Goal: Task Accomplishment & Management: Complete application form

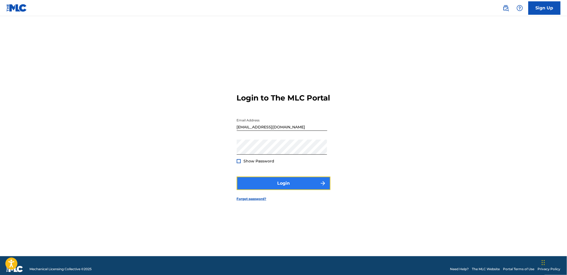
click at [316, 187] on button "Login" at bounding box center [284, 183] width 94 height 13
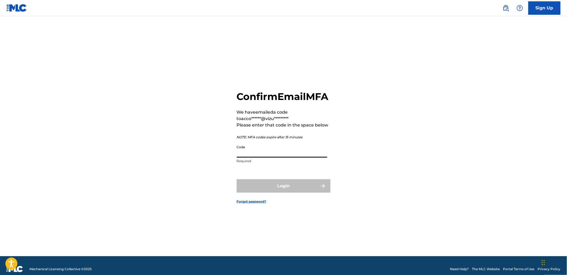
click at [280, 164] on div "Code Required" at bounding box center [282, 154] width 91 height 24
paste input "479916"
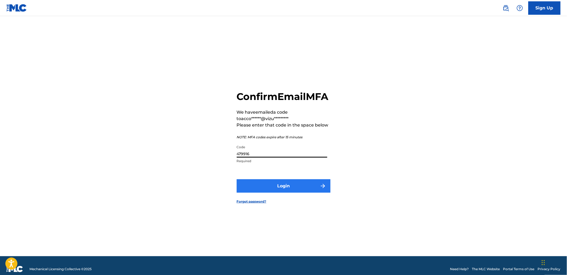
type input "479916"
click at [285, 191] on button "Login" at bounding box center [284, 185] width 94 height 13
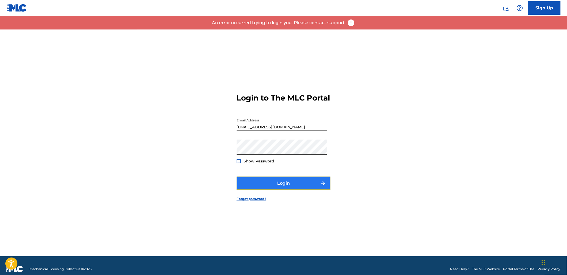
click at [297, 190] on button "Login" at bounding box center [284, 183] width 94 height 13
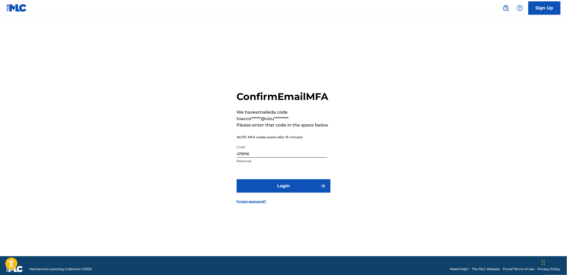
click at [318, 200] on form "Confirm Email MFA We have emailed a code to acco******@vizu********* Please ent…" at bounding box center [284, 142] width 94 height 227
click at [321, 189] on img "submit" at bounding box center [323, 186] width 6 height 6
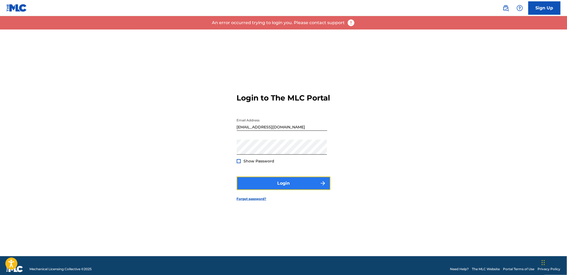
click at [296, 190] on button "Login" at bounding box center [284, 183] width 94 height 13
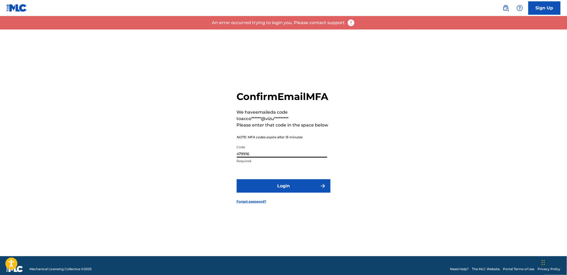
drag, startPoint x: 257, startPoint y: 157, endPoint x: 181, endPoint y: 143, distance: 77.0
click at [183, 149] on div "Confirm Email MFA We have emailed a code to acco******@vizu********* Please ent…" at bounding box center [283, 142] width 375 height 227
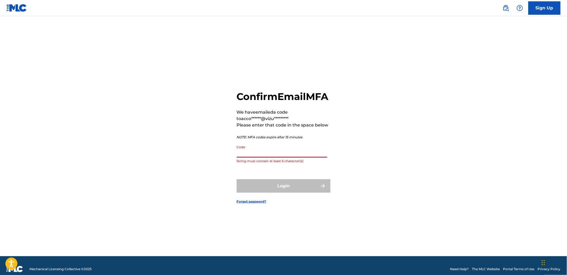
click at [256, 156] on input "Code" at bounding box center [282, 149] width 91 height 15
paste input "834472"
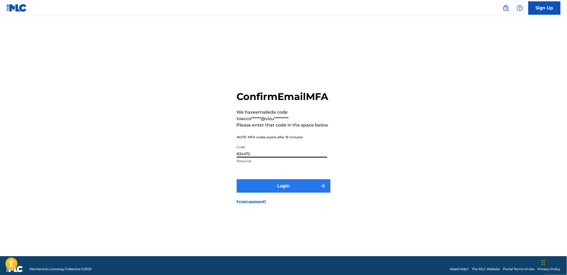
type input "834472"
click at [259, 192] on button "Login" at bounding box center [284, 185] width 94 height 13
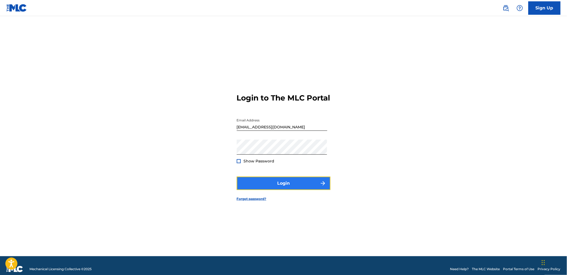
click at [282, 188] on button "Login" at bounding box center [284, 183] width 94 height 13
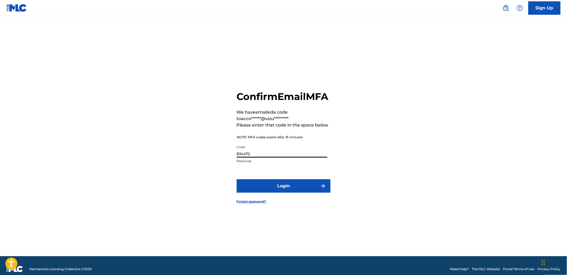
drag, startPoint x: 263, startPoint y: 159, endPoint x: 181, endPoint y: 143, distance: 83.1
click at [182, 146] on div "Confirm Email MFA We have emailed a code to acco******@vizu********* Please ent…" at bounding box center [283, 142] width 375 height 227
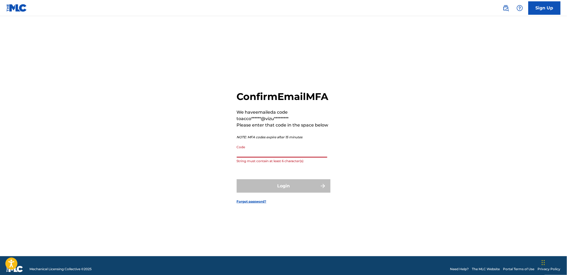
click at [288, 158] on input "Code" at bounding box center [282, 149] width 91 height 15
paste input "212151"
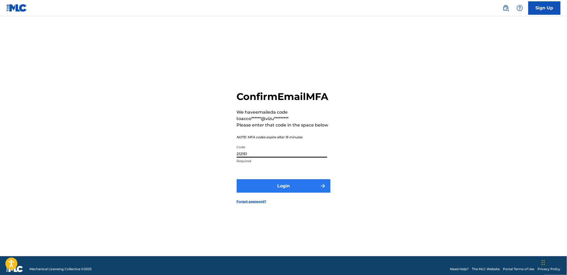
type input "212151"
click at [290, 191] on button "Login" at bounding box center [284, 185] width 94 height 13
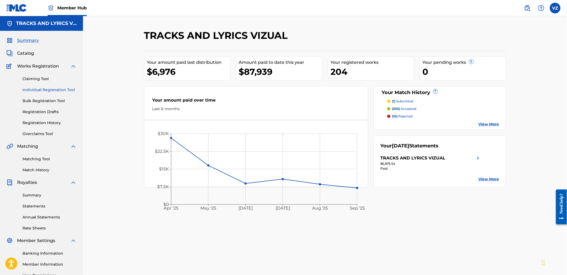
click at [50, 91] on link "Individual Registration Tool" at bounding box center [50, 90] width 54 height 6
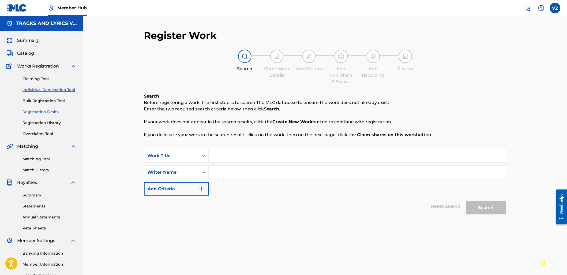
click at [49, 111] on link "Registration Drafts" at bounding box center [50, 112] width 54 height 6
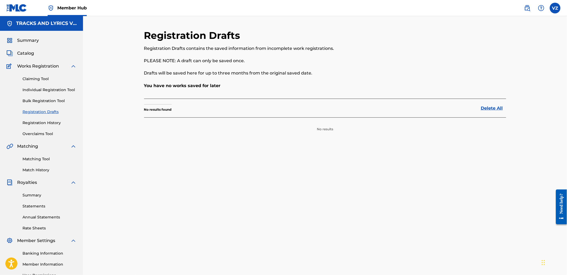
click at [46, 116] on div "Claiming Tool Individual Registration Tool Bulk Registration Tool Registration …" at bounding box center [41, 102] width 70 height 67
click at [44, 122] on link "Registration History" at bounding box center [50, 123] width 54 height 6
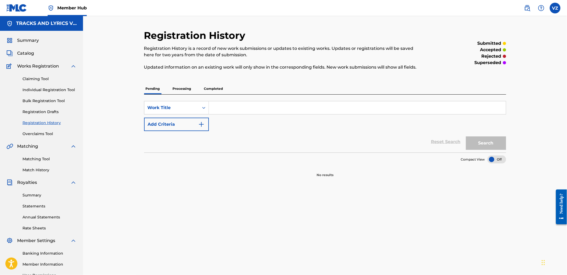
click at [48, 97] on div "Claiming Tool Individual Registration Tool Bulk Registration Tool Registration …" at bounding box center [41, 102] width 70 height 67
click at [51, 91] on link "Individual Registration Tool" at bounding box center [50, 90] width 54 height 6
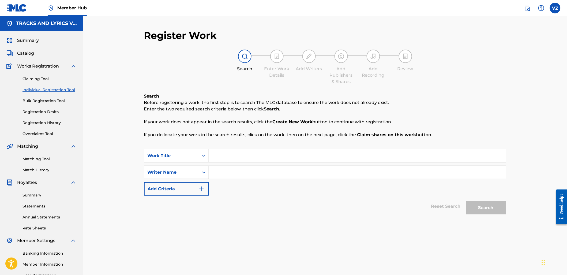
click at [226, 154] on input "Search Form" at bounding box center [357, 155] width 297 height 13
click at [226, 157] on input "Search Form" at bounding box center [357, 155] width 297 height 13
paste input "[PERSON_NAME]"
type input "[PERSON_NAME]"
click at [244, 169] on input "Search Form" at bounding box center [357, 172] width 297 height 13
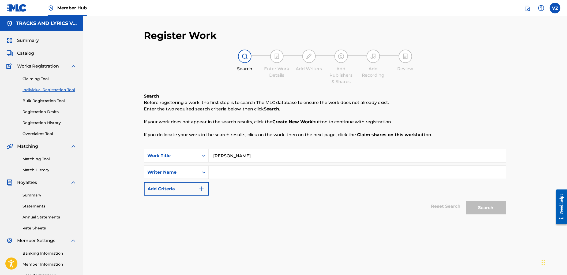
paste input "[PERSON_NAME] [PERSON_NAME]"
type input "[PERSON_NAME] [PERSON_NAME]"
click at [498, 213] on button "Search" at bounding box center [486, 207] width 40 height 13
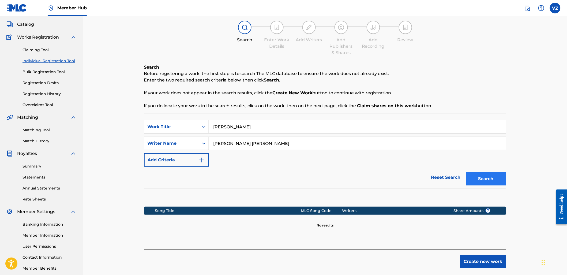
scroll to position [57, 0]
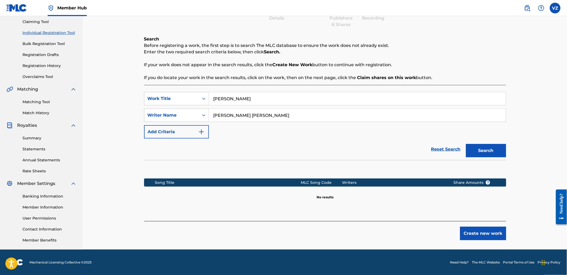
click at [486, 140] on div "Search" at bounding box center [485, 149] width 43 height 21
click at [490, 143] on div "Search" at bounding box center [485, 149] width 43 height 21
drag, startPoint x: 491, startPoint y: 265, endPoint x: 492, endPoint y: 248, distance: 17.2
click at [491, 265] on footer "Mechanical Licensing Collective © 2025 Need Help? The MLC Website Portal Terms …" at bounding box center [283, 263] width 567 height 26
click at [489, 230] on button "Create new work" at bounding box center [483, 233] width 46 height 13
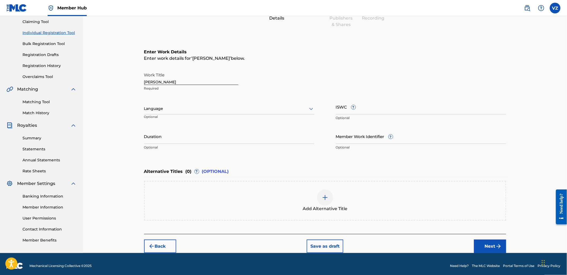
click at [266, 111] on div at bounding box center [229, 108] width 170 height 7
click at [272, 133] on div "Spanish" at bounding box center [229, 132] width 170 height 12
click at [254, 137] on input "Duration" at bounding box center [229, 136] width 170 height 15
drag, startPoint x: 490, startPoint y: 247, endPoint x: 482, endPoint y: 236, distance: 13.4
click at [491, 247] on button "Next" at bounding box center [490, 246] width 32 height 13
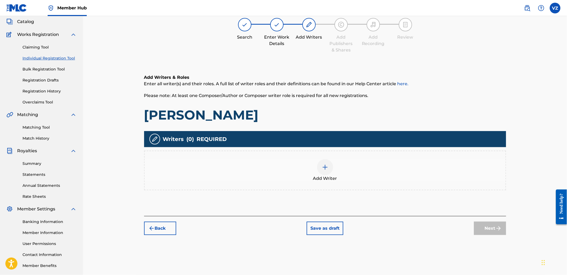
scroll to position [24, 0]
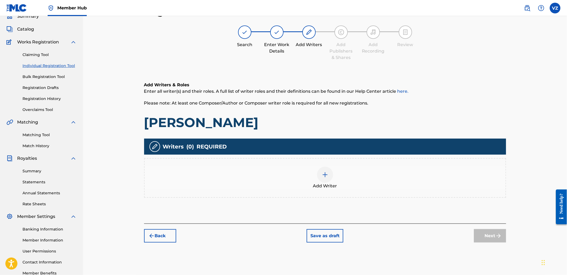
click at [334, 178] on div "Add Writer" at bounding box center [325, 178] width 361 height 23
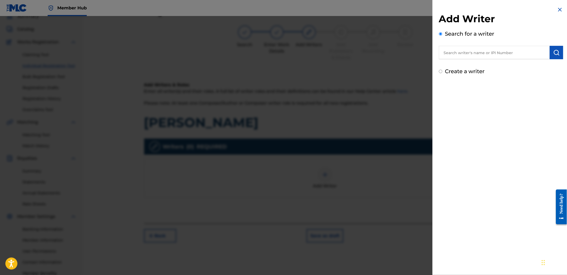
click at [462, 55] on input "text" at bounding box center [494, 52] width 111 height 13
click at [507, 55] on input "text" at bounding box center [494, 52] width 111 height 13
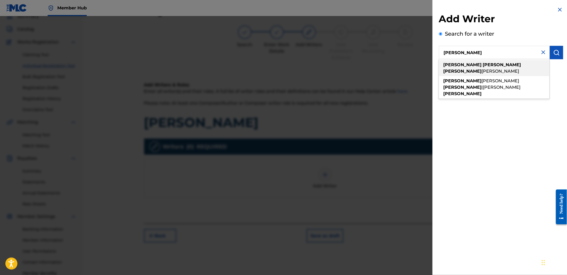
click at [525, 62] on div "[PERSON_NAME] [PERSON_NAME]" at bounding box center [494, 68] width 111 height 16
type input "[PERSON_NAME] [PERSON_NAME]"
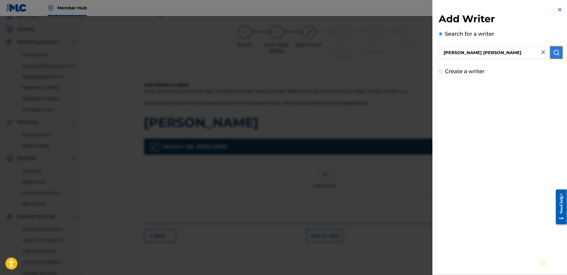
click at [559, 55] on button "submit" at bounding box center [556, 52] width 13 height 13
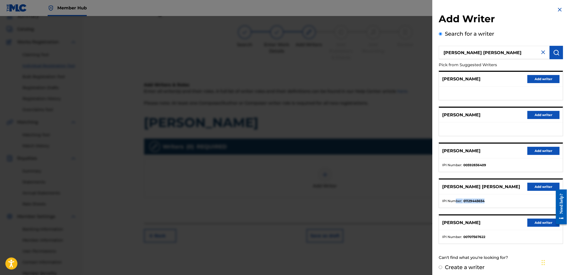
drag, startPoint x: 489, startPoint y: 207, endPoint x: 527, endPoint y: 200, distance: 39.5
click at [457, 208] on ul "IPI Number : 01129445654" at bounding box center [502, 200] width 124 height 13
click at [550, 187] on button "Add writer" at bounding box center [544, 187] width 32 height 8
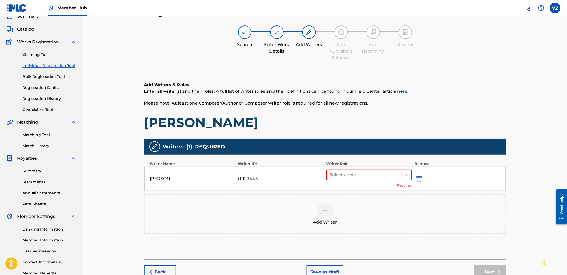
click at [384, 180] on div "Select a role Required" at bounding box center [370, 179] width 86 height 18
click at [383, 168] on div "[PERSON_NAME] [PERSON_NAME] 01129445654 Select a role Required" at bounding box center [325, 179] width 362 height 24
click at [379, 173] on div at bounding box center [364, 175] width 69 height 8
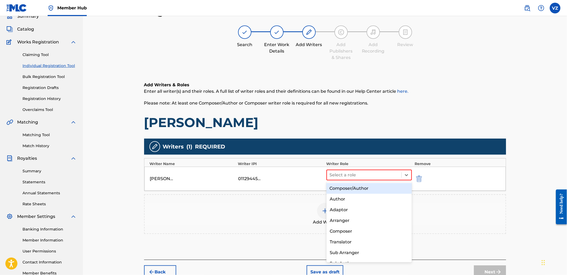
click at [378, 189] on div "Composer/Author" at bounding box center [369, 188] width 85 height 11
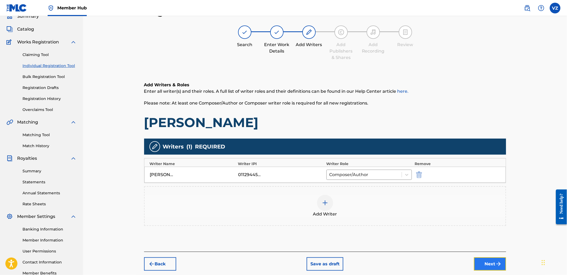
click at [493, 262] on button "Next" at bounding box center [490, 263] width 32 height 13
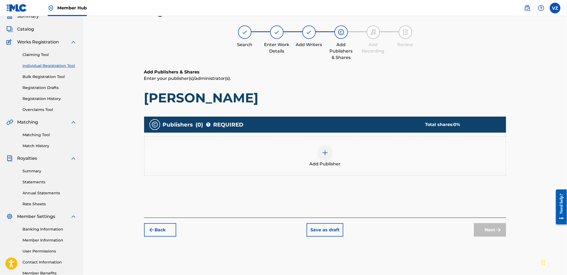
click at [332, 159] on div "Add Publisher" at bounding box center [325, 156] width 361 height 23
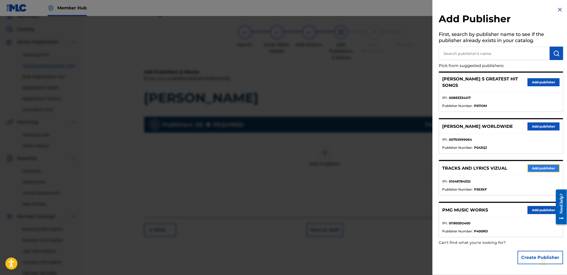
click at [549, 164] on button "Add publisher" at bounding box center [544, 168] width 32 height 8
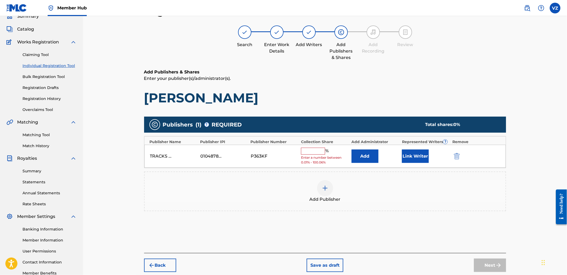
click at [318, 154] on input "text" at bounding box center [313, 151] width 24 height 7
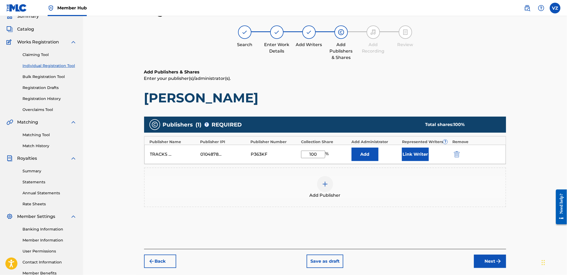
type input "100"
click at [503, 176] on div "Add Publisher" at bounding box center [325, 187] width 361 height 23
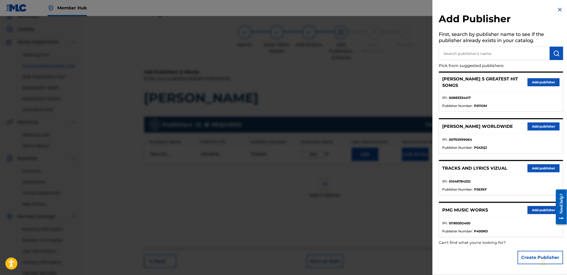
click at [404, 183] on div at bounding box center [283, 153] width 567 height 275
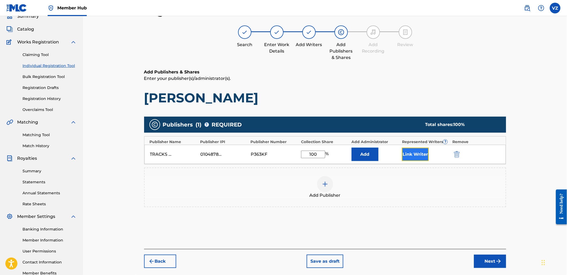
click at [420, 157] on button "Link Writer" at bounding box center [415, 154] width 27 height 13
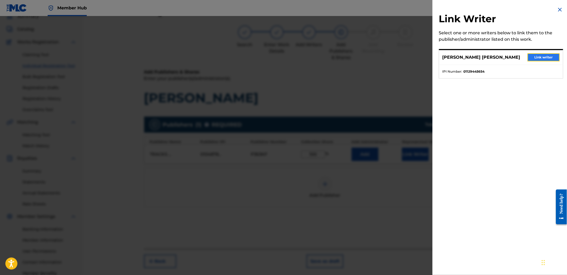
click at [534, 59] on button "Link writer" at bounding box center [544, 57] width 32 height 8
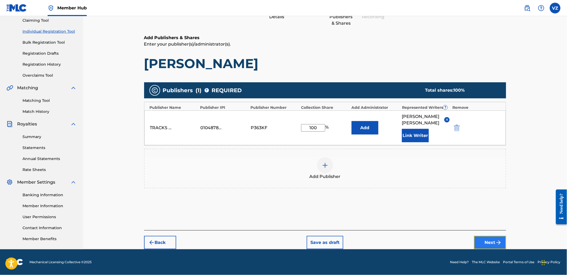
click at [497, 240] on img "submit" at bounding box center [499, 242] width 6 height 6
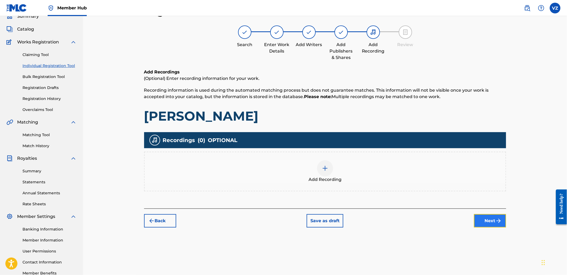
click at [496, 218] on img "submit" at bounding box center [499, 221] width 6 height 6
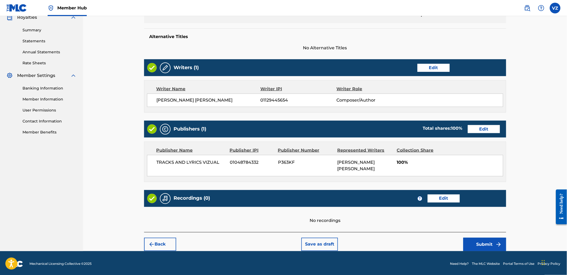
scroll to position [167, 0]
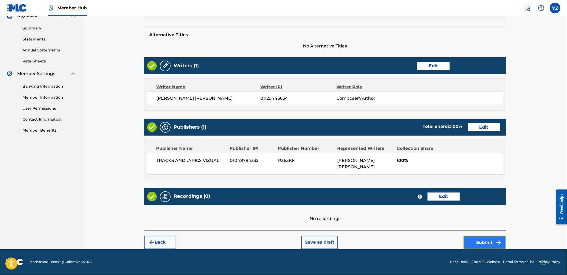
click at [492, 239] on button "Submit" at bounding box center [485, 242] width 43 height 13
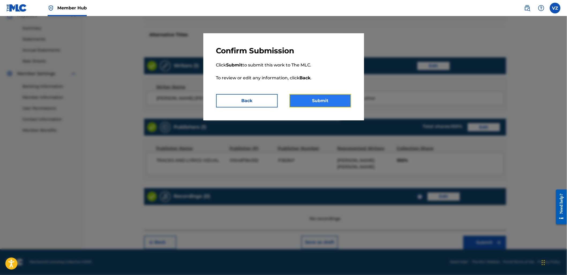
click at [310, 97] on button "Submit" at bounding box center [321, 100] width 62 height 13
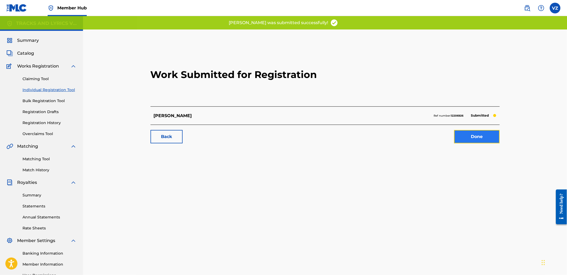
click at [479, 136] on link "Done" at bounding box center [478, 136] width 46 height 13
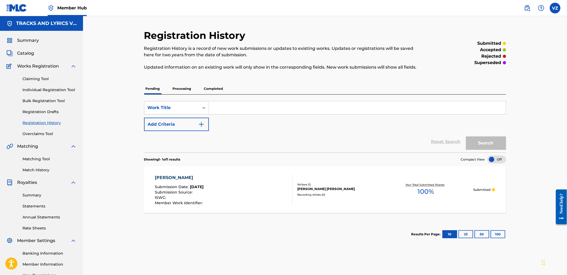
click at [288, 145] on div "Reset Search Search" at bounding box center [325, 141] width 362 height 21
click at [55, 90] on link "Individual Registration Tool" at bounding box center [50, 90] width 54 height 6
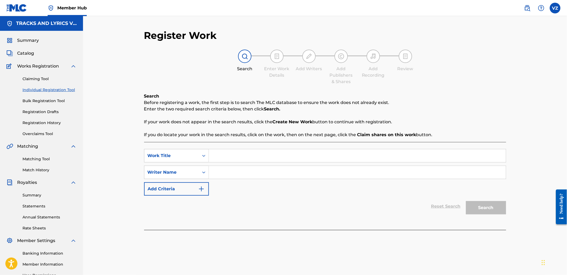
click at [272, 155] on input "Search Form" at bounding box center [357, 155] width 297 height 13
paste input "Escandalo"
type input "Escandalo"
click at [289, 176] on input "Search Form" at bounding box center [357, 172] width 297 height 13
click at [257, 170] on input "Search Form" at bounding box center [357, 172] width 297 height 13
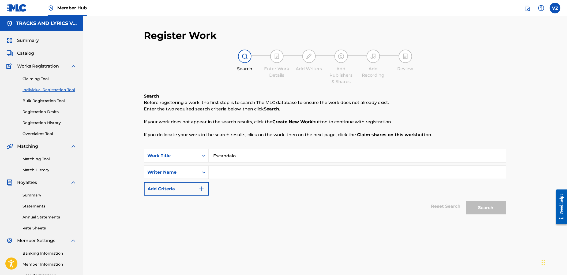
paste input "[PERSON_NAME] [PERSON_NAME]"
type input "[PERSON_NAME] [PERSON_NAME]"
click at [494, 207] on button "Search" at bounding box center [486, 207] width 40 height 13
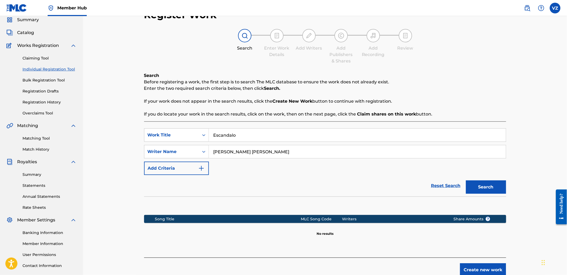
scroll to position [57, 0]
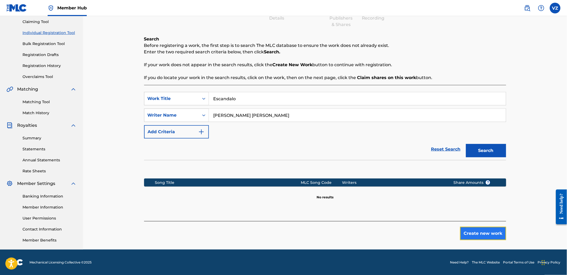
click at [483, 233] on button "Create new work" at bounding box center [483, 233] width 46 height 13
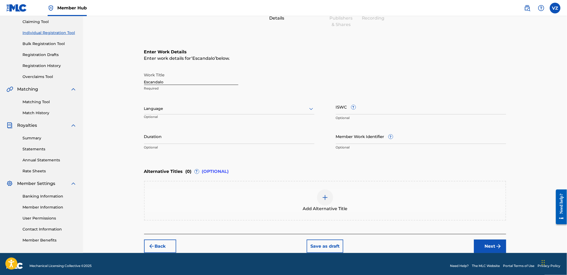
click at [225, 109] on div at bounding box center [229, 108] width 170 height 7
click at [218, 132] on div "Spanish" at bounding box center [229, 132] width 170 height 12
drag, startPoint x: 312, startPoint y: 70, endPoint x: 164, endPoint y: 66, distance: 148.8
click at [304, 75] on div "Work Title Escandalo Required" at bounding box center [325, 82] width 362 height 24
click at [204, 86] on p "Required" at bounding box center [191, 88] width 94 height 5
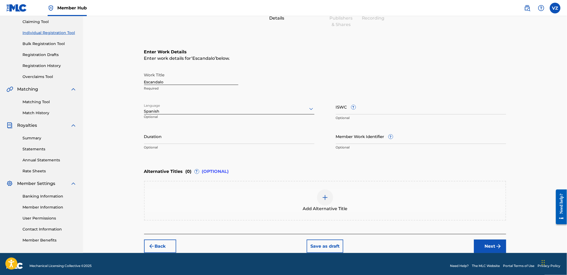
click at [318, 91] on div "Work Title Escandalo Required" at bounding box center [325, 82] width 362 height 24
click at [481, 241] on button "Next" at bounding box center [490, 246] width 32 height 13
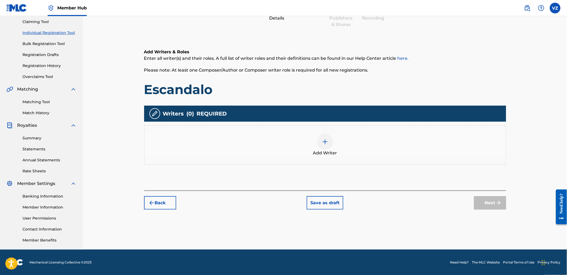
scroll to position [24, 0]
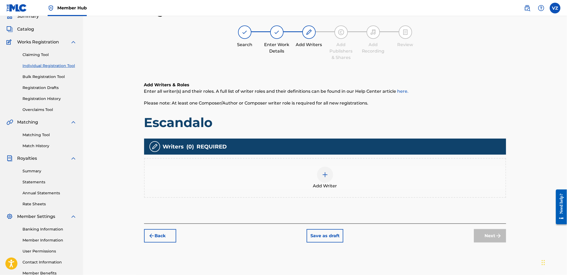
click at [322, 181] on div at bounding box center [325, 175] width 16 height 16
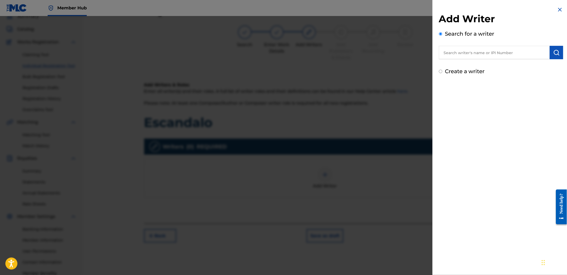
click at [474, 50] on input "text" at bounding box center [494, 52] width 111 height 13
paste input "[PERSON_NAME] [PERSON_NAME]"
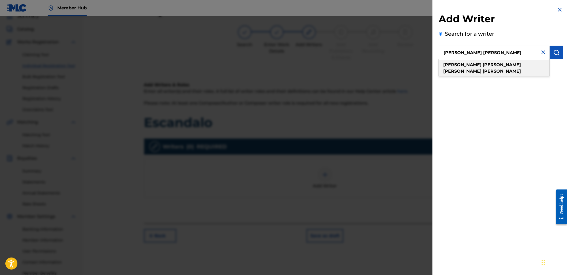
click at [529, 67] on div "[PERSON_NAME] [PERSON_NAME]" at bounding box center [494, 68] width 111 height 16
type input "[PERSON_NAME] [PERSON_NAME]"
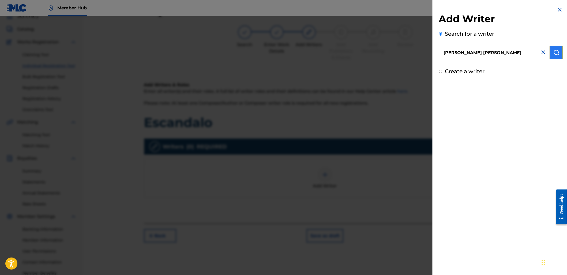
click at [554, 54] on img "submit" at bounding box center [557, 52] width 6 height 6
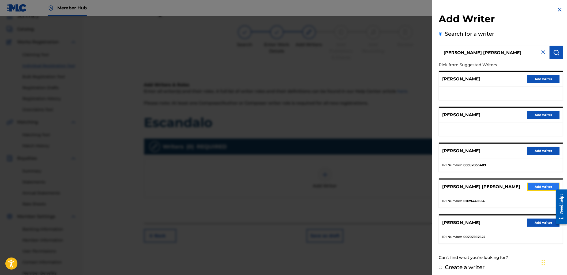
click at [547, 191] on button "Add writer" at bounding box center [544, 187] width 32 height 8
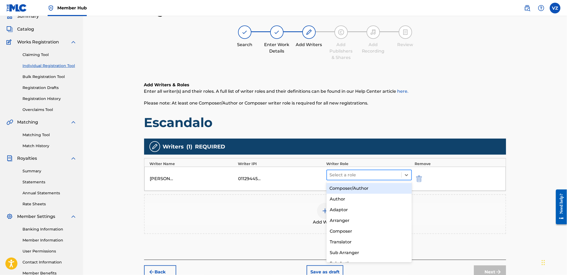
click at [379, 173] on div at bounding box center [364, 175] width 69 height 8
click at [377, 189] on div "Composer/Author" at bounding box center [369, 188] width 85 height 11
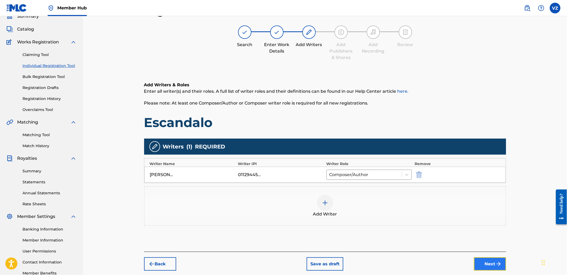
click at [492, 264] on button "Next" at bounding box center [490, 263] width 32 height 13
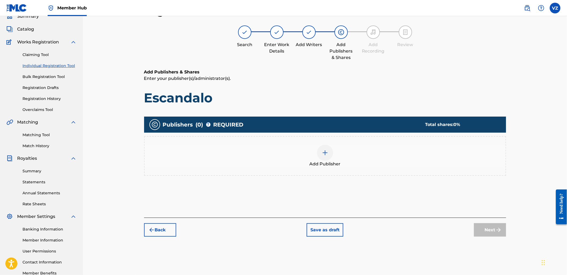
click at [325, 155] on img at bounding box center [325, 153] width 6 height 6
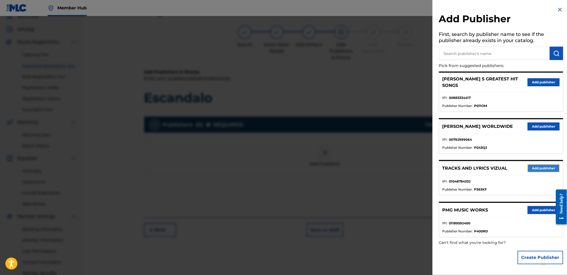
click at [545, 164] on button "Add publisher" at bounding box center [544, 168] width 32 height 8
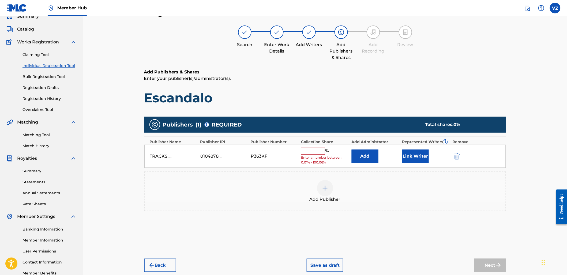
click at [315, 147] on div "TRACKS AND LYRICS VIZUAL 01048784332 P363KF % Enter a number between 0.01% - 10…" at bounding box center [325, 156] width 362 height 23
click at [309, 149] on input "text" at bounding box center [313, 151] width 24 height 7
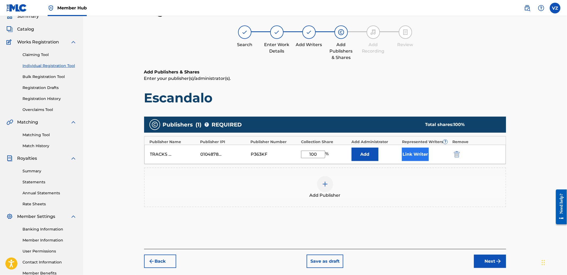
type input "100"
click at [409, 157] on button "Link Writer" at bounding box center [415, 154] width 27 height 13
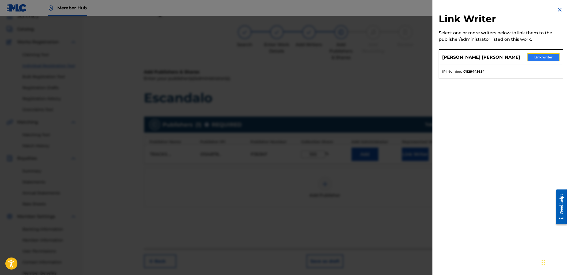
click at [542, 59] on button "Link writer" at bounding box center [544, 57] width 32 height 8
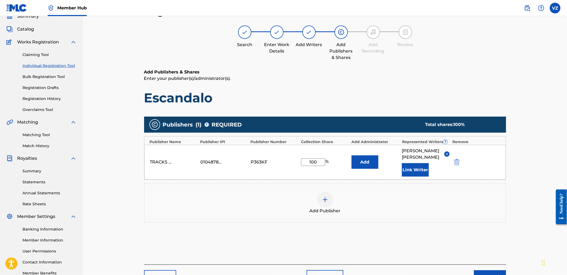
click at [541, 125] on div "Register Work Search Enter Work Details Add Writers Add Publishers & Shares Add…" at bounding box center [325, 138] width 484 height 292
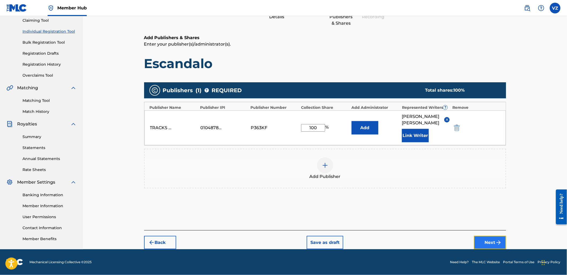
click at [500, 241] on img "submit" at bounding box center [499, 242] width 6 height 6
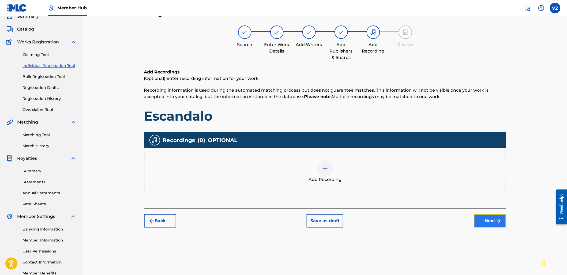
click at [493, 218] on button "Next" at bounding box center [490, 220] width 32 height 13
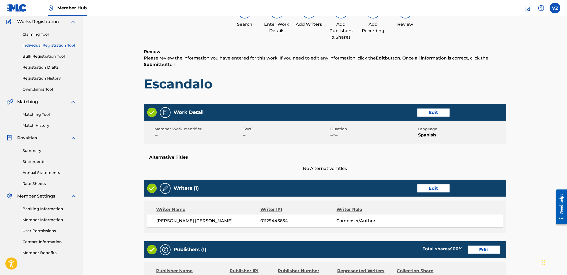
scroll to position [54, 0]
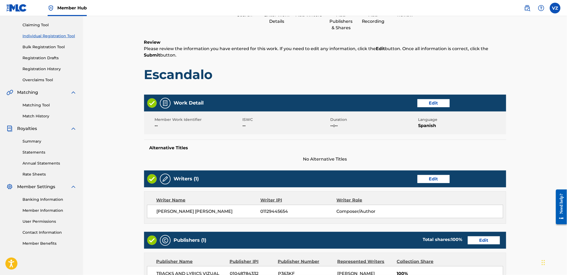
click at [453, 127] on span "Spanish" at bounding box center [462, 125] width 87 height 6
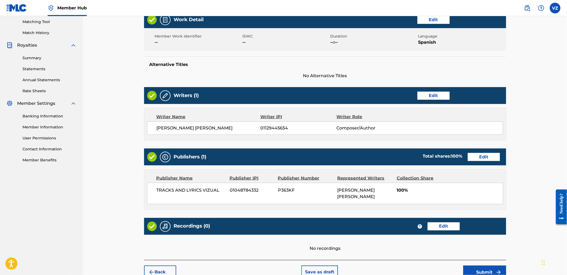
scroll to position [167, 0]
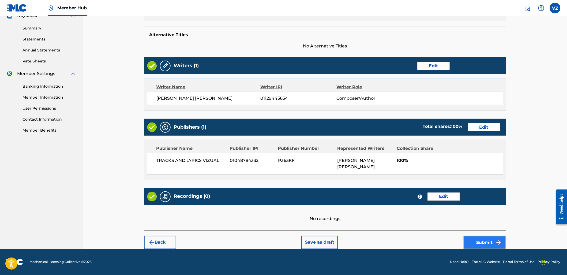
click at [488, 245] on button "Submit" at bounding box center [485, 242] width 43 height 13
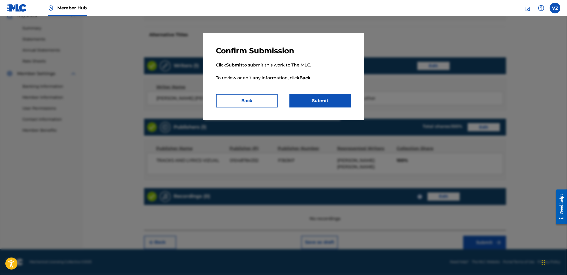
click at [355, 109] on div "Confirm Submission Click Submit to submit this work to The MLC. To review or ed…" at bounding box center [283, 76] width 161 height 87
click at [343, 103] on button "Submit" at bounding box center [321, 100] width 62 height 13
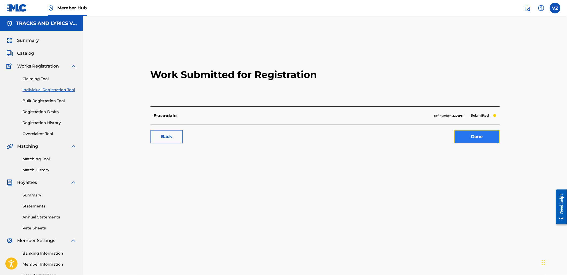
click at [489, 140] on link "Done" at bounding box center [478, 136] width 46 height 13
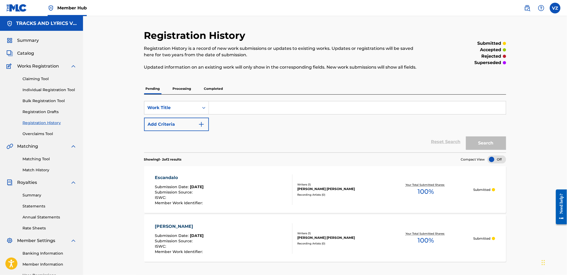
click at [236, 110] on input "Search Form" at bounding box center [357, 107] width 297 height 13
paste input "El chore"
type input "El chore"
click at [500, 145] on button "Search" at bounding box center [486, 142] width 40 height 13
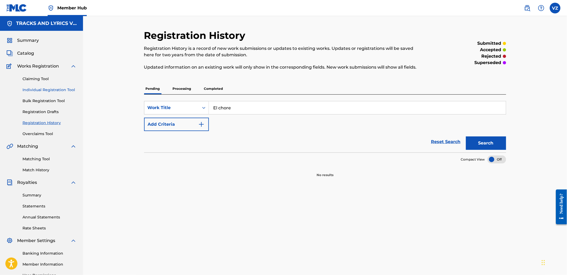
click at [63, 88] on link "Individual Registration Tool" at bounding box center [50, 90] width 54 height 6
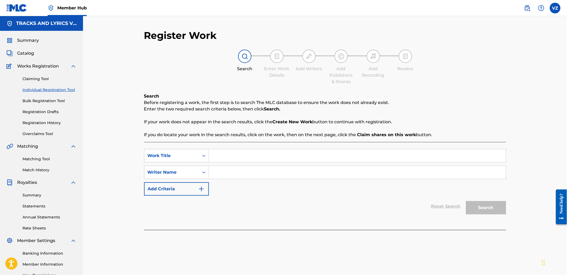
click at [240, 157] on input "Search Form" at bounding box center [357, 155] width 297 height 13
paste input "El chore"
type input "El chore"
click at [189, 170] on div "Writer Name" at bounding box center [172, 172] width 48 height 6
click at [220, 172] on input "Search Form" at bounding box center [357, 172] width 297 height 13
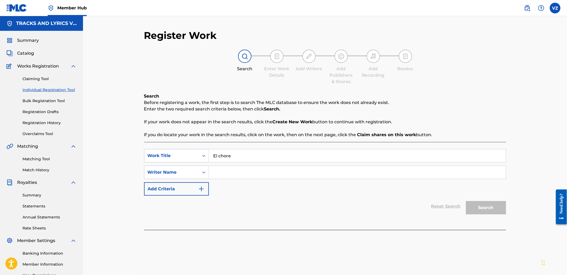
click at [273, 168] on input "Search Form" at bounding box center [357, 172] width 297 height 13
paste input "[PERSON_NAME] [PERSON_NAME]"
type input "[PERSON_NAME] [PERSON_NAME]"
click at [498, 207] on button "Search" at bounding box center [486, 207] width 40 height 13
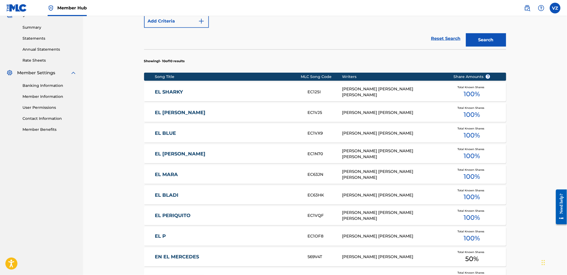
scroll to position [271, 0]
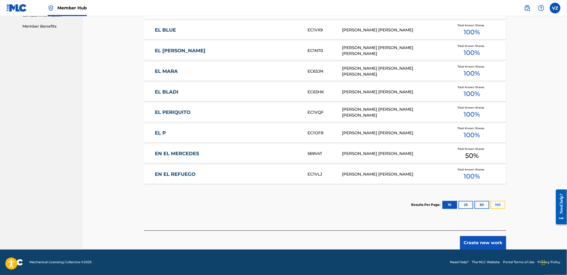
click at [498, 206] on button "100" at bounding box center [498, 205] width 15 height 8
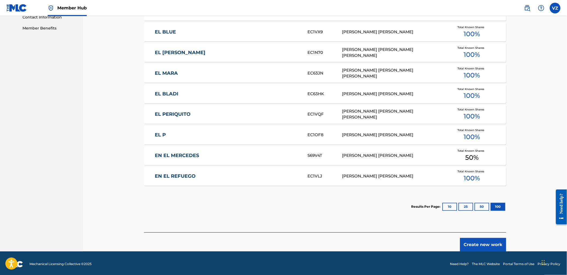
scroll to position [62, 0]
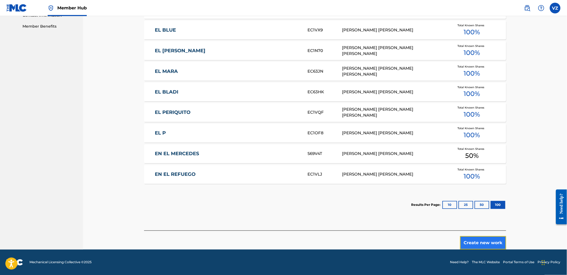
click at [496, 243] on button "Create new work" at bounding box center [483, 242] width 46 height 13
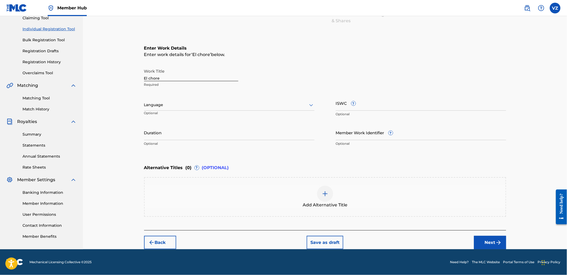
scroll to position [60, 0]
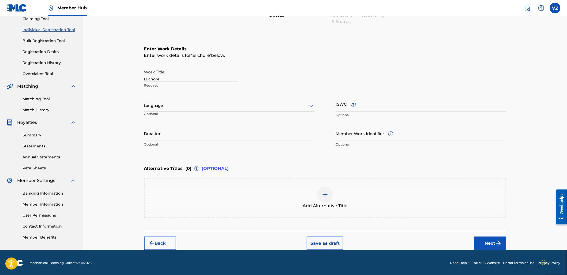
click at [230, 108] on div at bounding box center [229, 105] width 170 height 7
click at [234, 134] on div "Spanish" at bounding box center [229, 130] width 170 height 12
drag, startPoint x: 482, startPoint y: 237, endPoint x: 491, endPoint y: 238, distance: 8.9
click at [487, 237] on button "Next" at bounding box center [490, 243] width 32 height 13
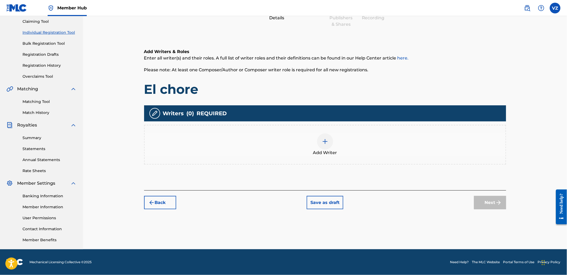
scroll to position [24, 0]
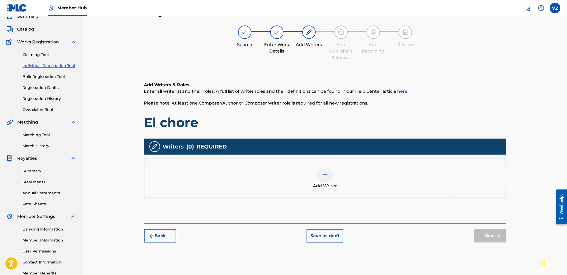
click at [334, 172] on div "Add Writer" at bounding box center [325, 178] width 361 height 23
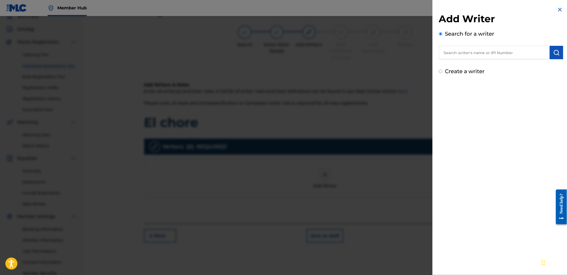
click at [487, 57] on input "text" at bounding box center [494, 52] width 111 height 13
paste input "1129445654"
click at [556, 56] on button "submit" at bounding box center [556, 52] width 13 height 13
drag, startPoint x: 500, startPoint y: 48, endPoint x: 185, endPoint y: 32, distance: 314.8
click at [199, 33] on div "Add Writer Search for a writer 1129445654 Not found Can't find what you're look…" at bounding box center [283, 145] width 567 height 259
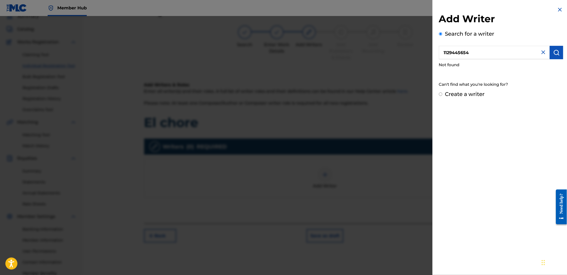
click at [499, 48] on input "1129445654" at bounding box center [494, 52] width 111 height 13
click at [504, 53] on input "1129445654" at bounding box center [494, 52] width 111 height 13
paste input "[PERSON_NAME] [PERSON_NAME]"
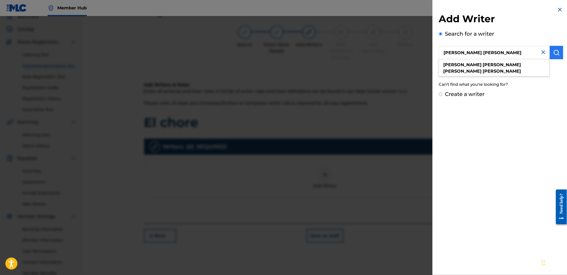
type input "[PERSON_NAME] [PERSON_NAME]"
click at [558, 53] on img "submit" at bounding box center [557, 52] width 6 height 6
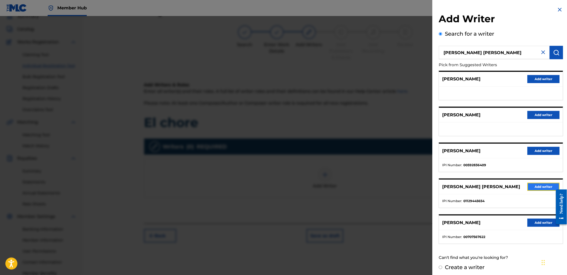
click at [547, 189] on button "Add writer" at bounding box center [544, 187] width 32 height 8
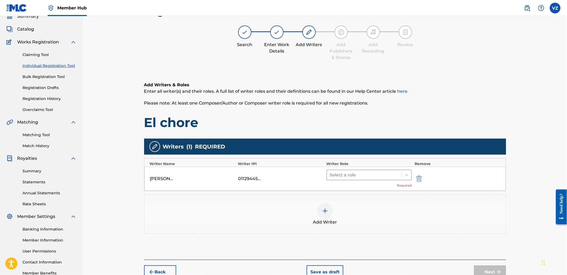
click at [349, 177] on div at bounding box center [364, 175] width 69 height 8
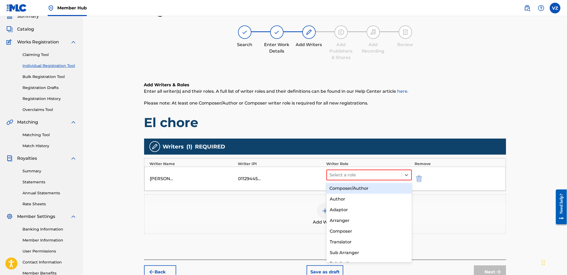
click at [354, 191] on div "Composer/Author" at bounding box center [369, 188] width 85 height 11
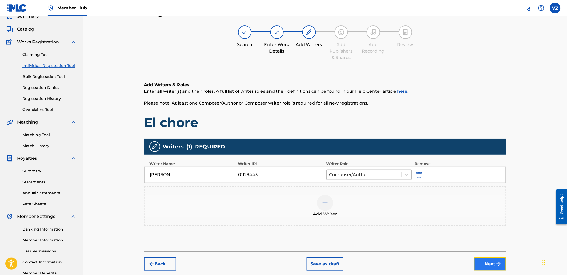
click at [502, 265] on img "submit" at bounding box center [499, 264] width 6 height 6
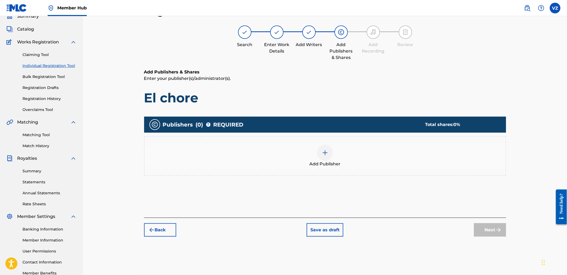
click at [329, 157] on div at bounding box center [325, 153] width 16 height 16
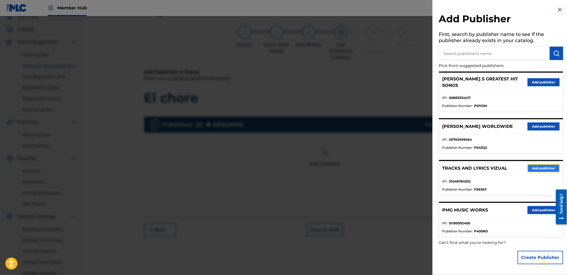
click at [550, 164] on button "Add publisher" at bounding box center [544, 168] width 32 height 8
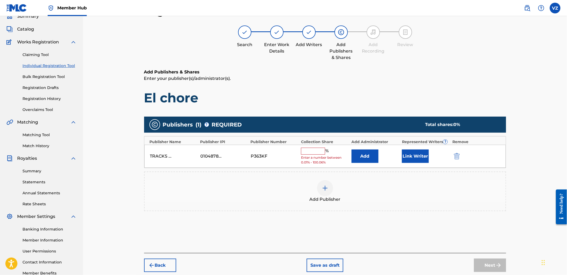
click at [322, 152] on input "text" at bounding box center [313, 151] width 24 height 7
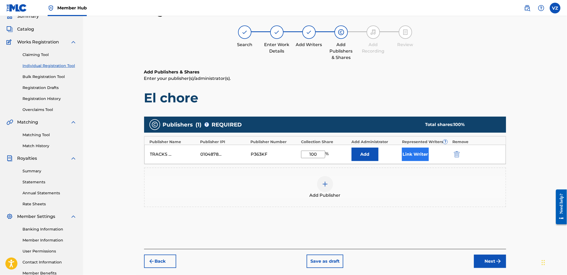
type input "100"
click at [418, 156] on button "Link Writer" at bounding box center [415, 154] width 27 height 13
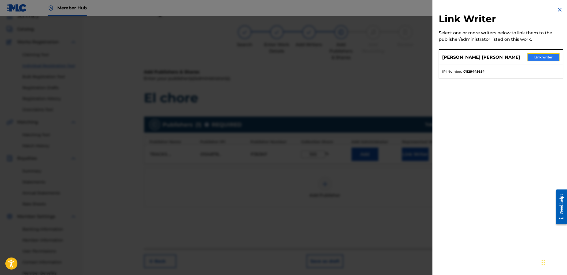
click at [546, 55] on button "Link writer" at bounding box center [544, 57] width 32 height 8
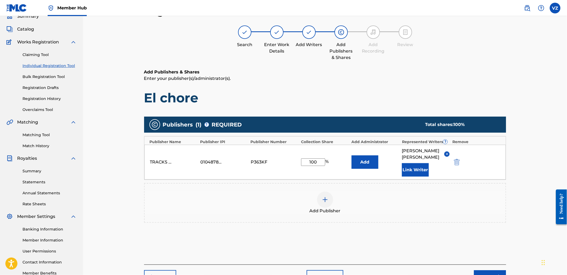
scroll to position [54, 0]
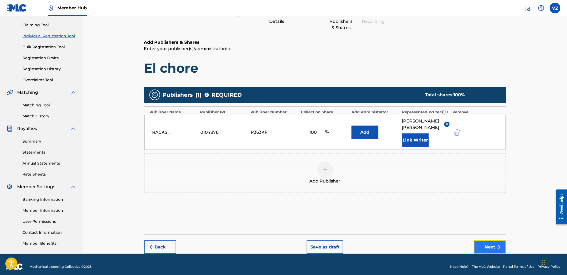
click at [493, 254] on button "Next" at bounding box center [490, 246] width 32 height 13
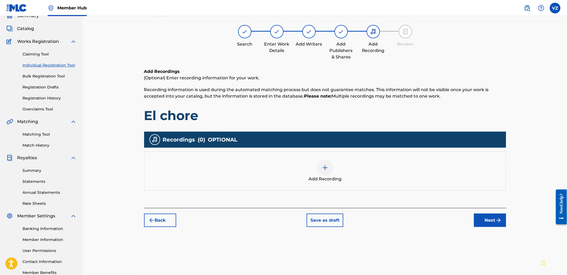
scroll to position [24, 0]
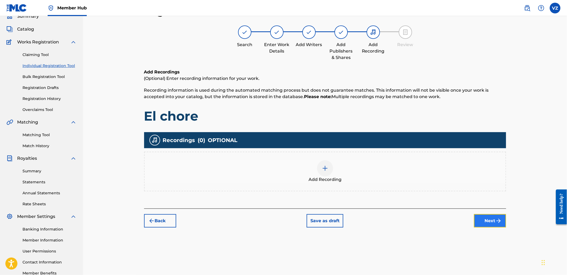
click at [491, 220] on button "Next" at bounding box center [490, 220] width 32 height 13
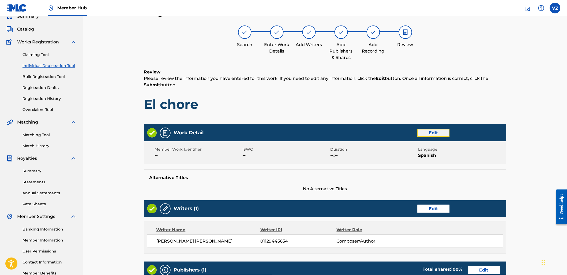
click at [442, 133] on button "Edit" at bounding box center [434, 133] width 32 height 8
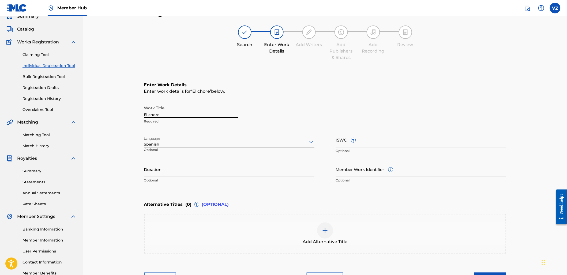
drag, startPoint x: 199, startPoint y: 109, endPoint x: 97, endPoint y: 112, distance: 102.1
click at [97, 111] on div "Register Work Search Enter Work Details Add Writers Add Publishers & Shares Add…" at bounding box center [325, 139] width 484 height 294
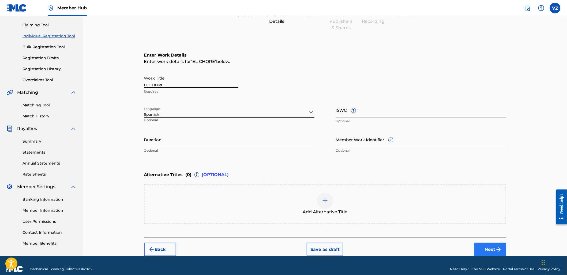
type input "EL CHORE"
click at [494, 245] on button "Next" at bounding box center [490, 249] width 32 height 13
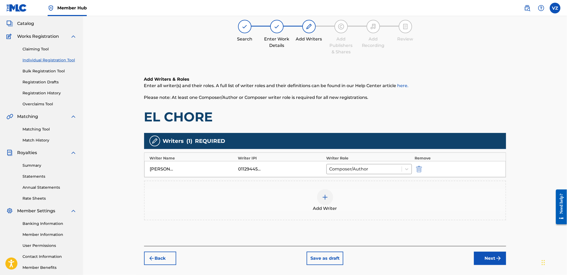
scroll to position [24, 0]
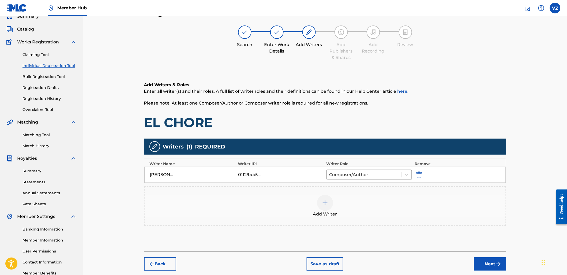
click at [493, 272] on div "Register Work Search Enter Work Details Add Writers Add Publishers & Shares Add…" at bounding box center [325, 143] width 375 height 277
click at [494, 269] on button "Next" at bounding box center [490, 263] width 32 height 13
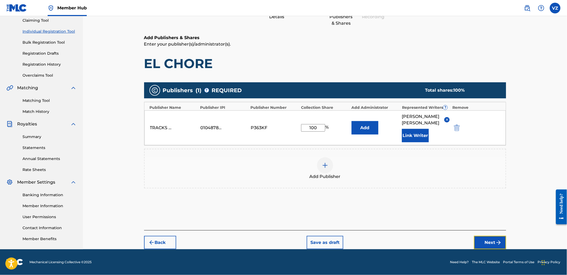
click at [482, 248] on button "Next" at bounding box center [490, 242] width 32 height 13
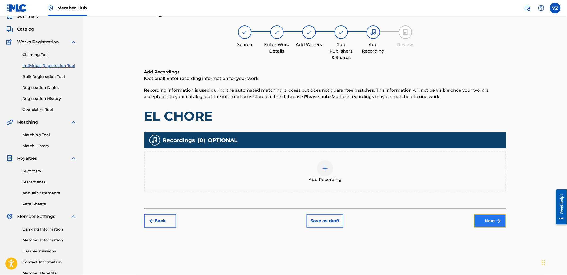
click at [492, 217] on button "Next" at bounding box center [490, 220] width 32 height 13
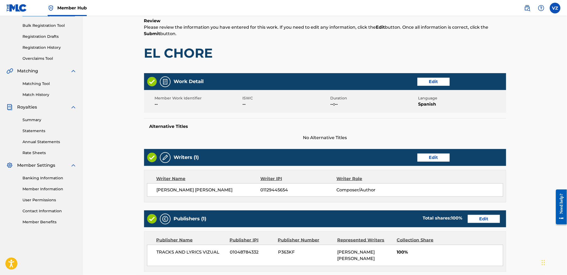
scroll to position [167, 0]
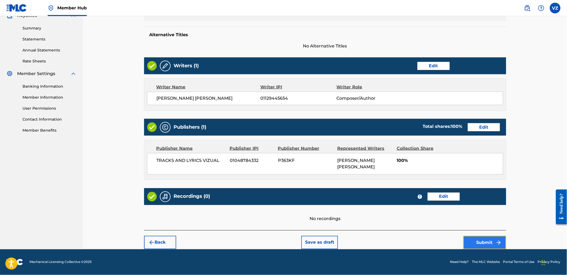
click at [490, 244] on button "Submit" at bounding box center [485, 242] width 43 height 13
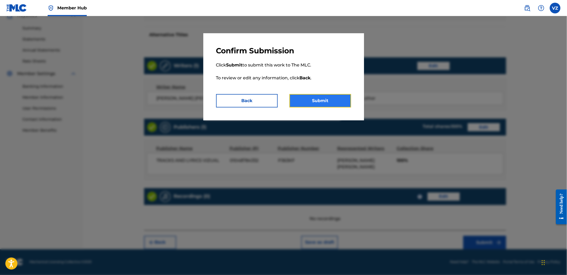
click at [344, 106] on button "Submit" at bounding box center [321, 100] width 62 height 13
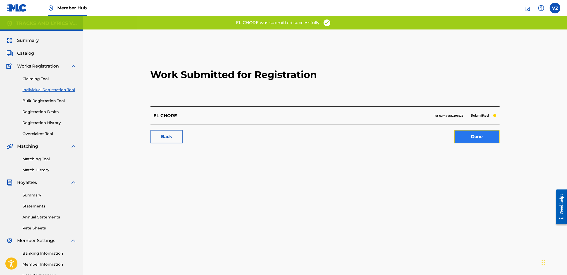
click at [485, 137] on link "Done" at bounding box center [478, 136] width 46 height 13
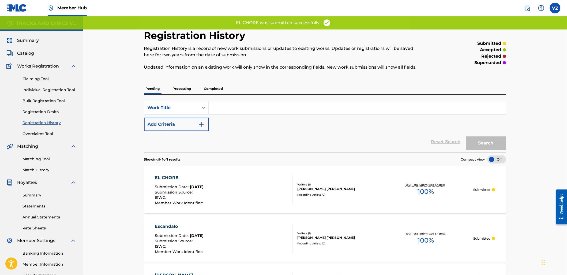
drag, startPoint x: 74, startPoint y: 88, endPoint x: 77, endPoint y: 89, distance: 3.1
click at [74, 88] on link "Individual Registration Tool" at bounding box center [50, 90] width 54 height 6
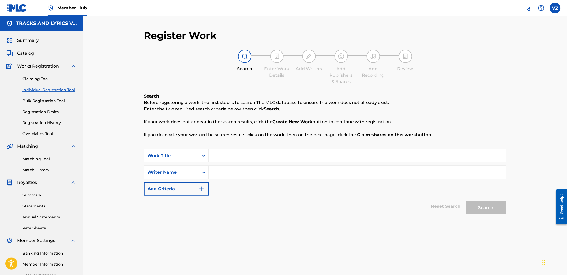
click at [347, 161] on input "Search Form" at bounding box center [357, 155] width 297 height 13
paste input "Me Ven Al Mil"
type input "Me Ven Al Mil"
click at [250, 176] on input "Search Form" at bounding box center [357, 172] width 297 height 13
paste input "[PERSON_NAME] [PERSON_NAME]"
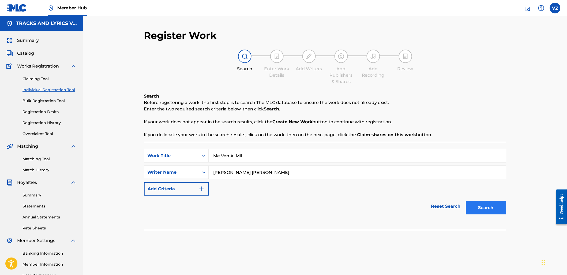
type input "[PERSON_NAME] [PERSON_NAME]"
click at [490, 209] on button "Search" at bounding box center [486, 207] width 40 height 13
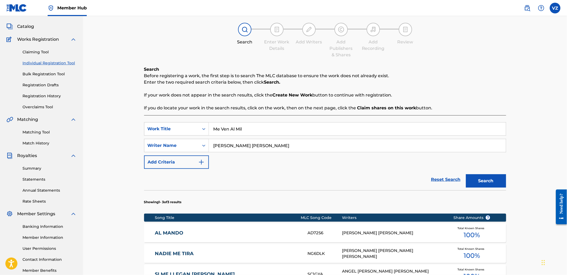
scroll to position [89, 0]
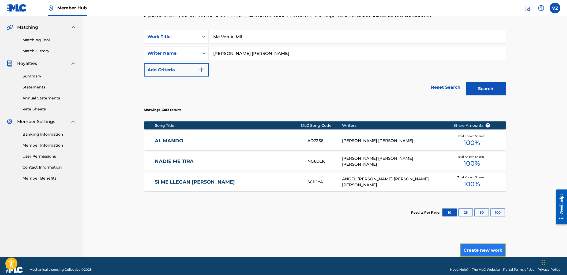
click at [494, 250] on button "Create new work" at bounding box center [483, 250] width 46 height 13
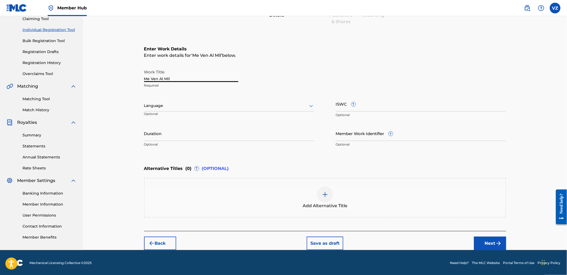
click at [197, 79] on input "Me Ven Al Mil" at bounding box center [191, 74] width 94 height 15
click at [202, 100] on div "Language Optional" at bounding box center [229, 108] width 170 height 24
click at [202, 107] on div at bounding box center [229, 105] width 170 height 7
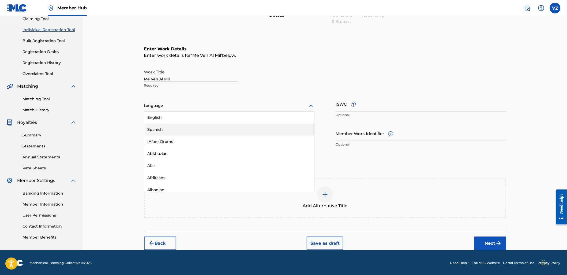
click at [198, 125] on div "Spanish" at bounding box center [229, 130] width 170 height 12
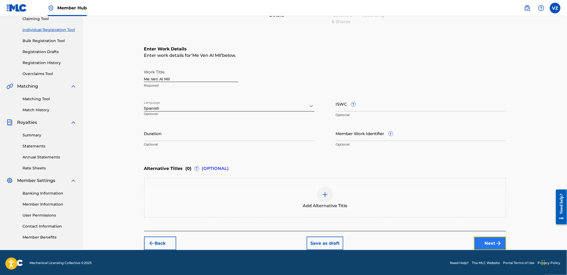
click at [488, 243] on button "Next" at bounding box center [490, 243] width 32 height 13
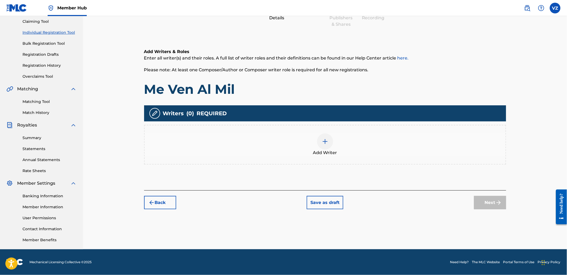
scroll to position [24, 0]
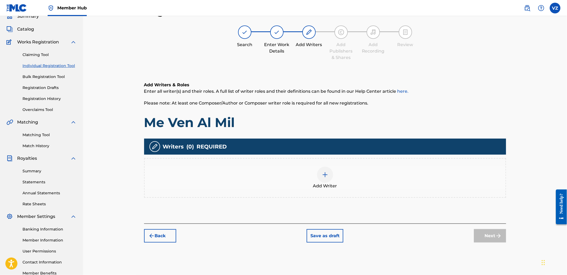
click at [326, 177] on img at bounding box center [325, 175] width 6 height 6
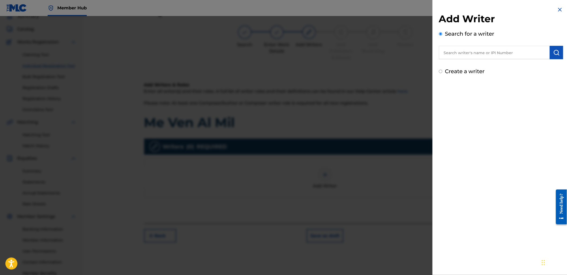
click at [475, 47] on input "text" at bounding box center [494, 52] width 111 height 13
paste input "[PERSON_NAME] [PERSON_NAME]"
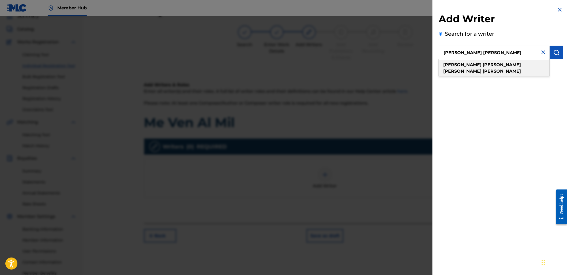
click at [537, 64] on div "[PERSON_NAME] [PERSON_NAME]" at bounding box center [494, 68] width 111 height 16
type input "[PERSON_NAME] [PERSON_NAME]"
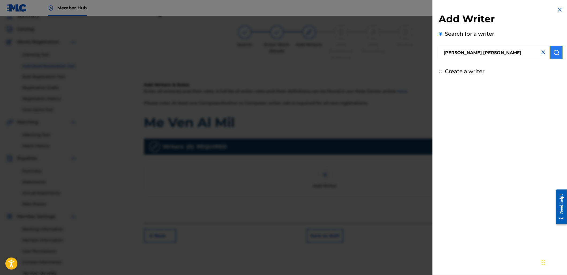
drag, startPoint x: 558, startPoint y: 51, endPoint x: 559, endPoint y: 56, distance: 4.9
click at [558, 51] on img "submit" at bounding box center [557, 52] width 6 height 6
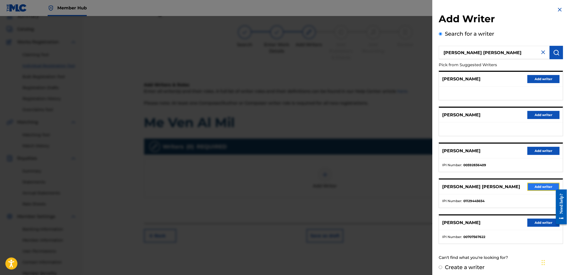
click at [534, 189] on button "Add writer" at bounding box center [544, 187] width 32 height 8
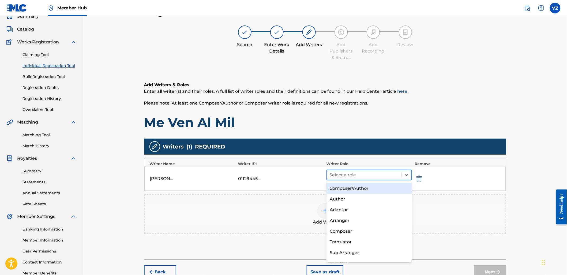
click at [341, 175] on div at bounding box center [364, 175] width 69 height 8
click at [348, 191] on div "Composer/Author" at bounding box center [369, 188] width 85 height 11
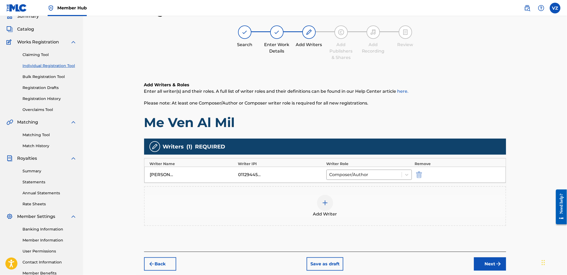
click at [407, 196] on div "Add Writer" at bounding box center [325, 206] width 361 height 23
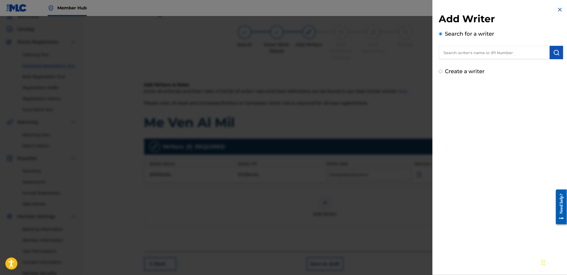
click at [384, 216] on div at bounding box center [283, 153] width 567 height 275
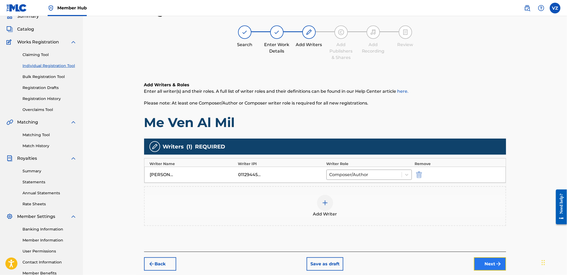
click at [498, 266] on img "submit" at bounding box center [499, 264] width 6 height 6
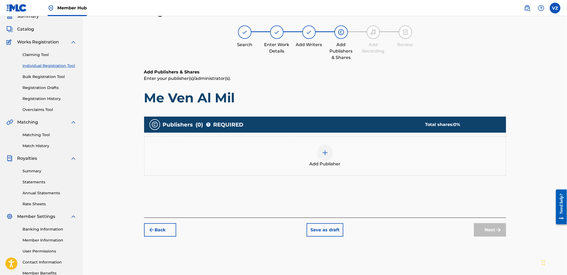
click at [329, 158] on div at bounding box center [325, 153] width 16 height 16
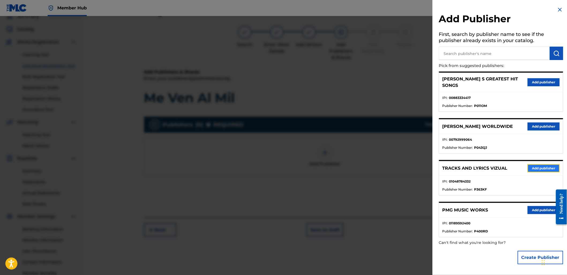
click at [545, 164] on button "Add publisher" at bounding box center [544, 168] width 32 height 8
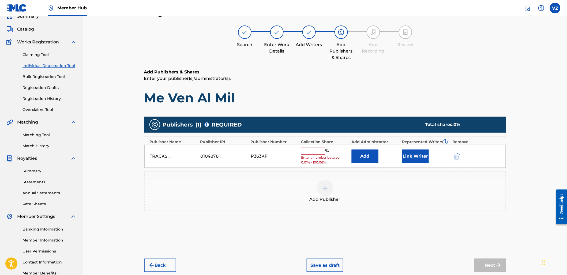
click at [317, 149] on input "text" at bounding box center [313, 151] width 24 height 7
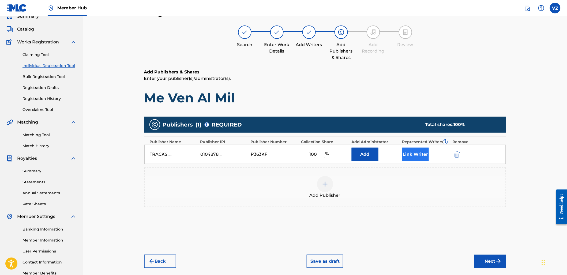
type input "100"
click at [412, 155] on button "Link Writer" at bounding box center [415, 154] width 27 height 13
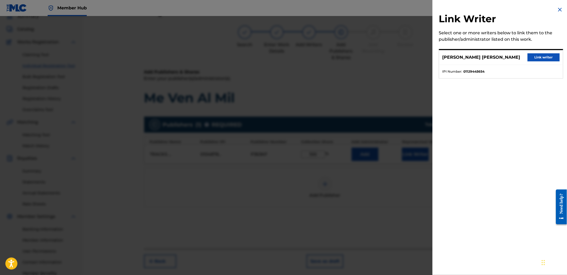
click at [544, 65] on div "[PERSON_NAME] [PERSON_NAME] Link writer" at bounding box center [502, 57] width 124 height 15
click at [545, 61] on button "Link writer" at bounding box center [544, 57] width 32 height 8
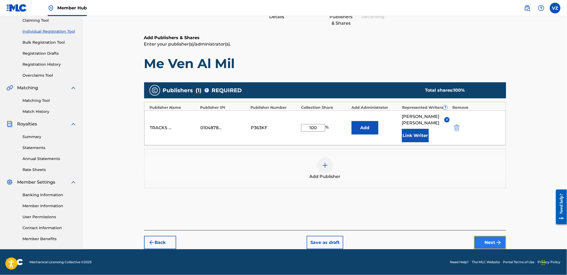
click at [498, 236] on button "Next" at bounding box center [490, 242] width 32 height 13
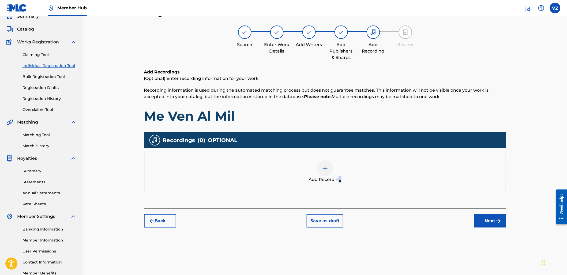
click at [339, 175] on div "Add Recording" at bounding box center [325, 171] width 361 height 23
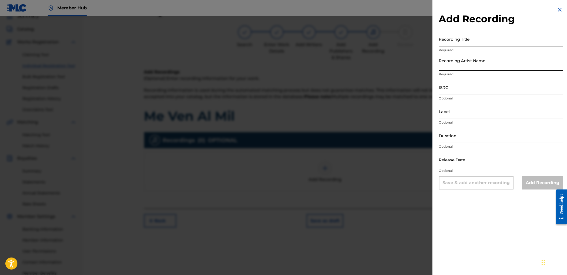
click at [473, 70] on input "Recording Artist Name" at bounding box center [501, 62] width 124 height 15
click at [560, 11] on img at bounding box center [560, 9] width 6 height 6
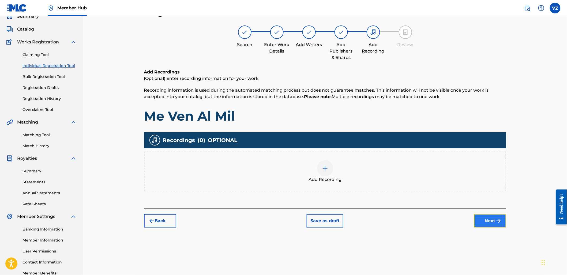
click at [491, 224] on button "Next" at bounding box center [490, 220] width 32 height 13
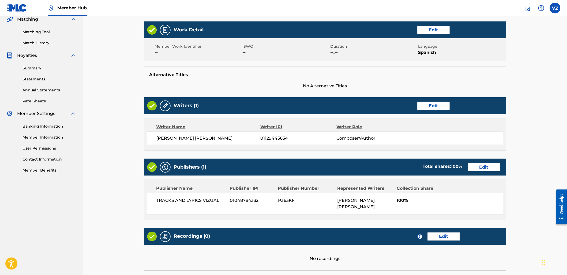
scroll to position [143, 0]
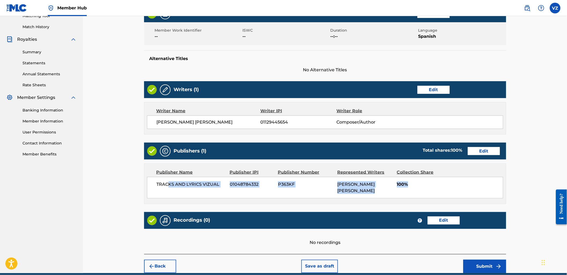
drag, startPoint x: 432, startPoint y: 196, endPoint x: 182, endPoint y: 192, distance: 250.1
click at [170, 194] on div "TRACKS AND LYRICS VIZUAL 01048784332 P363KF [PERSON_NAME] [PERSON_NAME] 100%" at bounding box center [325, 187] width 356 height 21
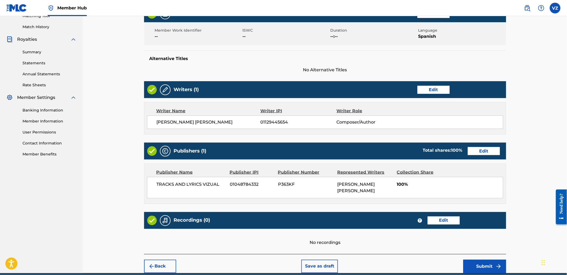
click at [255, 204] on div "Work Detail Edit Member Work Identifier -- ISWC -- Duration --:-- Language Span…" at bounding box center [325, 129] width 362 height 249
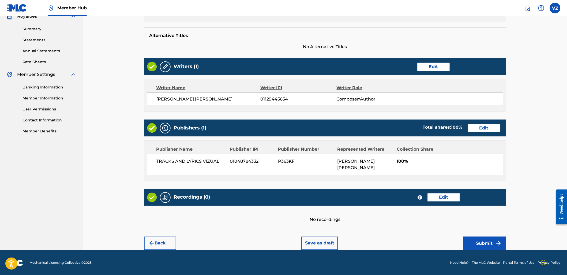
scroll to position [167, 0]
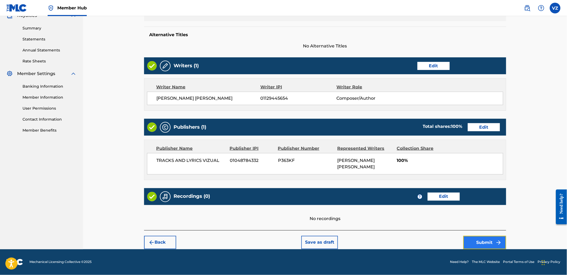
click at [483, 244] on button "Submit" at bounding box center [485, 242] width 43 height 13
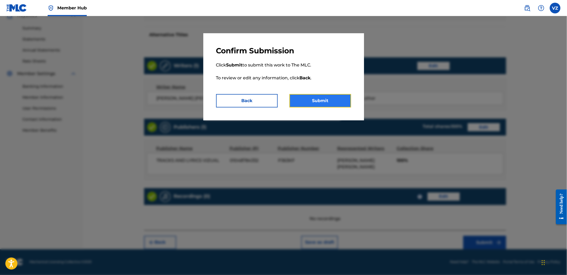
click at [332, 105] on button "Submit" at bounding box center [321, 100] width 62 height 13
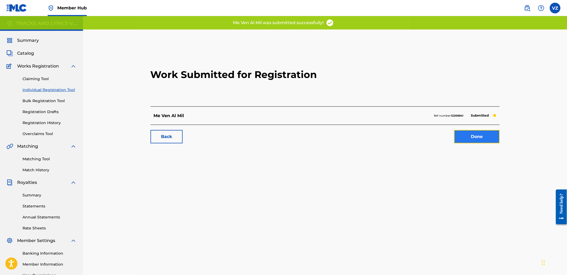
click at [483, 139] on link "Done" at bounding box center [478, 136] width 46 height 13
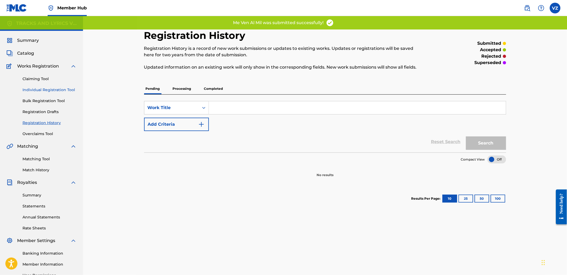
click at [67, 91] on link "Individual Registration Tool" at bounding box center [50, 90] width 54 height 6
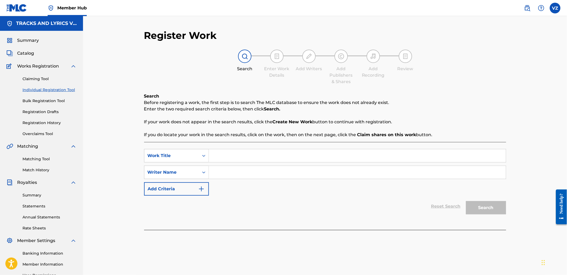
click at [242, 154] on input "Search Form" at bounding box center [357, 155] width 297 height 13
paste input "Valor y Respeto"
type input "Valor y Respeto"
click at [258, 172] on input "Search Form" at bounding box center [357, 172] width 297 height 13
click at [255, 173] on input "Search Form" at bounding box center [357, 172] width 297 height 13
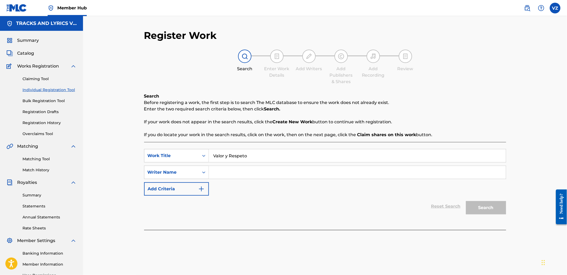
paste input "[PERSON_NAME] [PERSON_NAME]"
type input "[PERSON_NAME] [PERSON_NAME]"
click at [491, 208] on button "Search" at bounding box center [486, 207] width 40 height 13
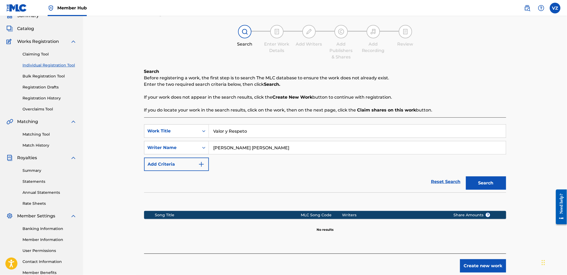
scroll to position [57, 0]
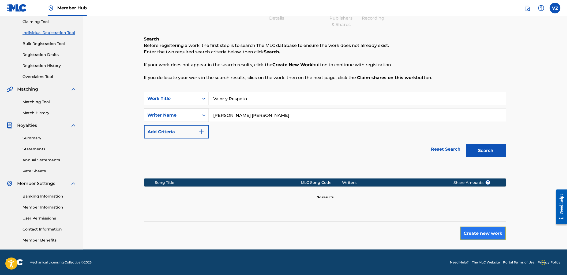
click at [498, 232] on button "Create new work" at bounding box center [483, 233] width 46 height 13
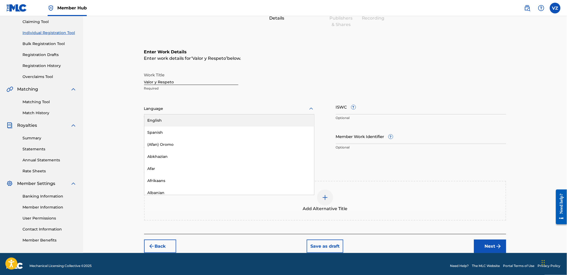
click at [243, 111] on div at bounding box center [229, 108] width 170 height 7
click at [237, 131] on div "Spanish" at bounding box center [229, 132] width 170 height 12
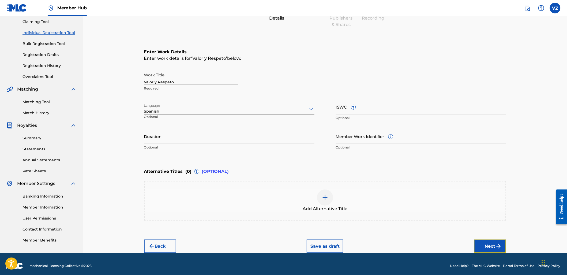
click at [486, 243] on button "Next" at bounding box center [490, 246] width 32 height 13
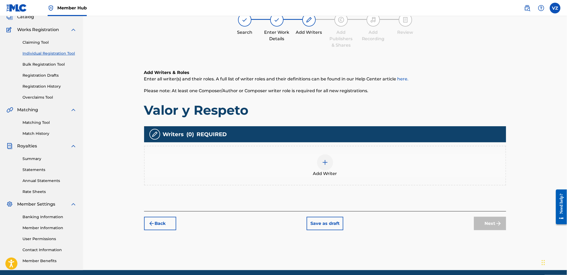
scroll to position [24, 0]
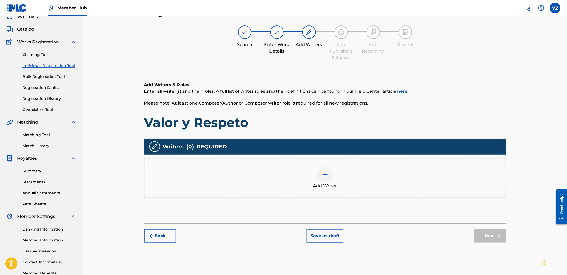
click at [347, 180] on div "Add Writer" at bounding box center [325, 178] width 361 height 23
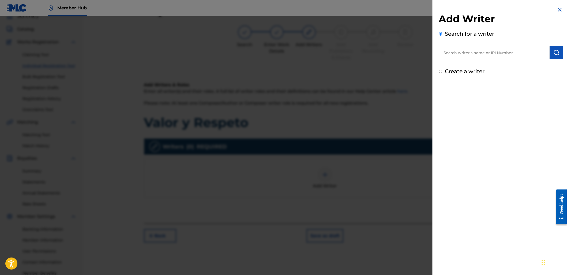
click at [525, 52] on input "text" at bounding box center [494, 52] width 111 height 13
click at [487, 51] on input "text" at bounding box center [494, 52] width 111 height 13
paste input "[PERSON_NAME] [PERSON_NAME]"
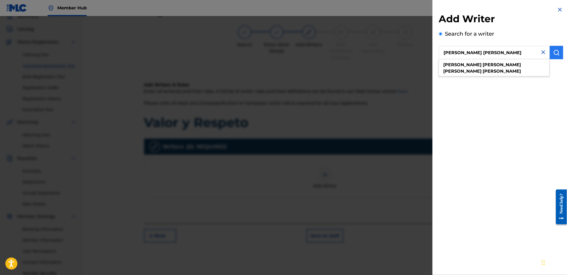
type input "[PERSON_NAME] [PERSON_NAME]"
click at [557, 51] on img "submit" at bounding box center [557, 52] width 6 height 6
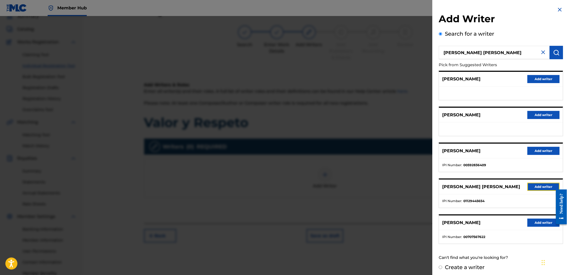
click at [549, 188] on button "Add writer" at bounding box center [544, 187] width 32 height 8
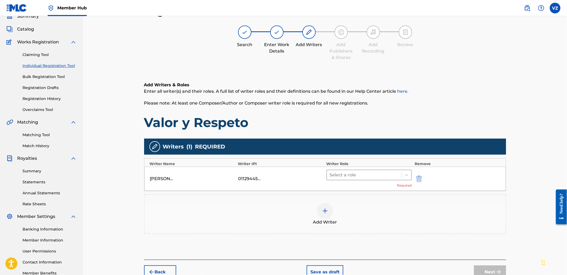
click at [399, 176] on div at bounding box center [364, 175] width 69 height 8
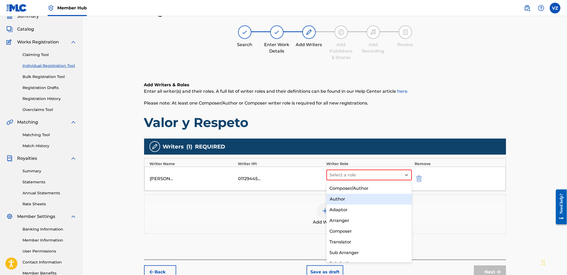
click at [389, 188] on div "Composer/Author" at bounding box center [369, 188] width 85 height 11
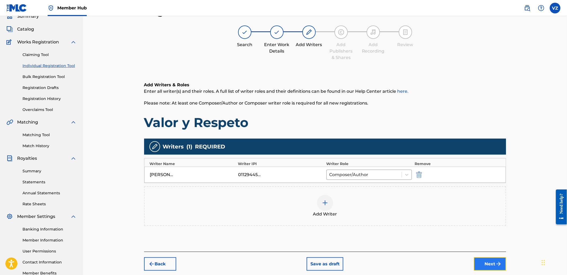
click at [483, 265] on button "Next" at bounding box center [490, 263] width 32 height 13
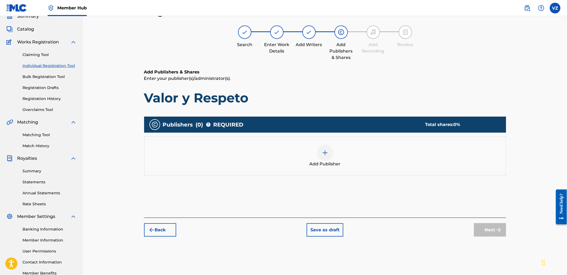
click at [328, 157] on div at bounding box center [325, 153] width 16 height 16
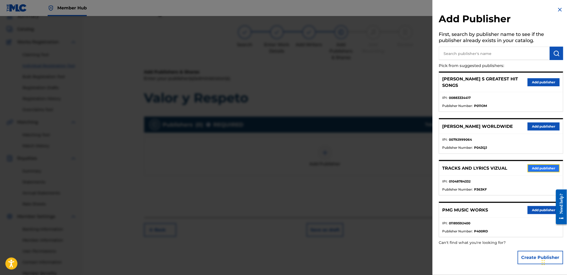
click at [552, 166] on button "Add publisher" at bounding box center [544, 168] width 32 height 8
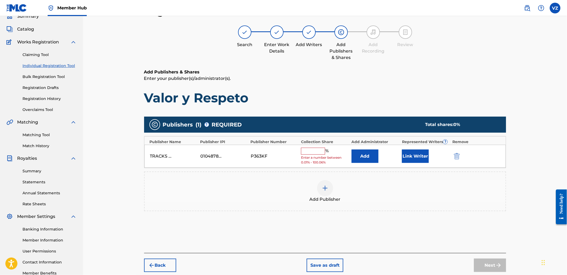
click at [317, 150] on input "text" at bounding box center [313, 151] width 24 height 7
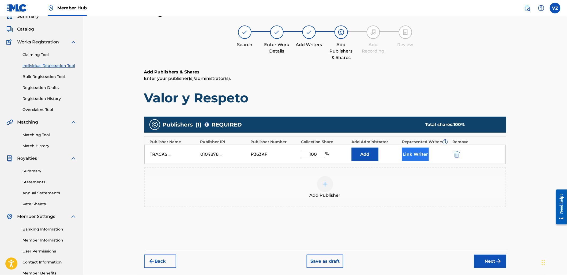
type input "100"
click at [415, 156] on button "Link Writer" at bounding box center [415, 154] width 27 height 13
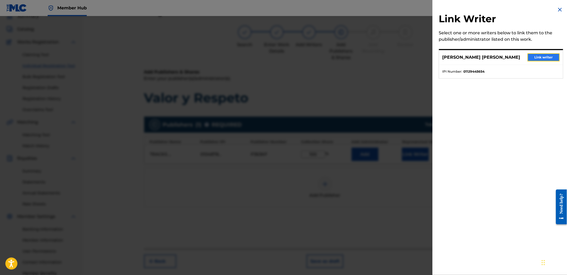
click at [548, 59] on button "Link writer" at bounding box center [544, 57] width 32 height 8
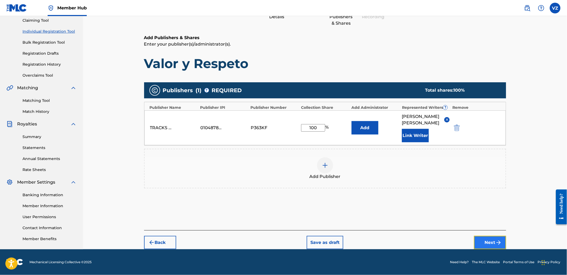
click at [500, 245] on img "submit" at bounding box center [499, 242] width 6 height 6
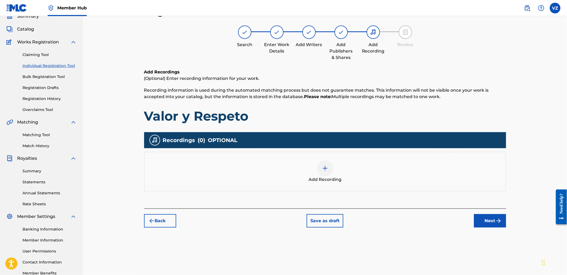
click at [323, 170] on img at bounding box center [325, 168] width 6 height 6
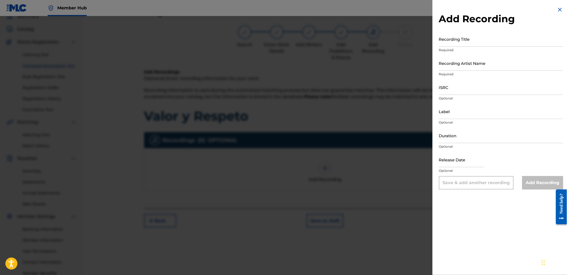
click at [559, 10] on img at bounding box center [560, 9] width 6 height 6
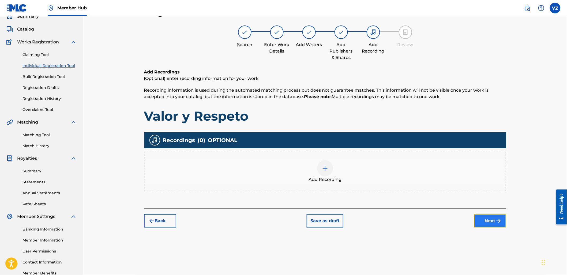
click at [495, 220] on button "Next" at bounding box center [490, 220] width 32 height 13
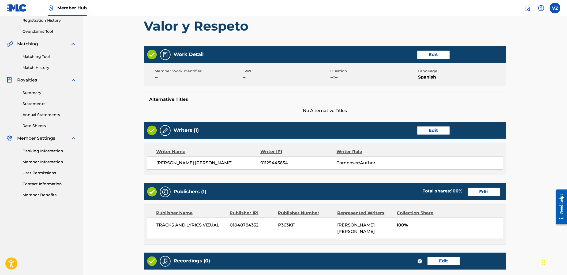
scroll to position [167, 0]
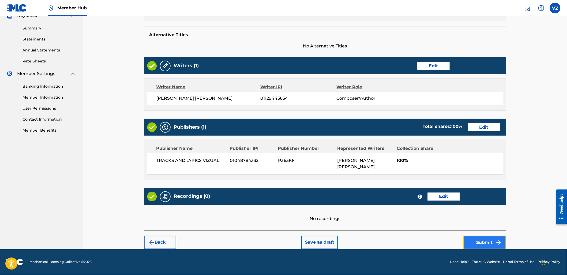
click at [496, 248] on button "Submit" at bounding box center [485, 242] width 43 height 13
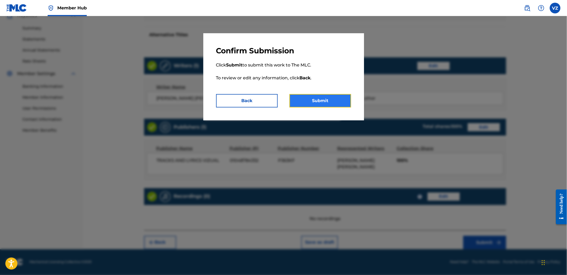
click at [328, 103] on button "Submit" at bounding box center [321, 100] width 62 height 13
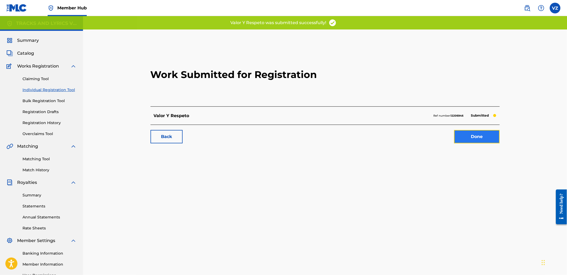
click at [477, 137] on link "Done" at bounding box center [478, 136] width 46 height 13
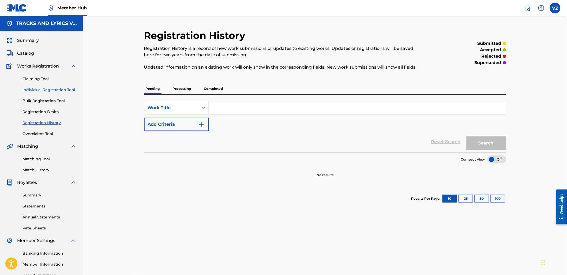
click at [42, 90] on link "Individual Registration Tool" at bounding box center [50, 90] width 54 height 6
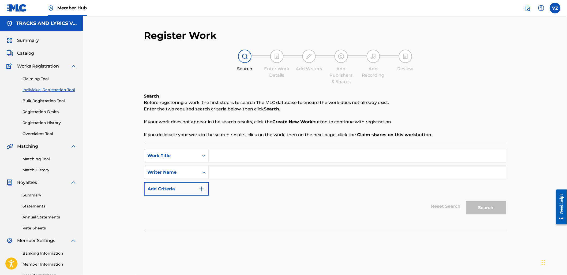
click at [219, 152] on input "Search Form" at bounding box center [357, 155] width 297 height 13
paste input "Siempre activo"
type input "Siempre activo"
click at [226, 166] on div "SearchWithCriteriad2e7cc3e-d327-4533-9d9a-caaa20b9db85 Work Title Siempre activ…" at bounding box center [325, 172] width 362 height 47
click at [229, 170] on input "Search Form" at bounding box center [357, 172] width 297 height 13
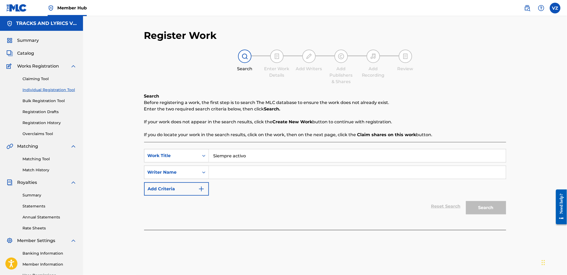
paste input "[PERSON_NAME] [PERSON_NAME]"
type input "[PERSON_NAME] [PERSON_NAME]"
click at [497, 208] on button "Search" at bounding box center [486, 207] width 40 height 13
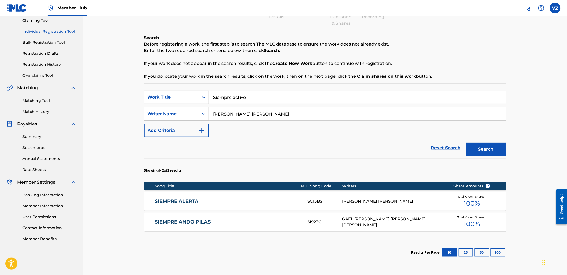
scroll to position [89, 0]
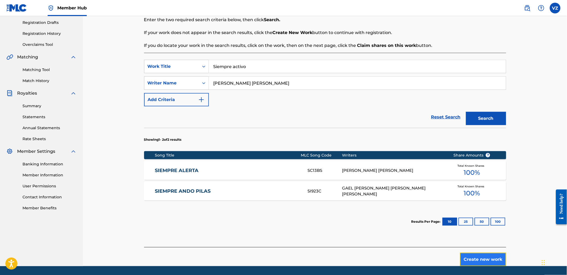
click at [490, 257] on button "Create new work" at bounding box center [483, 259] width 46 height 13
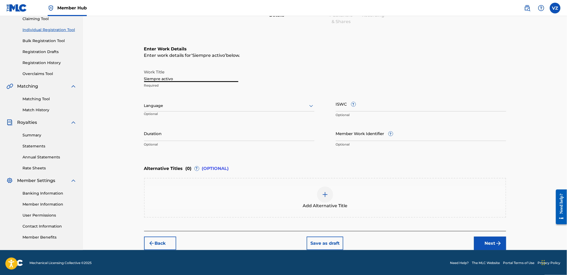
drag, startPoint x: 208, startPoint y: 80, endPoint x: 80, endPoint y: 72, distance: 127.8
click at [80, 72] on main "TRACKS AND LYRICS VIZUAL Summary Catalog Works Registration Claiming Tool Indiv…" at bounding box center [283, 103] width 567 height 294
type input "s"
type input "SIEMPRE ACTIVO"
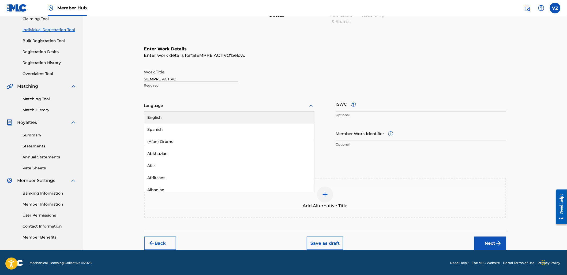
click at [202, 108] on div at bounding box center [229, 105] width 170 height 7
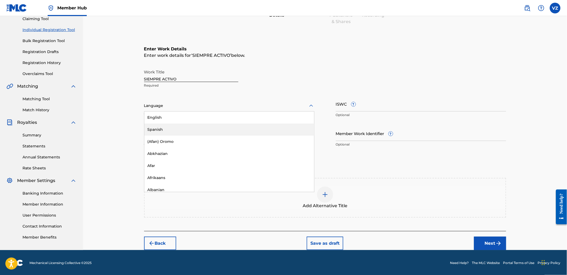
click at [193, 128] on div "Spanish" at bounding box center [229, 130] width 170 height 12
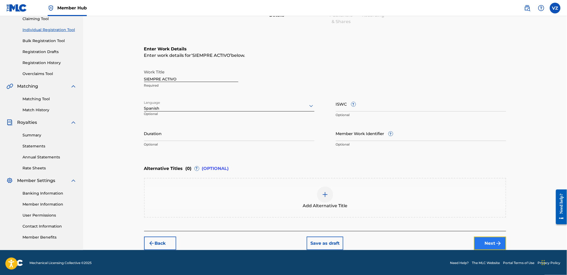
click at [495, 243] on button "Next" at bounding box center [490, 243] width 32 height 13
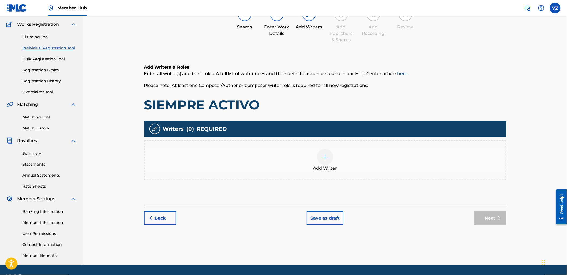
scroll to position [24, 0]
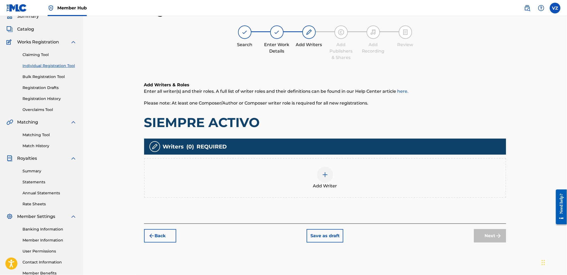
click at [328, 183] on span "Add Writer" at bounding box center [325, 186] width 24 height 6
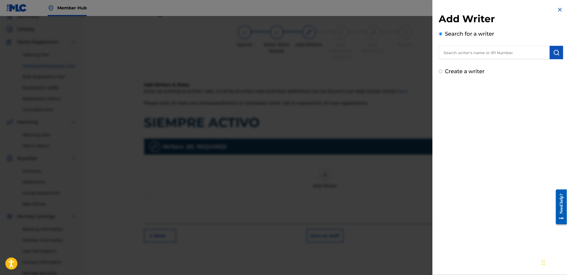
click at [488, 55] on input "text" at bounding box center [494, 52] width 111 height 13
paste input "[PERSON_NAME] [PERSON_NAME]"
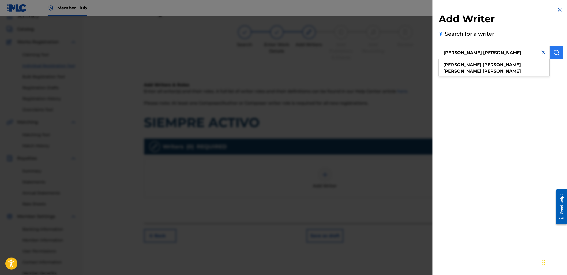
type input "[PERSON_NAME] [PERSON_NAME]"
click at [550, 55] on button "submit" at bounding box center [556, 52] width 13 height 13
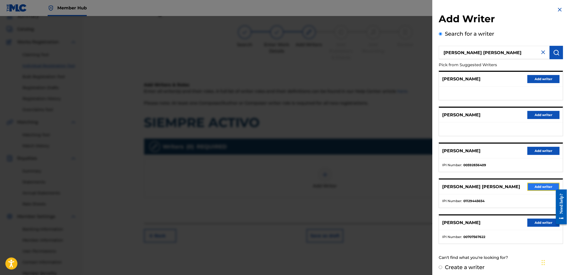
click at [552, 184] on button "Add writer" at bounding box center [544, 187] width 32 height 8
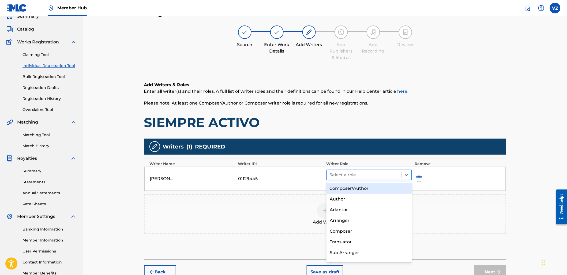
click at [381, 177] on div at bounding box center [364, 175] width 69 height 8
click at [377, 189] on div "Composer/Author" at bounding box center [369, 188] width 85 height 11
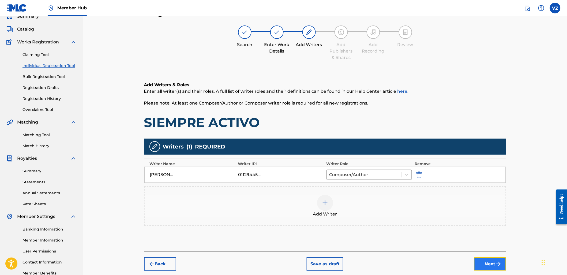
click at [497, 263] on img "submit" at bounding box center [499, 264] width 6 height 6
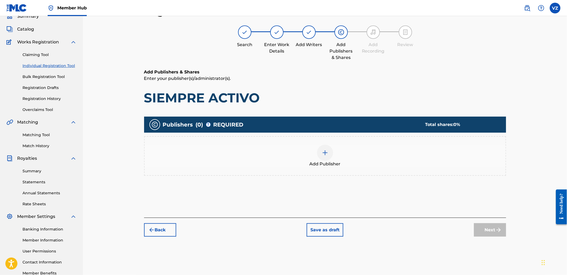
click at [325, 153] on img at bounding box center [325, 153] width 6 height 6
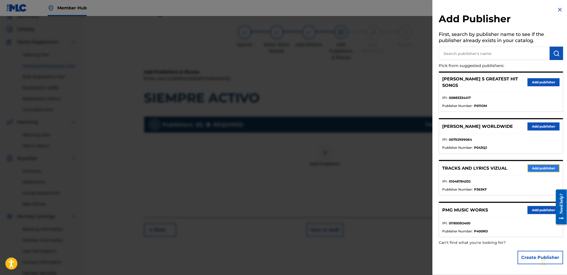
click at [546, 164] on button "Add publisher" at bounding box center [544, 168] width 32 height 8
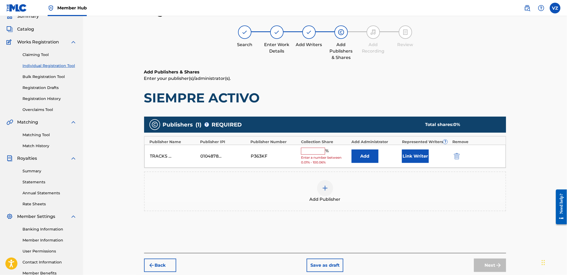
click at [316, 150] on input "text" at bounding box center [313, 151] width 24 height 7
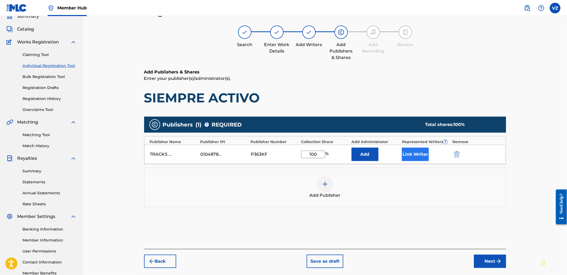
type input "100"
click at [407, 150] on button "Link Writer" at bounding box center [415, 154] width 27 height 13
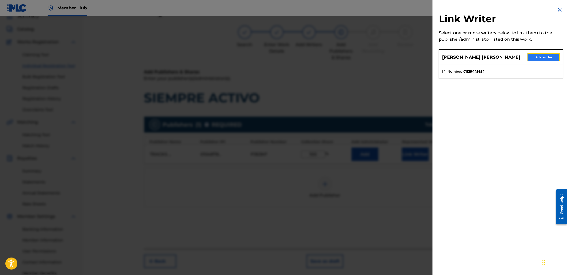
click at [543, 60] on button "Link writer" at bounding box center [544, 57] width 32 height 8
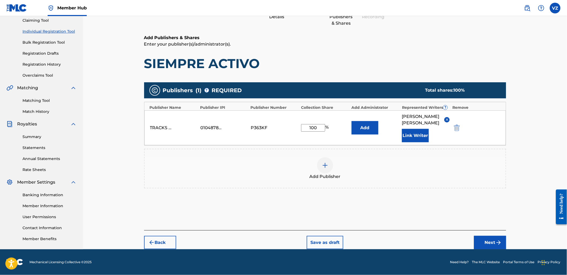
scroll to position [71, 0]
click at [503, 241] on button "Next" at bounding box center [490, 242] width 32 height 13
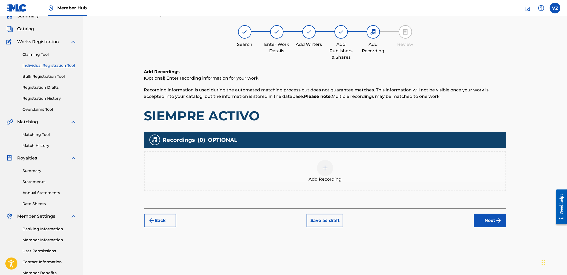
scroll to position [24, 0]
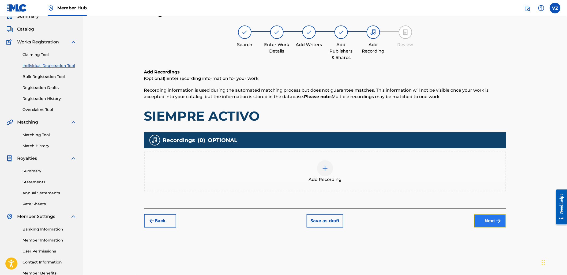
click at [501, 224] on button "Next" at bounding box center [490, 220] width 32 height 13
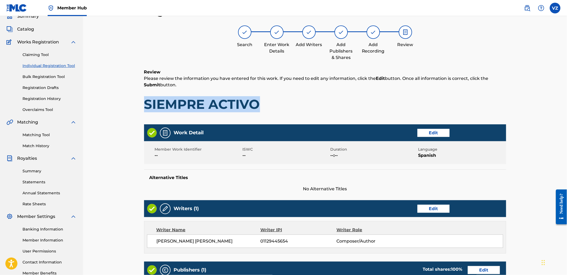
drag, startPoint x: 144, startPoint y: 106, endPoint x: 286, endPoint y: 115, distance: 142.0
click at [285, 115] on div "Review Please review the information you have entered for this work. If you nee…" at bounding box center [325, 94] width 362 height 51
click at [373, 96] on h1 "SIEMPRE ACTIVO" at bounding box center [325, 104] width 362 height 16
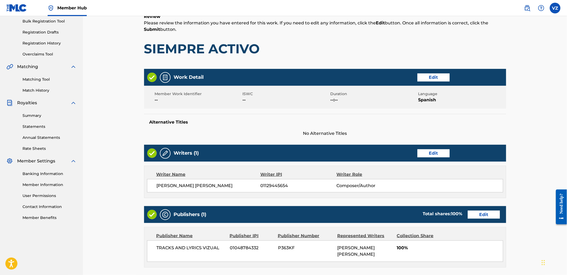
scroll to position [84, 0]
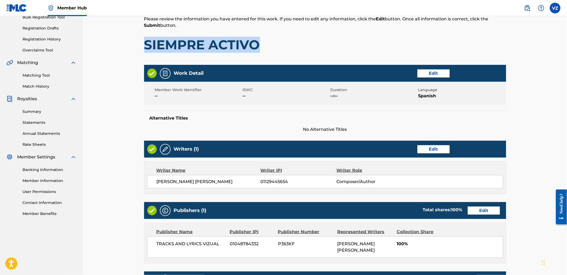
drag, startPoint x: 139, startPoint y: 41, endPoint x: 300, endPoint y: 38, distance: 161.9
click at [300, 38] on div "Register Work Search Enter Work Details Add Writers Add Publishers & Shares Add…" at bounding box center [325, 132] width 484 height 400
click at [367, 38] on h1 "SIEMPRE ACTIVO" at bounding box center [325, 45] width 362 height 16
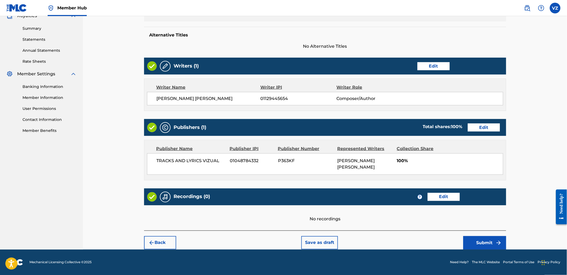
scroll to position [167, 0]
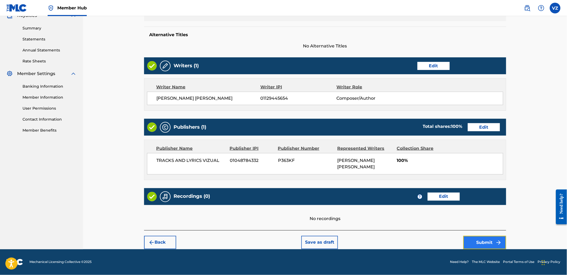
click at [490, 247] on button "Submit" at bounding box center [485, 242] width 43 height 13
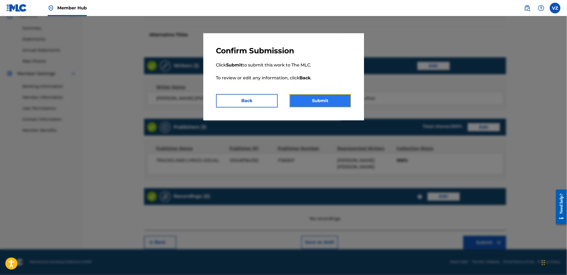
click at [321, 99] on button "Submit" at bounding box center [321, 100] width 62 height 13
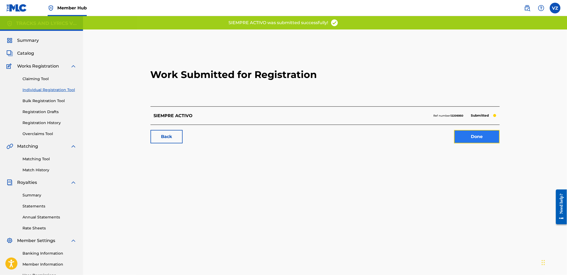
click at [473, 138] on link "Done" at bounding box center [478, 136] width 46 height 13
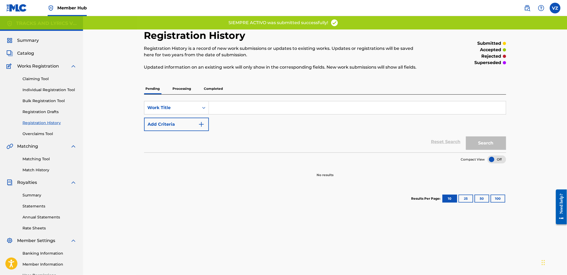
click at [60, 94] on div "Claiming Tool Individual Registration Tool Bulk Registration Tool Registration …" at bounding box center [41, 102] width 70 height 67
click at [65, 90] on link "Individual Registration Tool" at bounding box center [50, 90] width 54 height 6
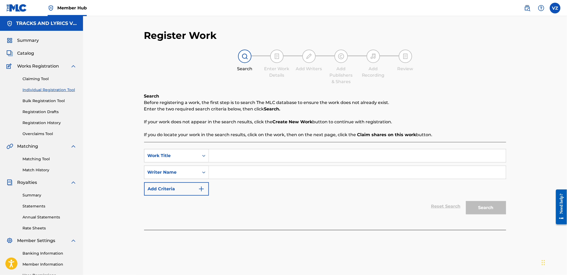
click at [256, 161] on input "Search Form" at bounding box center [357, 155] width 297 height 13
paste input "Sufrir pa'merecer"
drag, startPoint x: 268, startPoint y: 162, endPoint x: 195, endPoint y: 152, distance: 73.5
click at [195, 152] on div "SearchWithCriteriad2e7cc3e-d327-4533-9d9a-caaa20b9db85 Work Title Sufrir pa'mer…" at bounding box center [325, 155] width 362 height 13
type input "s"
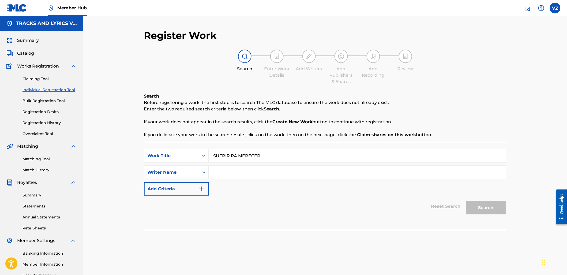
type input "SUFRIR PA MERECER"
click at [237, 174] on input "Search Form" at bounding box center [357, 172] width 297 height 13
paste input "[PERSON_NAME] [PERSON_NAME]"
type input "[PERSON_NAME] [PERSON_NAME]"
click at [489, 210] on button "Search" at bounding box center [486, 207] width 40 height 13
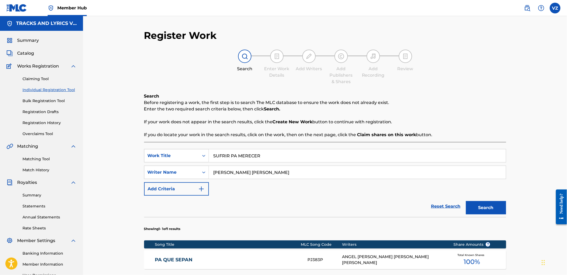
scroll to position [59, 0]
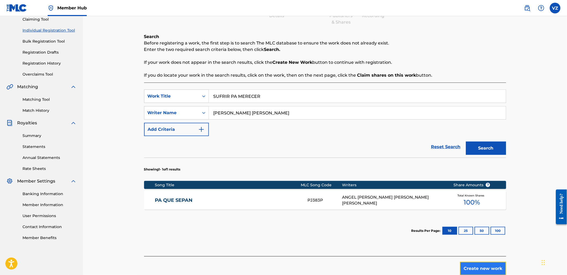
click at [492, 269] on button "Create new work" at bounding box center [483, 268] width 46 height 13
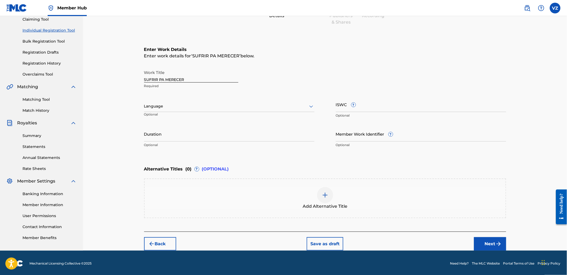
click at [186, 111] on div "Language" at bounding box center [229, 106] width 170 height 11
click at [200, 132] on div "Spanish" at bounding box center [229, 130] width 170 height 12
click at [482, 239] on button "Next" at bounding box center [490, 243] width 32 height 13
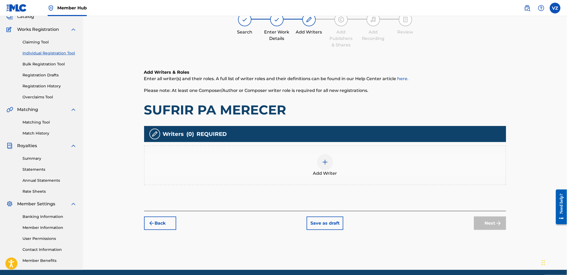
scroll to position [24, 0]
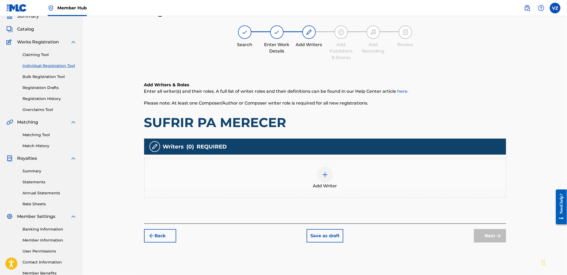
click at [324, 175] on img at bounding box center [325, 175] width 6 height 6
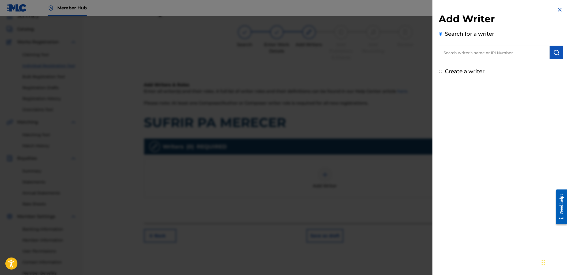
click at [519, 55] on input "text" at bounding box center [494, 52] width 111 height 13
click at [492, 55] on input "text" at bounding box center [494, 52] width 111 height 13
paste input "[PERSON_NAME] [PERSON_NAME]"
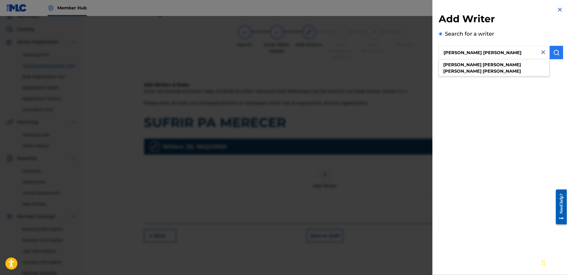
type input "[PERSON_NAME] [PERSON_NAME]"
click at [557, 53] on img "submit" at bounding box center [557, 52] width 6 height 6
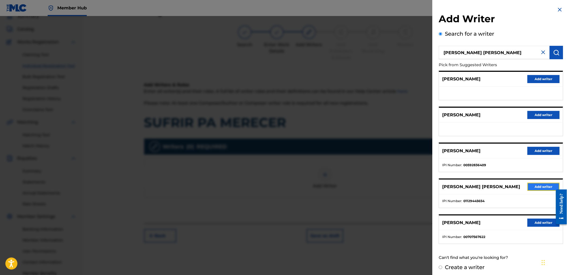
click at [545, 188] on button "Add writer" at bounding box center [544, 187] width 32 height 8
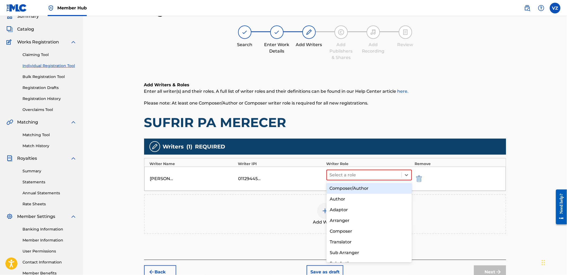
drag, startPoint x: 385, startPoint y: 178, endPoint x: 382, endPoint y: 186, distance: 8.1
click at [384, 179] on div "Select a role" at bounding box center [364, 175] width 75 height 10
click at [385, 190] on div "Composer/Author" at bounding box center [369, 188] width 85 height 11
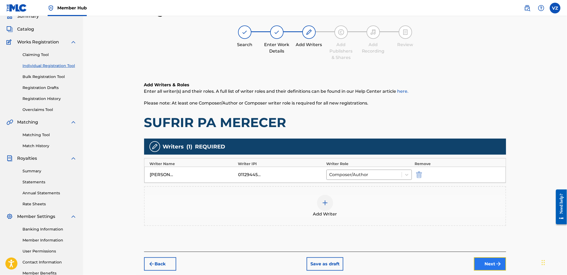
click at [491, 263] on button "Next" at bounding box center [490, 263] width 32 height 13
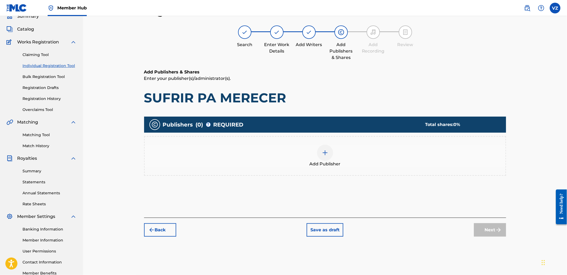
click at [333, 158] on div "Add Publisher" at bounding box center [325, 156] width 361 height 23
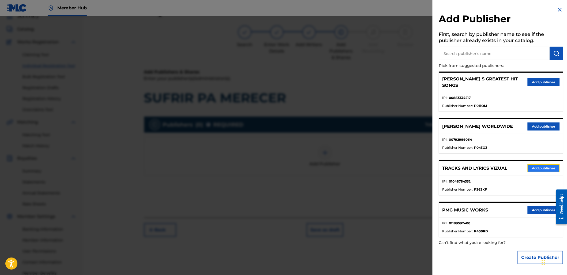
click at [540, 164] on button "Add publisher" at bounding box center [544, 168] width 32 height 8
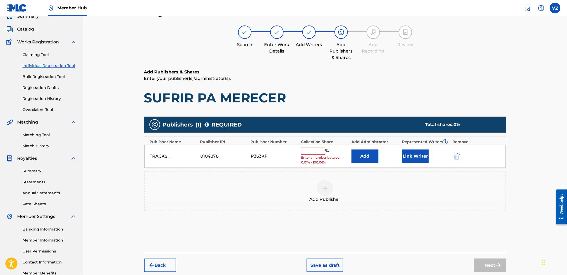
click at [317, 151] on input "text" at bounding box center [313, 151] width 24 height 7
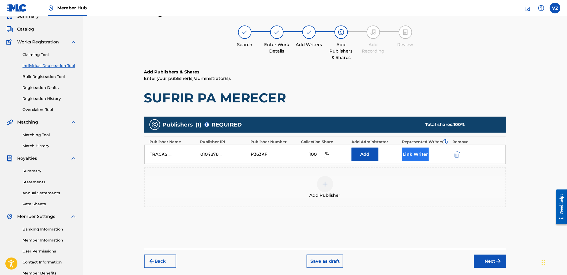
type input "100"
click at [416, 158] on button "Link Writer" at bounding box center [415, 154] width 27 height 13
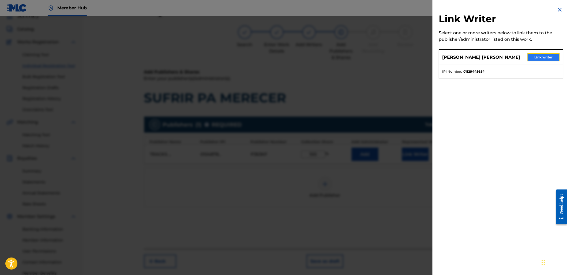
click at [542, 59] on button "Link writer" at bounding box center [544, 57] width 32 height 8
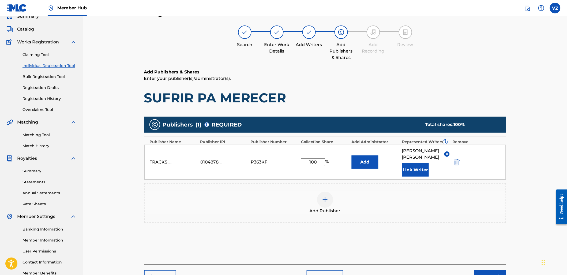
click at [535, 177] on div "Register Work Search Enter Work Details Add Writers Add Publishers & Shares Add…" at bounding box center [325, 138] width 484 height 292
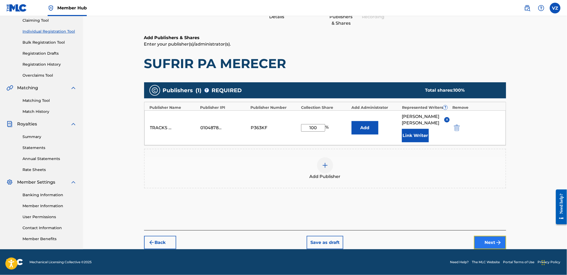
click at [494, 240] on button "Next" at bounding box center [490, 242] width 32 height 13
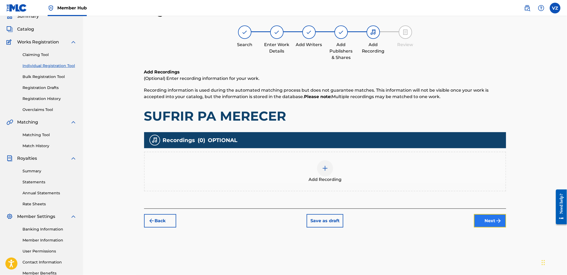
click at [502, 218] on img "submit" at bounding box center [499, 221] width 6 height 6
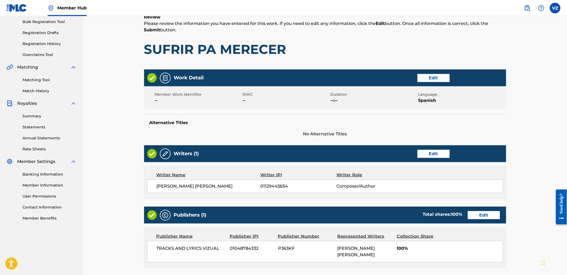
scroll to position [113, 0]
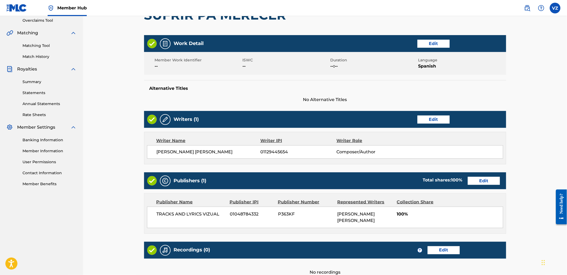
drag, startPoint x: 158, startPoint y: 151, endPoint x: 246, endPoint y: 160, distance: 88.1
click at [246, 160] on div "Writer Name Writer IPI Writer Role [PERSON_NAME] [PERSON_NAME] 01129445654 Comp…" at bounding box center [325, 148] width 362 height 32
click at [345, 165] on div "Work Detail Edit Member Work Identifier -- ISWC -- Duration --:-- Language Span…" at bounding box center [325, 159] width 362 height 249
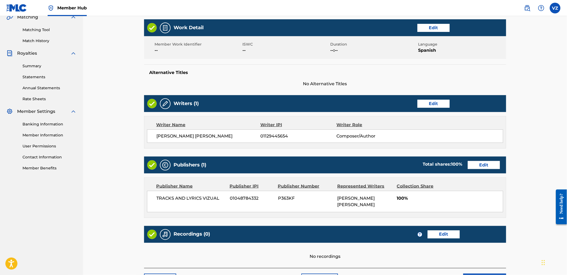
scroll to position [143, 0]
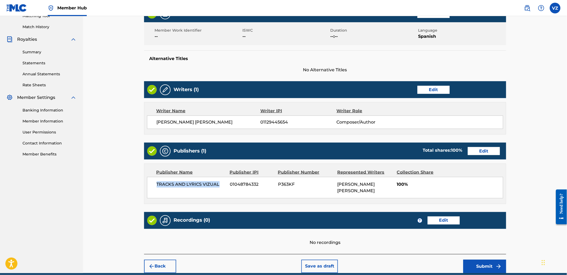
drag, startPoint x: 157, startPoint y: 184, endPoint x: 223, endPoint y: 188, distance: 66.3
click at [223, 188] on div "TRACKS AND LYRICS VIZUAL 01048784332 P363KF [PERSON_NAME] [PERSON_NAME] 100%" at bounding box center [325, 187] width 356 height 21
click at [212, 180] on div "TRACKS AND LYRICS VIZUAL 01048784332 P363KF [PERSON_NAME] [PERSON_NAME] 100%" at bounding box center [325, 187] width 356 height 21
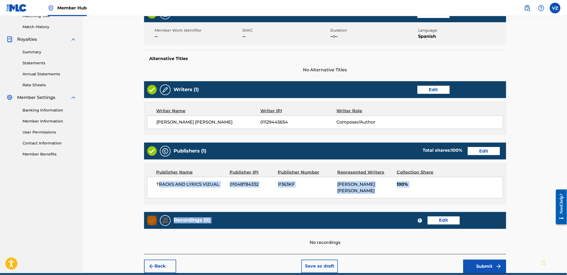
drag, startPoint x: 159, startPoint y: 182, endPoint x: 381, endPoint y: 208, distance: 223.2
click at [381, 208] on div "Work Detail Edit Member Work Identifier -- ISWC -- Duration --:-- Language Span…" at bounding box center [325, 129] width 362 height 249
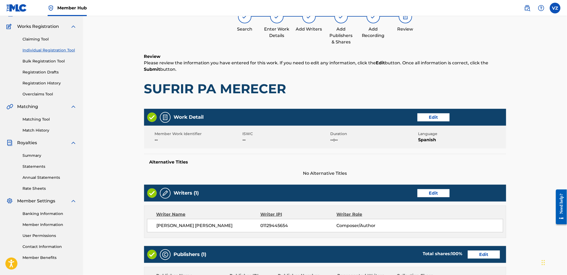
scroll to position [54, 0]
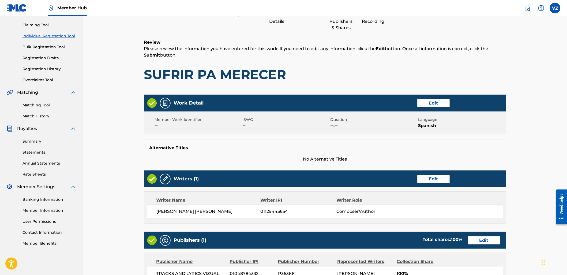
click at [523, 153] on div "Register Work Search Enter Work Details Add Writers Add Publishers & Shares Add…" at bounding box center [325, 162] width 484 height 400
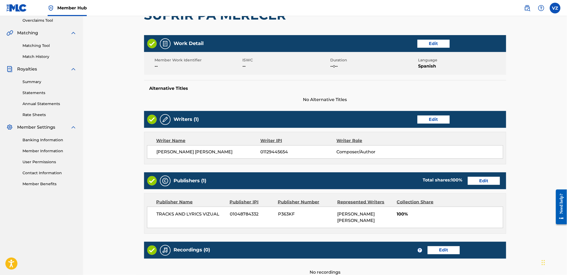
scroll to position [143, 0]
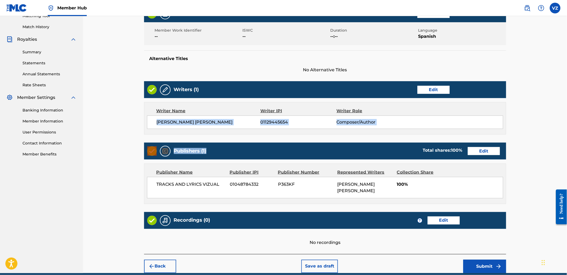
drag, startPoint x: 157, startPoint y: 122, endPoint x: 251, endPoint y: 132, distance: 94.9
click at [249, 135] on div "Work Detail Edit Member Work Identifier -- ISWC -- Duration --:-- Language Span…" at bounding box center [325, 129] width 362 height 249
click at [250, 137] on div "Work Detail Edit Member Work Identifier -- ISWC -- Duration --:-- Language Span…" at bounding box center [325, 129] width 362 height 249
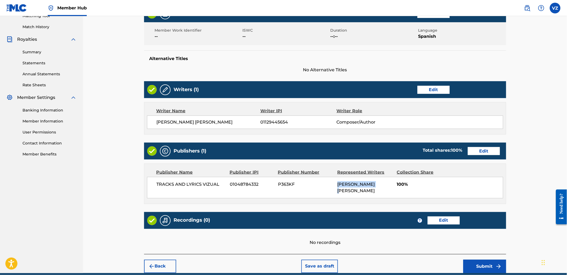
click at [331, 202] on div "Publisher Name Publisher IPI Publisher Number Represented Writers Collection Sh…" at bounding box center [325, 184] width 362 height 40
click at [336, 188] on div "TRACKS AND LYRICS VIZUAL 01048784332 P363KF [PERSON_NAME] [PERSON_NAME] 100%" at bounding box center [325, 187] width 356 height 21
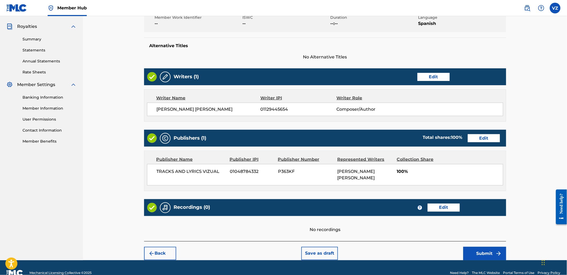
scroll to position [167, 0]
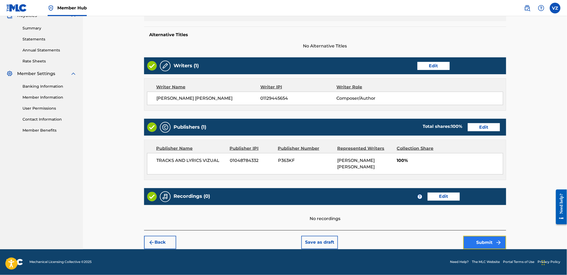
click at [492, 247] on button "Submit" at bounding box center [485, 242] width 43 height 13
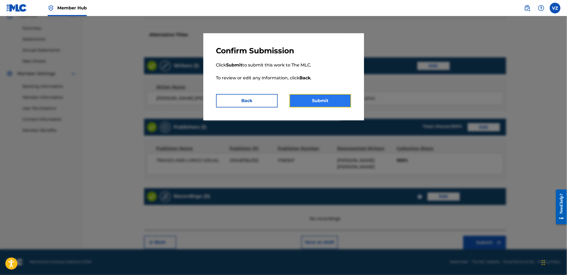
click at [318, 99] on button "Submit" at bounding box center [321, 100] width 62 height 13
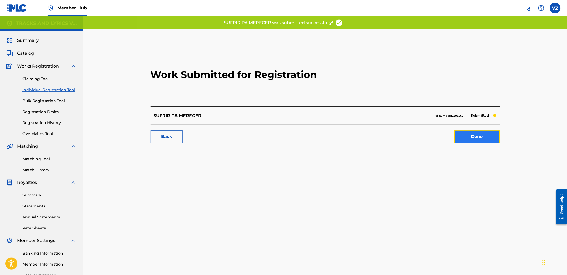
click at [472, 139] on link "Done" at bounding box center [478, 136] width 46 height 13
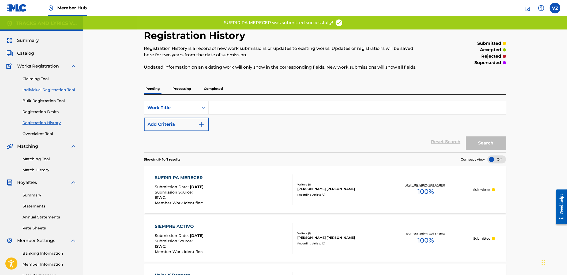
click at [51, 90] on link "Individual Registration Tool" at bounding box center [50, 90] width 54 height 6
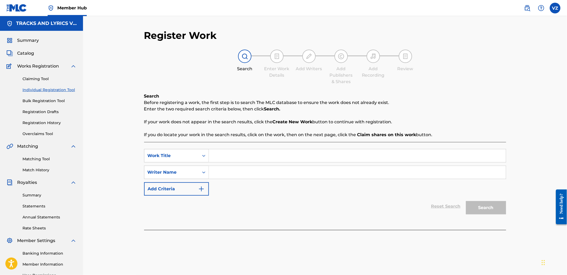
click at [241, 156] on input "Search Form" at bounding box center [357, 155] width 297 height 13
paste input "El ChuCho"
type input "El ChuCho"
click at [225, 173] on input "Search Form" at bounding box center [357, 172] width 297 height 13
paste input "[PERSON_NAME] [PERSON_NAME]"
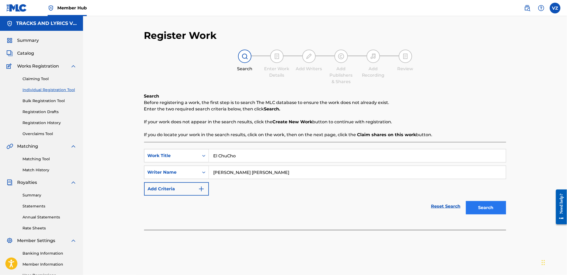
type input "[PERSON_NAME] [PERSON_NAME]"
click at [495, 210] on button "Search" at bounding box center [486, 207] width 40 height 13
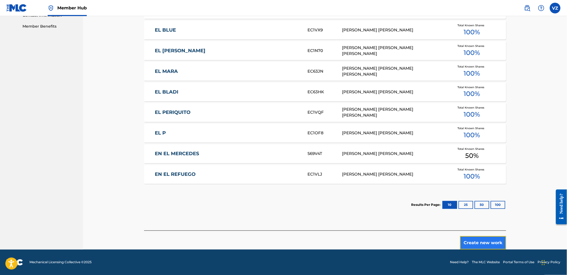
click at [491, 245] on button "Create new work" at bounding box center [483, 242] width 46 height 13
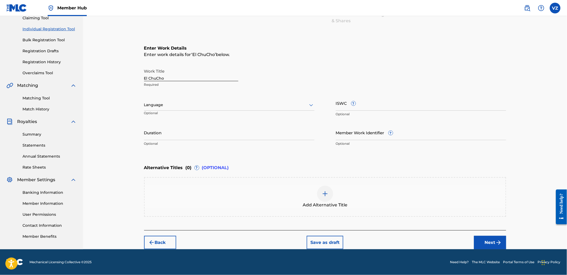
scroll to position [60, 0]
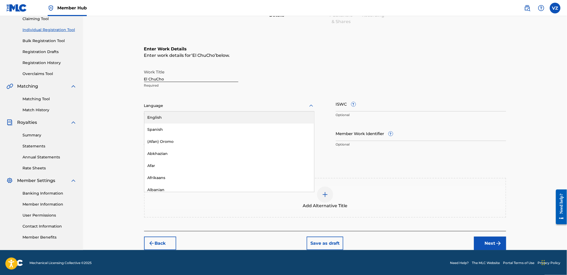
click at [207, 108] on div at bounding box center [229, 105] width 170 height 7
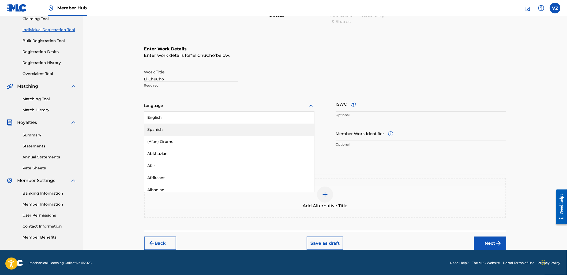
click at [205, 135] on div "Spanish" at bounding box center [229, 130] width 170 height 12
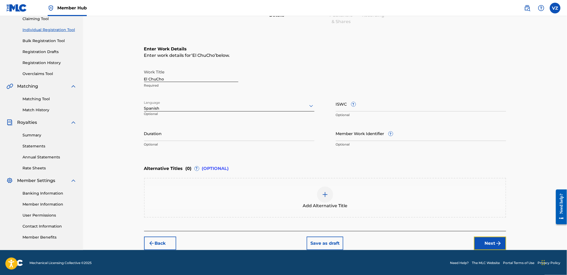
click at [495, 240] on button "Next" at bounding box center [490, 243] width 32 height 13
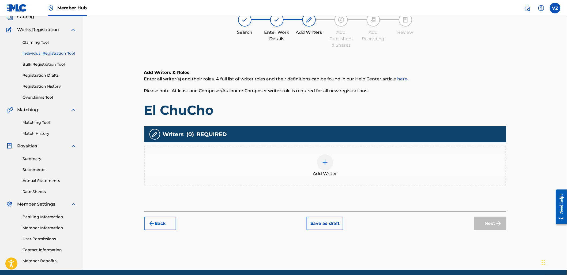
scroll to position [24, 0]
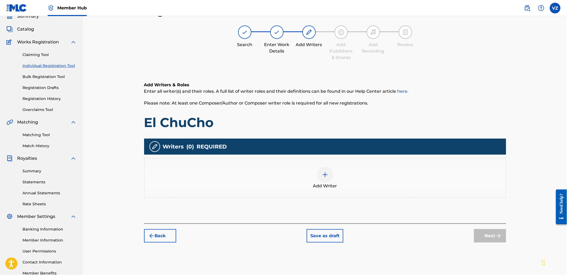
click at [294, 159] on div "Add Writer" at bounding box center [325, 178] width 362 height 40
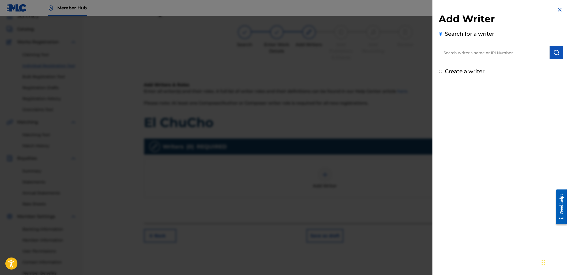
drag, startPoint x: 528, startPoint y: 52, endPoint x: 346, endPoint y: 55, distance: 182.3
click at [520, 54] on input "text" at bounding box center [494, 52] width 111 height 13
click at [511, 55] on input "text" at bounding box center [494, 52] width 111 height 13
paste input "[PERSON_NAME] [PERSON_NAME]"
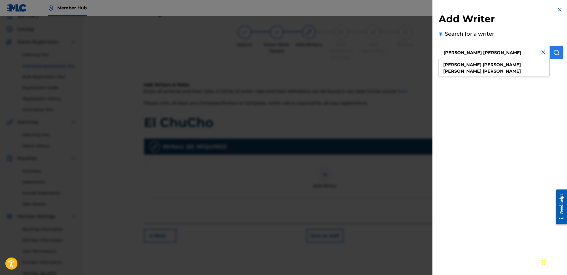
type input "[PERSON_NAME] [PERSON_NAME]"
click at [558, 54] on img "submit" at bounding box center [557, 52] width 6 height 6
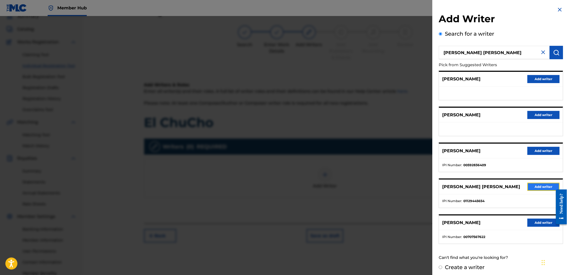
click at [546, 190] on button "Add writer" at bounding box center [544, 187] width 32 height 8
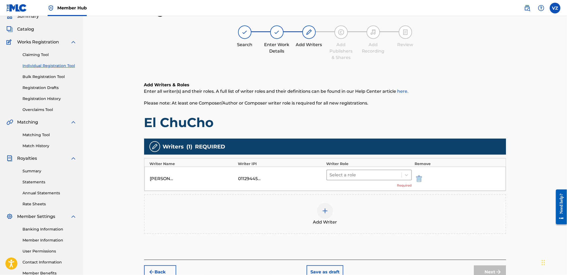
click at [385, 180] on div "Select a role" at bounding box center [370, 175] width 86 height 11
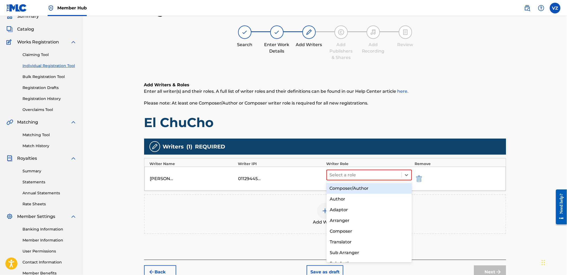
click at [381, 187] on div "Composer/Author" at bounding box center [369, 188] width 85 height 11
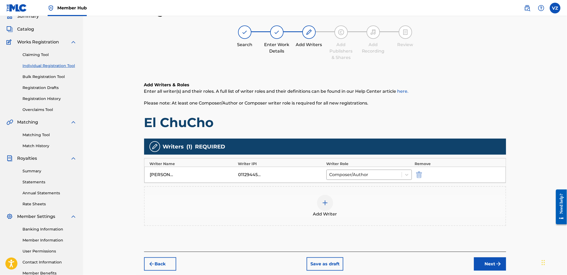
click at [373, 197] on div "Add Writer" at bounding box center [325, 206] width 361 height 23
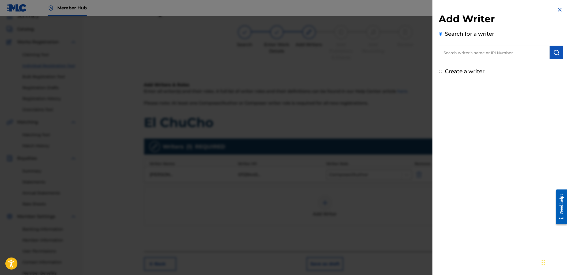
click at [406, 186] on div at bounding box center [283, 153] width 567 height 275
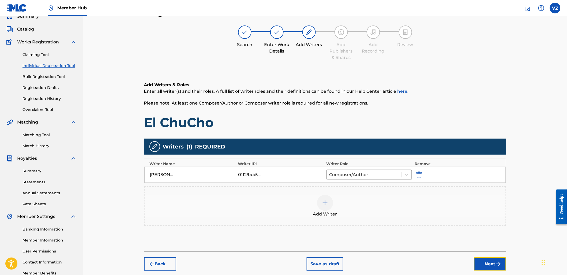
click at [489, 269] on button "Next" at bounding box center [490, 263] width 32 height 13
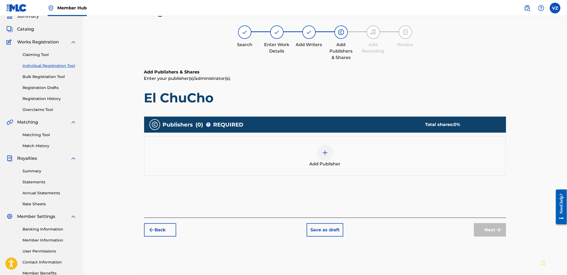
click at [329, 155] on div at bounding box center [325, 153] width 16 height 16
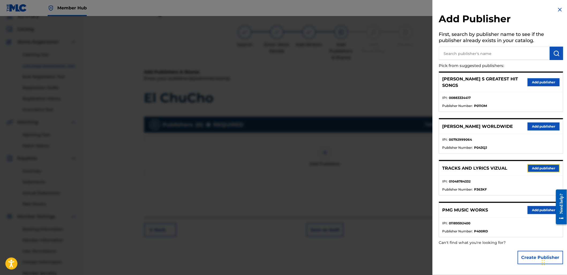
click at [546, 164] on button "Add publisher" at bounding box center [544, 168] width 32 height 8
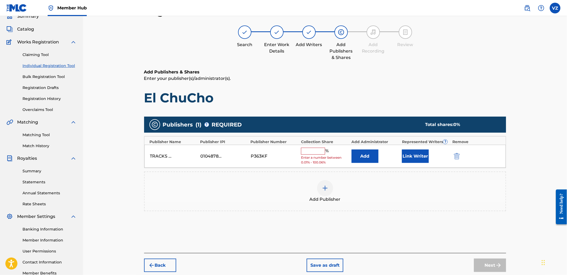
click at [312, 149] on input "text" at bounding box center [313, 151] width 24 height 7
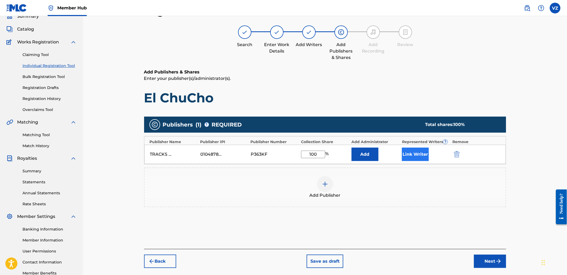
type input "100"
click at [420, 157] on button "Link Writer" at bounding box center [415, 154] width 27 height 13
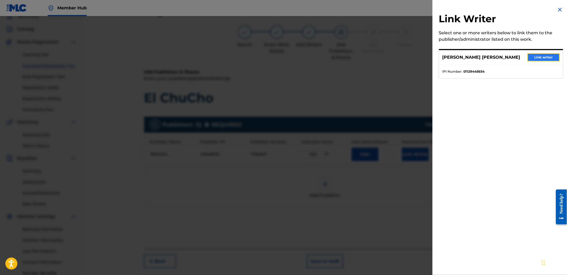
click at [540, 61] on button "Link writer" at bounding box center [544, 57] width 32 height 8
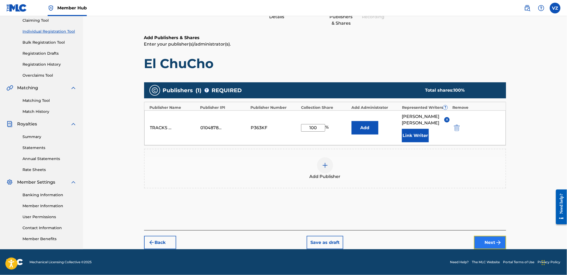
click at [491, 239] on button "Next" at bounding box center [490, 242] width 32 height 13
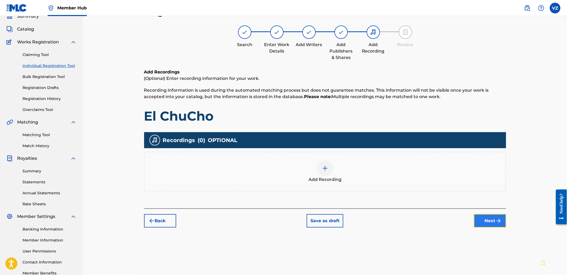
click at [492, 220] on button "Next" at bounding box center [490, 220] width 32 height 13
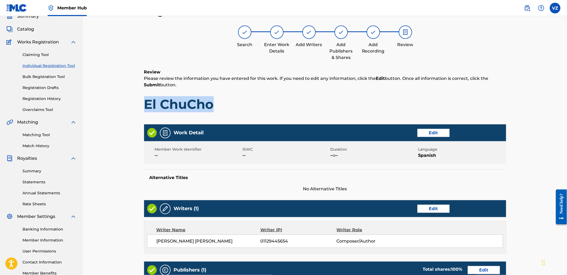
drag, startPoint x: 146, startPoint y: 104, endPoint x: 224, endPoint y: 105, distance: 78.5
click at [224, 105] on h1 "El ChuCho" at bounding box center [325, 104] width 362 height 16
click at [318, 106] on h1 "El ChuCho" at bounding box center [325, 104] width 362 height 16
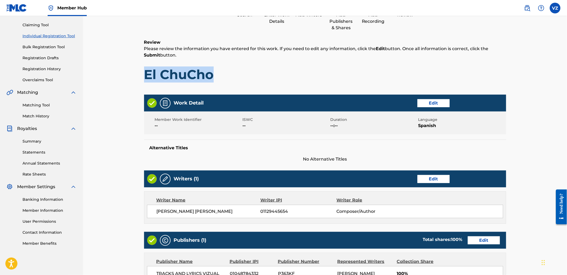
drag, startPoint x: 146, startPoint y: 77, endPoint x: 222, endPoint y: 79, distance: 76.9
click at [222, 79] on h1 "El ChuCho" at bounding box center [325, 74] width 362 height 16
click at [235, 73] on h1 "El ChuCho" at bounding box center [325, 74] width 362 height 16
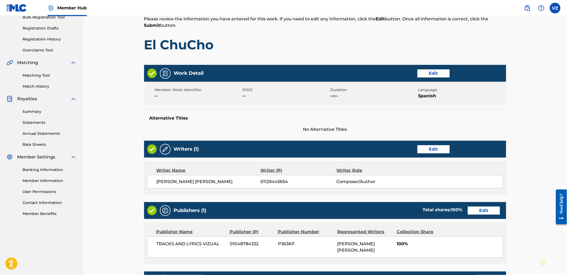
click at [225, 39] on h1 "El ChuCho" at bounding box center [325, 45] width 362 height 16
drag, startPoint x: 141, startPoint y: 53, endPoint x: 220, endPoint y: 52, distance: 79.1
click at [220, 52] on div "Register Work Search Enter Work Details Add Writers Add Publishers & Shares Add…" at bounding box center [325, 139] width 375 height 387
click at [245, 42] on h1 "El ChuCho" at bounding box center [325, 45] width 362 height 16
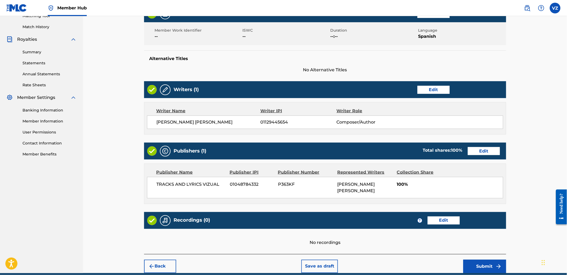
scroll to position [167, 0]
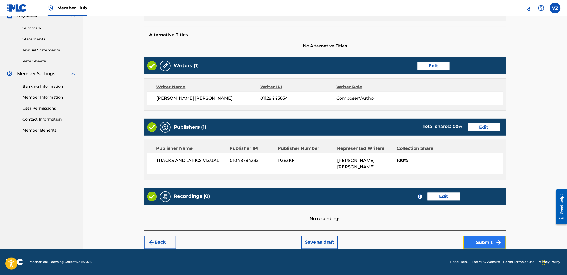
click at [492, 244] on button "Submit" at bounding box center [485, 242] width 43 height 13
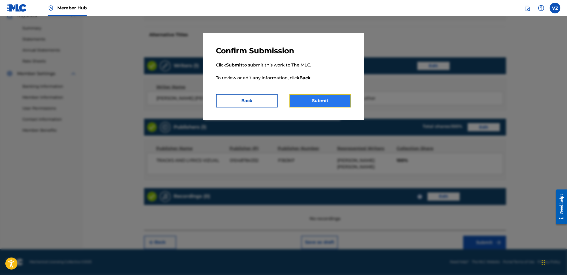
click at [345, 100] on button "Submit" at bounding box center [321, 100] width 62 height 13
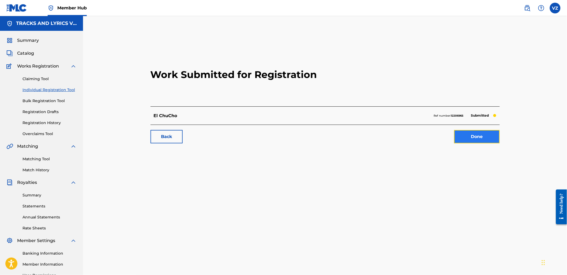
click at [468, 138] on link "Done" at bounding box center [478, 136] width 46 height 13
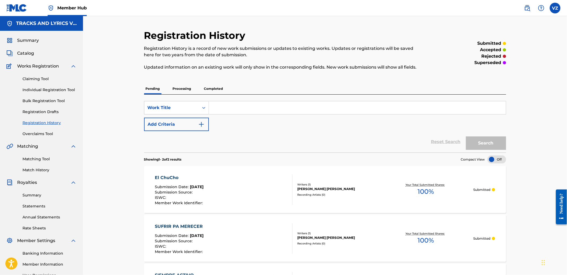
click at [183, 88] on p "Processing" at bounding box center [182, 88] width 22 height 11
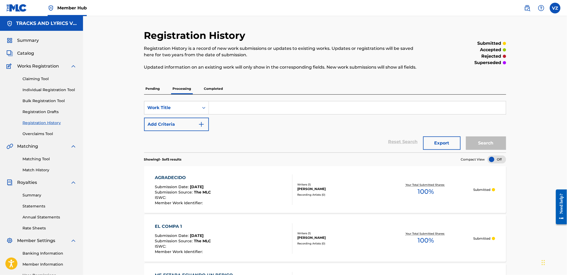
click at [159, 89] on p "Pending" at bounding box center [152, 88] width 17 height 11
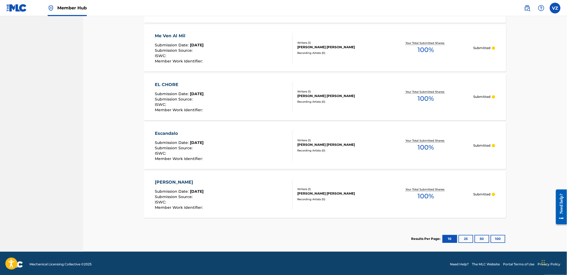
scroll to position [339, 0]
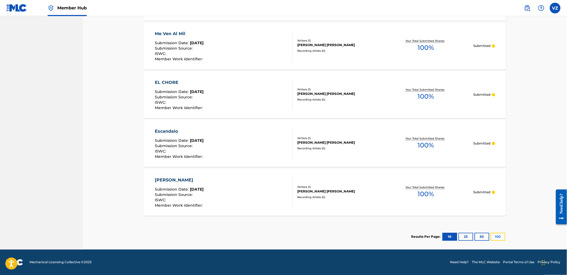
click at [499, 240] on button "100" at bounding box center [498, 237] width 15 height 8
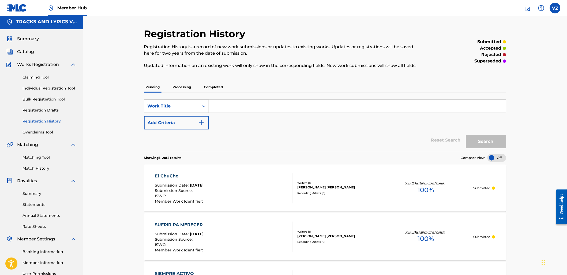
scroll to position [0, 0]
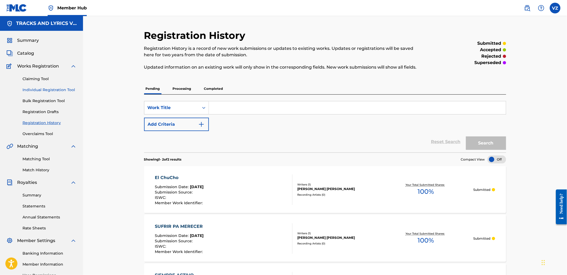
click at [57, 91] on link "Individual Registration Tool" at bounding box center [50, 90] width 54 height 6
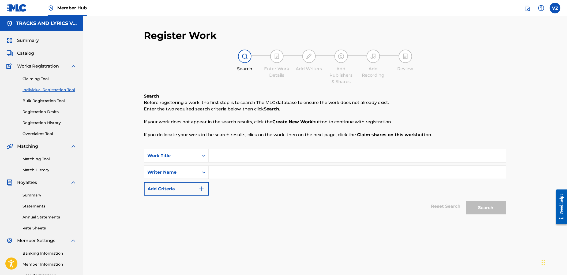
click at [265, 154] on input "Search Form" at bounding box center [357, 155] width 297 height 13
paste input "Mi Momento Humilde"
type input "Mi Momento Humilde"
drag, startPoint x: 281, startPoint y: 173, endPoint x: 278, endPoint y: 174, distance: 3.6
click at [281, 173] on input "Search Form" at bounding box center [357, 172] width 297 height 13
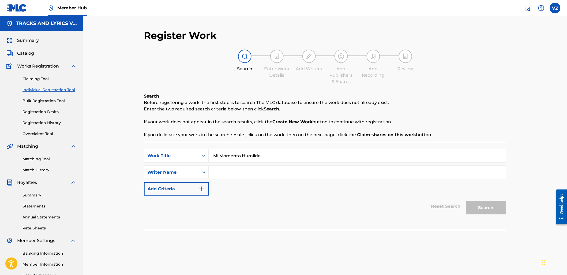
paste input "[PERSON_NAME] [PERSON_NAME]"
type input "[PERSON_NAME] [PERSON_NAME]"
click at [496, 209] on button "Search" at bounding box center [486, 207] width 40 height 13
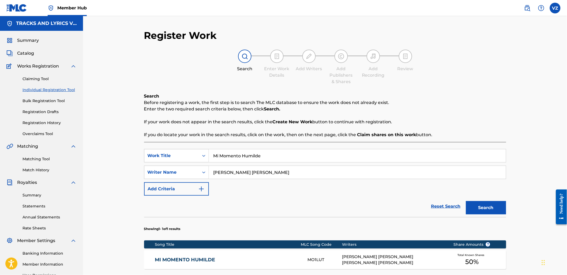
scroll to position [85, 0]
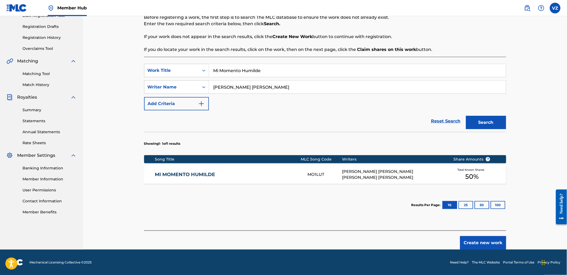
click at [403, 173] on div "[PERSON_NAME] [PERSON_NAME] [PERSON_NAME] [PERSON_NAME]" at bounding box center [393, 175] width 103 height 12
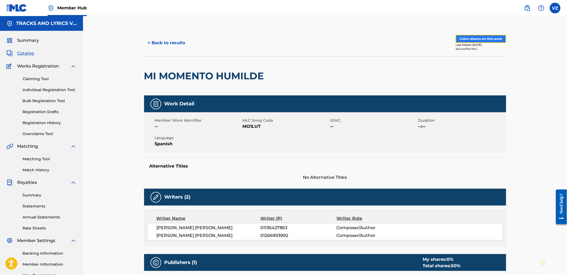
click at [494, 40] on button "Claim shares on this work" at bounding box center [481, 39] width 50 height 8
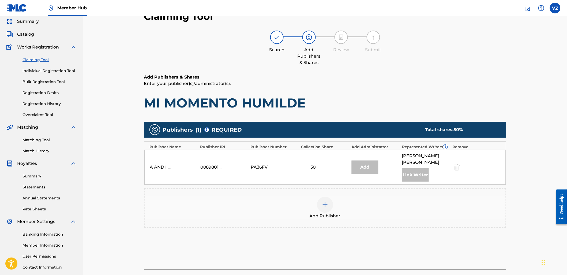
scroll to position [30, 0]
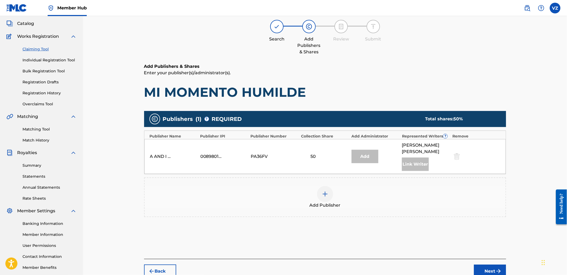
click at [328, 200] on div at bounding box center [325, 194] width 16 height 16
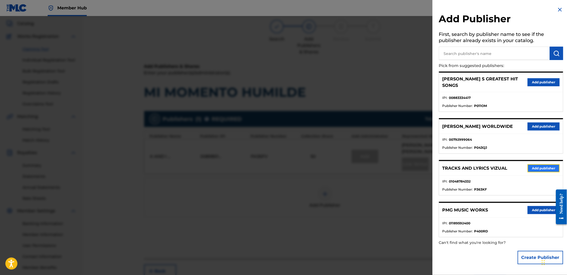
click at [548, 164] on button "Add publisher" at bounding box center [544, 168] width 32 height 8
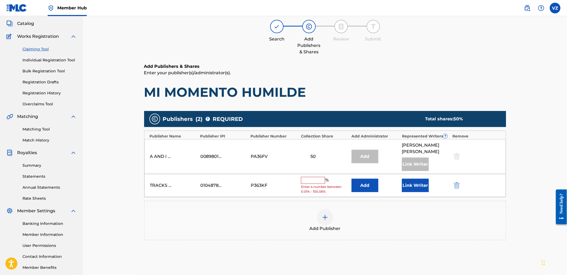
click at [311, 179] on input "text" at bounding box center [313, 180] width 24 height 7
type input "50"
click at [414, 184] on button "Link Writer" at bounding box center [415, 183] width 27 height 13
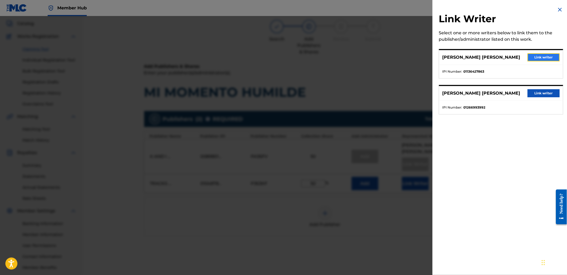
click at [549, 58] on button "Link writer" at bounding box center [544, 57] width 32 height 8
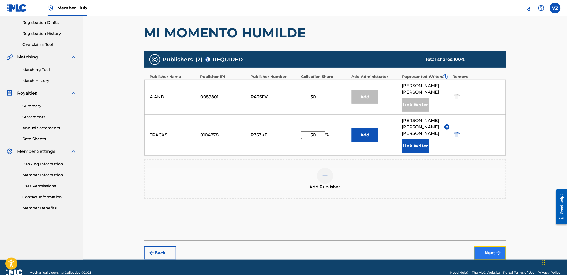
click at [494, 254] on button "Next" at bounding box center [490, 252] width 32 height 13
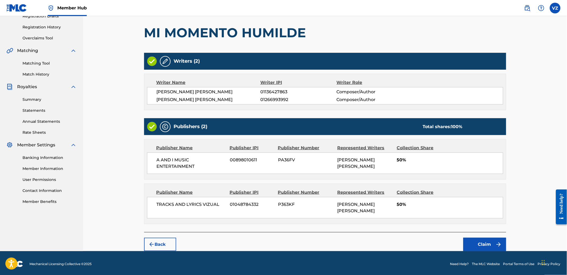
scroll to position [98, 0]
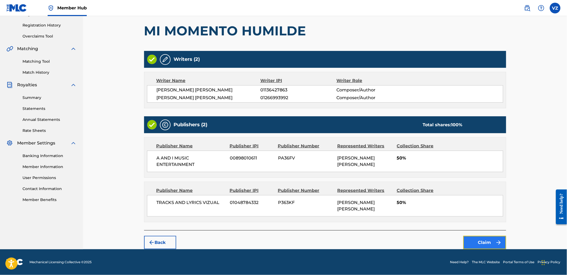
click at [484, 237] on button "Claim" at bounding box center [485, 242] width 43 height 13
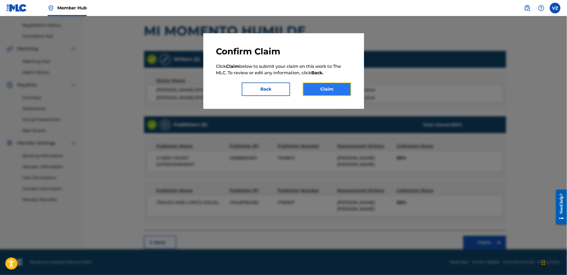
click at [331, 87] on button "Claim" at bounding box center [327, 89] width 48 height 13
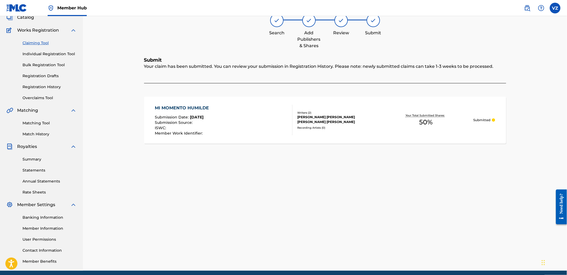
scroll to position [0, 0]
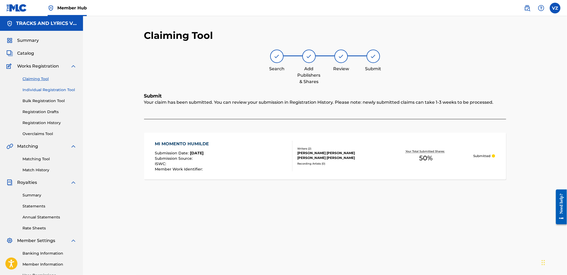
click at [53, 91] on link "Individual Registration Tool" at bounding box center [50, 90] width 54 height 6
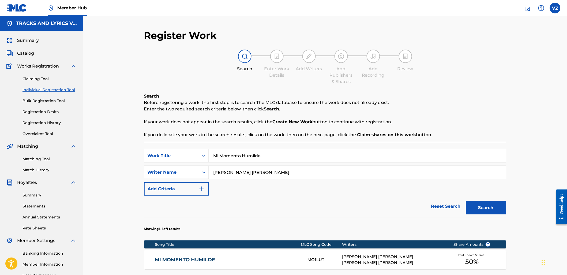
paste input "ás vivo que muerto"
drag, startPoint x: 277, startPoint y: 152, endPoint x: 188, endPoint y: 146, distance: 90.0
click at [168, 147] on div "SearchWithCriteriad2e7cc3e-d327-4533-9d9a-caaa20b9db85 Work Title Mi Momento Hu…" at bounding box center [325, 229] width 362 height 174
type input "Más vivo que muerto"
drag, startPoint x: 310, startPoint y: 175, endPoint x: 148, endPoint y: 176, distance: 162.1
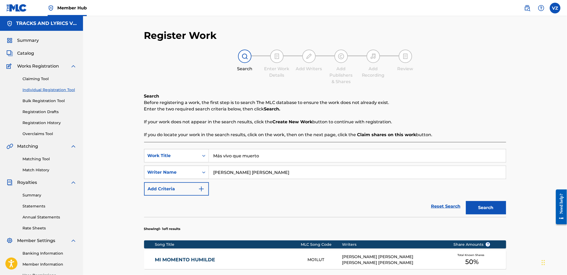
click at [148, 177] on div "SearchWithCriteria260d56ad-5796-4f4f-a33a-0c5e4628de7c Writer Name [PERSON_NAME…" at bounding box center [325, 172] width 362 height 13
paste input "[PERSON_NAME] [PERSON_NAME]"
type input "[PERSON_NAME] [PERSON_NAME]"
click at [222, 155] on input "Más vivo que muerto" at bounding box center [357, 155] width 297 height 13
type input "Mas vivo que muerto"
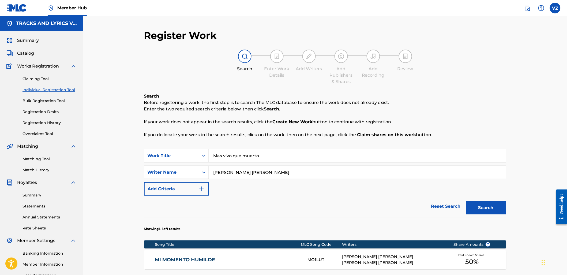
click at [466, 201] on button "Search" at bounding box center [486, 207] width 40 height 13
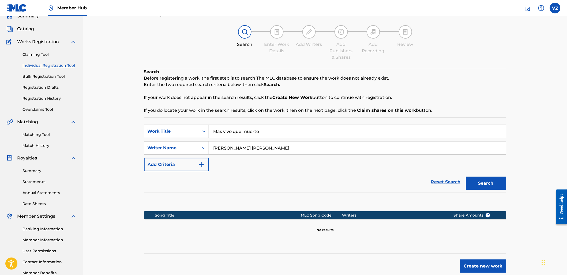
scroll to position [57, 0]
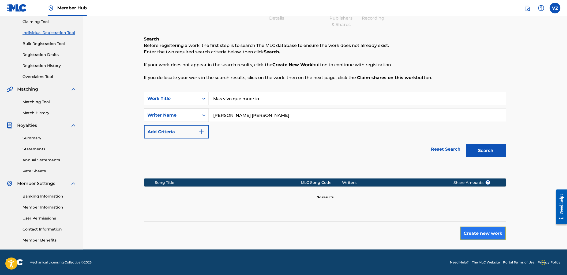
click at [485, 232] on button "Create new work" at bounding box center [483, 233] width 46 height 13
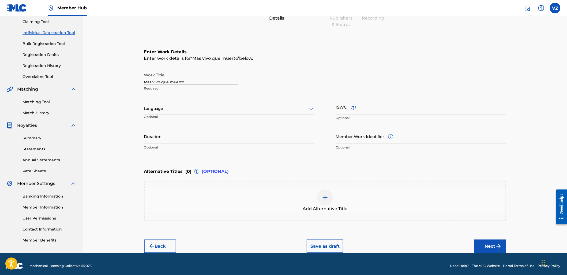
click at [201, 109] on div at bounding box center [229, 108] width 170 height 7
click at [197, 130] on div "Spanish" at bounding box center [229, 132] width 170 height 12
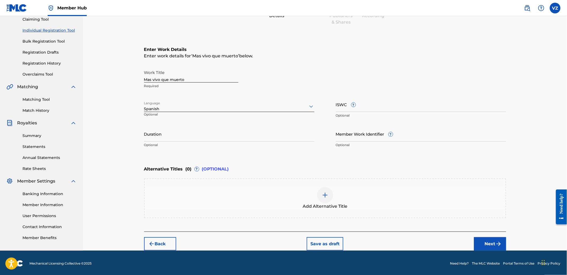
scroll to position [60, 0]
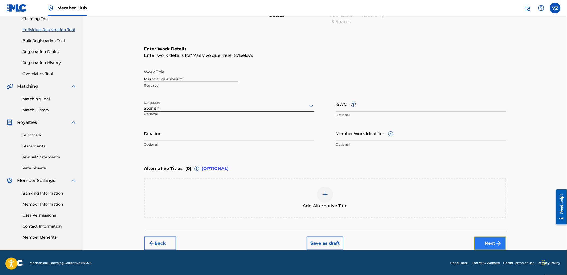
click at [483, 238] on button "Next" at bounding box center [490, 243] width 32 height 13
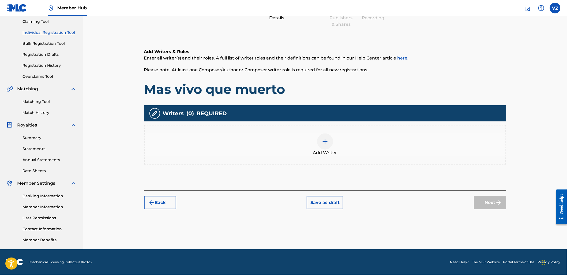
scroll to position [24, 0]
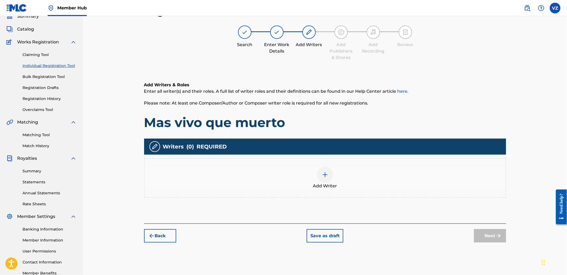
click at [320, 172] on div at bounding box center [325, 175] width 16 height 16
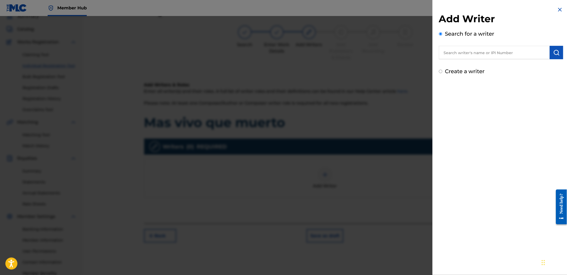
click at [481, 53] on input "text" at bounding box center [494, 52] width 111 height 13
click at [476, 53] on input "text" at bounding box center [494, 52] width 111 height 13
paste input "[PERSON_NAME] [PERSON_NAME]"
click at [556, 55] on img "submit" at bounding box center [557, 52] width 6 height 6
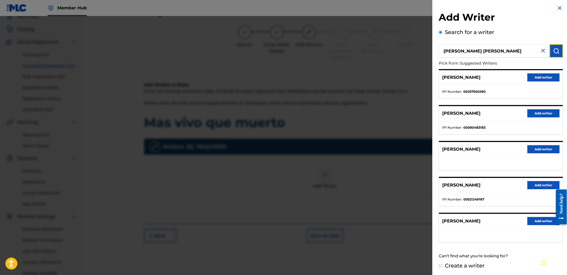
scroll to position [0, 0]
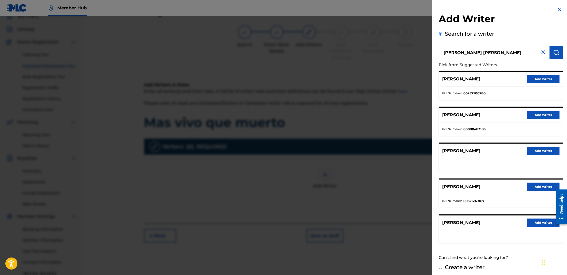
drag, startPoint x: 474, startPoint y: 49, endPoint x: 570, endPoint y: 51, distance: 96.2
click at [567, 51] on html "Accessibility Screen-Reader Guide, Feedback, and Issue Reporting | New window C…" at bounding box center [283, 113] width 567 height 275
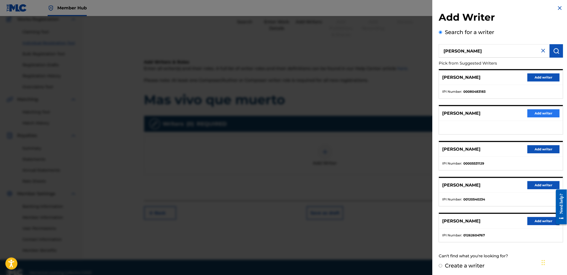
scroll to position [54, 0]
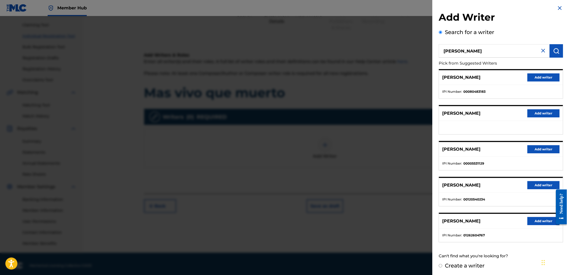
drag, startPoint x: 514, startPoint y: 52, endPoint x: 378, endPoint y: 49, distance: 135.4
click at [378, 49] on div "Add Writer Search for a writer [PERSON_NAME] Pick from Suggested Writers [PERSO…" at bounding box center [283, 145] width 567 height 259
type input "1188163729"
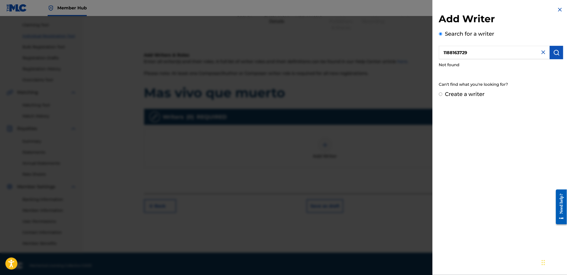
click at [481, 98] on div "Create a writer" at bounding box center [501, 94] width 124 height 8
click at [481, 93] on label "Create a writer" at bounding box center [465, 94] width 40 height 6
radio input "true"
click at [443, 93] on input "Create a writer" at bounding box center [440, 93] width 3 height 3
radio input "false"
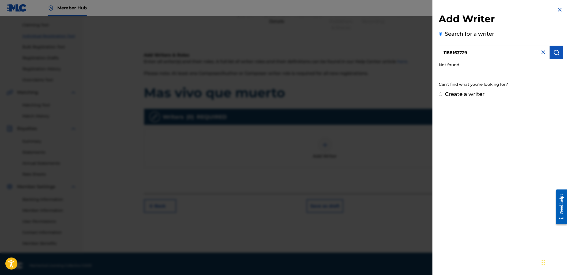
radio input "true"
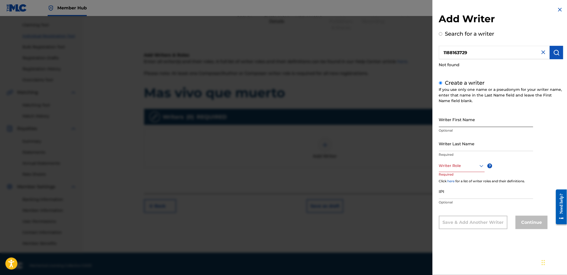
click at [473, 124] on input "Writer First Name" at bounding box center [486, 119] width 94 height 15
click at [454, 113] on input "Writer First Name" at bounding box center [486, 119] width 94 height 15
click at [453, 121] on input "Writer First Name" at bounding box center [486, 119] width 94 height 15
paste input "[PERSON_NAME] [PERSON_NAME]"
drag, startPoint x: 484, startPoint y: 124, endPoint x: 569, endPoint y: 131, distance: 85.0
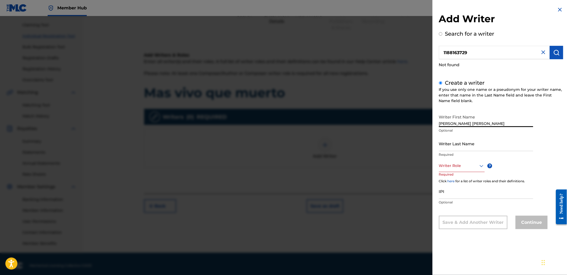
click at [567, 129] on html "Accessibility Screen-Reader Guide, Feedback, and Issue Reporting | New window C…" at bounding box center [283, 83] width 567 height 275
type input "[PERSON_NAME] [PERSON_NAME]"
click at [460, 143] on input "Writer Last Name" at bounding box center [486, 143] width 94 height 15
paste input "[PERSON_NAME]"
type input "[PERSON_NAME]"
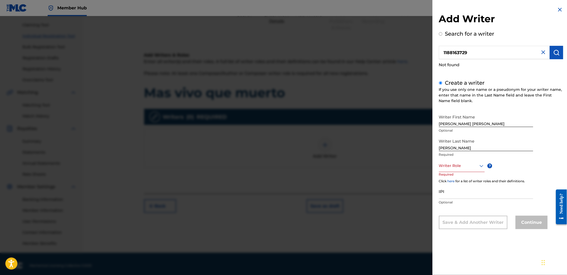
click at [447, 173] on p "Required" at bounding box center [449, 178] width 20 height 12
click at [454, 164] on div at bounding box center [462, 165] width 46 height 7
click at [459, 178] on div "Composer/Author" at bounding box center [462, 178] width 45 height 12
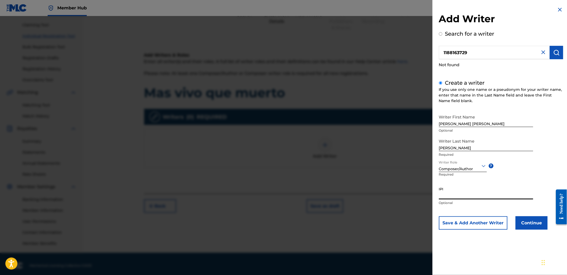
click at [459, 191] on input "IPI" at bounding box center [486, 191] width 94 height 15
click at [470, 197] on input "IPI" at bounding box center [486, 191] width 94 height 15
paste input "1188163729"
type input "1188163729"
click at [534, 226] on button "Continue" at bounding box center [532, 222] width 32 height 13
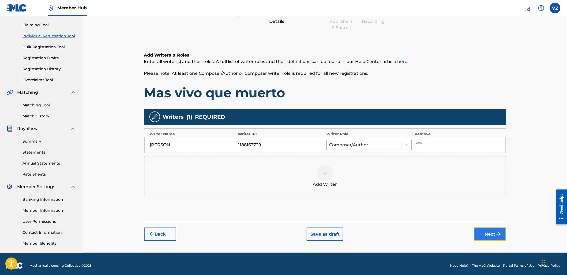
click at [502, 237] on button "Next" at bounding box center [490, 234] width 32 height 13
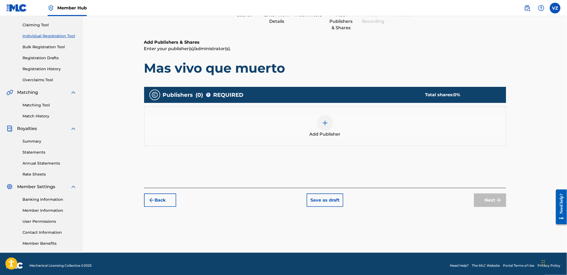
scroll to position [24, 0]
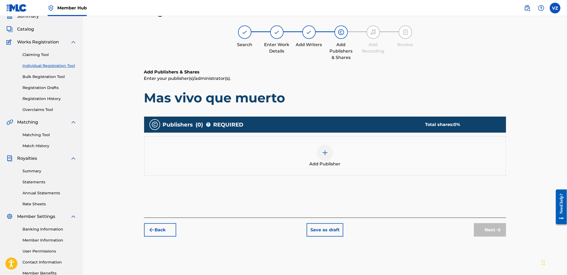
click at [324, 156] on div at bounding box center [325, 153] width 16 height 16
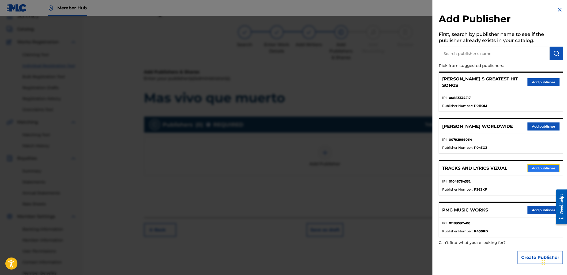
click at [548, 164] on button "Add publisher" at bounding box center [544, 168] width 32 height 8
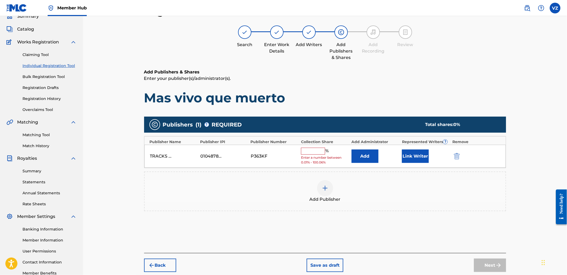
click at [318, 150] on input "text" at bounding box center [313, 151] width 24 height 7
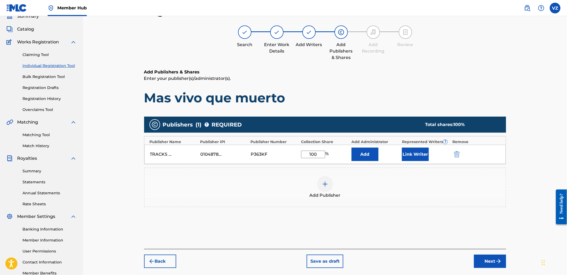
type input "100"
click at [409, 196] on div "Add Publisher" at bounding box center [325, 187] width 361 height 23
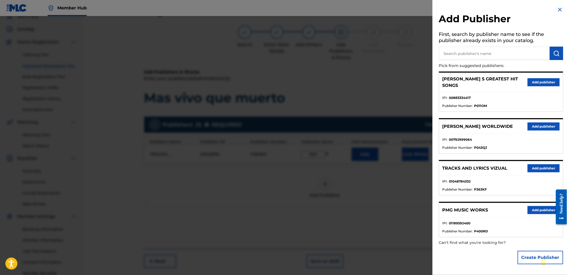
click at [413, 187] on div at bounding box center [283, 153] width 567 height 275
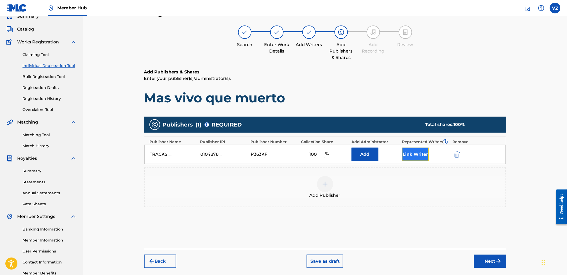
click at [421, 157] on button "Link Writer" at bounding box center [415, 154] width 27 height 13
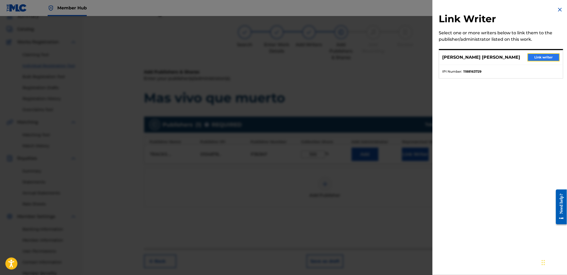
click at [537, 61] on button "Link writer" at bounding box center [544, 57] width 32 height 8
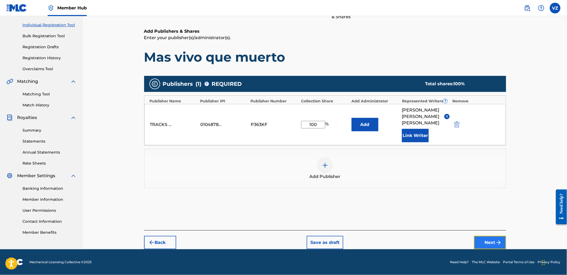
click at [495, 243] on button "Next" at bounding box center [490, 242] width 32 height 13
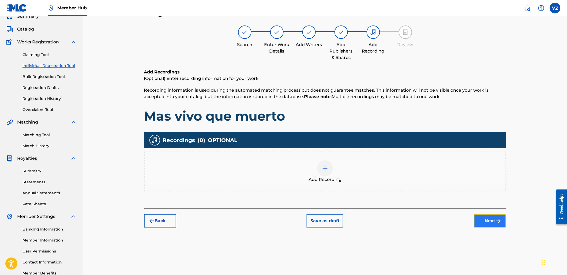
click at [494, 214] on button "Next" at bounding box center [490, 220] width 32 height 13
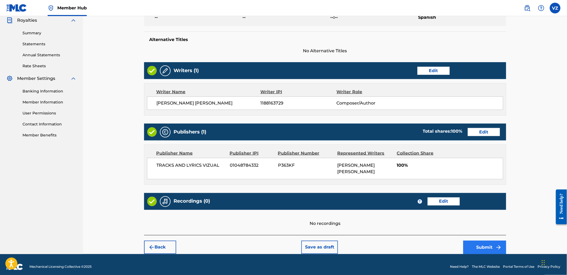
scroll to position [167, 0]
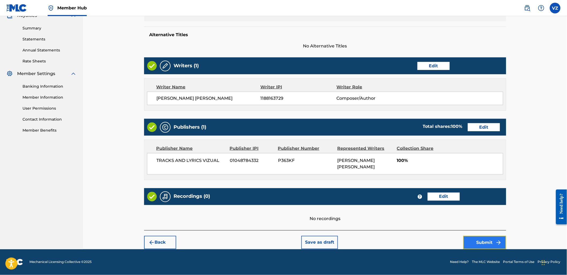
click at [500, 246] on button "Submit" at bounding box center [485, 242] width 43 height 13
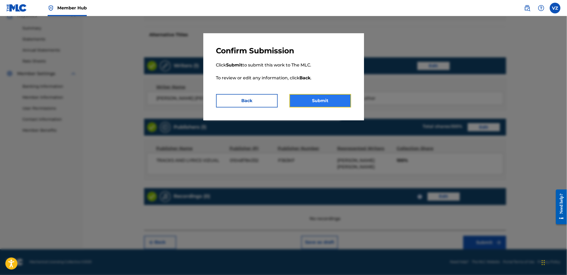
click at [320, 101] on button "Submit" at bounding box center [321, 100] width 62 height 13
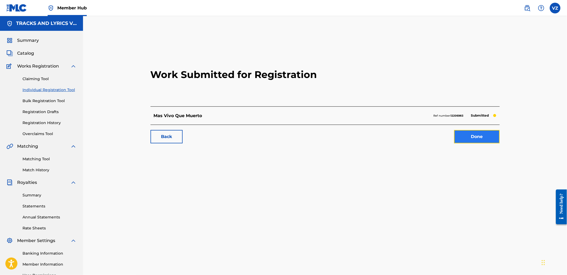
click at [468, 135] on link "Done" at bounding box center [478, 136] width 46 height 13
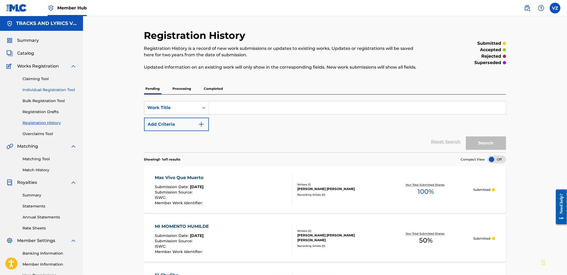
click at [36, 89] on link "Individual Registration Tool" at bounding box center [50, 90] width 54 height 6
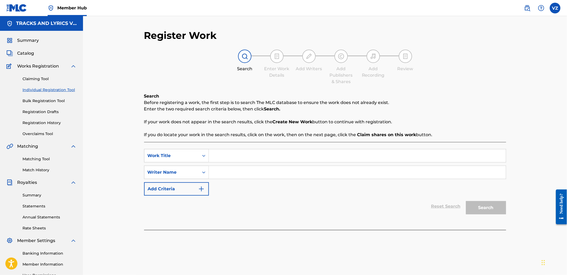
click at [265, 154] on input "Search Form" at bounding box center [357, 155] width 297 height 13
drag, startPoint x: 236, startPoint y: 158, endPoint x: 148, endPoint y: 145, distance: 88.7
click at [148, 145] on div "SearchWithCriteriad2e7cc3e-d327-4533-9d9a-caaa20b9db85 Work Title v SearchWithC…" at bounding box center [325, 186] width 362 height 88
paste input "Al tenton"
type input "Al tenton"
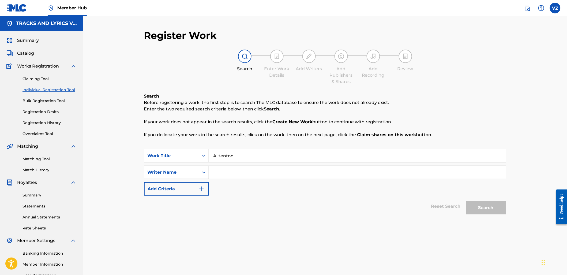
click at [250, 176] on input "Search Form" at bounding box center [357, 172] width 297 height 13
type input "[PERSON_NAME]"
click at [466, 201] on button "Search" at bounding box center [486, 207] width 40 height 13
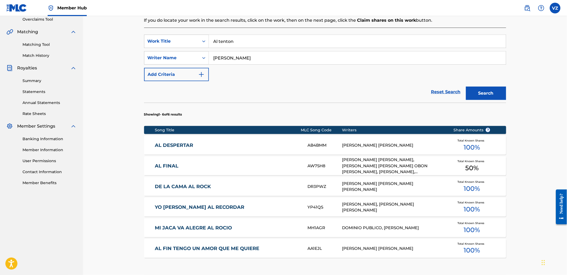
scroll to position [149, 0]
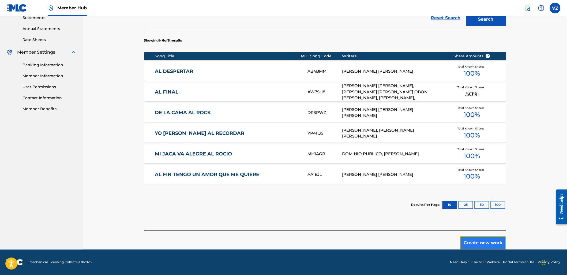
click at [499, 243] on button "Create new work" at bounding box center [483, 242] width 46 height 13
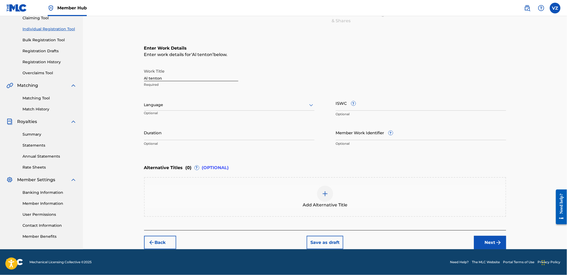
scroll to position [60, 0]
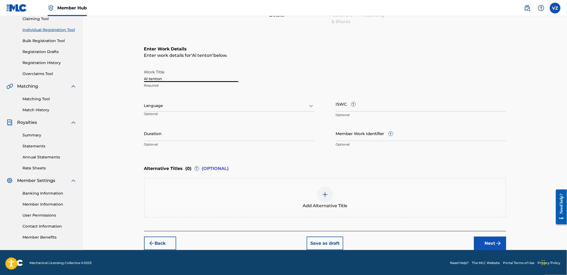
drag, startPoint x: 183, startPoint y: 72, endPoint x: 22, endPoint y: 78, distance: 161.7
click at [22, 77] on main "TRACKS AND LYRICS VIZUAL Summary Catalog Works Registration Claiming Tool Indiv…" at bounding box center [283, 103] width 567 height 294
type input "AL TENTON"
drag, startPoint x: 231, startPoint y: 103, endPoint x: 230, endPoint y: 110, distance: 7.6
click at [231, 103] on div at bounding box center [229, 105] width 170 height 7
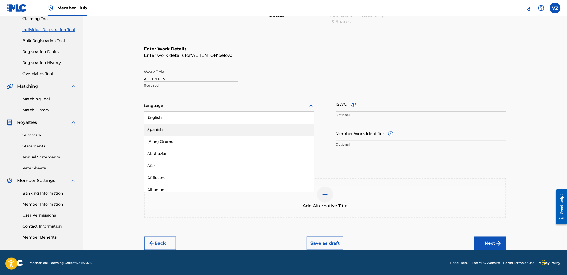
click at [219, 129] on div "Spanish" at bounding box center [229, 130] width 170 height 12
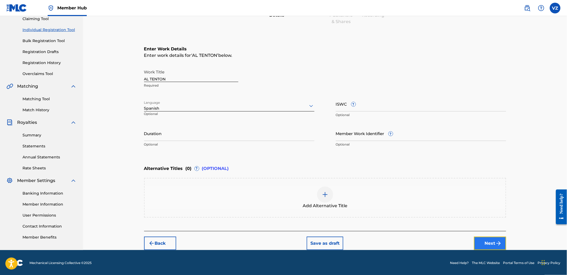
click at [489, 245] on button "Next" at bounding box center [490, 243] width 32 height 13
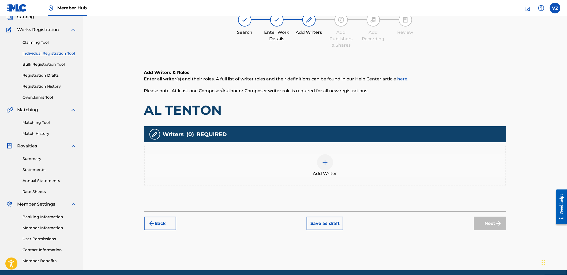
scroll to position [24, 0]
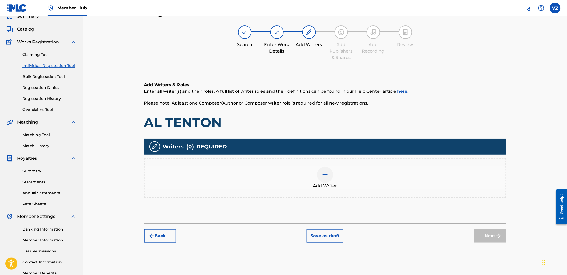
click at [325, 184] on span "Add Writer" at bounding box center [325, 186] width 24 height 6
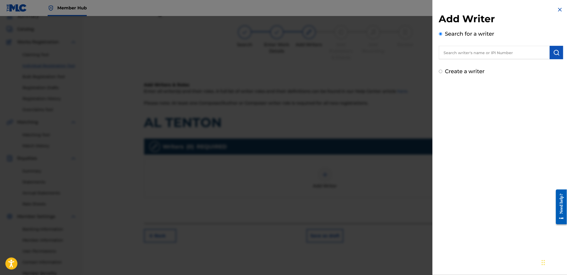
click at [526, 54] on input "text" at bounding box center [494, 52] width 111 height 13
paste input "[PERSON_NAME] [PERSON_NAME]"
type input "[PERSON_NAME] [PERSON_NAME]"
click at [554, 54] on img "submit" at bounding box center [557, 52] width 6 height 6
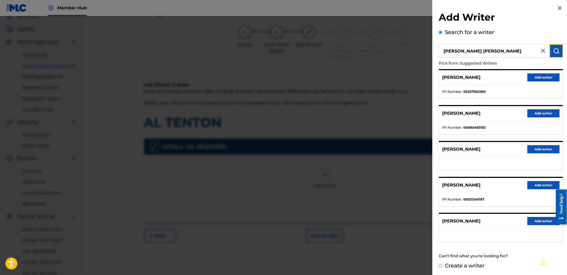
scroll to position [54, 0]
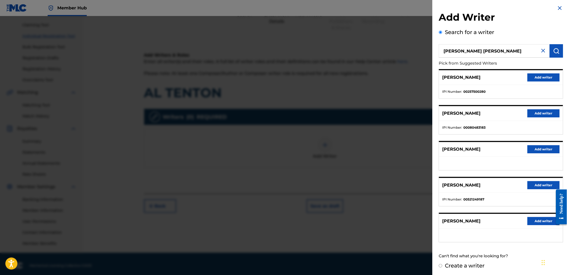
click at [470, 263] on label "Create a writer" at bounding box center [465, 265] width 40 height 6
radio input "true"
click at [443, 264] on input "Create a writer" at bounding box center [440, 265] width 3 height 3
radio input "false"
radio input "true"
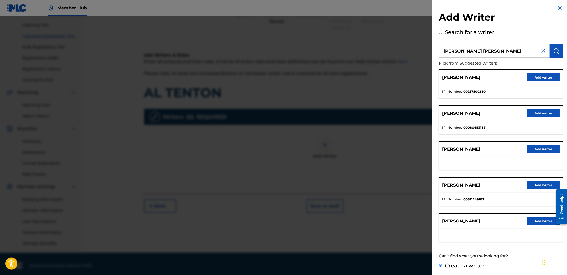
scroll to position [0, 0]
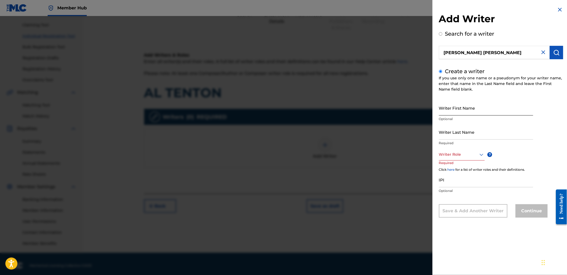
click at [464, 111] on input "Writer First Name" at bounding box center [486, 107] width 94 height 15
paste input "[PERSON_NAME] [PERSON_NAME]"
drag, startPoint x: 485, startPoint y: 112, endPoint x: 569, endPoint y: 117, distance: 84.0
click at [567, 117] on html "Accessibility Screen-Reader Guide, Feedback, and Issue Reporting | New window C…" at bounding box center [283, 83] width 567 height 275
type input "[PERSON_NAME] [PERSON_NAME]"
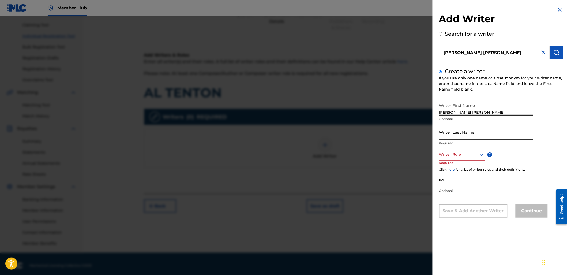
click at [450, 136] on input "Writer Last Name" at bounding box center [486, 131] width 94 height 15
paste input "[PERSON_NAME]"
type input "[PERSON_NAME]"
click at [458, 157] on div at bounding box center [462, 154] width 46 height 7
click at [462, 165] on div "Composer/Author" at bounding box center [462, 167] width 45 height 12
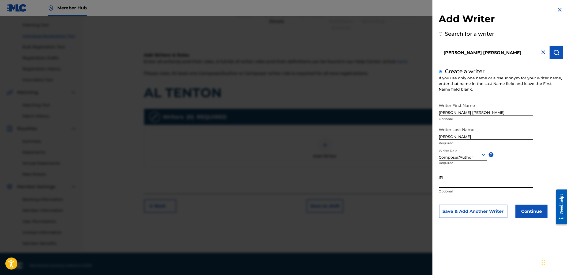
click at [488, 178] on input "IPI" at bounding box center [486, 180] width 94 height 15
paste input "1188163729"
type input "1188163729"
click at [538, 215] on button "Continue" at bounding box center [532, 211] width 32 height 13
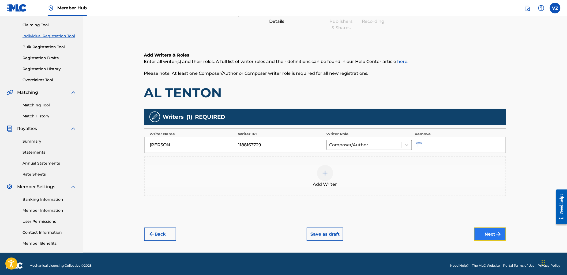
click at [500, 235] on img "submit" at bounding box center [499, 234] width 6 height 6
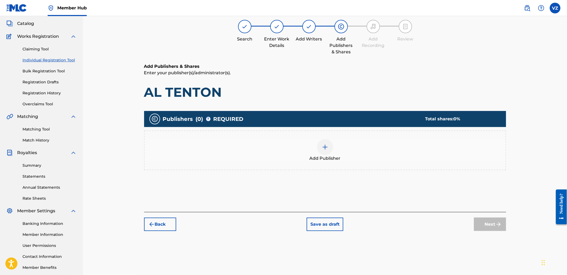
scroll to position [24, 0]
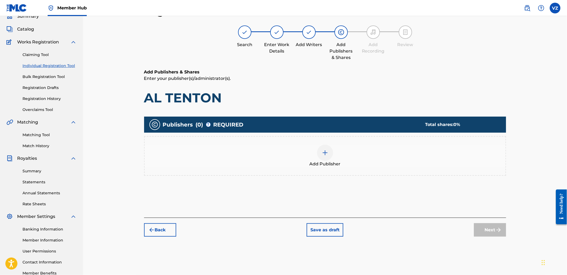
click at [325, 161] on span "Add Publisher" at bounding box center [325, 164] width 31 height 6
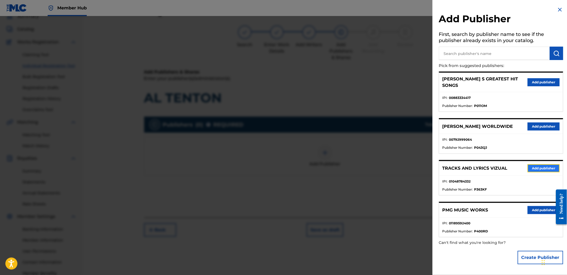
click at [538, 164] on button "Add publisher" at bounding box center [544, 168] width 32 height 8
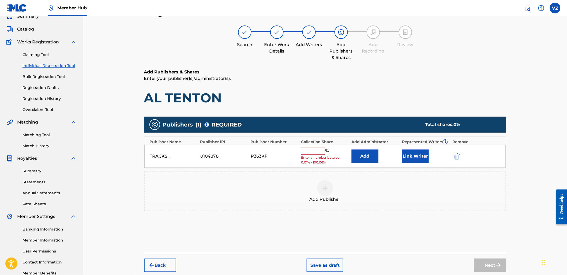
click at [306, 149] on input "text" at bounding box center [313, 151] width 24 height 7
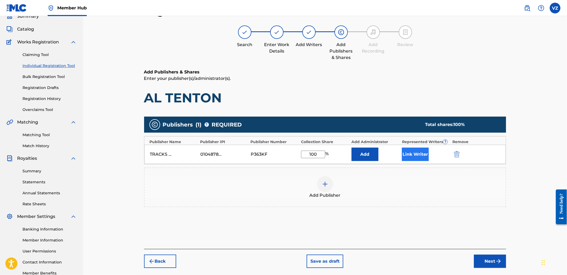
type input "100"
click at [421, 153] on button "Link Writer" at bounding box center [415, 154] width 27 height 13
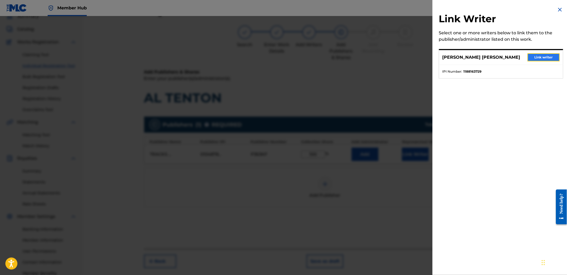
click at [541, 61] on button "Link writer" at bounding box center [544, 57] width 32 height 8
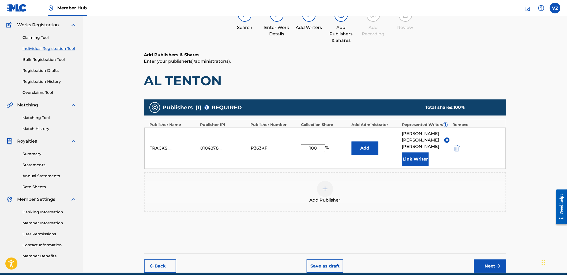
scroll to position [71, 0]
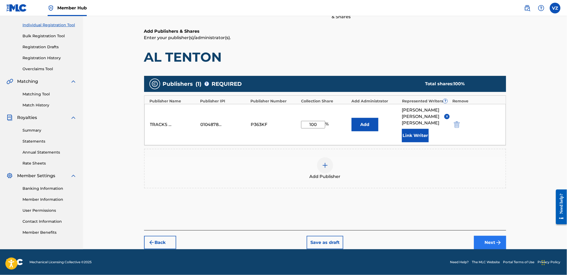
click at [495, 236] on div "Back Save as draft Next" at bounding box center [325, 239] width 362 height 19
click at [497, 241] on img "submit" at bounding box center [499, 242] width 6 height 6
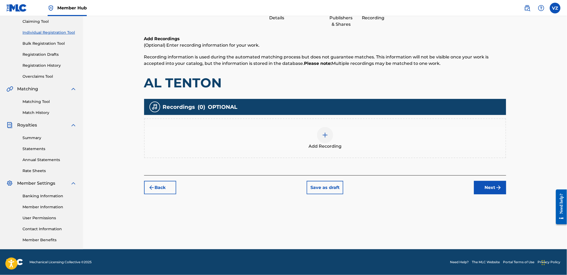
scroll to position [24, 0]
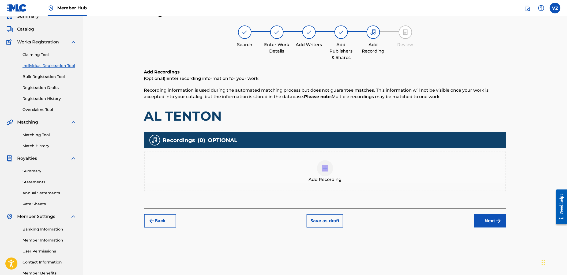
click at [303, 163] on div "Add Recording" at bounding box center [325, 171] width 361 height 23
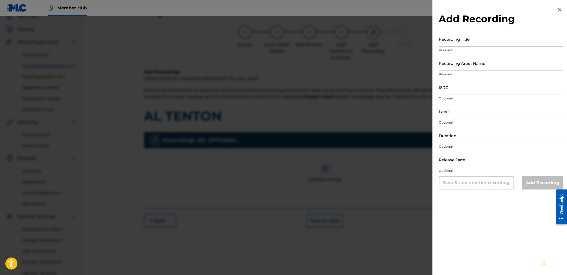
click at [561, 10] on img at bounding box center [560, 9] width 6 height 6
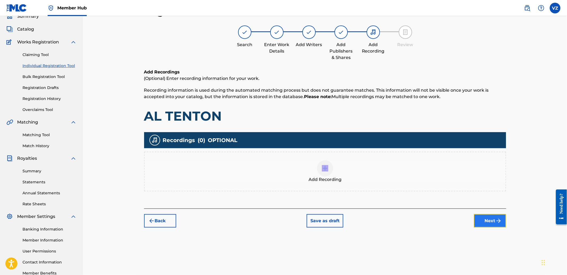
click at [490, 217] on button "Next" at bounding box center [490, 220] width 32 height 13
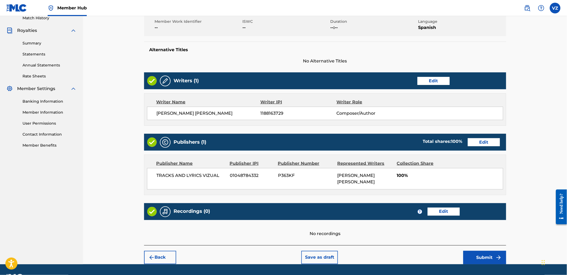
scroll to position [167, 0]
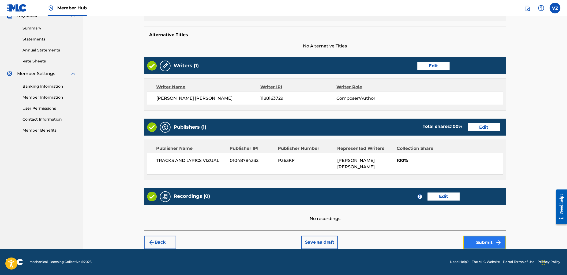
click at [486, 241] on button "Submit" at bounding box center [485, 242] width 43 height 13
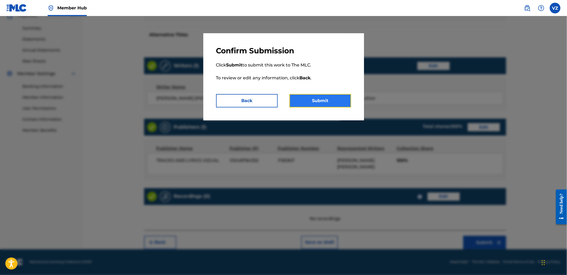
click at [333, 107] on button "Submit" at bounding box center [321, 100] width 62 height 13
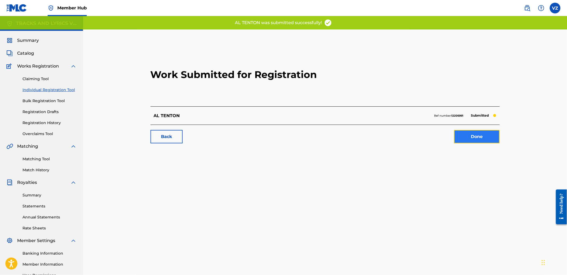
click at [481, 134] on link "Done" at bounding box center [478, 136] width 46 height 13
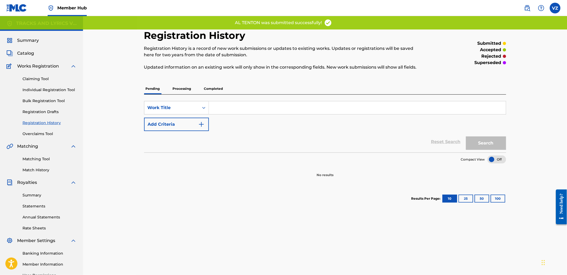
click at [51, 89] on link "Individual Registration Tool" at bounding box center [50, 90] width 54 height 6
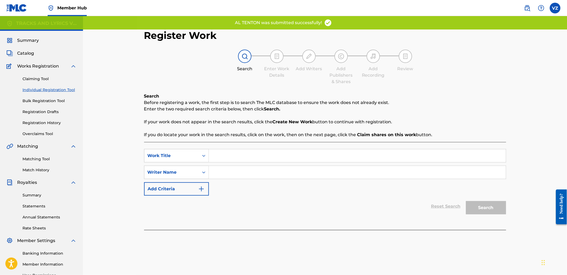
click at [291, 150] on input "Search Form" at bounding box center [357, 155] width 297 height 13
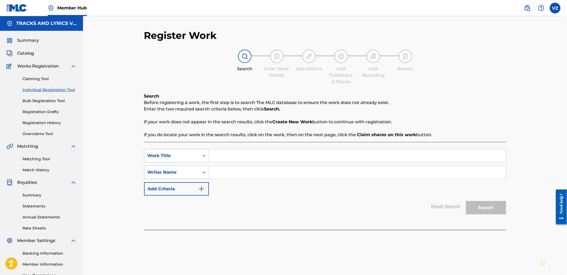
paste input "Si [PERSON_NAME] la pagas"
type input "Si [PERSON_NAME] la pagas"
click at [271, 180] on div "SearchWithCriteriad2e7cc3e-d327-4533-9d9a-caaa20b9db85 Work Title Si [PERSON_NA…" at bounding box center [325, 172] width 362 height 47
click at [274, 177] on input "Search Form" at bounding box center [357, 172] width 297 height 13
type input "[PERSON_NAME]"
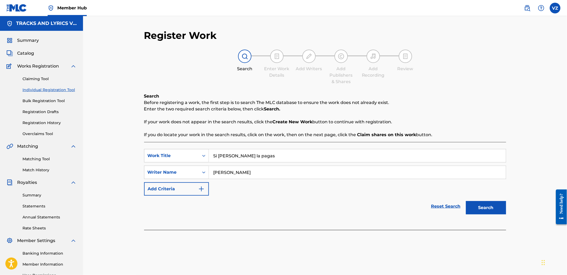
click at [466, 201] on button "Search" at bounding box center [486, 207] width 40 height 13
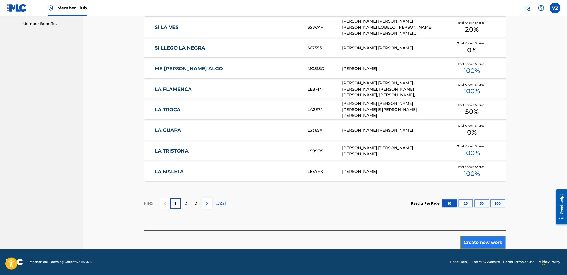
click at [496, 246] on button "Create new work" at bounding box center [483, 242] width 46 height 13
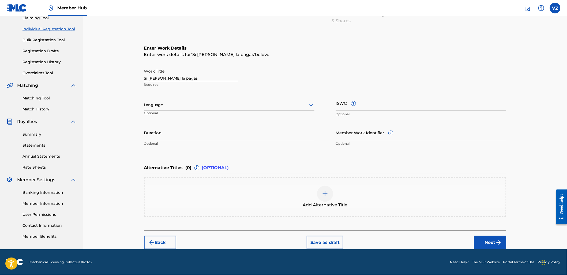
scroll to position [60, 0]
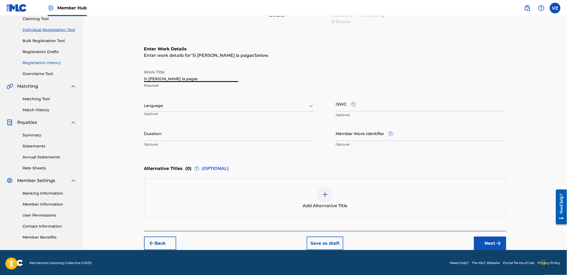
drag, startPoint x: 196, startPoint y: 78, endPoint x: 59, endPoint y: 64, distance: 137.7
click at [59, 64] on main "TRACKS AND LYRICS VIZUAL Summary Catalog Works Registration Claiming Tool Indiv…" at bounding box center [283, 103] width 567 height 294
type input "s"
type input "SI [PERSON_NAME] LA PAGAS"
click at [159, 108] on div at bounding box center [229, 105] width 170 height 7
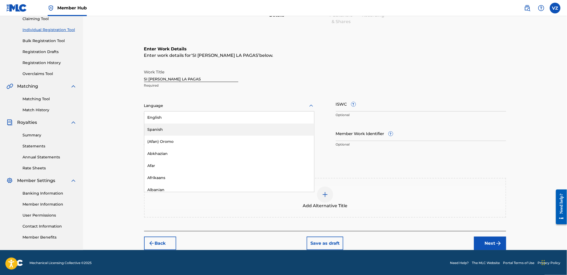
click at [166, 128] on div "Spanish" at bounding box center [229, 130] width 170 height 12
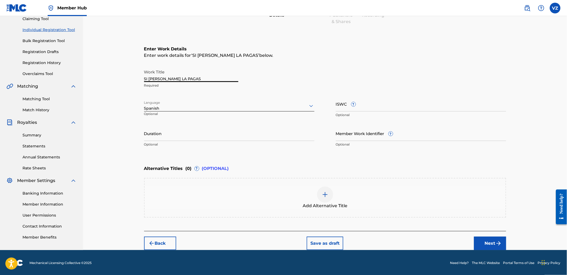
drag, startPoint x: 200, startPoint y: 76, endPoint x: 108, endPoint y: 65, distance: 93.3
click at [117, 66] on div "Register Work Search Enter Work Details Add Writers Add Publishers & Shares Add…" at bounding box center [325, 103] width 484 height 294
click at [490, 243] on button "Next" at bounding box center [490, 243] width 32 height 13
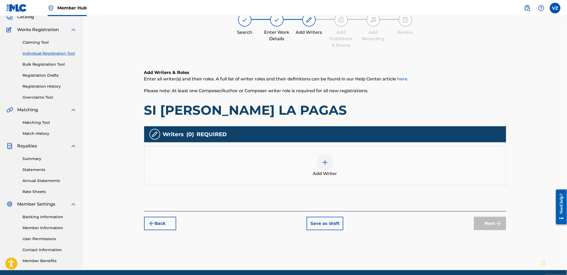
scroll to position [24, 0]
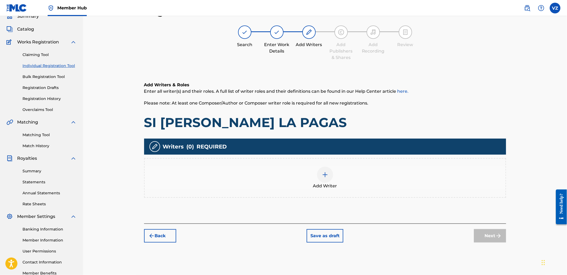
click at [326, 185] on span "Add Writer" at bounding box center [325, 186] width 24 height 6
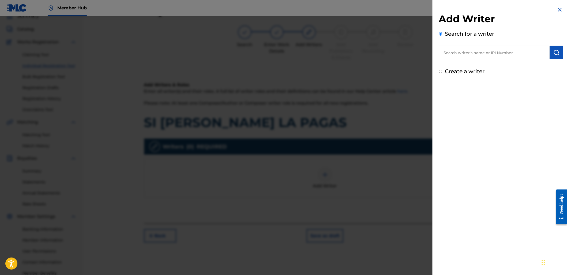
drag, startPoint x: 492, startPoint y: 53, endPoint x: 491, endPoint y: 55, distance: 2.9
click at [492, 54] on input "text" at bounding box center [494, 52] width 111 height 13
click at [466, 73] on label "Create a writer" at bounding box center [465, 71] width 40 height 6
radio input "true"
click at [443, 73] on input "Create a writer" at bounding box center [440, 71] width 3 height 3
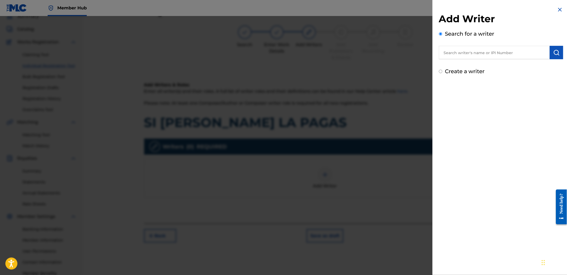
radio input "false"
radio input "true"
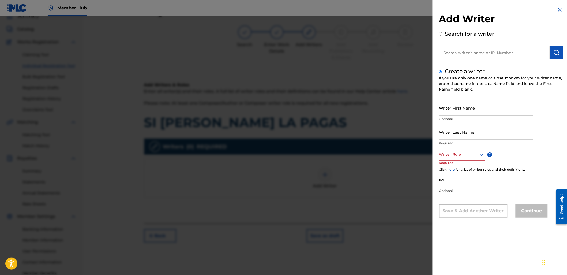
click at [463, 153] on div at bounding box center [462, 154] width 46 height 7
drag, startPoint x: 460, startPoint y: 168, endPoint x: 446, endPoint y: 167, distance: 14.0
click at [460, 168] on div "Composer/Author" at bounding box center [462, 167] width 45 height 12
click at [475, 105] on input "Writer First Name" at bounding box center [486, 107] width 94 height 15
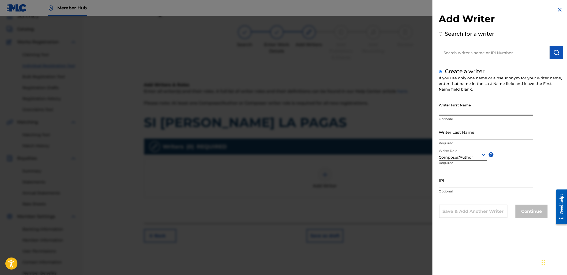
paste input "[PERSON_NAME] [PERSON_NAME]"
drag, startPoint x: 484, startPoint y: 111, endPoint x: 569, endPoint y: 132, distance: 87.3
click at [567, 132] on html "Accessibility Screen-Reader Guide, Feedback, and Issue Reporting | New window C…" at bounding box center [283, 113] width 567 height 275
type input "[PERSON_NAME] [PERSON_NAME]"
click at [472, 134] on input "Writer Last Name" at bounding box center [486, 131] width 94 height 15
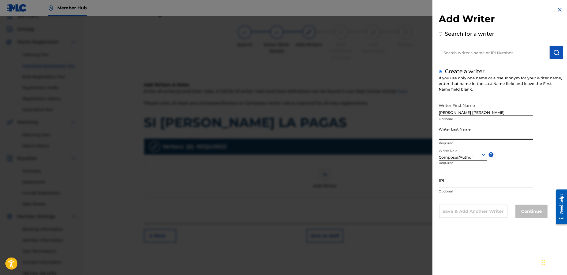
paste input "[PERSON_NAME]"
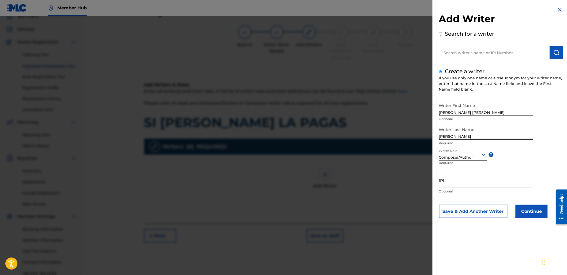
type input "[PERSON_NAME]"
click at [466, 181] on input "IPI" at bounding box center [486, 180] width 94 height 15
paste input "1188163729"
type input "1188163729"
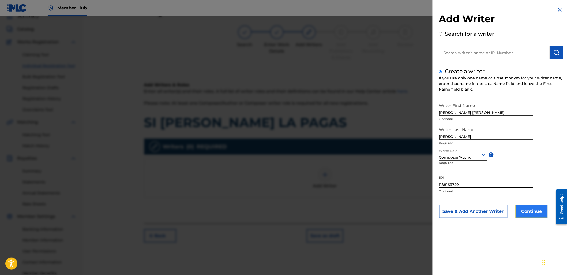
click at [545, 215] on button "Continue" at bounding box center [532, 211] width 32 height 13
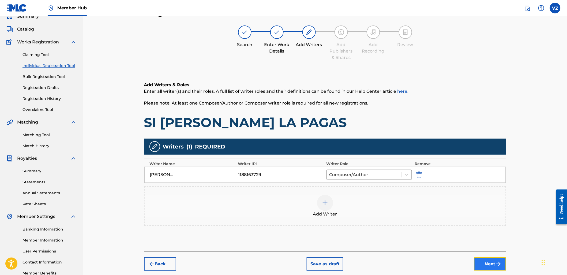
click at [489, 264] on button "Next" at bounding box center [490, 263] width 32 height 13
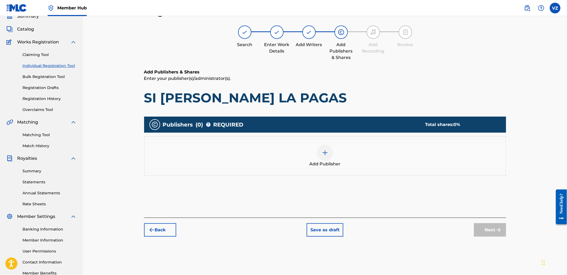
click at [355, 161] on div "Add Publisher" at bounding box center [325, 156] width 361 height 23
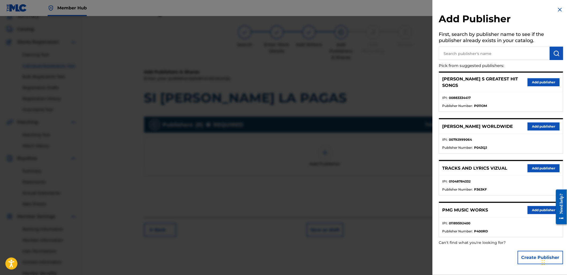
click at [545, 168] on div "TRACKS AND LYRICS VIZUAL Add publisher" at bounding box center [502, 168] width 124 height 15
click at [546, 165] on button "Add publisher" at bounding box center [544, 168] width 32 height 8
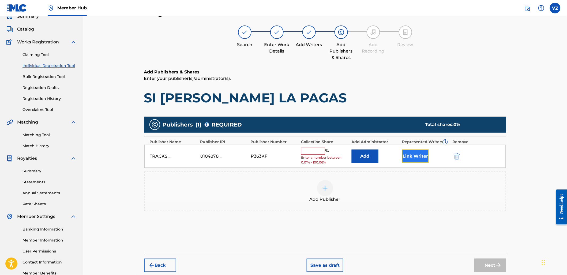
click at [414, 159] on button "Link Writer" at bounding box center [415, 156] width 27 height 13
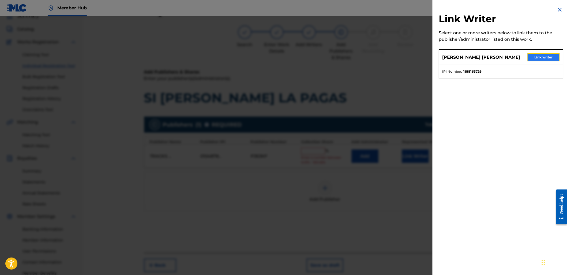
click at [544, 59] on button "Link writer" at bounding box center [544, 57] width 32 height 8
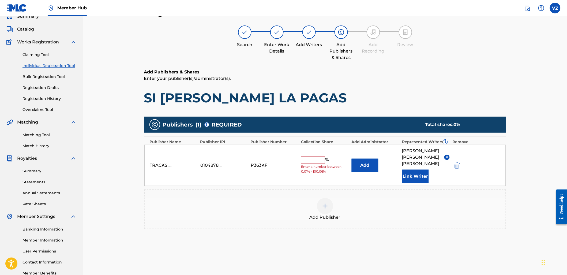
click at [324, 162] on div "%" at bounding box center [315, 160] width 29 height 7
click at [323, 162] on input "text" at bounding box center [313, 160] width 24 height 7
type input "100"
click at [521, 128] on div "Register Work Search Enter Work Details Add Writers Add Publishers & Shares Add…" at bounding box center [325, 141] width 484 height 298
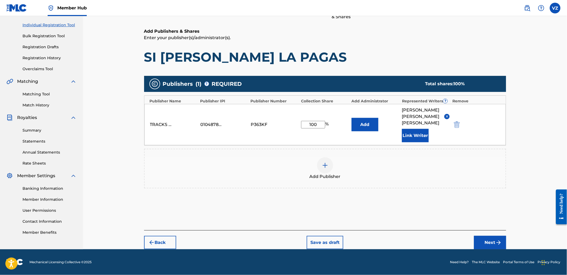
click at [499, 250] on footer "Mechanical Licensing Collective © 2025 Need Help? The MLC Website Portal Terms …" at bounding box center [283, 262] width 567 height 26
click at [495, 244] on button "Next" at bounding box center [490, 242] width 32 height 13
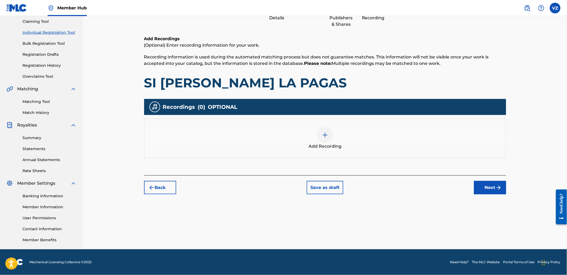
scroll to position [24, 0]
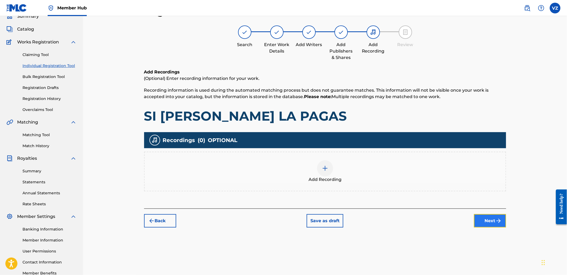
click at [497, 220] on img "submit" at bounding box center [499, 221] width 6 height 6
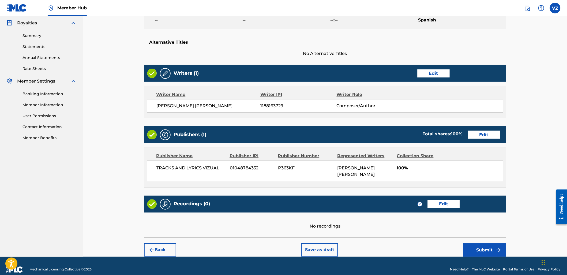
scroll to position [167, 0]
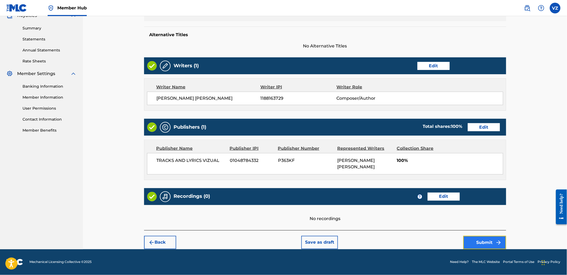
click at [488, 245] on button "Submit" at bounding box center [485, 242] width 43 height 13
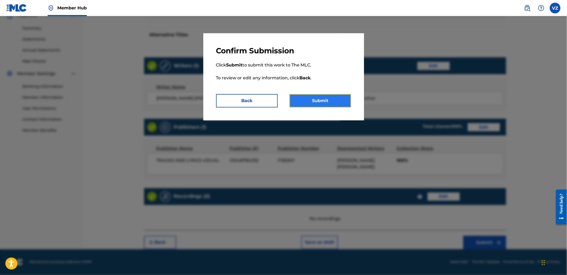
click at [340, 102] on button "Submit" at bounding box center [321, 100] width 62 height 13
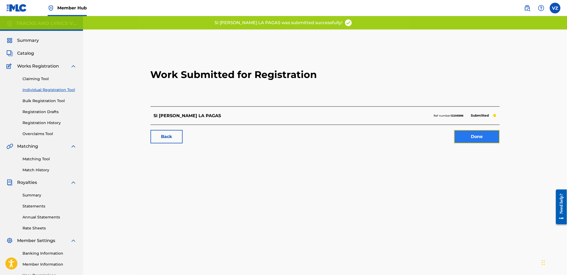
click at [488, 135] on link "Done" at bounding box center [478, 136] width 46 height 13
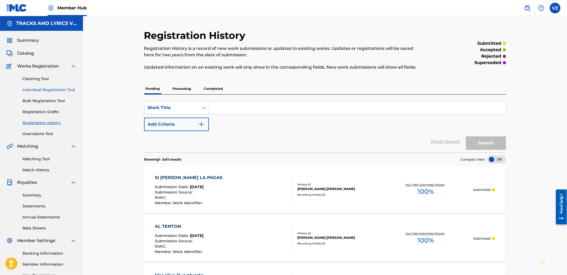
click at [52, 92] on link "Individual Registration Tool" at bounding box center [50, 90] width 54 height 6
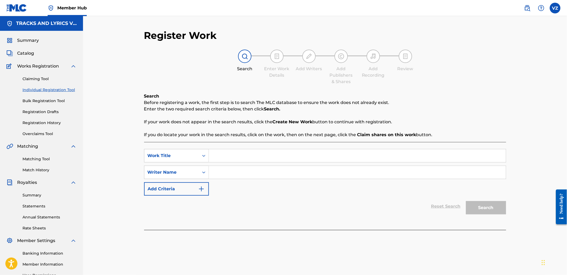
click at [250, 153] on input "Search Form" at bounding box center [357, 155] width 297 height 13
paste input "la matraca"
type input "la matraca"
click at [215, 173] on input "Search Form" at bounding box center [357, 172] width 297 height 13
type input "[PERSON_NAME]"
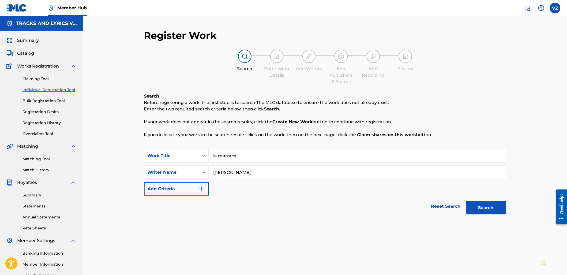
click at [466, 201] on button "Search" at bounding box center [486, 207] width 40 height 13
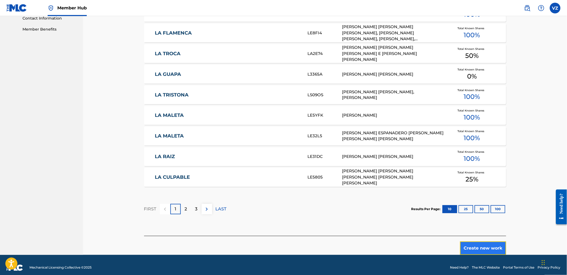
click at [495, 249] on button "Create new work" at bounding box center [483, 247] width 46 height 13
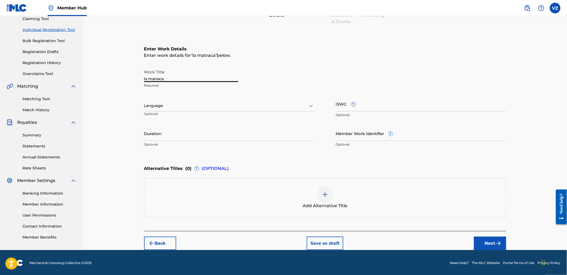
drag, startPoint x: 198, startPoint y: 73, endPoint x: 112, endPoint y: 81, distance: 86.4
click at [112, 81] on div "Register Work Search Enter Work Details Add Writers Add Publishers & Shares Add…" at bounding box center [325, 103] width 484 height 294
type input "l"
type input "La Matraca"
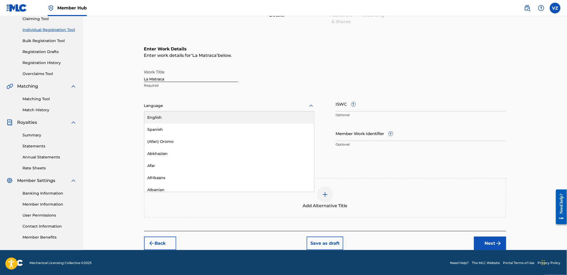
click at [232, 102] on div "Language" at bounding box center [229, 105] width 170 height 11
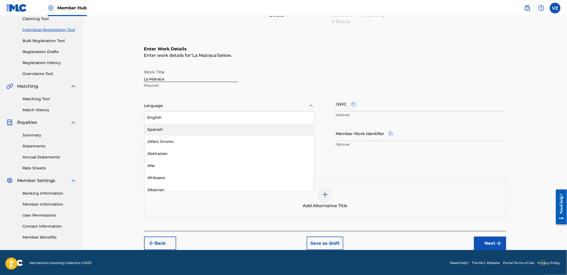
click at [234, 126] on div "Spanish" at bounding box center [229, 130] width 170 height 12
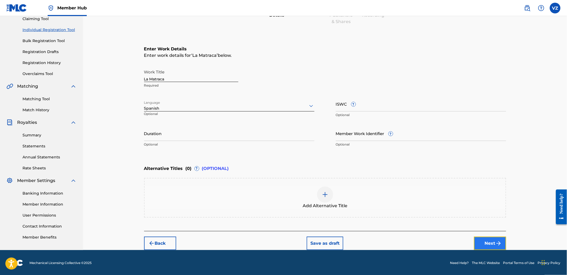
click at [498, 237] on button "Next" at bounding box center [490, 243] width 32 height 13
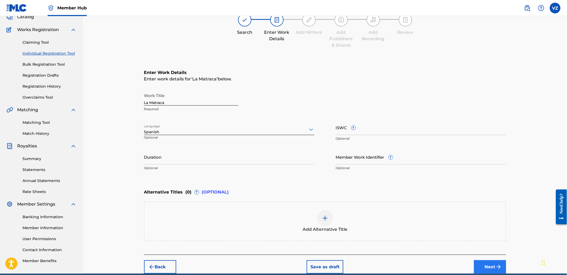
scroll to position [24, 0]
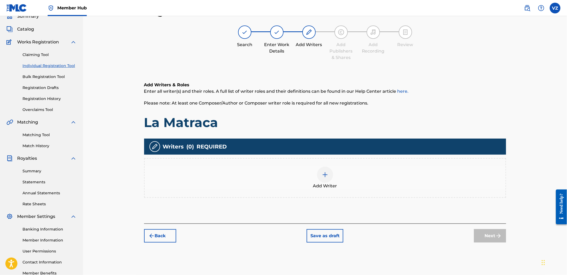
click at [336, 178] on div "Add Writer" at bounding box center [325, 178] width 361 height 23
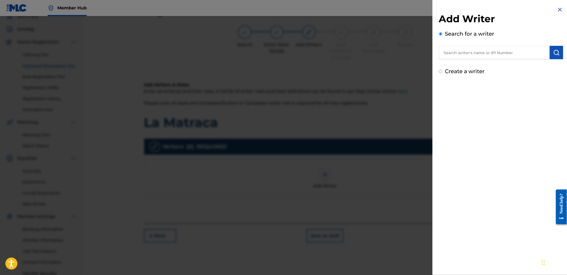
click at [473, 70] on label "Create a writer" at bounding box center [465, 71] width 40 height 6
radio input "true"
click at [443, 70] on input "Create a writer" at bounding box center [440, 71] width 3 height 3
radio input "false"
radio input "true"
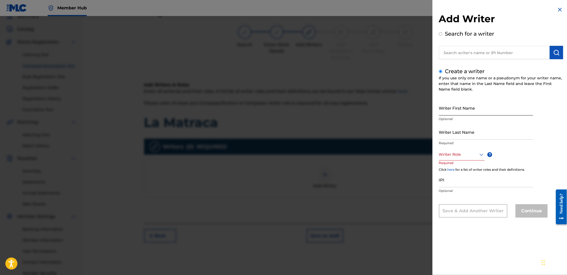
click at [480, 110] on input "Writer First Name" at bounding box center [486, 107] width 94 height 15
paste input "[PERSON_NAME] [PERSON_NAME]"
drag, startPoint x: 487, startPoint y: 109, endPoint x: 570, endPoint y: 118, distance: 83.3
click at [567, 118] on html "Accessibility Screen-Reader Guide, Feedback, and Issue Reporting | New window C…" at bounding box center [283, 113] width 567 height 275
type input "[PERSON_NAME] [PERSON_NAME]"
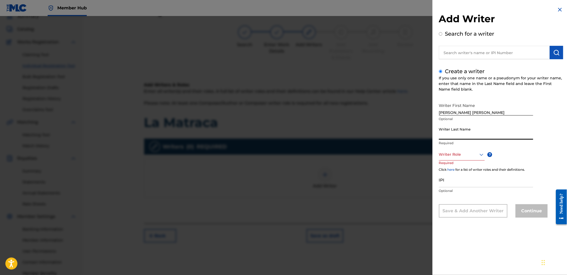
click at [462, 135] on input "Writer Last Name" at bounding box center [486, 131] width 94 height 15
paste input "[PERSON_NAME]"
type input "[PERSON_NAME]"
click at [459, 156] on div at bounding box center [462, 154] width 46 height 7
click at [462, 170] on div "Composer/Author" at bounding box center [462, 167] width 45 height 12
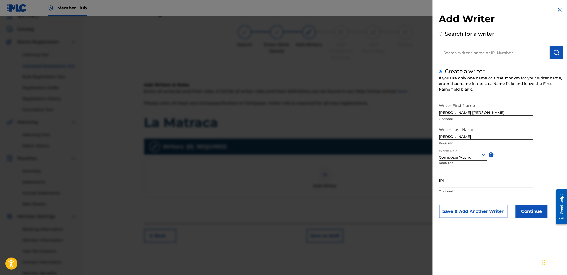
click at [463, 189] on p "Optional" at bounding box center [486, 191] width 94 height 5
click at [463, 184] on input "IPI" at bounding box center [486, 180] width 94 height 15
click at [485, 180] on input "IPI" at bounding box center [486, 180] width 94 height 15
paste input "1188163729"
type input "1188163729"
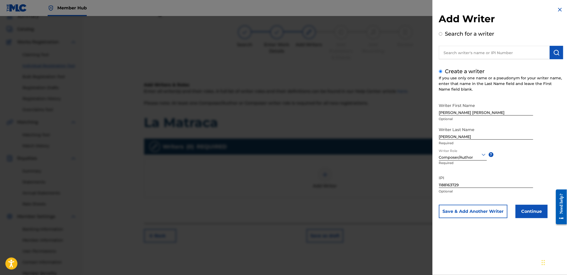
click at [539, 219] on div "Add Writer Search for a writer Create a writer If you use only one name or a ps…" at bounding box center [501, 116] width 137 height 233
click at [537, 211] on button "Continue" at bounding box center [532, 211] width 32 height 13
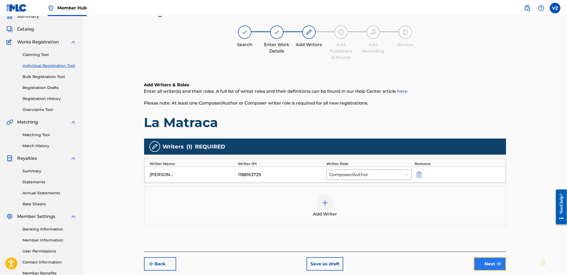
click at [503, 263] on button "Next" at bounding box center [490, 263] width 32 height 13
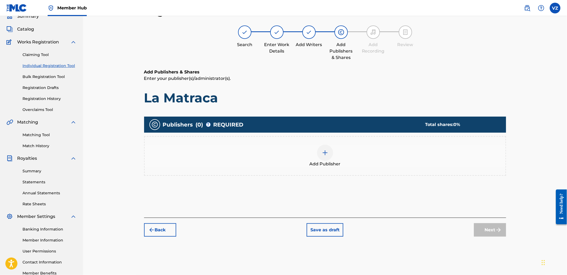
click at [350, 165] on div "Add Publisher" at bounding box center [325, 156] width 361 height 23
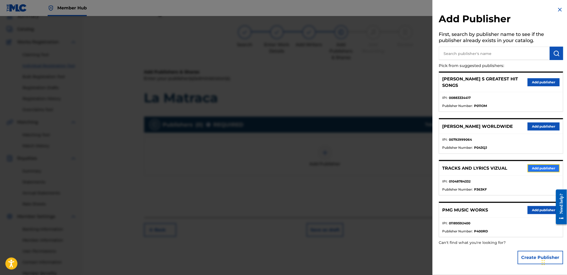
click at [550, 164] on button "Add publisher" at bounding box center [544, 168] width 32 height 8
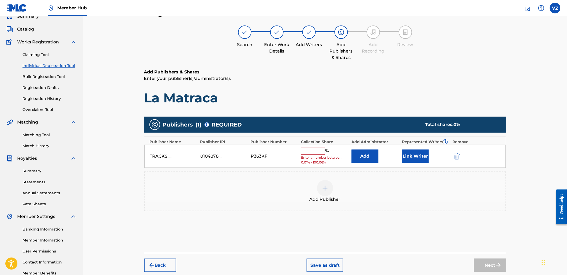
click at [306, 149] on input "text" at bounding box center [313, 151] width 24 height 7
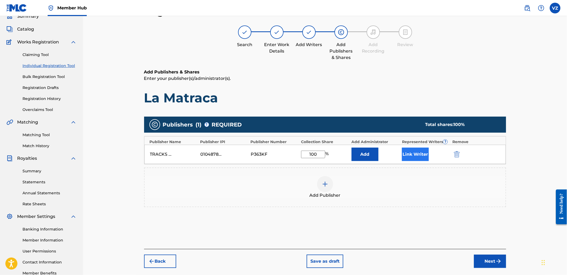
type input "100"
click at [426, 158] on button "Link Writer" at bounding box center [415, 154] width 27 height 13
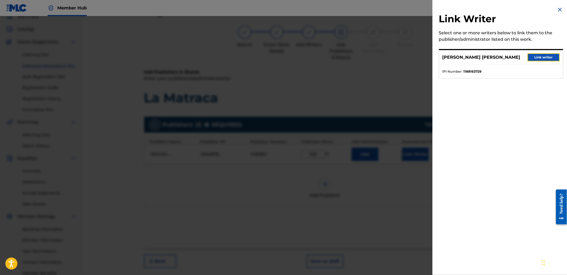
click at [553, 56] on button "Link writer" at bounding box center [544, 57] width 32 height 8
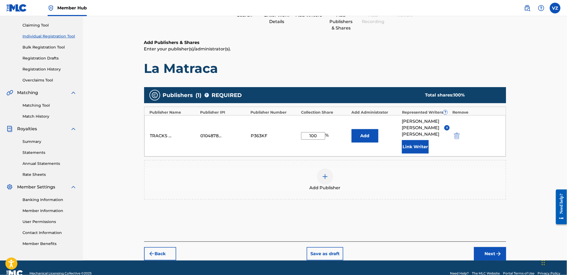
scroll to position [71, 0]
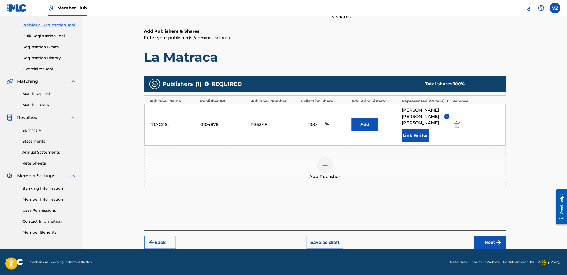
click at [501, 235] on div "Back Save as draft Next" at bounding box center [325, 239] width 362 height 19
click at [497, 242] on img "submit" at bounding box center [499, 242] width 6 height 6
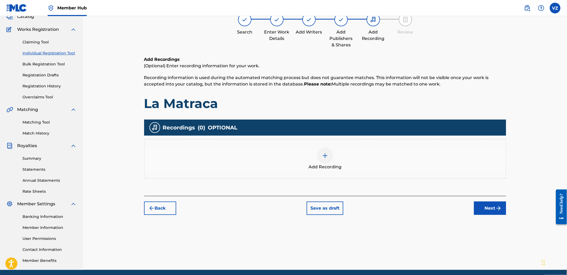
scroll to position [24, 0]
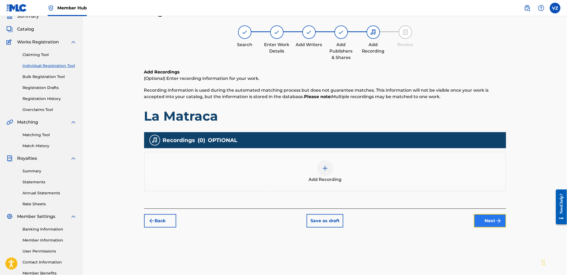
click at [498, 223] on img "submit" at bounding box center [499, 221] width 6 height 6
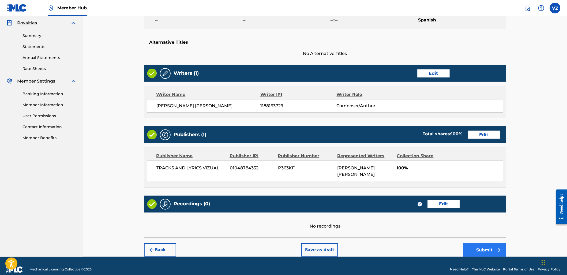
scroll to position [167, 0]
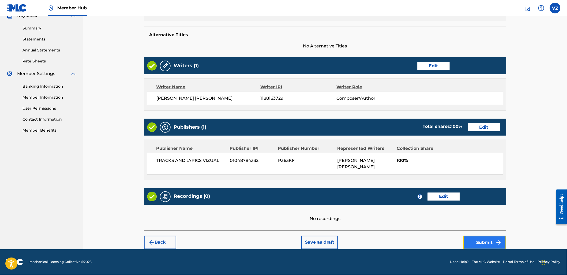
click at [495, 241] on button "Submit" at bounding box center [485, 242] width 43 height 13
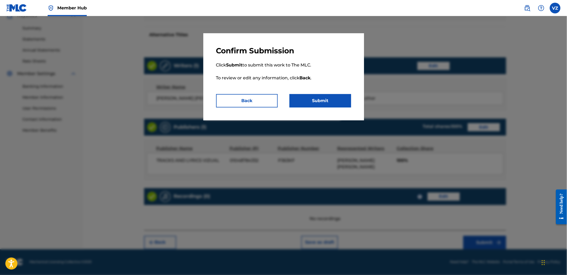
click at [341, 108] on div "Confirm Submission Click Submit to submit this work to The MLC. To review or ed…" at bounding box center [283, 76] width 161 height 87
click at [338, 104] on button "Submit" at bounding box center [321, 100] width 62 height 13
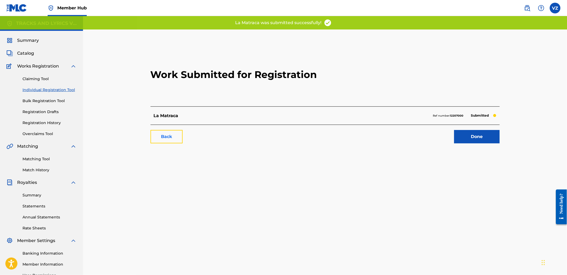
click at [180, 140] on link "Back" at bounding box center [167, 136] width 32 height 13
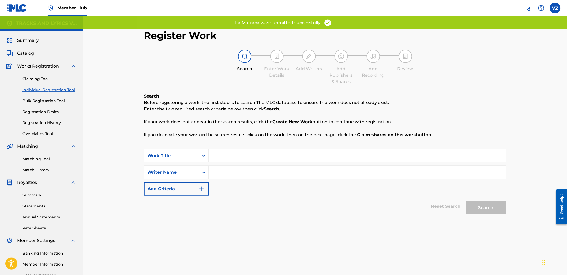
click at [272, 154] on input "Search Form" at bounding box center [357, 155] width 297 height 13
paste input "El CR"
type input "El CR"
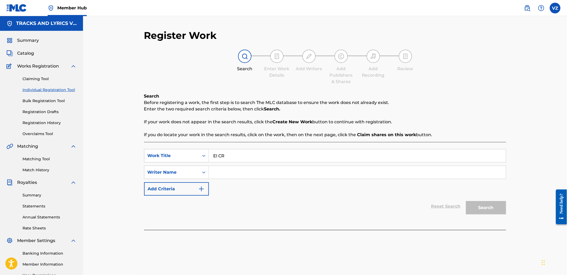
click at [259, 173] on input "Search Form" at bounding box center [357, 172] width 297 height 13
type input "[PERSON_NAME]"
click at [466, 201] on button "Search" at bounding box center [486, 207] width 40 height 13
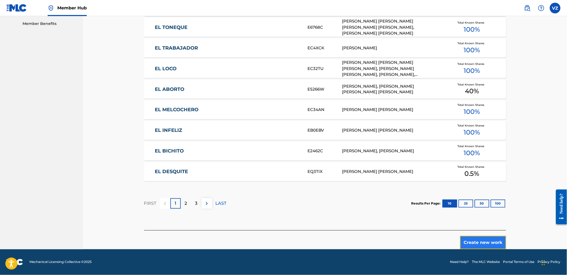
click at [494, 244] on button "Create new work" at bounding box center [483, 242] width 46 height 13
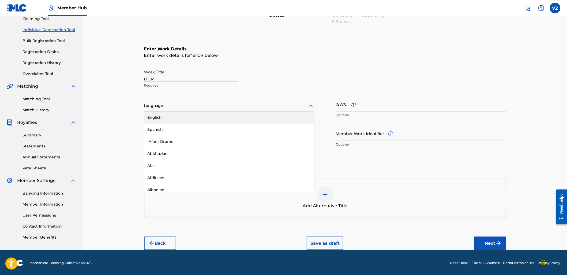
click at [193, 103] on div at bounding box center [229, 105] width 170 height 7
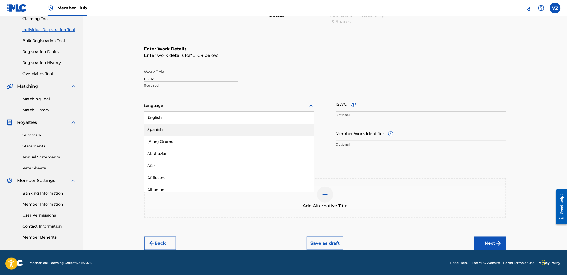
drag, startPoint x: 196, startPoint y: 126, endPoint x: 199, endPoint y: 127, distance: 3.3
click at [196, 126] on div "Spanish" at bounding box center [229, 130] width 170 height 12
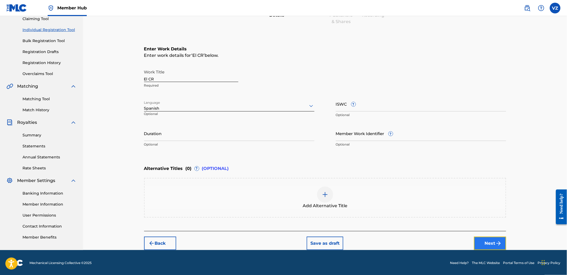
click at [494, 238] on button "Next" at bounding box center [490, 243] width 32 height 13
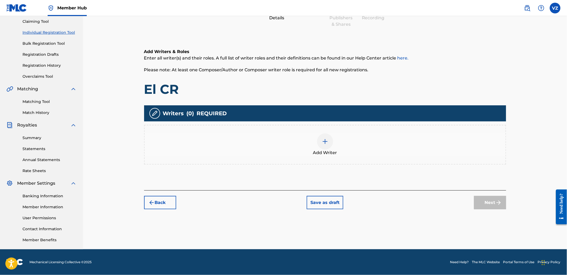
scroll to position [24, 0]
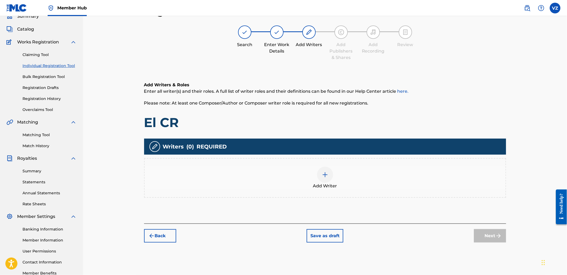
click at [338, 176] on div "Add Writer" at bounding box center [325, 178] width 361 height 23
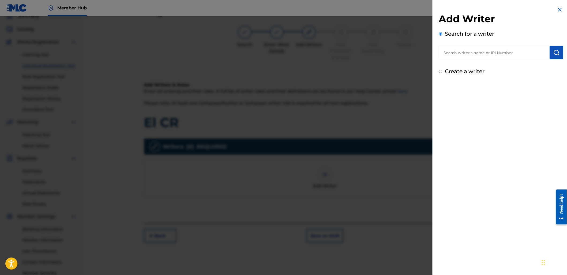
click at [476, 74] on label "Create a writer" at bounding box center [465, 71] width 40 height 6
radio input "true"
click at [443, 73] on input "Create a writer" at bounding box center [440, 71] width 3 height 3
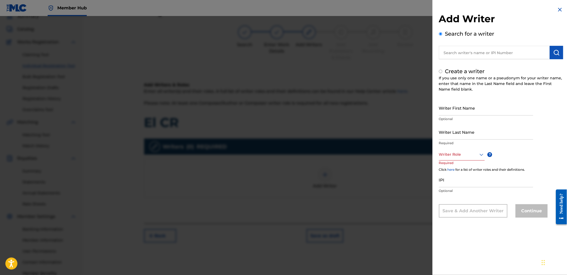
radio input "false"
radio input "true"
click at [480, 109] on input "Writer First Name" at bounding box center [486, 107] width 94 height 15
paste input "[PERSON_NAME] [PERSON_NAME]"
drag, startPoint x: 484, startPoint y: 111, endPoint x: 570, endPoint y: 115, distance: 86.1
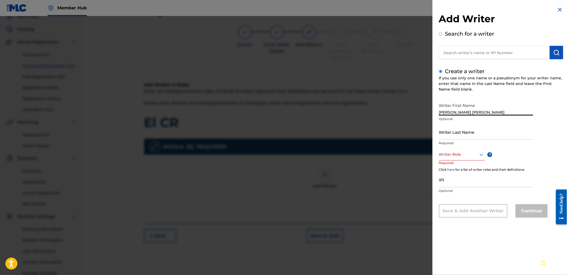
click at [567, 115] on html "Accessibility Screen-Reader Guide, Feedback, and Issue Reporting | New window C…" at bounding box center [283, 113] width 567 height 275
type input "[PERSON_NAME] [PERSON_NAME]"
click at [454, 131] on input "Writer Last Name" at bounding box center [486, 131] width 94 height 15
paste input "[PERSON_NAME]"
type input "[PERSON_NAME]"
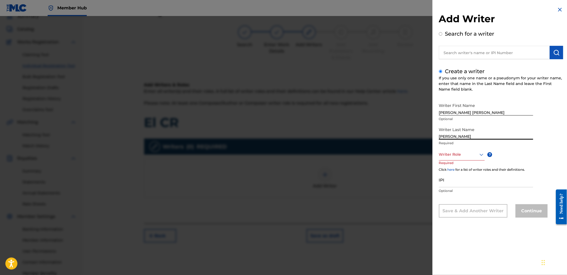
click at [461, 158] on div "Writer Role" at bounding box center [462, 154] width 46 height 12
click at [464, 167] on div "Composer/Author" at bounding box center [462, 167] width 45 height 12
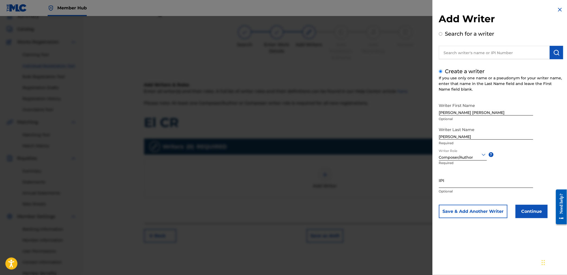
click at [465, 183] on input "IPI" at bounding box center [486, 180] width 94 height 15
click at [460, 181] on input "IPI" at bounding box center [486, 180] width 94 height 15
paste input "1188163729"
type input "1188163729"
click at [530, 211] on button "Continue" at bounding box center [532, 211] width 32 height 13
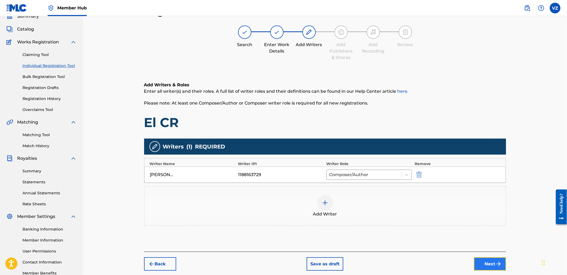
click at [489, 258] on button "Next" at bounding box center [490, 263] width 32 height 13
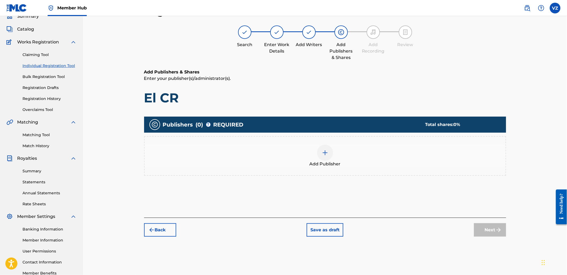
click at [396, 170] on div "Add Publisher" at bounding box center [325, 156] width 362 height 40
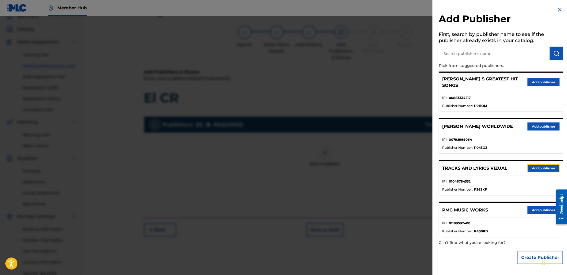
click at [543, 166] on button "Add publisher" at bounding box center [544, 168] width 32 height 8
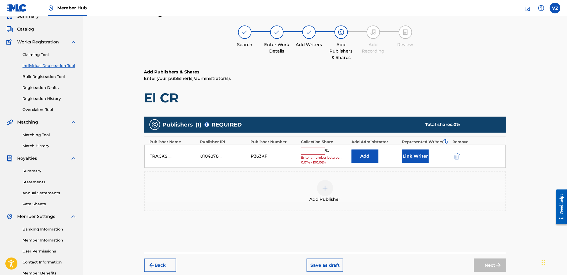
click at [319, 154] on input "text" at bounding box center [313, 151] width 24 height 7
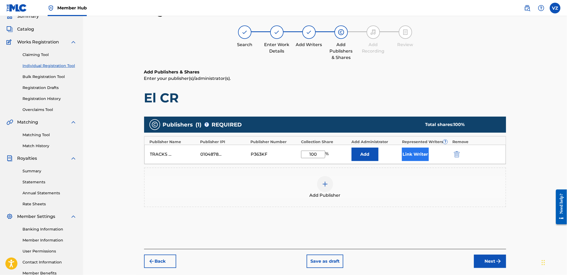
type input "100"
click at [418, 158] on button "Link Writer" at bounding box center [415, 154] width 27 height 13
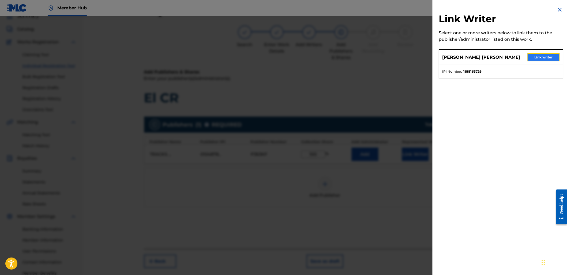
click at [553, 61] on button "Link writer" at bounding box center [544, 57] width 32 height 8
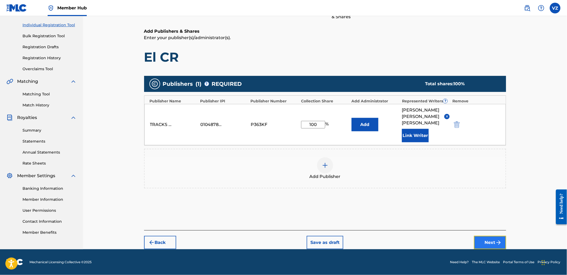
click at [500, 248] on button "Next" at bounding box center [490, 242] width 32 height 13
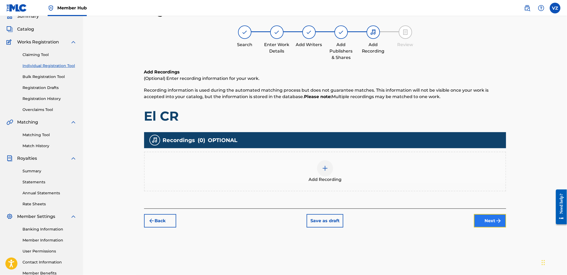
click at [479, 219] on button "Next" at bounding box center [490, 220] width 32 height 13
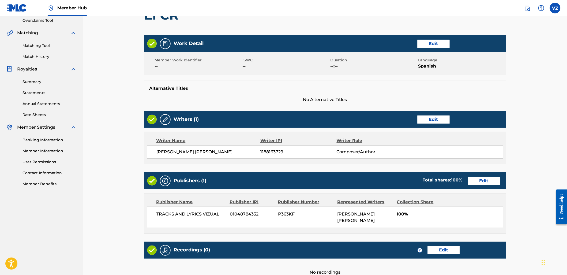
scroll to position [167, 0]
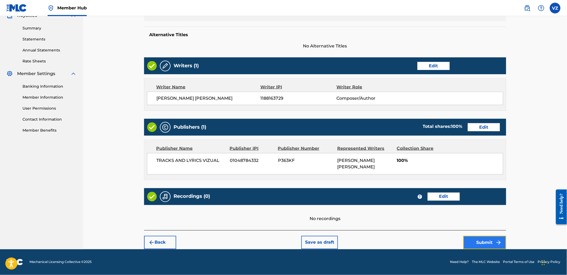
click at [488, 240] on button "Submit" at bounding box center [485, 242] width 43 height 13
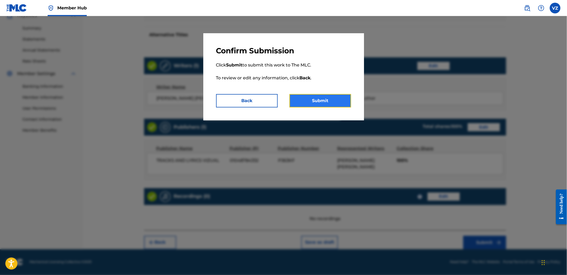
click at [320, 102] on button "Submit" at bounding box center [321, 100] width 62 height 13
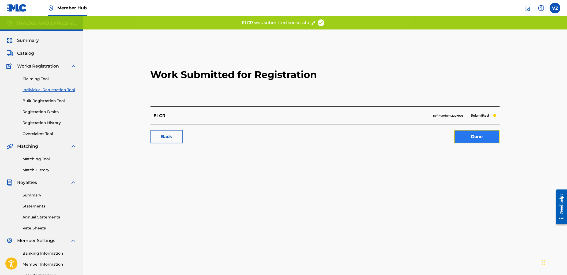
click at [476, 140] on link "Done" at bounding box center [478, 136] width 46 height 13
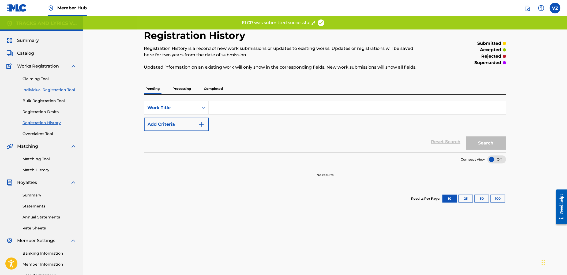
click at [65, 91] on link "Individual Registration Tool" at bounding box center [50, 90] width 54 height 6
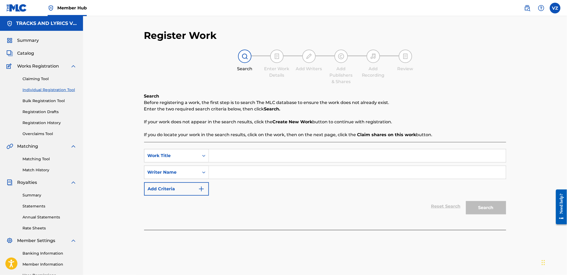
click at [304, 159] on input "Search Form" at bounding box center [357, 155] width 297 height 13
paste input "lleno de corrientes"
type input "lleno de corrientes"
click at [283, 180] on div "SearchWithCriteriad2e7cc3e-d327-4533-9d9a-caaa20b9db85 Work Title lleno de corr…" at bounding box center [325, 172] width 362 height 47
drag, startPoint x: 291, startPoint y: 171, endPoint x: 294, endPoint y: 173, distance: 4.4
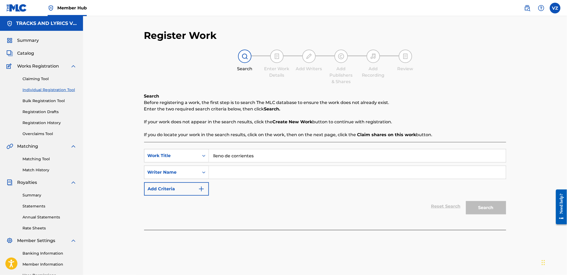
click at [293, 173] on input "Search Form" at bounding box center [357, 172] width 297 height 13
type input "[PERSON_NAME]"
click at [466, 201] on button "Search" at bounding box center [486, 207] width 40 height 13
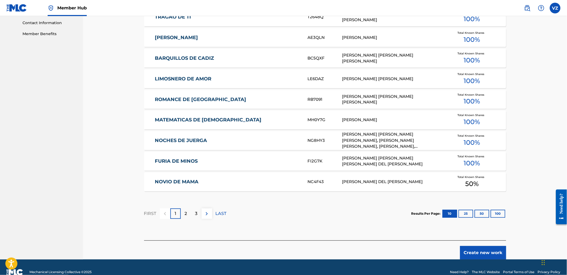
scroll to position [274, 0]
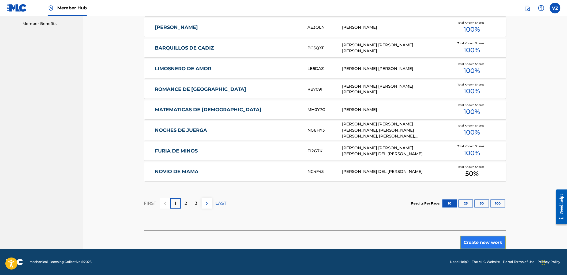
click at [492, 245] on button "Create new work" at bounding box center [483, 242] width 46 height 13
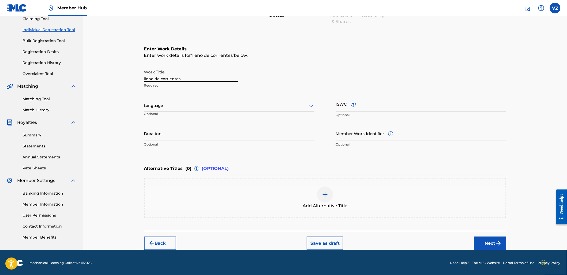
drag, startPoint x: 199, startPoint y: 77, endPoint x: 82, endPoint y: 69, distance: 117.1
click at [84, 67] on div "Register Work Search Enter Work Details Add Writers Add Publishers & Shares Add…" at bounding box center [325, 103] width 484 height 294
drag, startPoint x: 149, startPoint y: 74, endPoint x: 66, endPoint y: 69, distance: 82.7
click at [66, 69] on main "TRACKS AND LYRICS VIZUAL Summary Catalog Works Registration Claiming Tool Indiv…" at bounding box center [283, 103] width 567 height 294
type input "LLENO DE CORRIENTES"
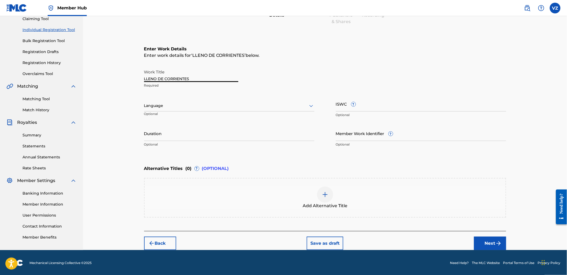
click at [157, 102] on div at bounding box center [229, 105] width 170 height 7
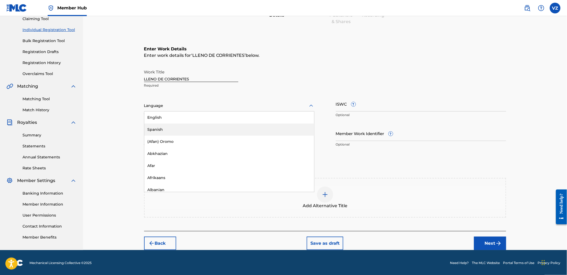
drag, startPoint x: 175, startPoint y: 131, endPoint x: 387, endPoint y: 168, distance: 215.7
click at [175, 131] on div "Spanish" at bounding box center [229, 130] width 170 height 12
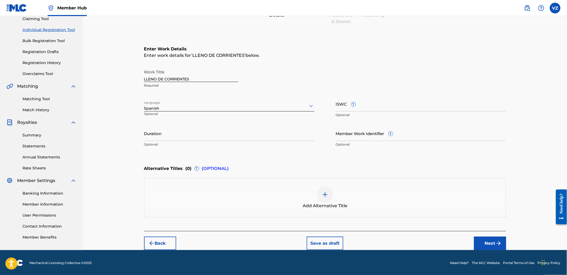
click at [482, 235] on div "Back Save as draft Next" at bounding box center [325, 240] width 362 height 19
click at [486, 237] on button "Next" at bounding box center [490, 243] width 32 height 13
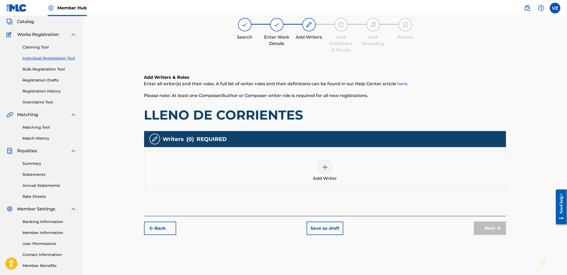
scroll to position [24, 0]
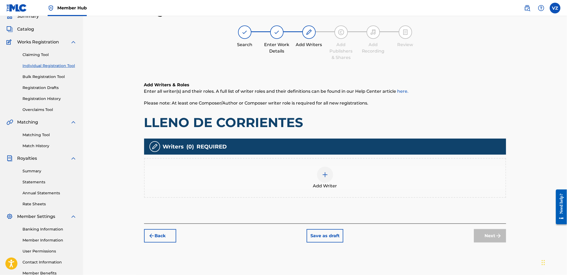
click at [369, 188] on div "Add Writer" at bounding box center [325, 178] width 361 height 23
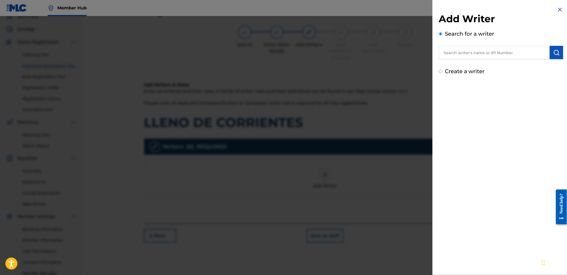
click at [489, 54] on input "text" at bounding box center [494, 52] width 111 height 13
click at [472, 69] on label "Create a writer" at bounding box center [465, 71] width 40 height 6
radio input "true"
click at [443, 70] on input "Create a writer" at bounding box center [440, 71] width 3 height 3
radio input "false"
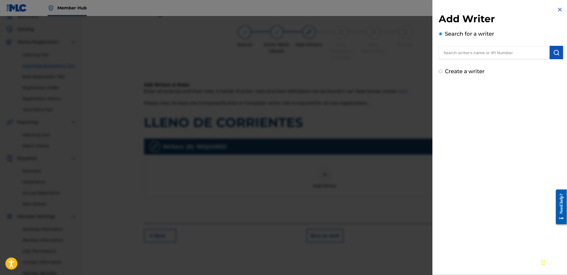
radio input "true"
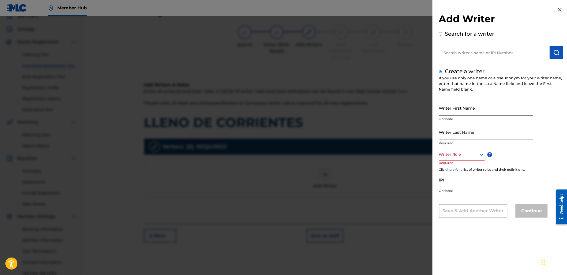
click at [453, 105] on input "Writer First Name" at bounding box center [486, 107] width 94 height 15
paste input "[PERSON_NAME] [PERSON_NAME]"
drag, startPoint x: 485, startPoint y: 110, endPoint x: 563, endPoint y: 115, distance: 78.1
click at [567, 114] on html "Accessibility Screen-Reader Guide, Feedback, and Issue Reporting | New window C…" at bounding box center [283, 113] width 567 height 275
type input "[PERSON_NAME] [PERSON_NAME]"
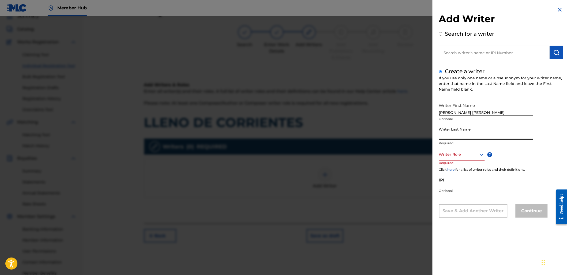
click at [453, 138] on input "Writer Last Name" at bounding box center [486, 131] width 94 height 15
paste input "[PERSON_NAME]"
type input "[PERSON_NAME]"
click at [473, 154] on div at bounding box center [462, 154] width 46 height 7
click at [470, 166] on div "Composer/Author" at bounding box center [462, 167] width 45 height 12
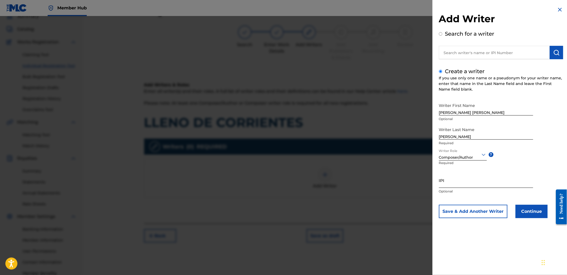
click at [463, 176] on input "IPI" at bounding box center [486, 180] width 94 height 15
paste input "1188163729"
type input "1188163729"
click at [538, 212] on button "Continue" at bounding box center [532, 211] width 32 height 13
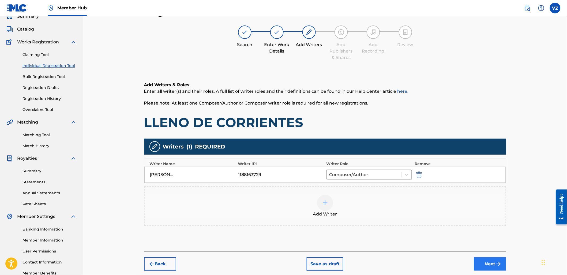
drag, startPoint x: 486, startPoint y: 255, endPoint x: 488, endPoint y: 260, distance: 5.9
click at [486, 255] on div "Back Save as draft Next" at bounding box center [325, 261] width 362 height 19
click at [489, 262] on button "Next" at bounding box center [490, 263] width 32 height 13
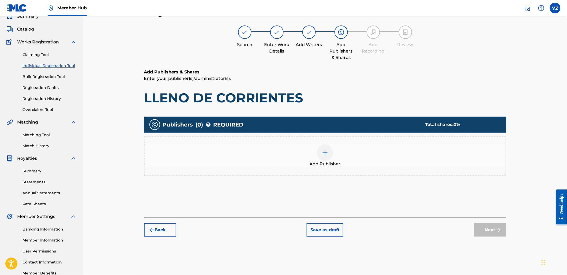
click at [383, 163] on div "Add Publisher" at bounding box center [325, 156] width 361 height 23
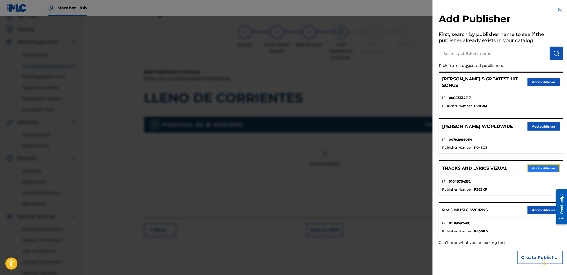
click at [548, 164] on button "Add publisher" at bounding box center [544, 168] width 32 height 8
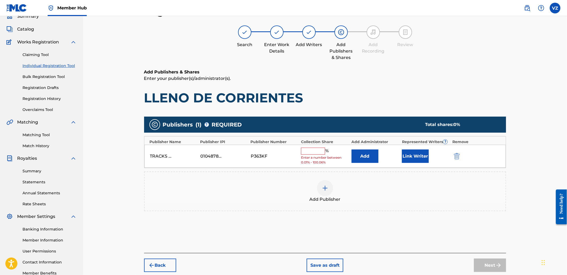
click at [320, 151] on input "text" at bounding box center [313, 151] width 24 height 7
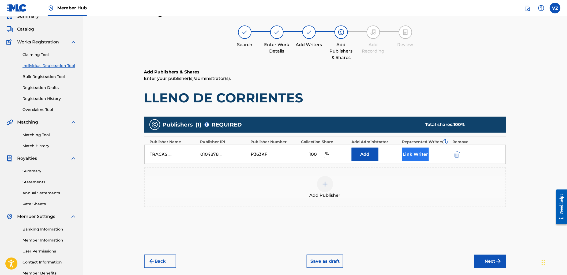
type input "100"
click at [411, 157] on button "Link Writer" at bounding box center [415, 154] width 27 height 13
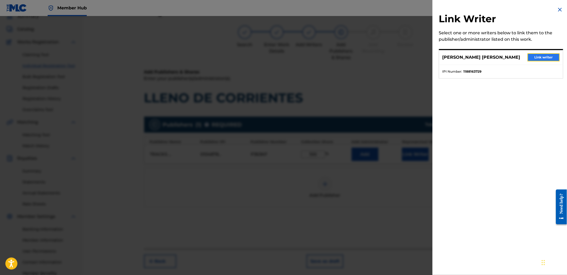
click at [544, 61] on button "Link writer" at bounding box center [544, 57] width 32 height 8
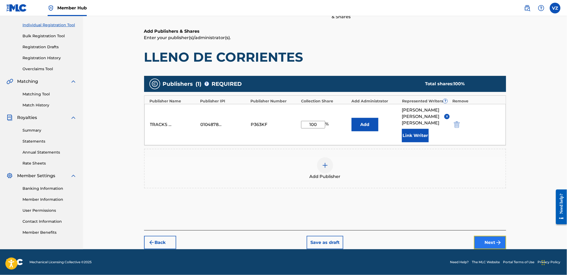
click at [503, 240] on button "Next" at bounding box center [490, 242] width 32 height 13
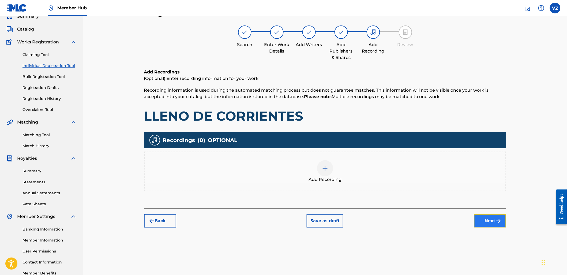
click at [485, 221] on button "Next" at bounding box center [490, 220] width 32 height 13
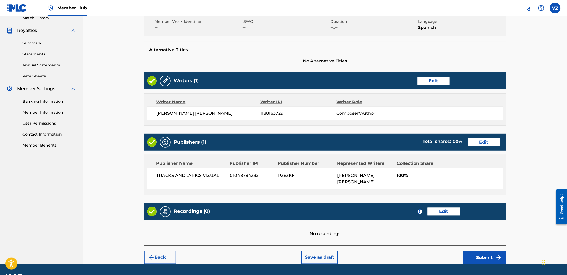
scroll to position [167, 0]
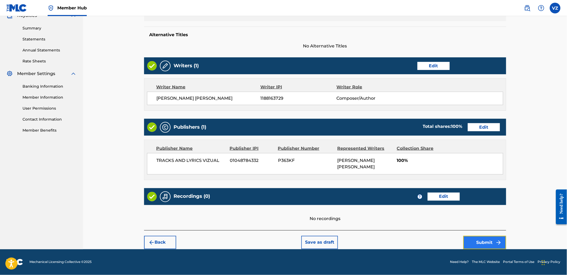
click at [483, 241] on button "Submit" at bounding box center [485, 242] width 43 height 13
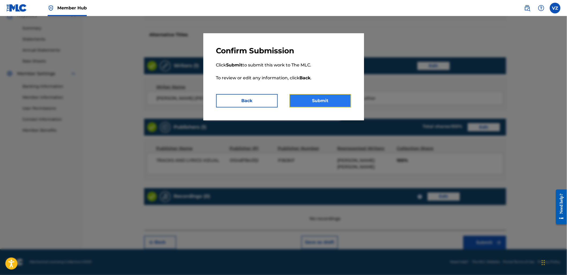
click at [336, 103] on button "Submit" at bounding box center [321, 100] width 62 height 13
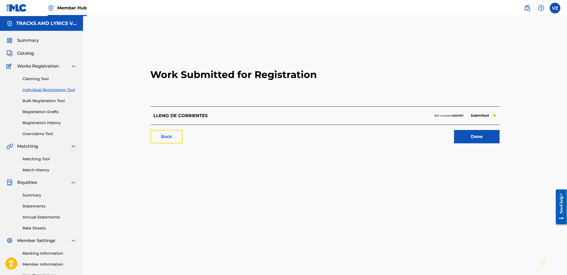
click at [151, 137] on link "Back" at bounding box center [167, 136] width 32 height 13
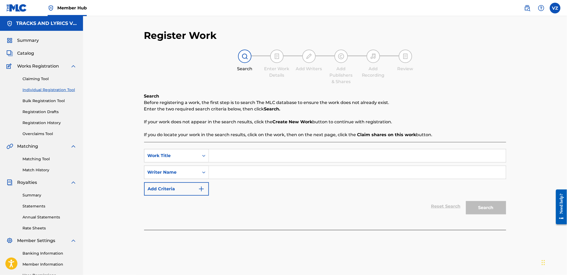
click at [303, 156] on input "Search Form" at bounding box center [357, 155] width 297 height 13
paste input "Cuero Antrax"
type input "Cuero Antrax"
drag, startPoint x: 249, startPoint y: 172, endPoint x: 270, endPoint y: 175, distance: 20.8
click at [250, 172] on input "Search Form" at bounding box center [357, 172] width 297 height 13
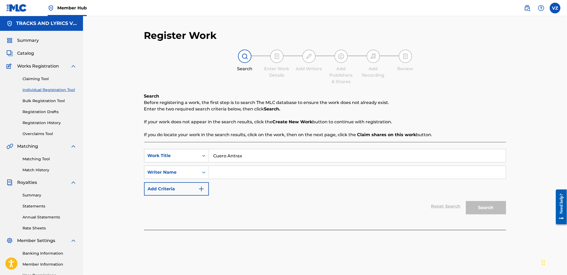
paste input "[PERSON_NAME]"
type input "[PERSON_NAME]"
click at [480, 203] on button "Search" at bounding box center [486, 207] width 40 height 13
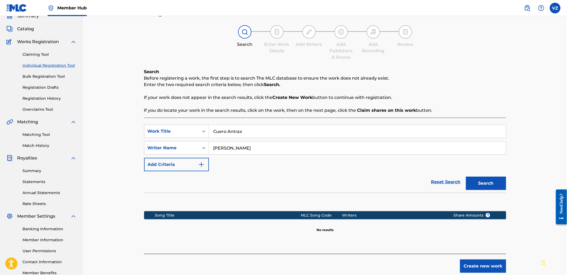
scroll to position [57, 0]
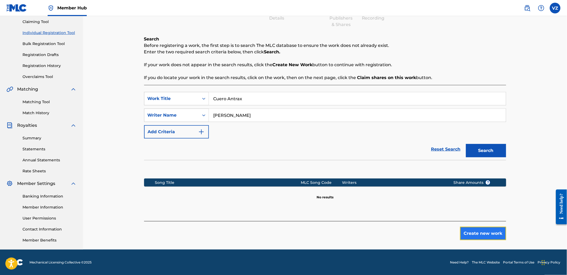
click at [477, 227] on button "Create new work" at bounding box center [483, 233] width 46 height 13
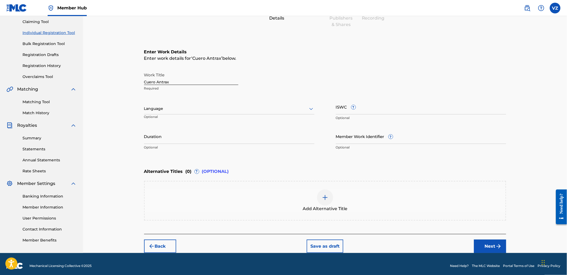
click at [284, 111] on div at bounding box center [229, 108] width 170 height 7
click at [281, 135] on div "Spanish" at bounding box center [229, 132] width 170 height 12
click at [489, 243] on button "Next" at bounding box center [490, 246] width 32 height 13
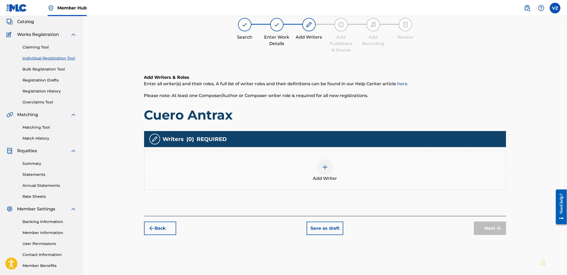
scroll to position [24, 0]
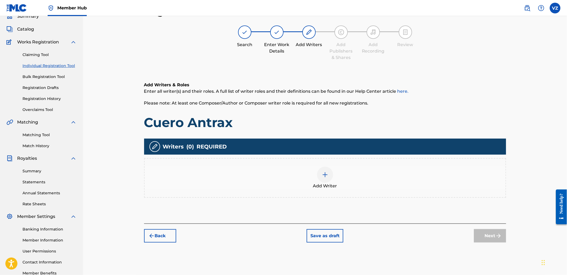
click at [324, 181] on div at bounding box center [325, 175] width 16 height 16
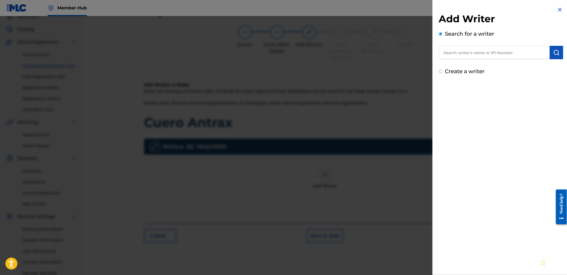
click at [463, 56] on input "text" at bounding box center [494, 52] width 111 height 13
paste input "[PERSON_NAME]"
click at [554, 54] on img "submit" at bounding box center [557, 52] width 6 height 6
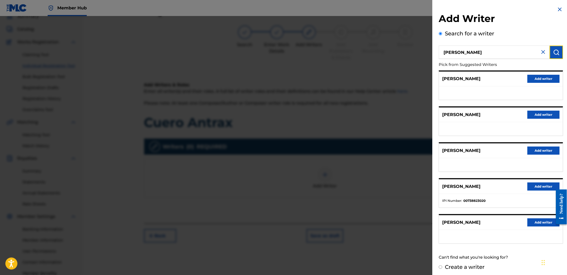
scroll to position [0, 0]
drag, startPoint x: 493, startPoint y: 54, endPoint x: 296, endPoint y: 73, distance: 197.8
click at [305, 62] on div "Add Writer Search for a writer [PERSON_NAME] Pick from Suggested Writers [PERSO…" at bounding box center [283, 145] width 567 height 259
click at [554, 50] on img "submit" at bounding box center [557, 52] width 6 height 6
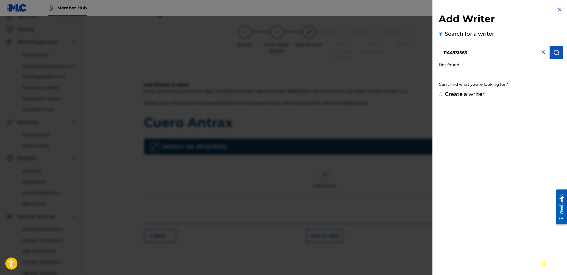
click at [443, 51] on input "1144931563" at bounding box center [494, 52] width 111 height 13
type input "01144931563"
click at [453, 97] on div "Create a writer" at bounding box center [501, 94] width 124 height 8
click at [469, 92] on label "Create a writer" at bounding box center [465, 94] width 40 height 6
radio input "true"
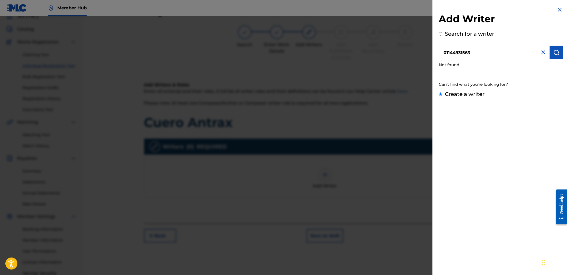
click at [443, 92] on input "Create a writer" at bounding box center [440, 93] width 3 height 3
radio input "false"
radio input "true"
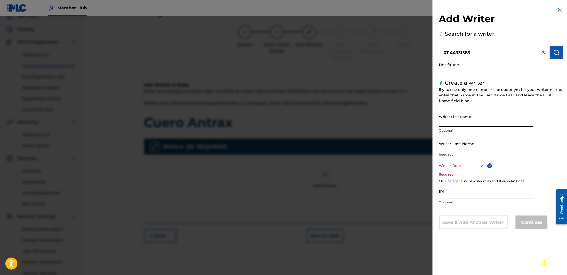
paste input "[PERSON_NAME]"
click at [452, 122] on input "Writer First Name" at bounding box center [486, 119] width 94 height 15
drag, startPoint x: 456, startPoint y: 124, endPoint x: 570, endPoint y: 137, distance: 114.7
click at [567, 137] on html "Accessibility Screen-Reader Guide, Feedback, and Issue Reporting | New window C…" at bounding box center [283, 113] width 567 height 275
type input "[PERSON_NAME]"
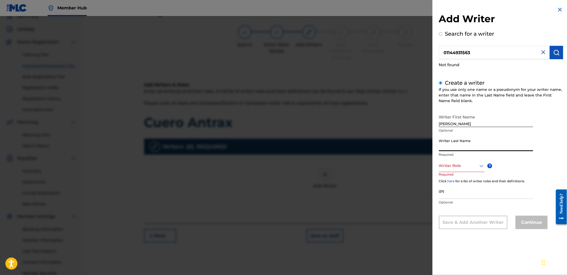
click at [456, 138] on input "Writer Last Name" at bounding box center [486, 143] width 94 height 15
paste input "[PERSON_NAME]"
type input "[PERSON_NAME]"
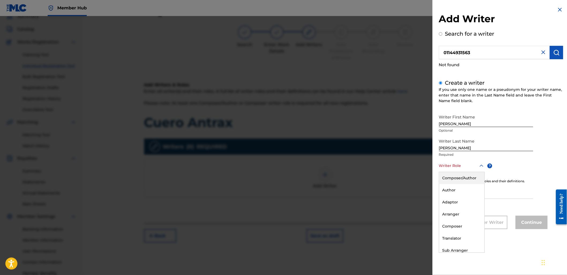
click at [458, 164] on div at bounding box center [462, 165] width 46 height 7
click at [468, 180] on div "Composer/Author" at bounding box center [462, 178] width 45 height 12
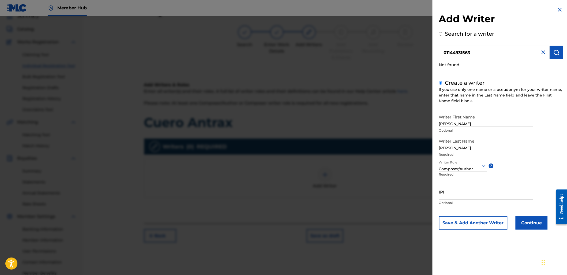
paste input "1144931563"
click at [506, 193] on input "IPI" at bounding box center [486, 191] width 94 height 15
type input "1144931563"
click at [522, 226] on button "Continue" at bounding box center [532, 222] width 32 height 13
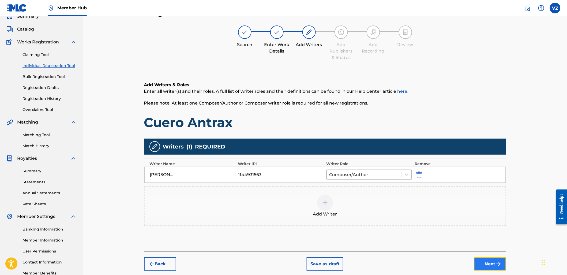
click at [484, 263] on button "Next" at bounding box center [490, 263] width 32 height 13
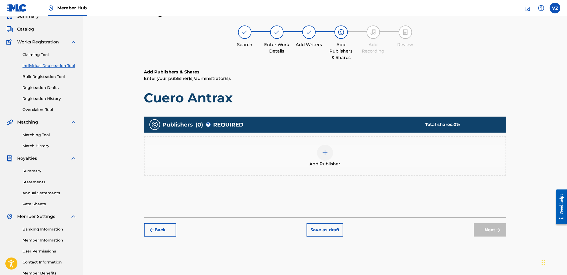
click at [332, 165] on span "Add Publisher" at bounding box center [325, 164] width 31 height 6
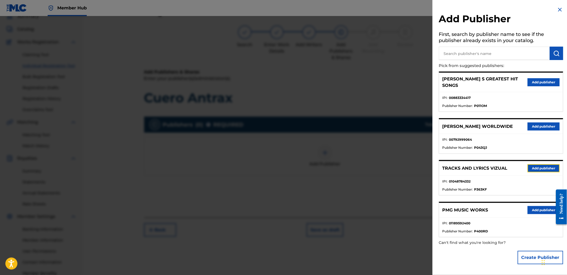
click at [535, 164] on button "Add publisher" at bounding box center [544, 168] width 32 height 8
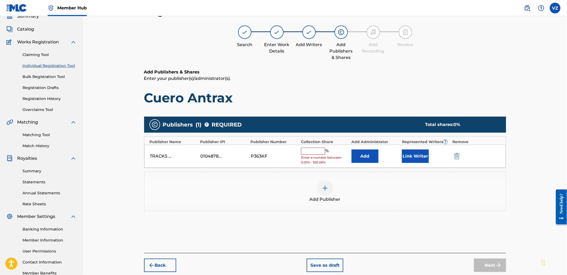
click at [312, 149] on input "text" at bounding box center [313, 151] width 24 height 7
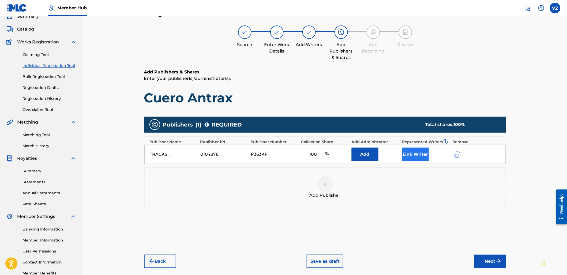
type input "100"
click at [427, 160] on button "Link Writer" at bounding box center [415, 154] width 27 height 13
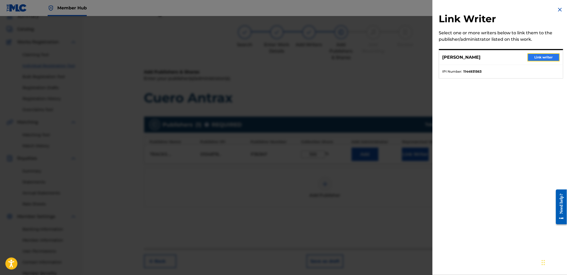
click at [547, 60] on button "Link writer" at bounding box center [544, 57] width 32 height 8
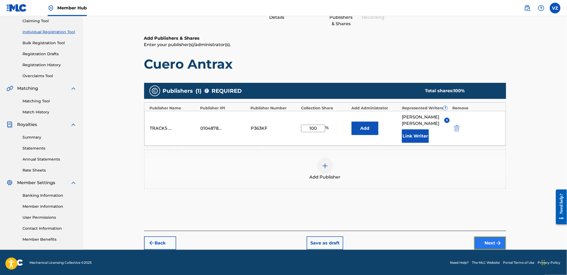
click at [494, 244] on button "Next" at bounding box center [490, 242] width 32 height 13
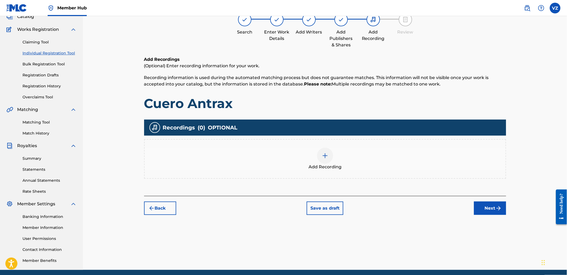
scroll to position [24, 0]
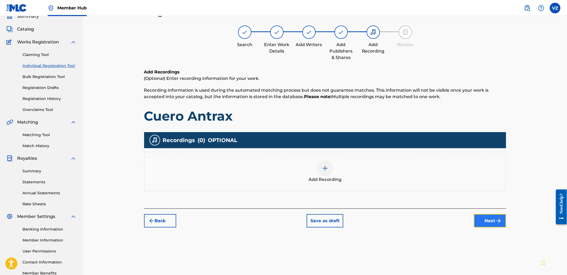
click at [503, 223] on button "Next" at bounding box center [490, 220] width 32 height 13
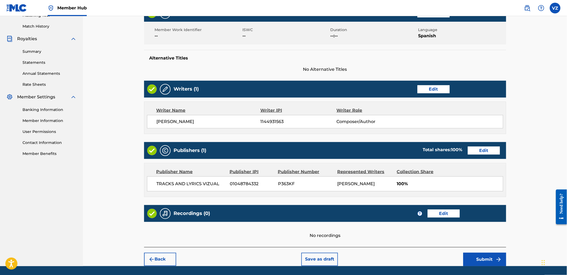
scroll to position [167, 0]
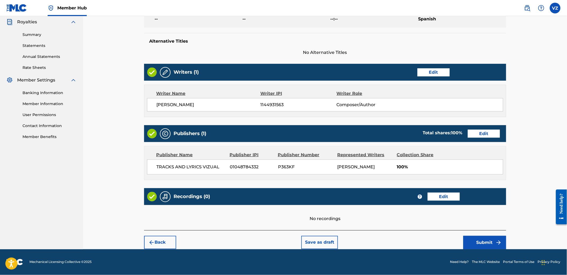
click at [493, 250] on footer "Mechanical Licensing Collective © 2025 Need Help? The MLC Website Portal Terms …" at bounding box center [283, 262] width 567 height 26
click at [497, 242] on img "submit" at bounding box center [499, 242] width 6 height 6
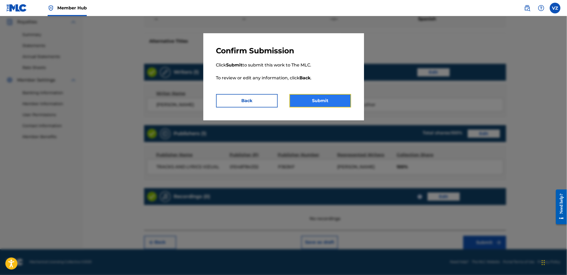
click at [327, 102] on button "Submit" at bounding box center [321, 100] width 62 height 13
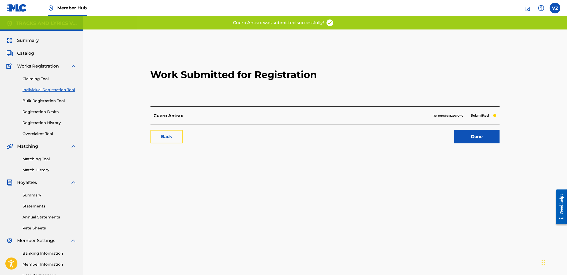
click at [173, 133] on link "Back" at bounding box center [167, 136] width 32 height 13
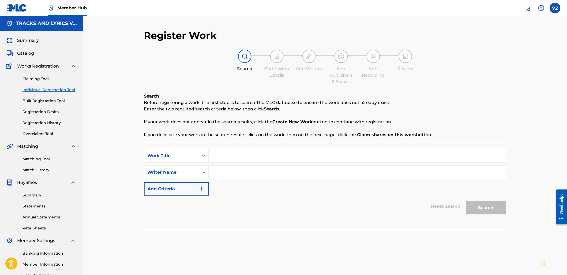
click at [318, 158] on input "Search Form" at bounding box center [357, 155] width 297 height 13
paste input "El Gordo Hull"
type input "El Gordo Hull"
click at [280, 176] on input "Search Form" at bounding box center [357, 172] width 297 height 13
type input "[PERSON_NAME]"
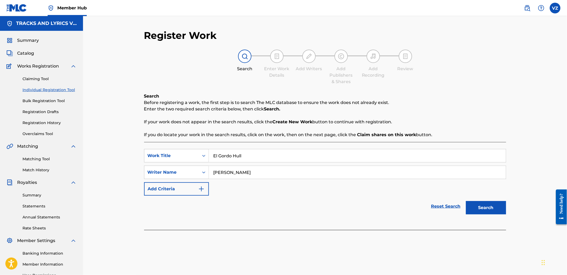
click at [466, 201] on button "Search" at bounding box center [486, 207] width 40 height 13
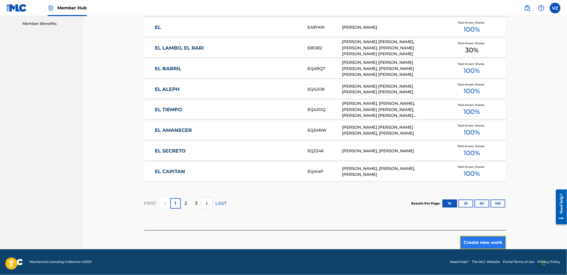
click at [484, 247] on button "Create new work" at bounding box center [483, 242] width 46 height 13
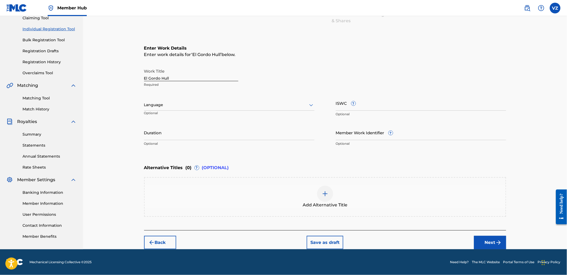
scroll to position [60, 0]
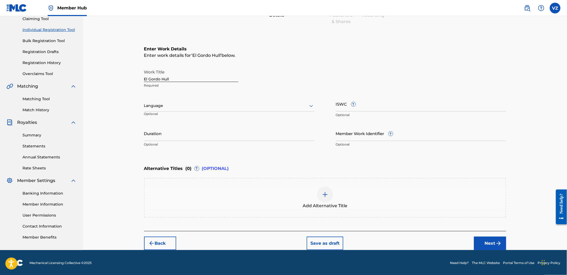
click at [208, 99] on div "Language Optional" at bounding box center [229, 108] width 170 height 24
click at [220, 105] on div at bounding box center [229, 105] width 170 height 7
click at [218, 132] on div "Spanish" at bounding box center [229, 130] width 170 height 12
click at [489, 238] on button "Next" at bounding box center [490, 243] width 32 height 13
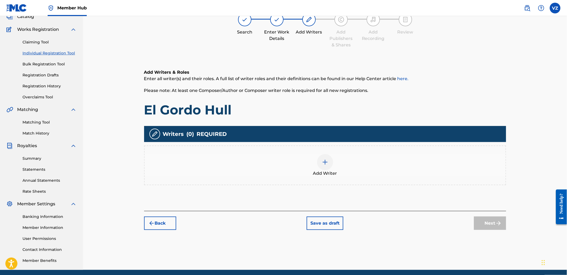
scroll to position [24, 0]
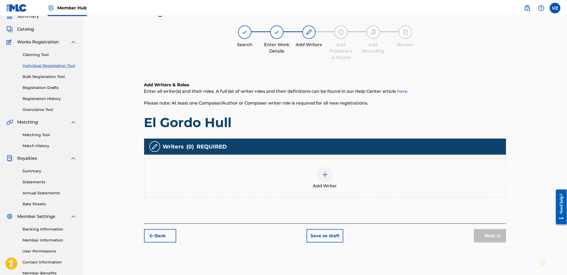
click at [336, 186] on span "Add Writer" at bounding box center [325, 186] width 24 height 6
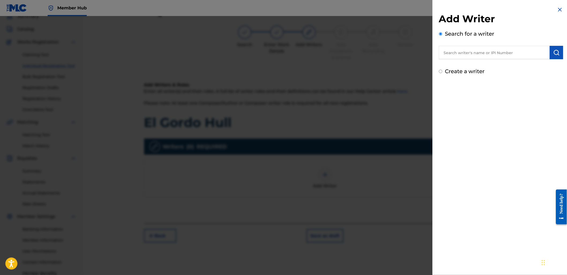
click at [462, 76] on div "Add Writer Search for a writer Create a writer" at bounding box center [501, 41] width 137 height 82
click at [462, 75] on div "Add Writer Search for a writer Create a writer" at bounding box center [501, 41] width 137 height 82
click at [462, 74] on label "Create a writer" at bounding box center [465, 71] width 40 height 6
radio input "true"
click at [443, 73] on input "Create a writer" at bounding box center [440, 71] width 3 height 3
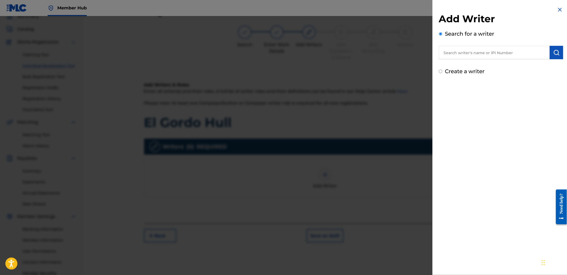
radio input "false"
radio input "true"
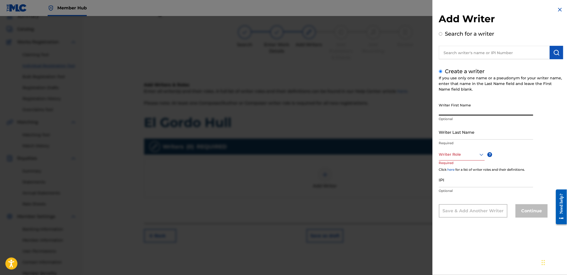
click at [460, 107] on input "Writer First Name" at bounding box center [486, 107] width 94 height 15
paste input "[PERSON_NAME]"
drag, startPoint x: 456, startPoint y: 110, endPoint x: 529, endPoint y: 116, distance: 73.4
click at [529, 116] on div "Writer First Name [PERSON_NAME] Optional" at bounding box center [486, 112] width 94 height 24
type input "[PERSON_NAME]"
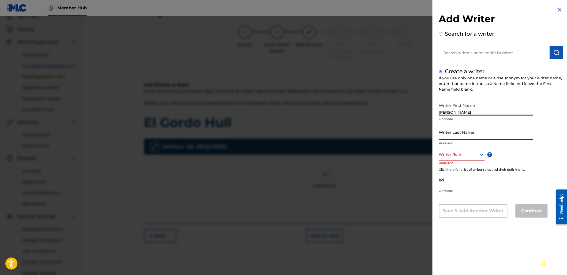
click at [459, 134] on input "Writer Last Name" at bounding box center [486, 131] width 94 height 15
paste input "[PERSON_NAME]"
type input "[PERSON_NAME]"
click at [449, 156] on div at bounding box center [462, 154] width 46 height 7
click at [453, 168] on div "Composer/Author" at bounding box center [462, 167] width 45 height 12
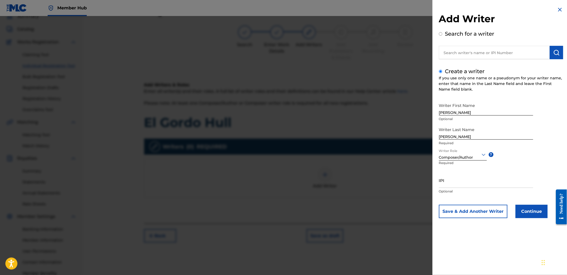
click at [483, 189] on p "Optional" at bounding box center [486, 191] width 94 height 5
click at [483, 184] on input "IPI" at bounding box center [486, 180] width 94 height 15
paste input "1144931563"
type input "1144931563"
click at [542, 205] on button "Continue" at bounding box center [532, 211] width 32 height 13
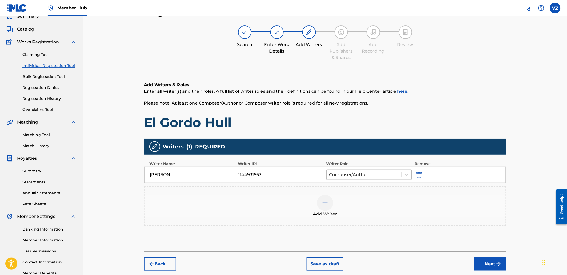
click at [485, 271] on div "Register Work Search Enter Work Details Add Writers Add Publishers & Shares Add…" at bounding box center [325, 143] width 375 height 277
click at [488, 268] on button "Next" at bounding box center [490, 263] width 32 height 13
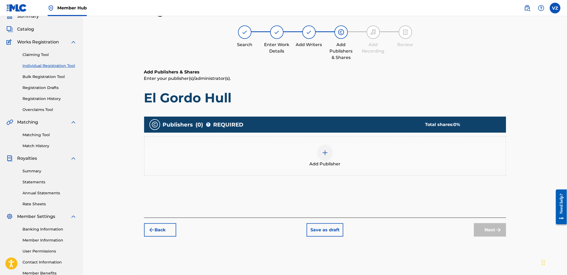
click at [329, 168] on div "Add Publisher" at bounding box center [325, 156] width 362 height 40
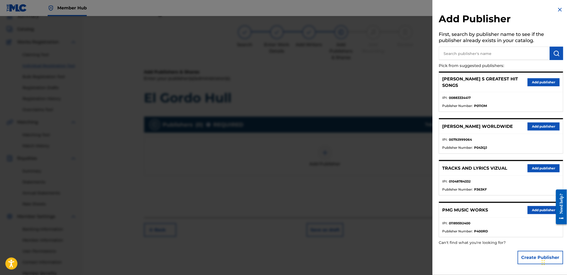
click at [548, 176] on ul "IPI : 01048784332 Publisher Number : P363KF" at bounding box center [502, 185] width 124 height 19
click at [548, 167] on button "Add publisher" at bounding box center [544, 168] width 32 height 8
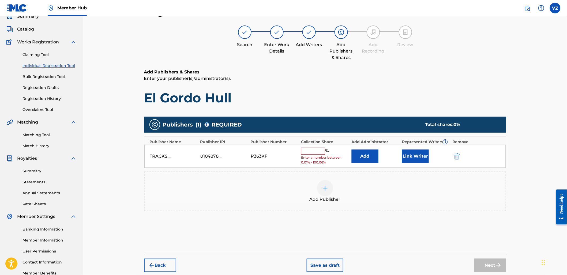
click at [311, 150] on input "text" at bounding box center [313, 151] width 24 height 7
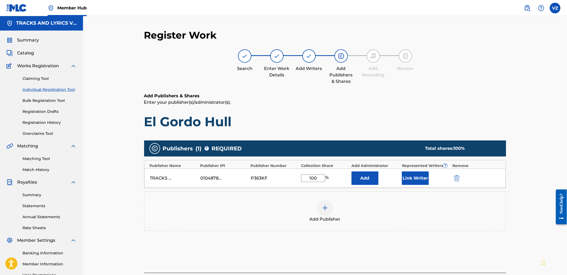
scroll to position [0, 0]
type input "100"
click at [426, 180] on button "Link Writer" at bounding box center [415, 178] width 27 height 13
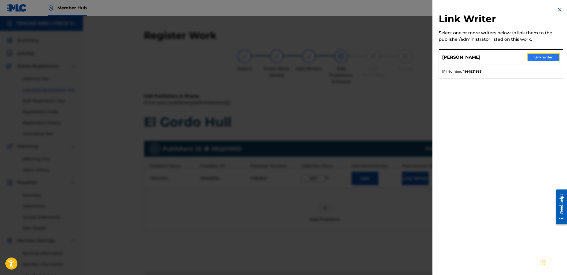
click at [547, 56] on button "Link writer" at bounding box center [544, 57] width 32 height 8
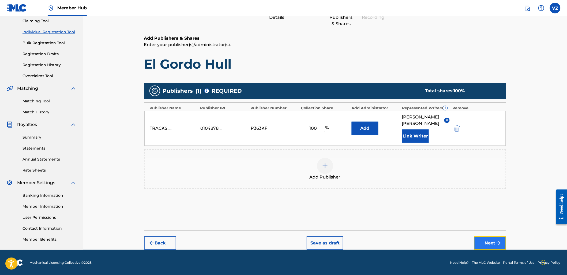
click at [486, 241] on button "Next" at bounding box center [490, 242] width 32 height 13
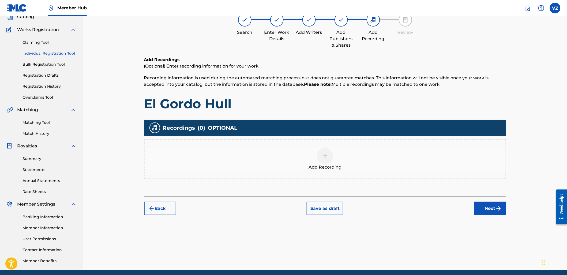
scroll to position [24, 0]
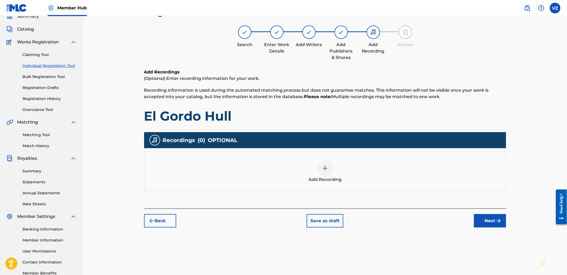
click at [489, 230] on div "Register Work Search Enter Work Details Add Writers Add Publishers & Shares Add…" at bounding box center [325, 143] width 375 height 277
click at [501, 214] on div "Back Save as draft Next" at bounding box center [325, 218] width 362 height 19
click at [499, 222] on img "submit" at bounding box center [499, 221] width 6 height 6
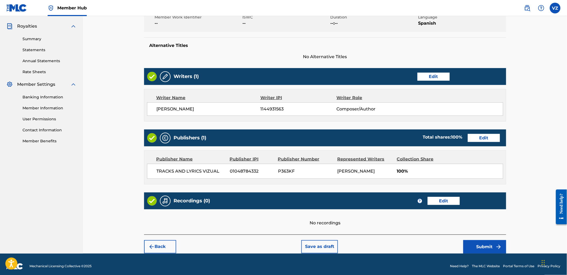
scroll to position [167, 0]
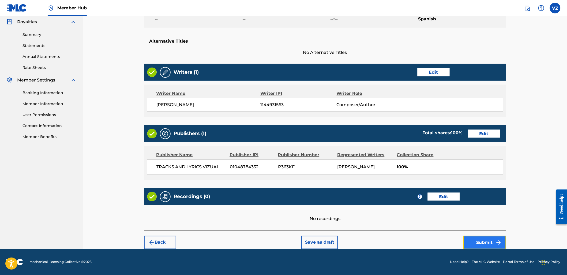
click at [497, 245] on img "submit" at bounding box center [499, 242] width 6 height 6
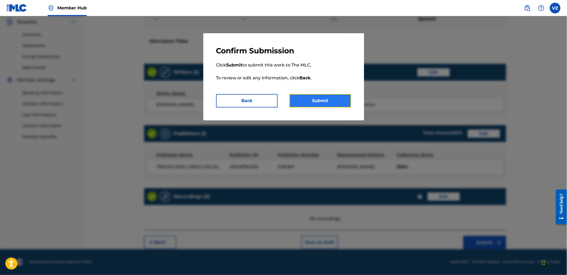
click at [340, 103] on button "Submit" at bounding box center [321, 100] width 62 height 13
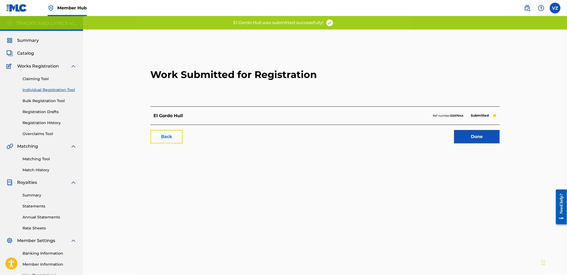
click at [162, 136] on link "Back" at bounding box center [167, 136] width 32 height 13
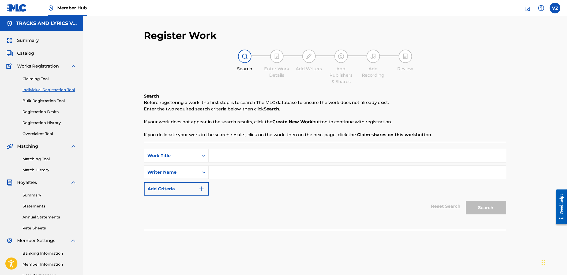
click at [230, 152] on input "Search Form" at bounding box center [357, 155] width 297 height 13
paste input "El Compa VNJ"
type input "El Compa VNJ"
click at [238, 184] on div "SearchWithCriteriad2e7cc3e-d327-4533-9d9a-caaa20b9db85 Work Title El Compa VNJ …" at bounding box center [325, 172] width 362 height 47
click at [241, 172] on input "Search Form" at bounding box center [357, 172] width 297 height 13
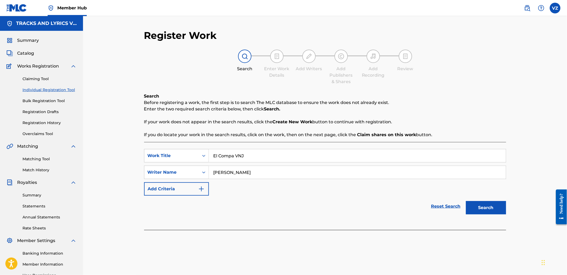
type input "[PERSON_NAME]"
click at [466, 201] on button "Search" at bounding box center [486, 207] width 40 height 13
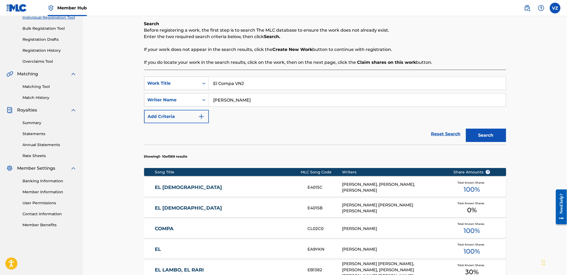
scroll to position [119, 0]
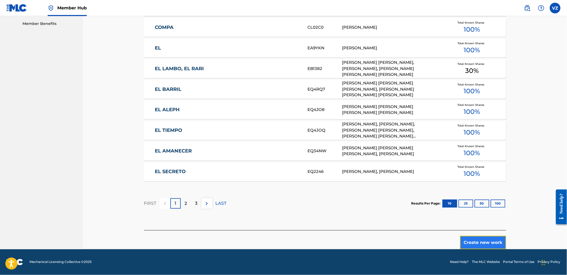
click at [490, 241] on button "Create new work" at bounding box center [483, 242] width 46 height 13
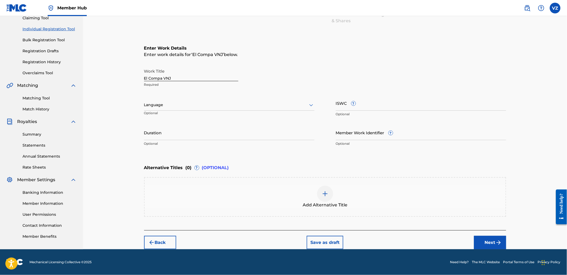
scroll to position [60, 0]
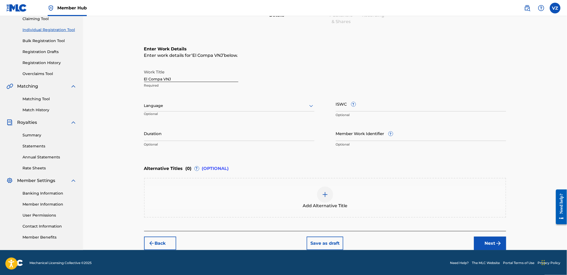
click at [191, 79] on input "El Compa VNJ" at bounding box center [191, 74] width 94 height 15
click at [207, 117] on div "Language Optional" at bounding box center [229, 108] width 170 height 24
click at [209, 109] on div "Language" at bounding box center [229, 105] width 170 height 11
click at [210, 128] on div "Spanish" at bounding box center [229, 130] width 170 height 12
click at [361, 106] on input "ISWC ?" at bounding box center [421, 103] width 170 height 15
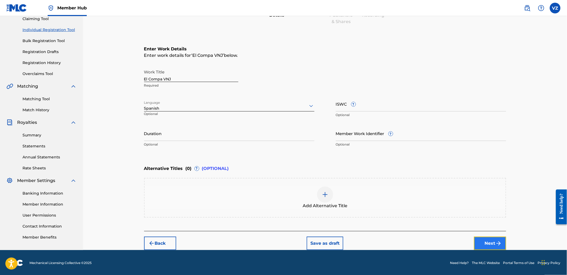
click at [492, 240] on button "Next" at bounding box center [490, 243] width 32 height 13
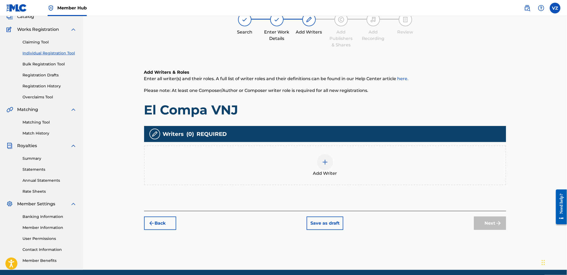
scroll to position [24, 0]
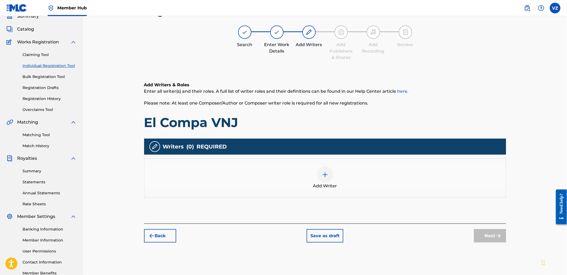
click at [336, 175] on div "Add Writer" at bounding box center [325, 178] width 361 height 23
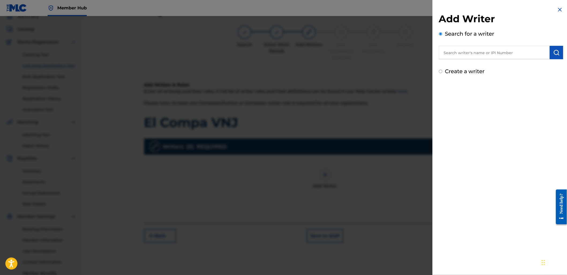
click at [470, 69] on label "Create a writer" at bounding box center [465, 71] width 40 height 6
radio input "true"
click at [443, 70] on input "Create a writer" at bounding box center [440, 71] width 3 height 3
radio input "false"
radio input "true"
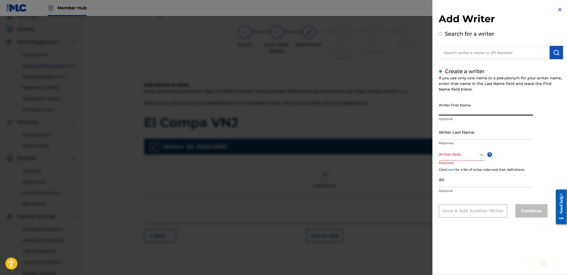
click at [477, 108] on input "Writer First Name" at bounding box center [486, 107] width 94 height 15
paste input "[PERSON_NAME]"
drag, startPoint x: 457, startPoint y: 112, endPoint x: 570, endPoint y: 126, distance: 113.8
click at [567, 126] on html "Accessibility Screen-Reader Guide, Feedback, and Issue Reporting | New window C…" at bounding box center [283, 113] width 567 height 275
type input "[PERSON_NAME]"
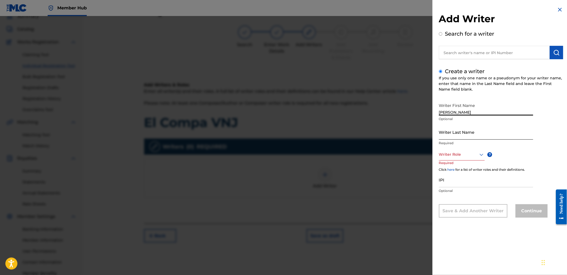
click at [449, 133] on input "Writer Last Name" at bounding box center [486, 131] width 94 height 15
paste input "[PERSON_NAME]"
type input "[PERSON_NAME]"
click at [460, 152] on div at bounding box center [462, 154] width 46 height 7
click at [464, 164] on div "Composer/Author" at bounding box center [462, 167] width 45 height 12
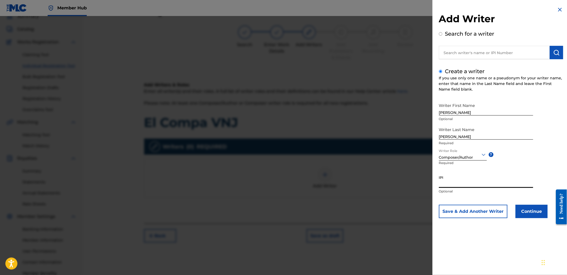
drag, startPoint x: 465, startPoint y: 182, endPoint x: 215, endPoint y: 161, distance: 250.4
click at [442, 183] on input "IPI" at bounding box center [486, 180] width 94 height 15
click at [477, 183] on input "IPI" at bounding box center [486, 180] width 94 height 15
paste input "1144931563"
type input "1144931563"
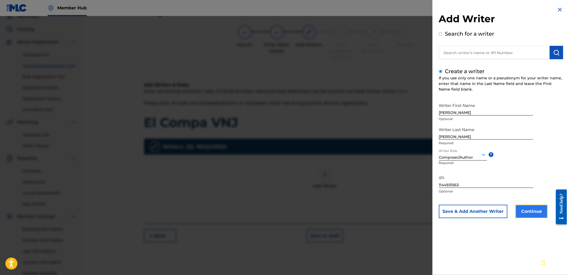
click at [526, 209] on button "Continue" at bounding box center [532, 211] width 32 height 13
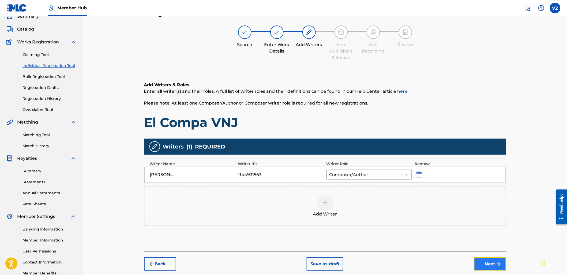
click at [503, 267] on button "Next" at bounding box center [490, 263] width 32 height 13
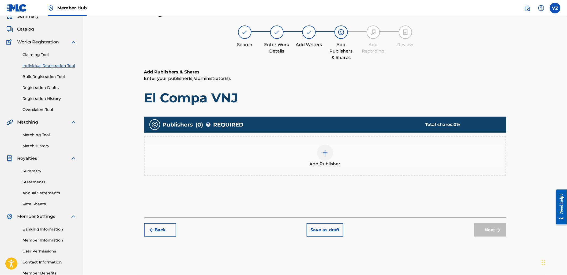
click at [314, 160] on div "Add Publisher" at bounding box center [325, 156] width 361 height 23
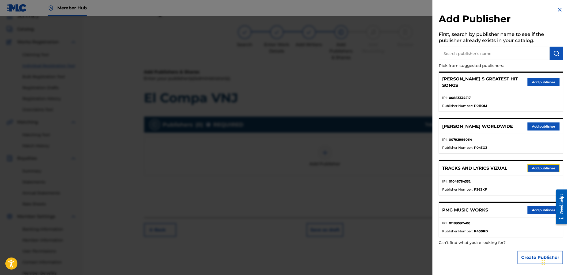
drag, startPoint x: 555, startPoint y: 161, endPoint x: 551, endPoint y: 161, distance: 4.0
click at [554, 164] on button "Add publisher" at bounding box center [544, 168] width 32 height 8
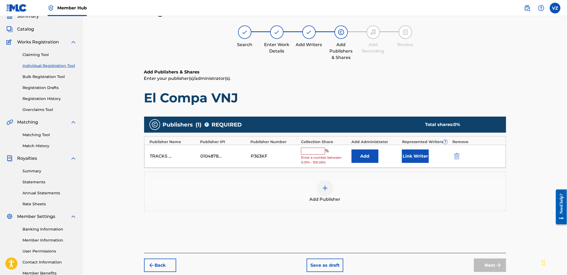
drag, startPoint x: 322, startPoint y: 153, endPoint x: 319, endPoint y: 154, distance: 2.9
click at [321, 153] on input "text" at bounding box center [313, 151] width 24 height 7
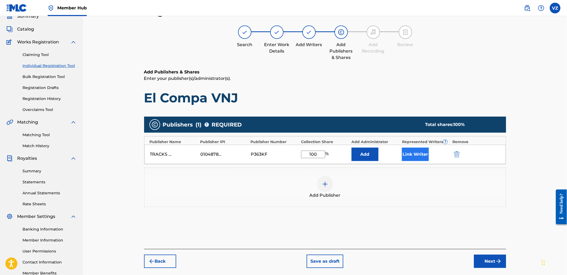
type input "100"
click at [421, 159] on button "Link Writer" at bounding box center [415, 154] width 27 height 13
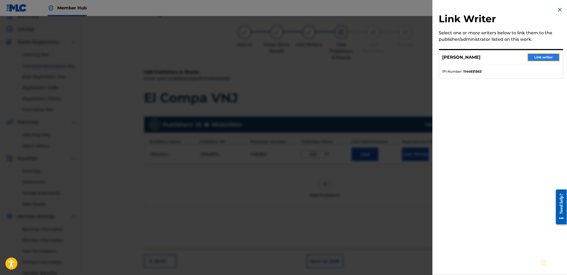
click at [528, 59] on button "Link writer" at bounding box center [544, 57] width 32 height 8
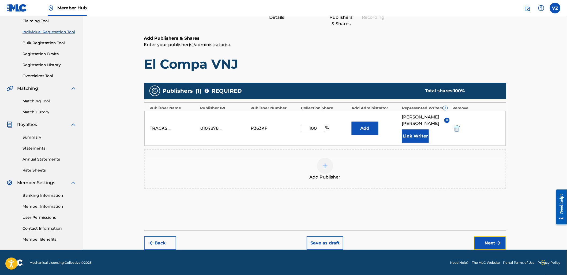
click at [496, 248] on button "Next" at bounding box center [490, 242] width 32 height 13
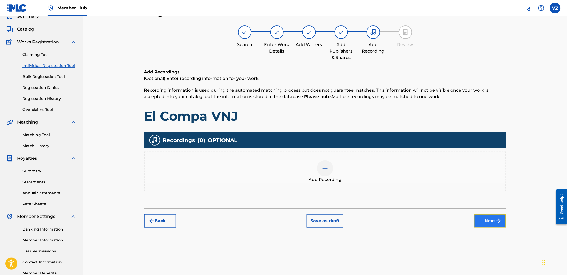
click at [503, 223] on button "Next" at bounding box center [490, 220] width 32 height 13
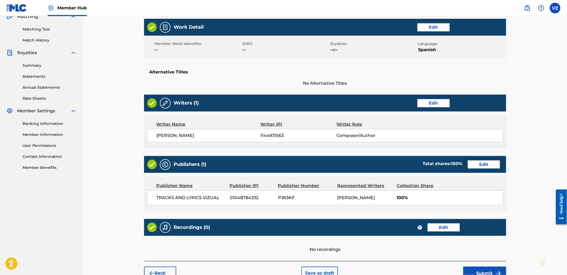
scroll to position [143, 0]
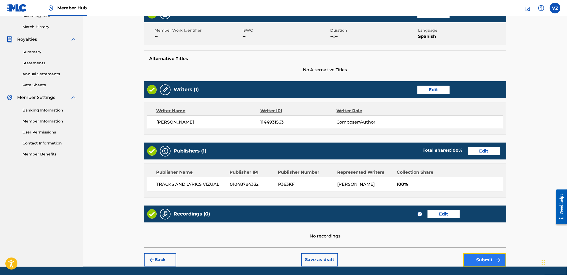
click at [498, 263] on img "submit" at bounding box center [499, 260] width 6 height 6
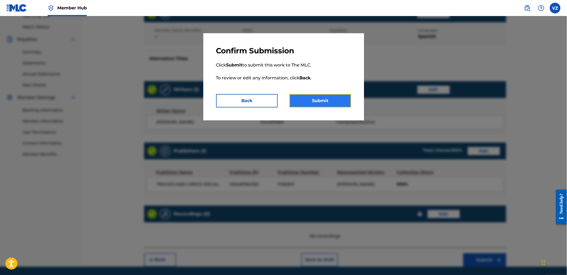
click at [312, 99] on button "Submit" at bounding box center [321, 100] width 62 height 13
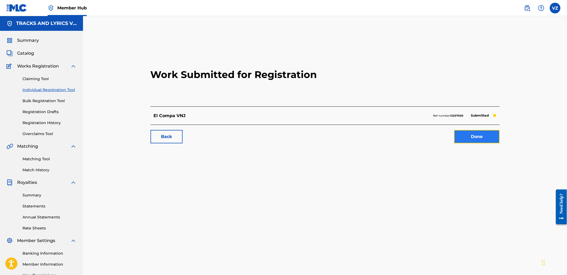
click at [474, 136] on link "Done" at bounding box center [478, 136] width 46 height 13
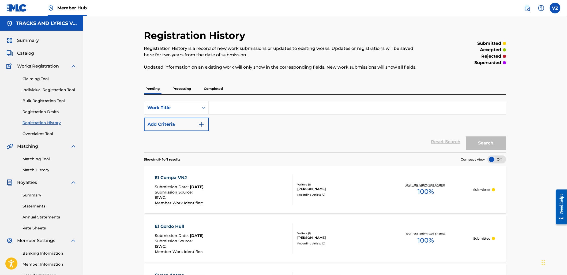
click at [44, 93] on div "Claiming Tool Individual Registration Tool Bulk Registration Tool Registration …" at bounding box center [41, 102] width 70 height 67
click at [44, 90] on link "Individual Registration Tool" at bounding box center [50, 90] width 54 height 6
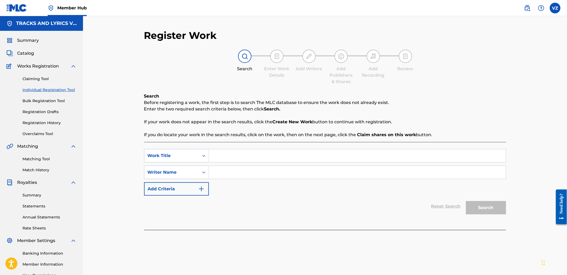
click at [250, 157] on input "Search Form" at bounding box center [357, 155] width 297 height 13
paste input "[PERSON_NAME]"
type input "[PERSON_NAME]"
click at [220, 176] on input "Search Form" at bounding box center [357, 172] width 297 height 13
click at [293, 172] on input "Search Form" at bounding box center [357, 172] width 297 height 13
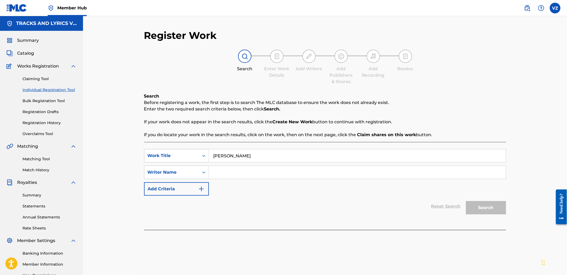
paste input "[PERSON_NAME]"
type input "[PERSON_NAME]"
click at [491, 212] on button "Search" at bounding box center [486, 207] width 40 height 13
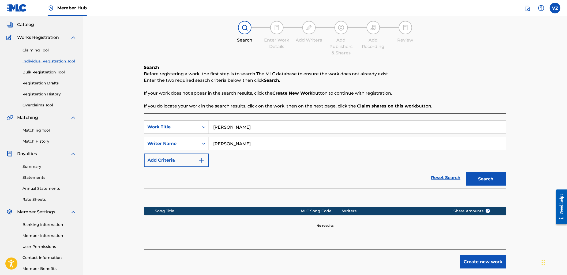
scroll to position [57, 0]
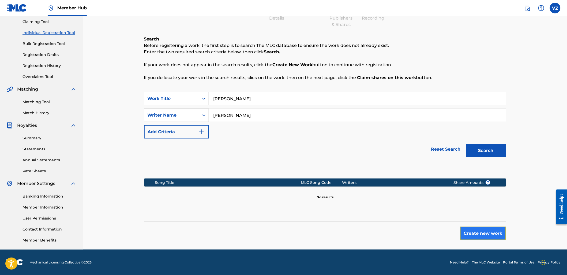
click at [482, 235] on button "Create new work" at bounding box center [483, 233] width 46 height 13
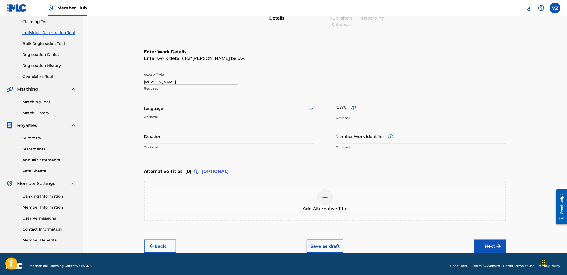
click at [205, 109] on div at bounding box center [229, 108] width 170 height 7
click at [208, 133] on div "Spanish" at bounding box center [229, 132] width 170 height 12
click at [494, 244] on button "Next" at bounding box center [490, 246] width 32 height 13
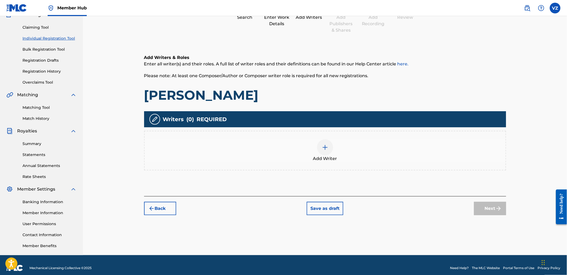
scroll to position [24, 0]
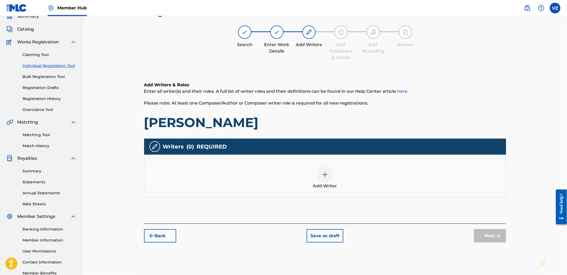
click at [343, 179] on div "Add Writer" at bounding box center [325, 178] width 361 height 23
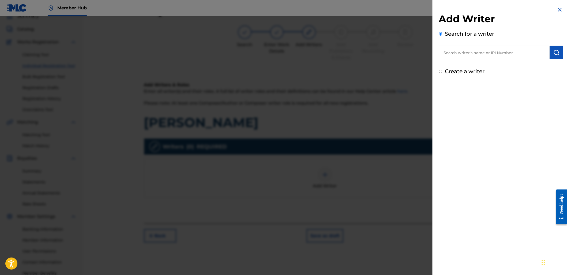
click at [484, 73] on label "Create a writer" at bounding box center [465, 71] width 40 height 6
radio input "true"
click at [443, 73] on input "Create a writer" at bounding box center [440, 71] width 3 height 3
radio input "false"
radio input "true"
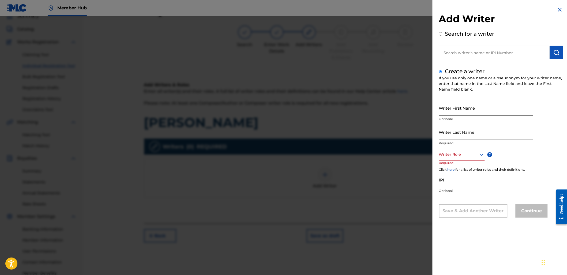
click at [466, 110] on input "Writer First Name" at bounding box center [486, 107] width 94 height 15
paste input "[PERSON_NAME]"
drag, startPoint x: 456, startPoint y: 111, endPoint x: 553, endPoint y: 121, distance: 97.2
click at [553, 121] on div "Writer First Name [PERSON_NAME] Optional Writer Last Name Required Writer Role …" at bounding box center [501, 158] width 124 height 117
type input "[PERSON_NAME]"
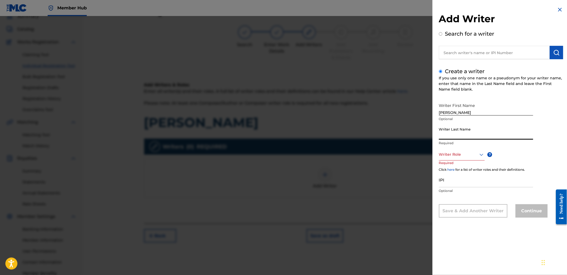
click at [445, 135] on input "Writer Last Name" at bounding box center [486, 131] width 94 height 15
paste input "[PERSON_NAME]"
type input "[PERSON_NAME]"
click at [445, 157] on div at bounding box center [462, 154] width 46 height 7
click at [460, 167] on div "Composer/Author" at bounding box center [462, 167] width 45 height 12
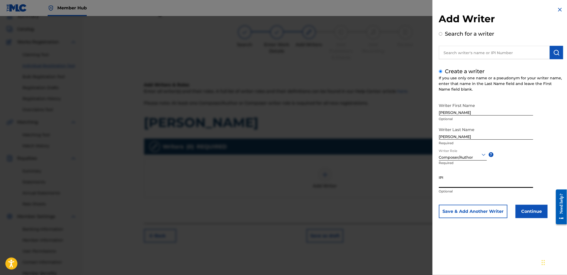
drag, startPoint x: 460, startPoint y: 179, endPoint x: 457, endPoint y: 180, distance: 3.1
click at [460, 180] on input "IPI" at bounding box center [486, 180] width 94 height 15
click at [471, 178] on input "IPI" at bounding box center [486, 180] width 94 height 15
paste input "1144931563"
type input "1144931563"
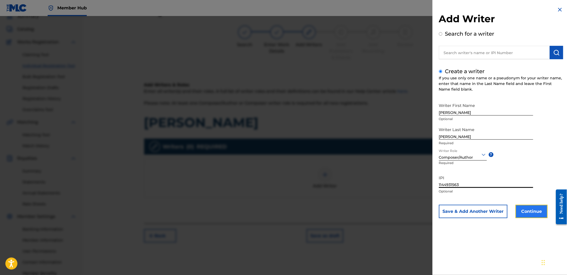
click at [534, 213] on button "Continue" at bounding box center [532, 211] width 32 height 13
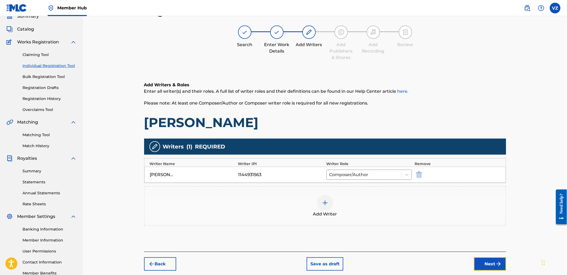
click at [495, 263] on button "Next" at bounding box center [490, 263] width 32 height 13
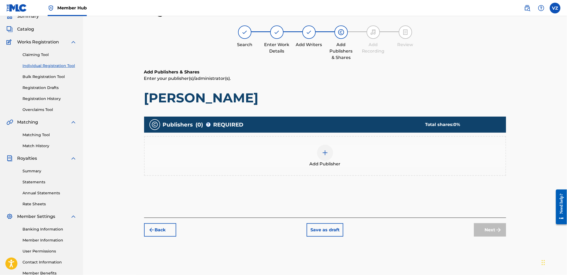
click at [379, 156] on div "Add Publisher" at bounding box center [325, 156] width 361 height 23
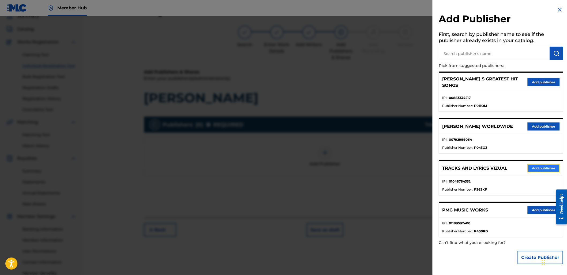
click at [544, 166] on button "Add publisher" at bounding box center [544, 168] width 32 height 8
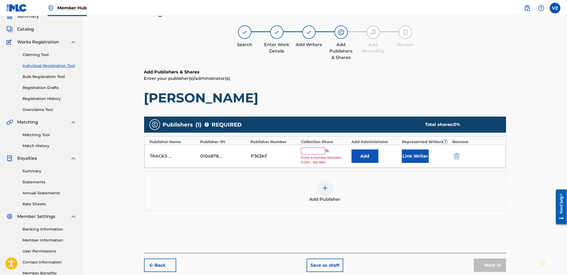
click at [318, 154] on input "text" at bounding box center [313, 151] width 24 height 7
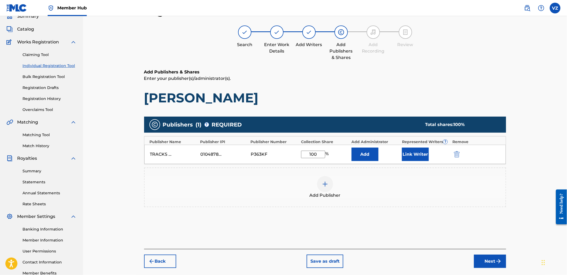
type input "100"
click at [397, 153] on div "Add" at bounding box center [376, 154] width 48 height 13
click at [417, 153] on button "Link Writer" at bounding box center [415, 154] width 27 height 13
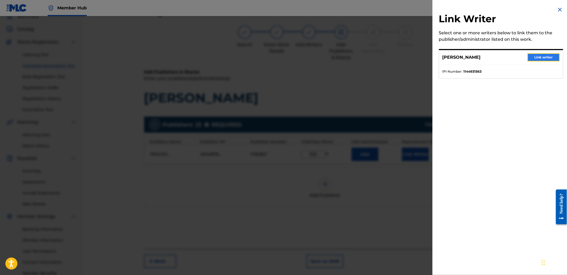
click at [549, 61] on button "Link writer" at bounding box center [544, 57] width 32 height 8
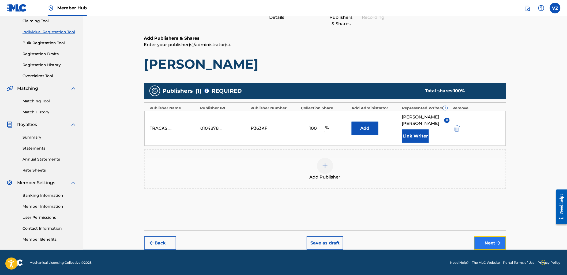
click at [497, 240] on img "submit" at bounding box center [499, 243] width 6 height 6
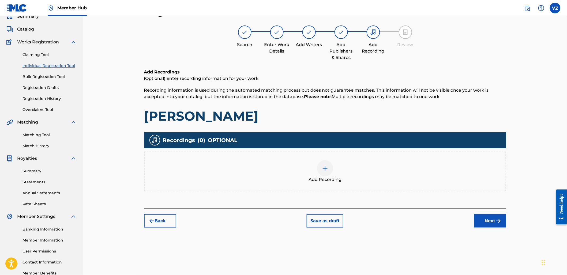
click at [509, 229] on div "Register Work Search Enter Work Details Add Writers Add Publishers & Shares Add…" at bounding box center [325, 143] width 375 height 277
click at [500, 220] on img "submit" at bounding box center [499, 221] width 6 height 6
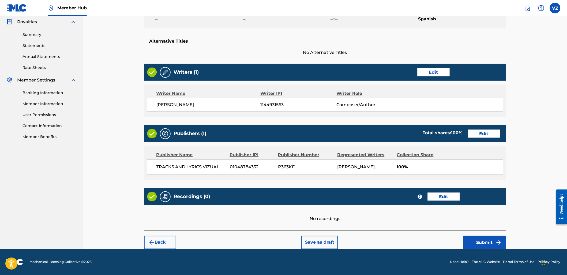
scroll to position [167, 0]
click at [491, 239] on button "Submit" at bounding box center [485, 242] width 43 height 13
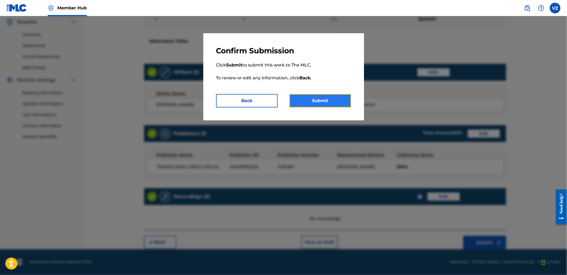
click at [334, 104] on button "Submit" at bounding box center [321, 100] width 62 height 13
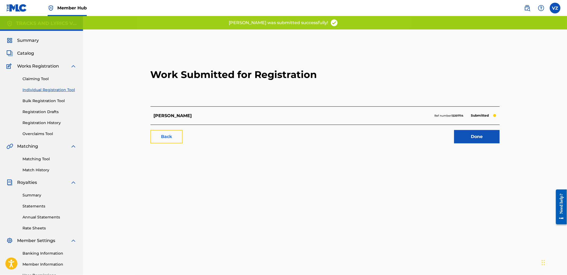
click at [168, 140] on link "Back" at bounding box center [167, 136] width 32 height 13
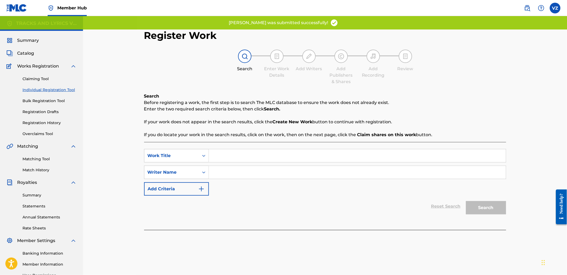
click at [299, 154] on input "Search Form" at bounding box center [357, 155] width 297 height 13
paste input "Este Sentimiento"
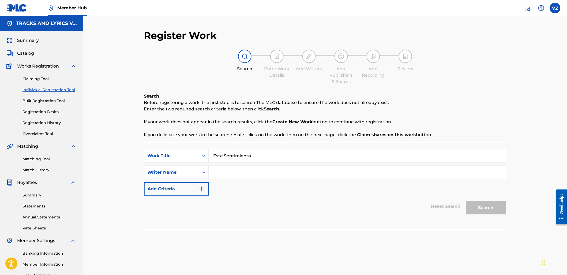
type input "Este Sentimiento"
drag, startPoint x: 220, startPoint y: 172, endPoint x: 219, endPoint y: 168, distance: 4.6
click at [220, 172] on input "Search Form" at bounding box center [357, 172] width 297 height 13
paste input "[PERSON_NAME]"
type input "[PERSON_NAME]"
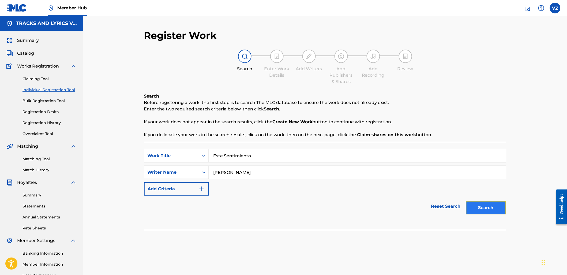
click at [497, 210] on button "Search" at bounding box center [486, 207] width 40 height 13
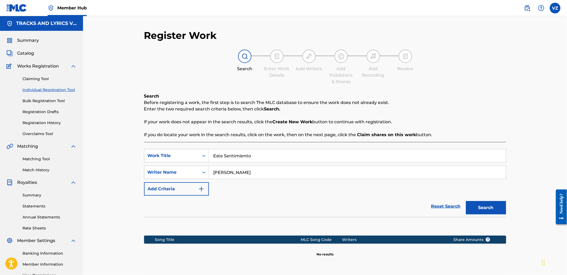
scroll to position [57, 0]
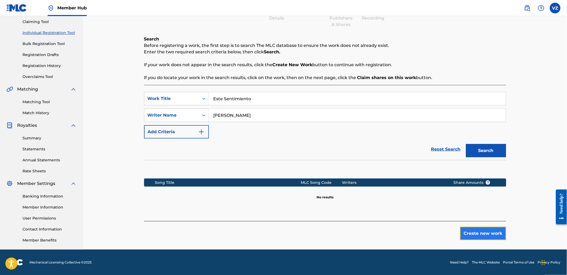
click at [488, 230] on button "Create new work" at bounding box center [483, 233] width 46 height 13
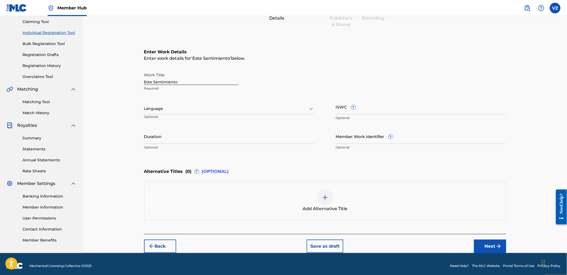
click at [247, 105] on div at bounding box center [229, 108] width 170 height 7
click at [241, 131] on div "Spanish" at bounding box center [229, 132] width 170 height 12
click at [490, 242] on button "Next" at bounding box center [490, 246] width 32 height 13
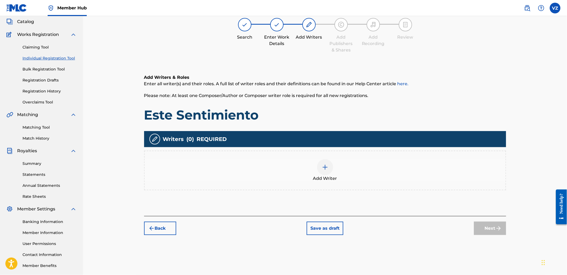
scroll to position [24, 0]
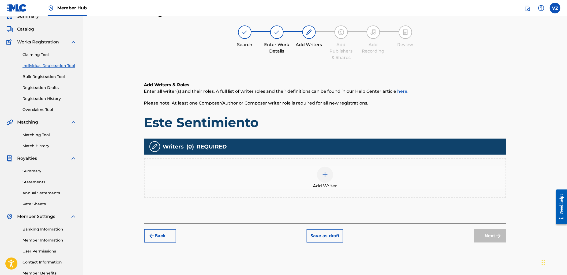
click at [362, 174] on div "Add Writer" at bounding box center [325, 178] width 361 height 23
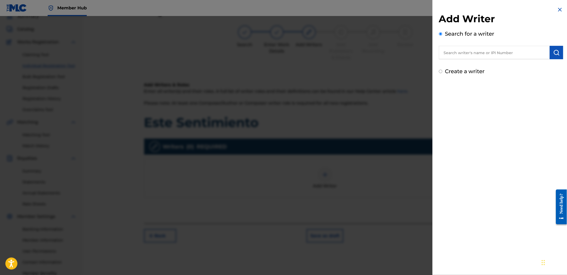
click at [467, 70] on label "Create a writer" at bounding box center [465, 71] width 40 height 6
radio input "true"
click at [443, 70] on input "Create a writer" at bounding box center [440, 71] width 3 height 3
radio input "false"
radio input "true"
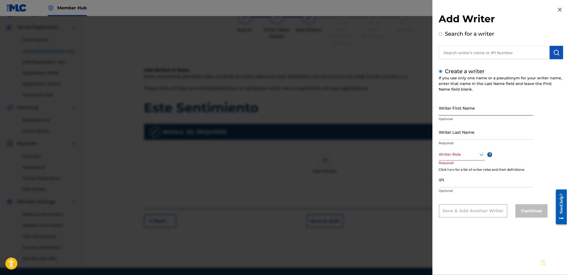
scroll to position [54, 0]
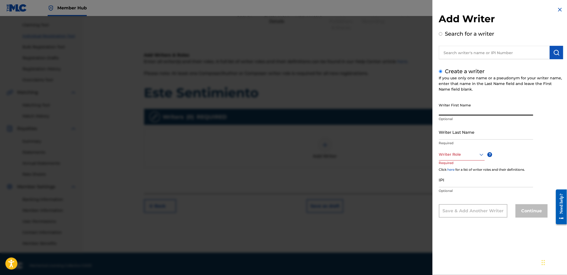
click at [492, 102] on input "Writer First Name" at bounding box center [486, 107] width 94 height 15
paste input "[PERSON_NAME]"
drag, startPoint x: 457, startPoint y: 111, endPoint x: 570, endPoint y: 128, distance: 114.3
click at [567, 128] on html "Accessibility Screen-Reader Guide, Feedback, and Issue Reporting | New window C…" at bounding box center [283, 83] width 567 height 275
type input "[PERSON_NAME]"
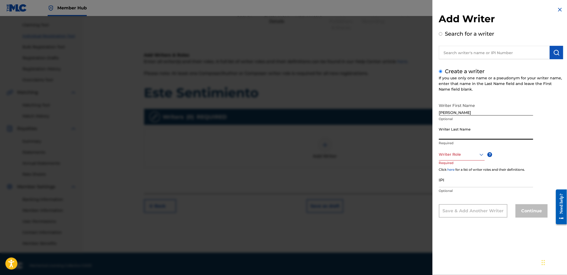
click at [509, 135] on input "Writer Last Name" at bounding box center [486, 131] width 94 height 15
paste input "[PERSON_NAME]"
type input "[PERSON_NAME]"
click at [477, 155] on div at bounding box center [462, 154] width 46 height 7
click at [475, 167] on div "Composer/Author" at bounding box center [462, 167] width 45 height 12
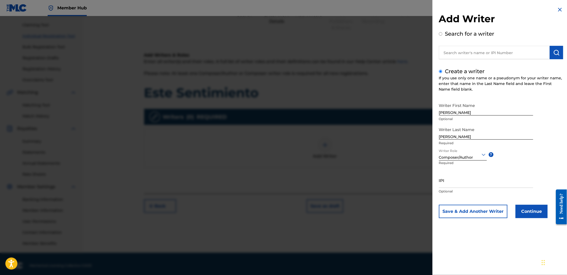
drag, startPoint x: 477, startPoint y: 181, endPoint x: 369, endPoint y: 152, distance: 110.9
click at [476, 181] on input "IPI" at bounding box center [486, 180] width 94 height 15
drag, startPoint x: 470, startPoint y: 177, endPoint x: 474, endPoint y: 181, distance: 6.3
click at [470, 178] on input "IPI" at bounding box center [486, 180] width 94 height 15
paste input "1144931563"
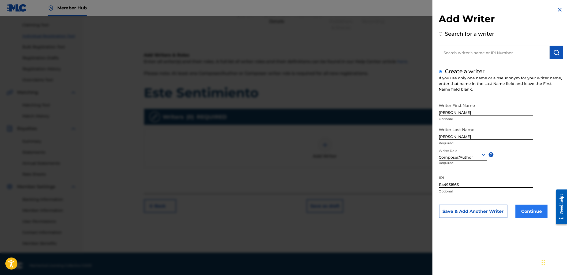
type input "1144931563"
click at [535, 215] on button "Continue" at bounding box center [532, 211] width 32 height 13
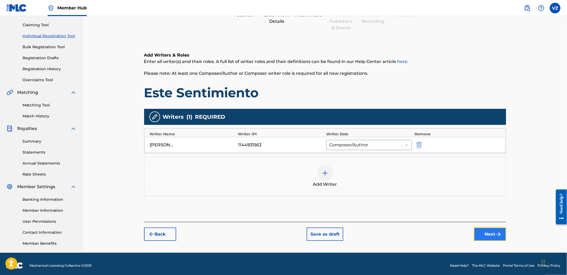
click at [500, 238] on button "Next" at bounding box center [490, 234] width 32 height 13
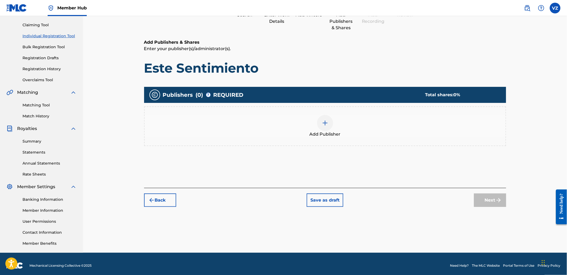
scroll to position [24, 0]
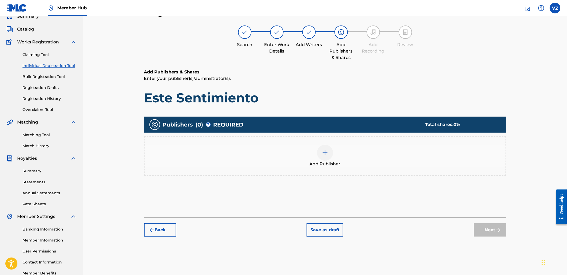
click at [407, 162] on div "Add Publisher" at bounding box center [325, 156] width 361 height 23
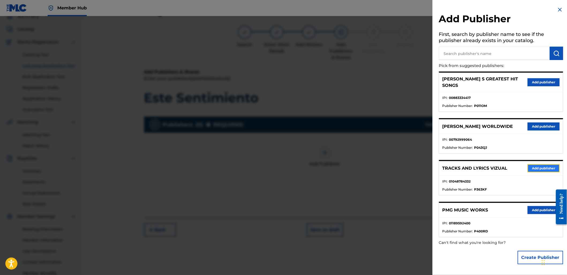
click at [544, 164] on button "Add publisher" at bounding box center [544, 168] width 32 height 8
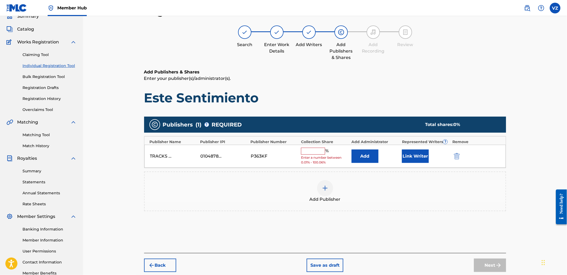
drag, startPoint x: 318, startPoint y: 151, endPoint x: 312, endPoint y: 150, distance: 5.9
click at [312, 150] on input "text" at bounding box center [313, 151] width 24 height 7
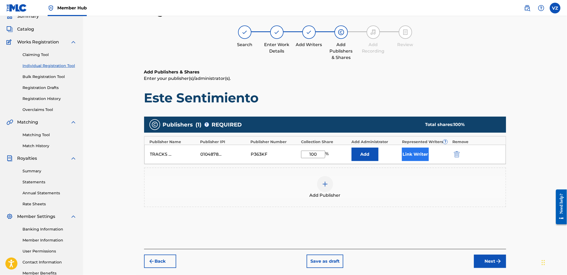
type input "100"
click at [419, 153] on button "Link Writer" at bounding box center [415, 154] width 27 height 13
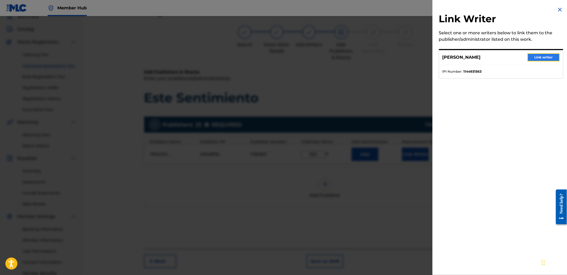
click at [539, 56] on button "Link writer" at bounding box center [544, 57] width 32 height 8
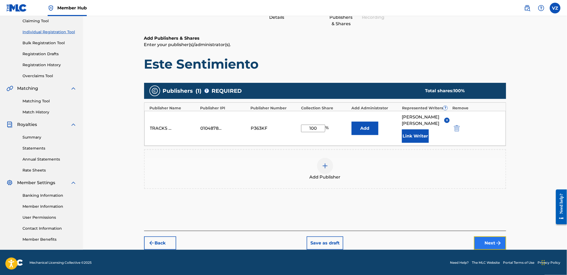
click at [489, 247] on button "Next" at bounding box center [490, 242] width 32 height 13
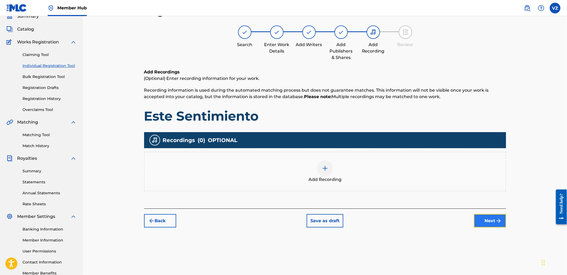
click at [503, 216] on button "Next" at bounding box center [490, 220] width 32 height 13
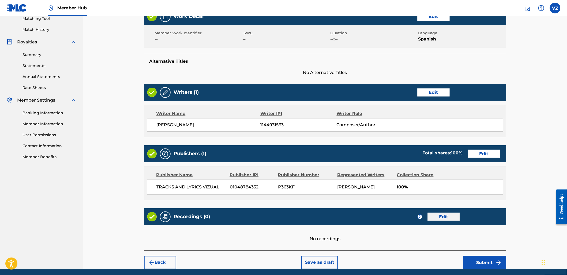
scroll to position [143, 0]
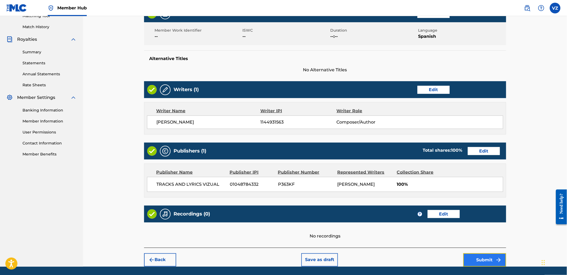
click at [503, 266] on button "Submit" at bounding box center [485, 259] width 43 height 13
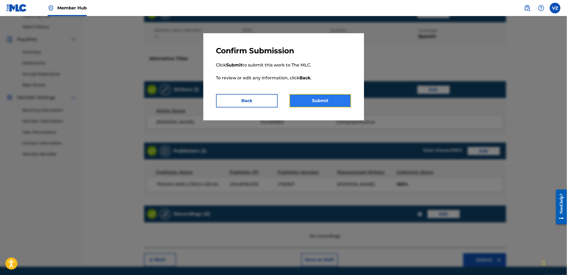
click at [326, 98] on button "Submit" at bounding box center [321, 100] width 62 height 13
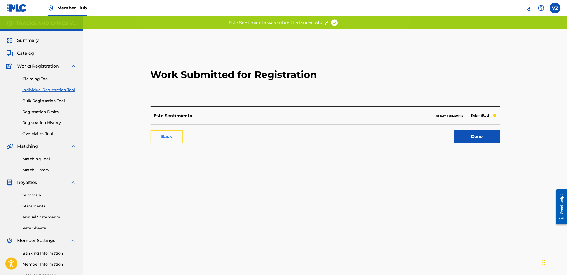
click at [171, 137] on link "Back" at bounding box center [167, 136] width 32 height 13
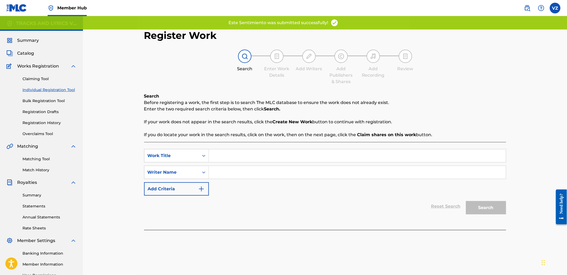
click at [270, 158] on input "Search Form" at bounding box center [357, 155] width 297 height 13
paste input "Vueltas De La Vida"
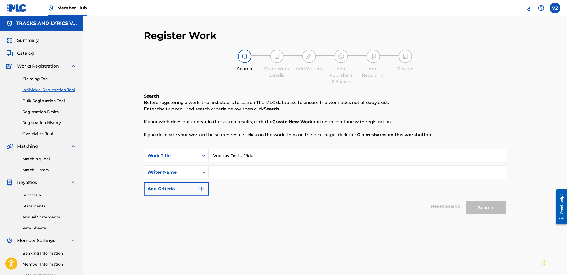
type input "Vueltas De La Vida"
click at [263, 186] on div "SearchWithCriteriad2e7cc3e-d327-4533-9d9a-caaa20b9db85 Work Title Vueltas De La…" at bounding box center [325, 172] width 362 height 47
click at [270, 172] on input "Search Form" at bounding box center [357, 172] width 297 height 13
paste input "[PERSON_NAME]"
type input "[PERSON_NAME]"
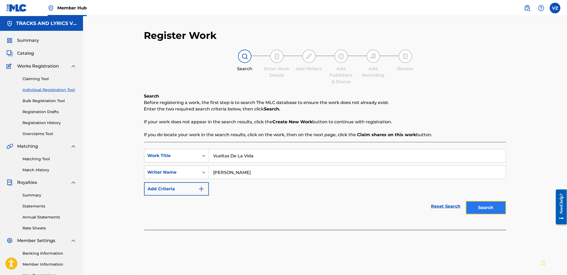
click at [493, 213] on button "Search" at bounding box center [486, 207] width 40 height 13
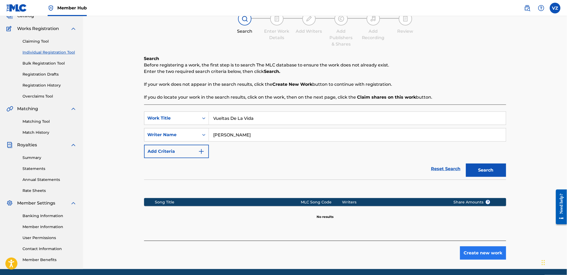
scroll to position [57, 0]
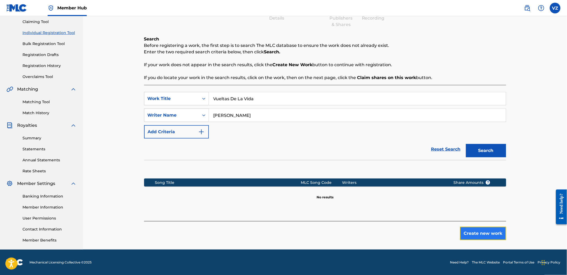
click at [485, 233] on button "Create new work" at bounding box center [483, 233] width 46 height 13
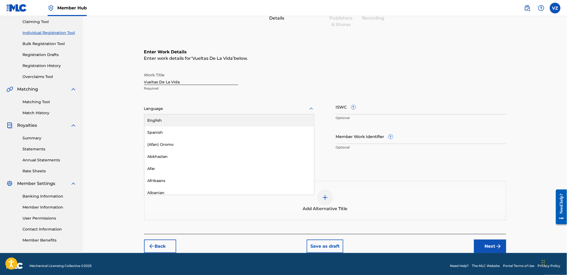
click at [192, 111] on div at bounding box center [229, 108] width 170 height 7
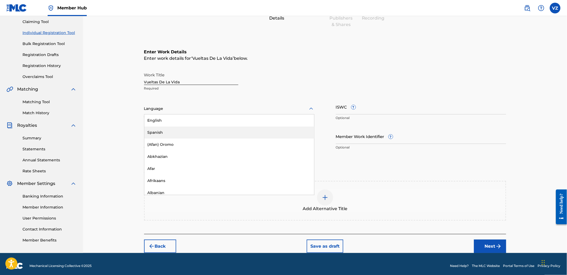
click at [191, 130] on div "Spanish" at bounding box center [229, 132] width 170 height 12
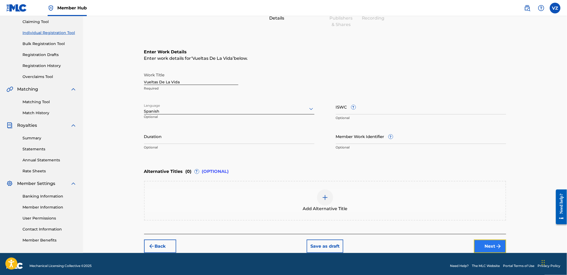
click at [498, 243] on img "submit" at bounding box center [499, 246] width 6 height 6
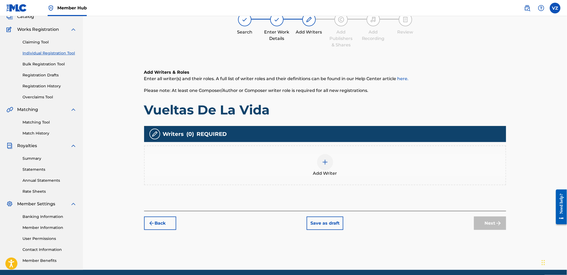
scroll to position [24, 0]
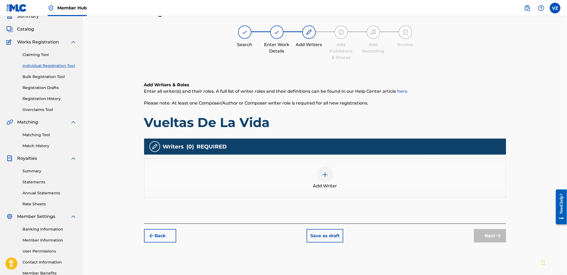
click at [367, 174] on div "Add Writer" at bounding box center [325, 178] width 361 height 23
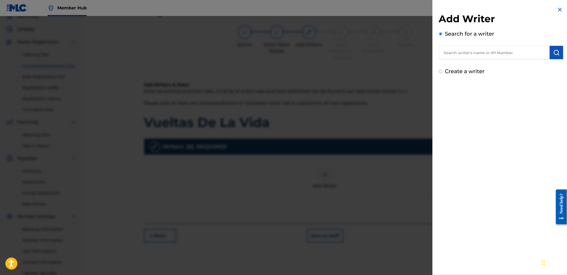
click at [486, 55] on input "text" at bounding box center [494, 52] width 111 height 13
click at [444, 68] on div "Create a writer" at bounding box center [501, 71] width 124 height 8
click at [445, 71] on label "Create a writer" at bounding box center [465, 71] width 40 height 6
radio input "true"
click at [443, 71] on input "Create a writer" at bounding box center [440, 71] width 3 height 3
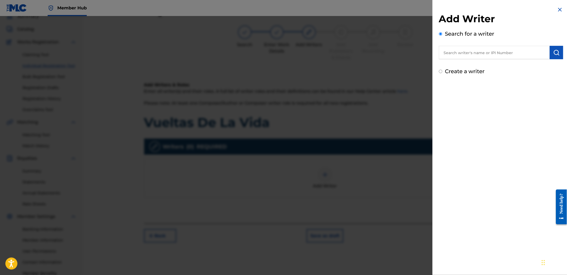
radio input "false"
radio input "true"
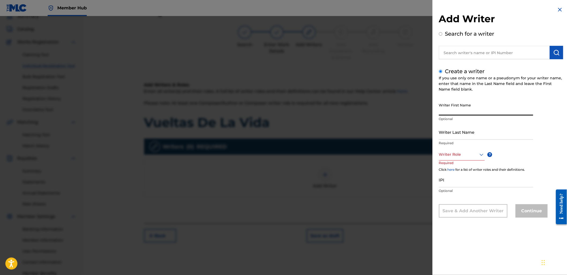
click at [502, 105] on input "Writer First Name" at bounding box center [486, 107] width 94 height 15
paste input "[PERSON_NAME]"
drag, startPoint x: 456, startPoint y: 112, endPoint x: 569, endPoint y: 130, distance: 114.8
click at [567, 130] on html "Accessibility Screen-Reader Guide, Feedback, and Issue Reporting | New window C…" at bounding box center [283, 113] width 567 height 275
type input "[PERSON_NAME]"
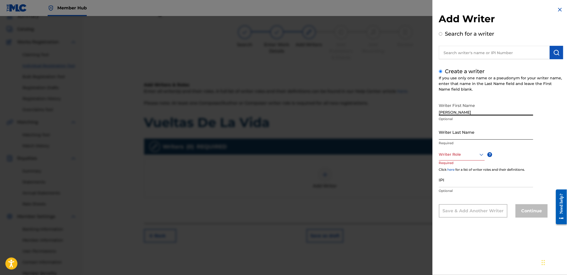
click at [462, 135] on input "Writer Last Name" at bounding box center [486, 131] width 94 height 15
paste input "l [PERSON_NAME]"
drag, startPoint x: 443, startPoint y: 136, endPoint x: 392, endPoint y: 136, distance: 51.2
click at [392, 136] on div "Add Writer Search for a writer Create a writer If you use only one name or a ps…" at bounding box center [283, 145] width 567 height 259
type input "[PERSON_NAME]"
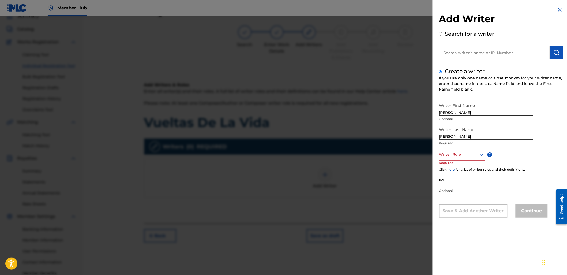
click at [468, 149] on div "Writer Role" at bounding box center [462, 154] width 46 height 12
click at [467, 161] on div "Composer/Author" at bounding box center [462, 167] width 45 height 12
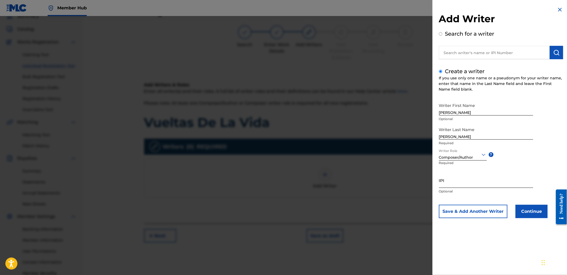
click at [451, 185] on input "IPI" at bounding box center [486, 180] width 94 height 15
paste input "1144931563"
type input "1144931563"
click at [537, 220] on div "Add Writer Search for a writer Create a writer If you use only one name or a ps…" at bounding box center [501, 116] width 137 height 233
click at [537, 213] on button "Continue" at bounding box center [532, 211] width 32 height 13
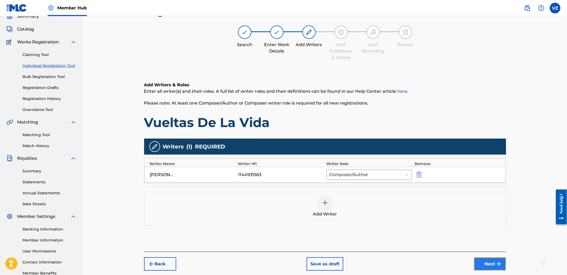
click at [491, 267] on button "Next" at bounding box center [490, 263] width 32 height 13
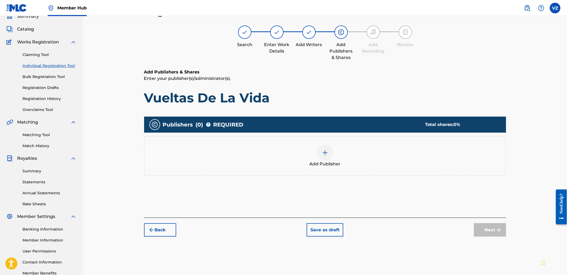
click at [418, 165] on div "Add Publisher" at bounding box center [325, 156] width 361 height 23
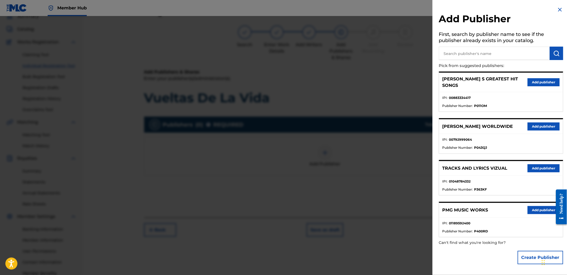
click at [560, 161] on div "TRACKS AND LYRICS VIZUAL Add publisher" at bounding box center [502, 168] width 124 height 15
click at [541, 161] on div "TRACKS AND LYRICS VIZUAL Add publisher" at bounding box center [502, 168] width 124 height 15
click at [544, 164] on button "Add publisher" at bounding box center [544, 168] width 32 height 8
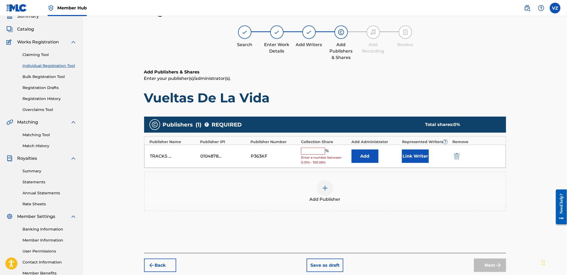
click at [311, 151] on input "text" at bounding box center [313, 151] width 24 height 7
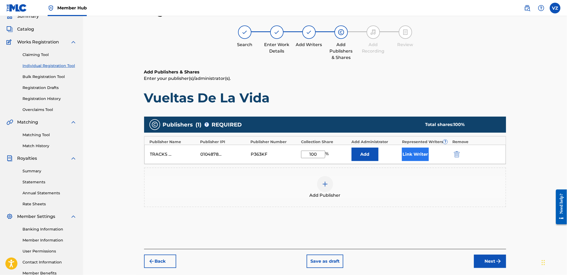
type input "100"
drag, startPoint x: 403, startPoint y: 148, endPoint x: 413, endPoint y: 150, distance: 10.7
click at [404, 148] on div "TRACKS AND LYRICS VIZUAL 01048784332 P363KF 100 % Add Link Writer" at bounding box center [325, 154] width 362 height 19
click at [414, 151] on button "Link Writer" at bounding box center [415, 154] width 27 height 13
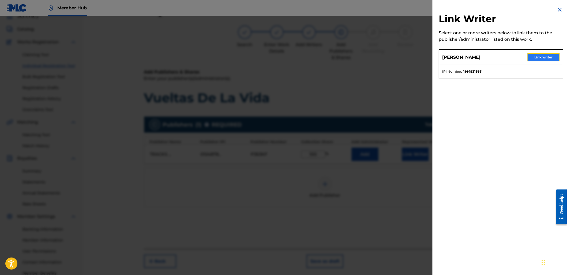
click at [547, 60] on button "Link writer" at bounding box center [544, 57] width 32 height 8
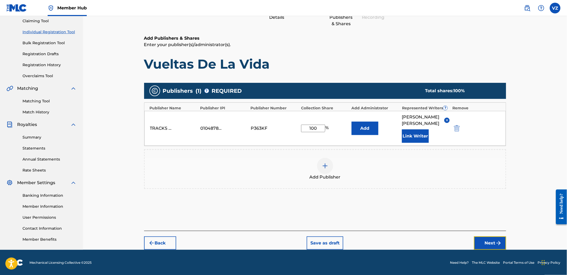
click at [479, 238] on button "Next" at bounding box center [490, 242] width 32 height 13
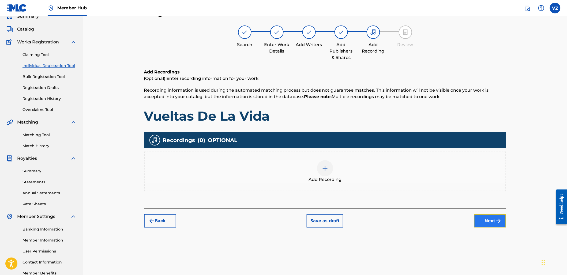
click at [477, 223] on button "Next" at bounding box center [490, 220] width 32 height 13
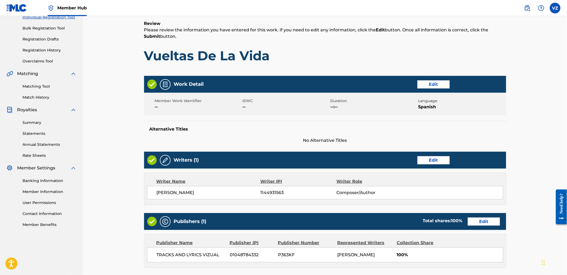
scroll to position [167, 0]
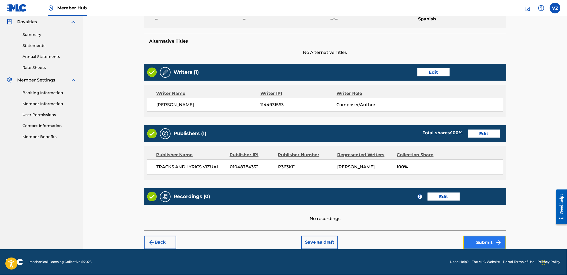
click at [499, 245] on img "submit" at bounding box center [499, 242] width 6 height 6
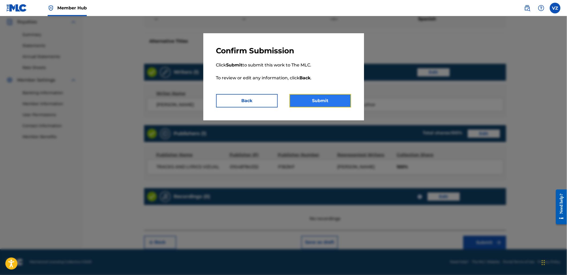
click at [321, 99] on button "Submit" at bounding box center [321, 100] width 62 height 13
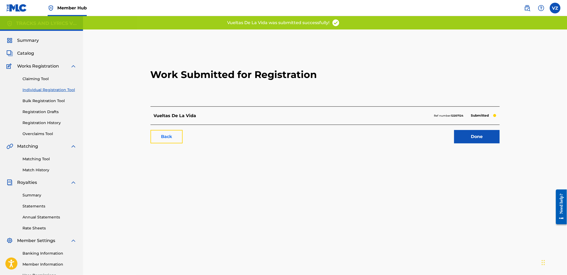
click at [168, 137] on link "Back" at bounding box center [167, 136] width 32 height 13
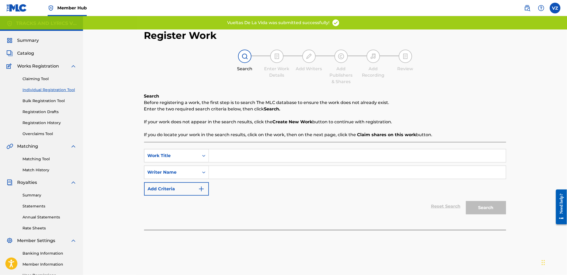
click at [267, 159] on input "Search Form" at bounding box center [357, 155] width 297 height 13
paste input "El 7 Vidas"
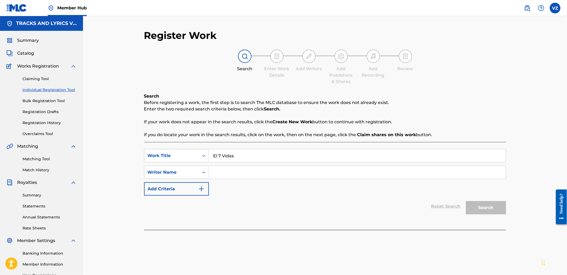
type input "El 7 Vidas"
drag, startPoint x: 264, startPoint y: 171, endPoint x: 285, endPoint y: 176, distance: 21.8
click at [264, 171] on input "Search Form" at bounding box center [357, 172] width 297 height 13
paste input "[PERSON_NAME]"
type input "[PERSON_NAME]"
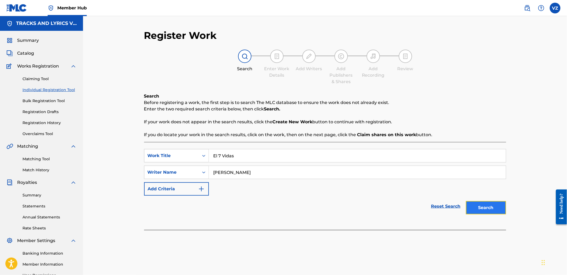
click at [486, 207] on button "Search" at bounding box center [486, 207] width 40 height 13
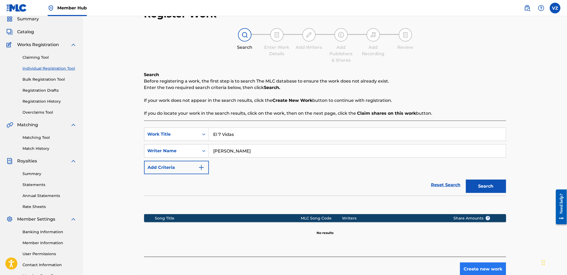
scroll to position [57, 0]
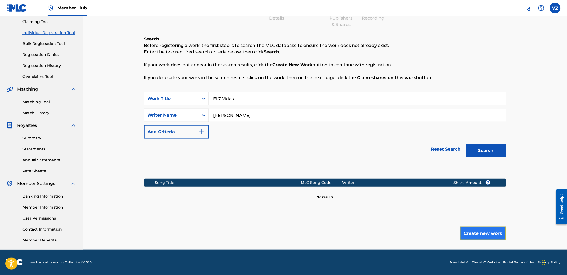
click at [492, 238] on button "Create new work" at bounding box center [483, 233] width 46 height 13
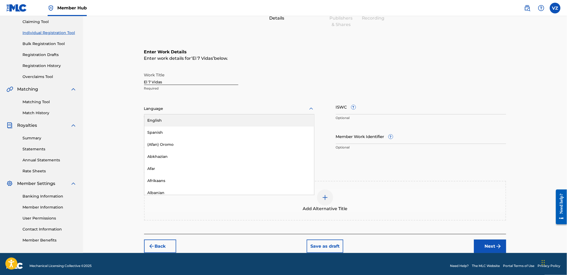
click at [176, 106] on div at bounding box center [229, 108] width 170 height 7
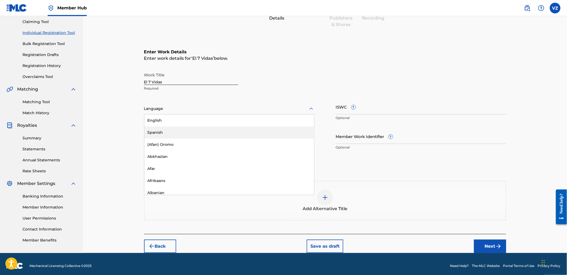
click at [177, 131] on div "Spanish" at bounding box center [229, 132] width 170 height 12
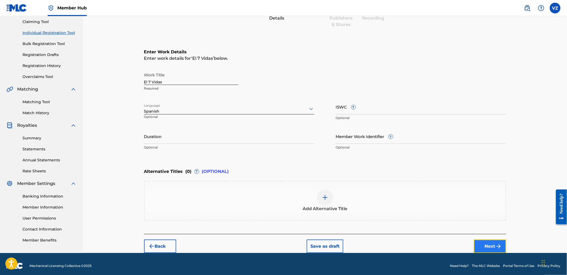
click at [492, 245] on button "Next" at bounding box center [490, 246] width 32 height 13
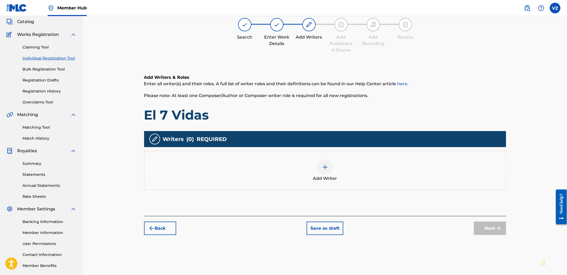
scroll to position [24, 0]
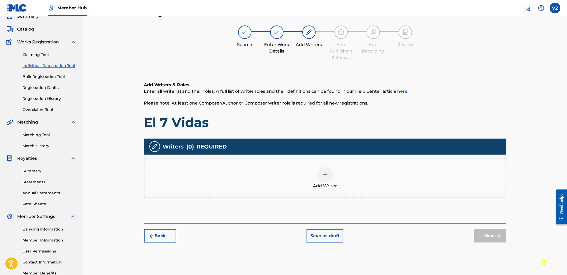
click at [344, 182] on div "Add Writer" at bounding box center [325, 178] width 361 height 23
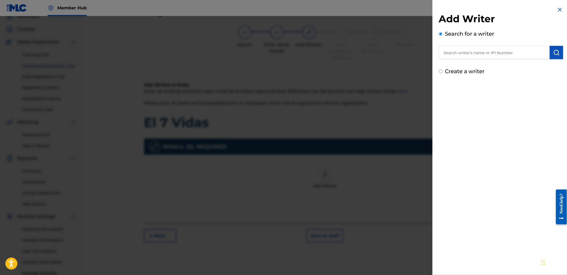
click at [471, 72] on label "Create a writer" at bounding box center [465, 71] width 40 height 6
radio input "true"
click at [443, 72] on input "Create a writer" at bounding box center [440, 71] width 3 height 3
radio input "false"
radio input "true"
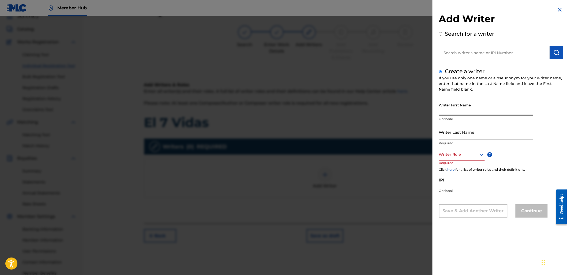
click at [449, 114] on input "Writer First Name" at bounding box center [486, 107] width 94 height 15
paste input "[PERSON_NAME]"
drag, startPoint x: 457, startPoint y: 112, endPoint x: 570, endPoint y: 135, distance: 115.0
click at [567, 135] on html "Accessibility Screen-Reader Guide, Feedback, and Issue Reporting | New window C…" at bounding box center [283, 113] width 567 height 275
type input "[PERSON_NAME]"
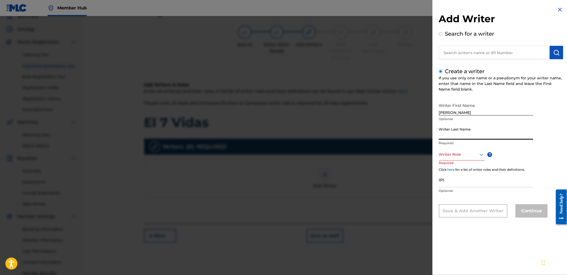
click at [509, 133] on input "Writer Last Name" at bounding box center [486, 131] width 94 height 15
paste input "[PERSON_NAME]"
type input "[PERSON_NAME]"
click at [472, 154] on div at bounding box center [462, 154] width 46 height 7
click at [466, 167] on div "Composer/Author" at bounding box center [462, 167] width 45 height 12
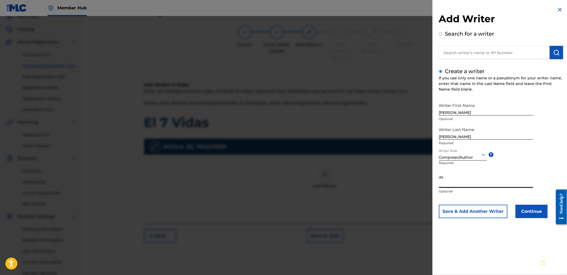
click at [479, 181] on input "IPI" at bounding box center [486, 180] width 94 height 15
paste input "1144931563"
type input "1144931563"
click at [535, 214] on button "Continue" at bounding box center [532, 211] width 32 height 13
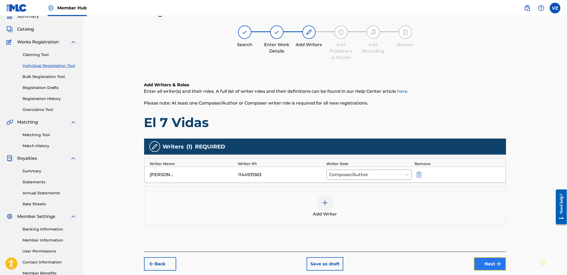
click at [496, 264] on img "submit" at bounding box center [499, 264] width 6 height 6
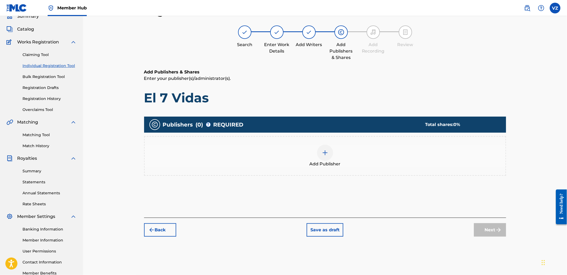
click at [322, 170] on div "Add Publisher" at bounding box center [325, 156] width 362 height 40
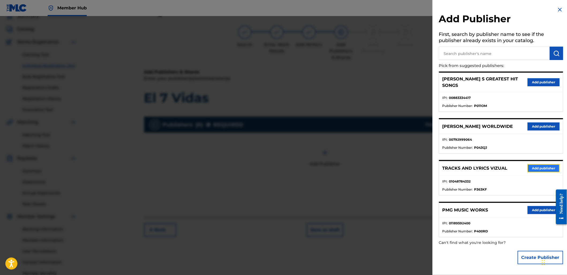
click at [530, 164] on button "Add publisher" at bounding box center [544, 168] width 32 height 8
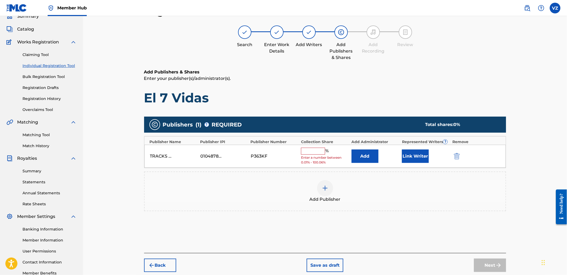
click at [322, 152] on input "text" at bounding box center [313, 151] width 24 height 7
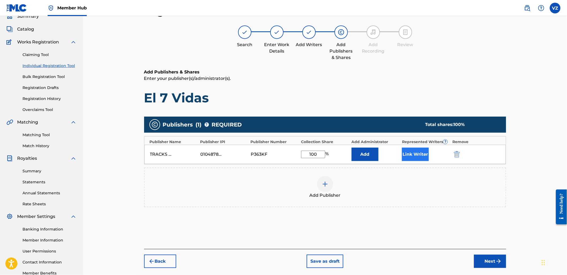
type input "100"
click at [425, 159] on button "Link Writer" at bounding box center [415, 154] width 27 height 13
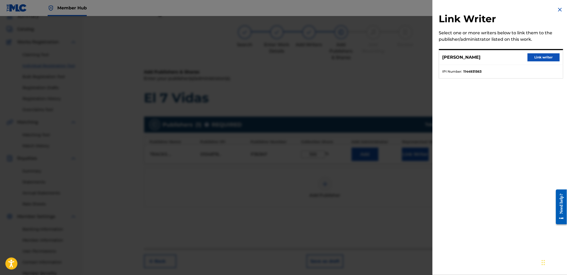
click at [540, 63] on div "[PERSON_NAME] Link writer" at bounding box center [502, 57] width 124 height 15
click at [541, 56] on button "Link writer" at bounding box center [544, 57] width 32 height 8
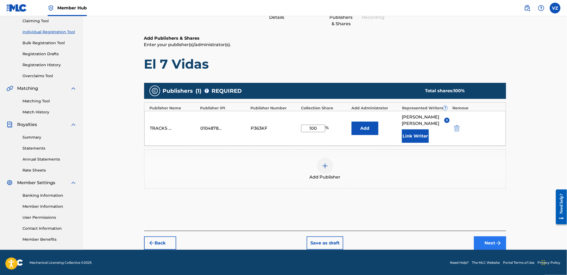
drag, startPoint x: 490, startPoint y: 250, endPoint x: 491, endPoint y: 244, distance: 6.0
click at [490, 248] on div "Member Hub VZ VZ [PERSON_NAME] [EMAIL_ADDRESS][DOMAIN_NAME] Notification Prefer…" at bounding box center [283, 108] width 567 height 333
click at [491, 244] on button "Next" at bounding box center [490, 242] width 32 height 13
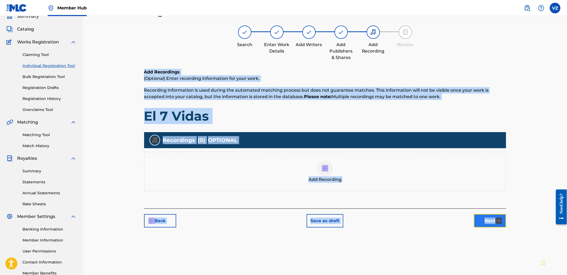
click at [494, 217] on button "Next" at bounding box center [490, 220] width 32 height 13
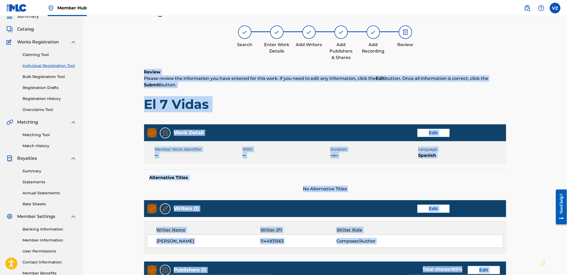
click at [287, 101] on h1 "El 7 Vidas" at bounding box center [325, 104] width 362 height 16
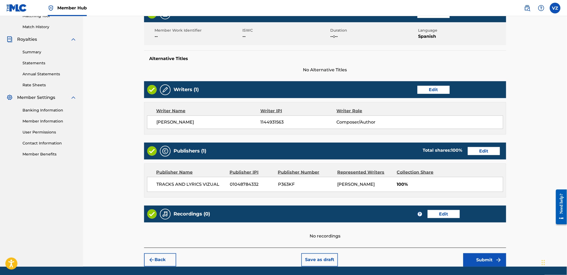
scroll to position [167, 0]
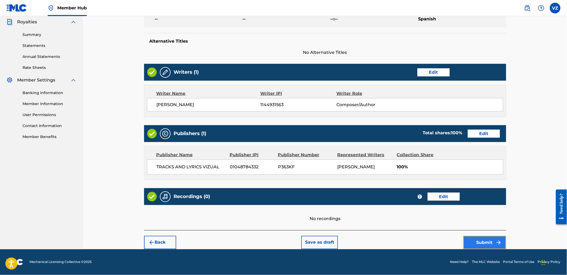
click at [494, 244] on button "Submit" at bounding box center [485, 242] width 43 height 13
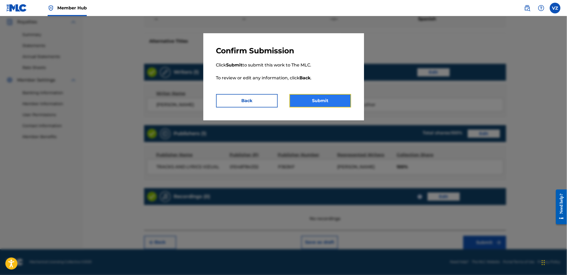
click at [320, 101] on button "Submit" at bounding box center [321, 100] width 62 height 13
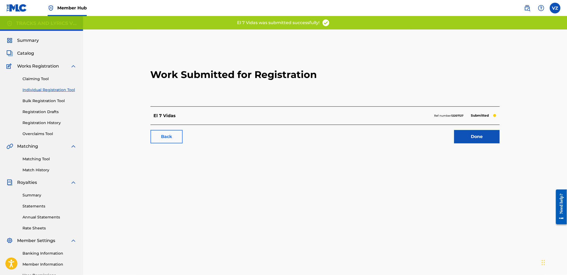
drag, startPoint x: 178, startPoint y: 144, endPoint x: 172, endPoint y: 138, distance: 8.7
click at [177, 144] on div "Work Submitted for Registration El 7 Vidas Ref number: 12207127 Submitted Back …" at bounding box center [325, 96] width 362 height 106
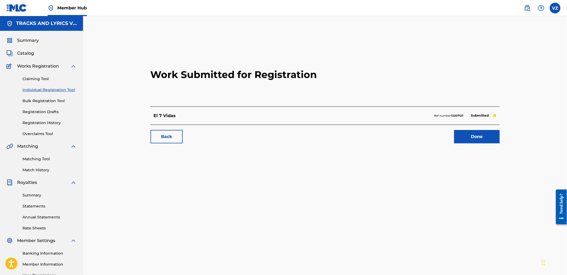
click at [151, 129] on div "Back Done" at bounding box center [325, 134] width 349 height 19
click at [160, 133] on link "Back" at bounding box center [167, 136] width 32 height 13
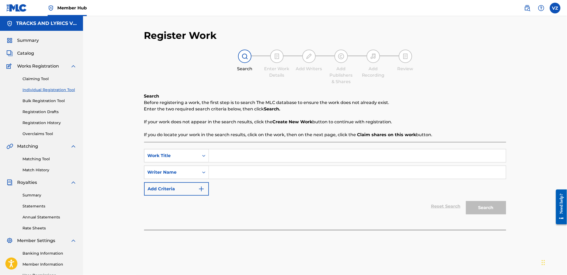
click at [257, 152] on input "Search Form" at bounding box center [357, 155] width 297 height 13
paste input "Nada Es Mio"
type input "Nada Es Mio"
drag, startPoint x: 293, startPoint y: 176, endPoint x: 324, endPoint y: 174, distance: 31.1
click at [293, 176] on input "Search Form" at bounding box center [357, 172] width 297 height 13
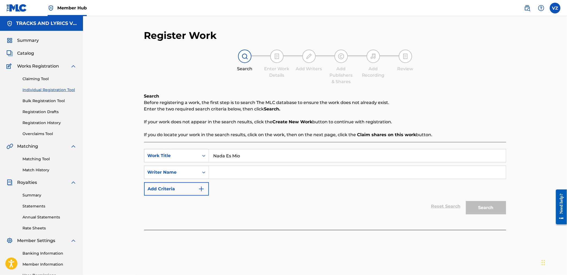
paste input "[PERSON_NAME]"
type input "[PERSON_NAME]"
click at [492, 209] on button "Search" at bounding box center [486, 207] width 40 height 13
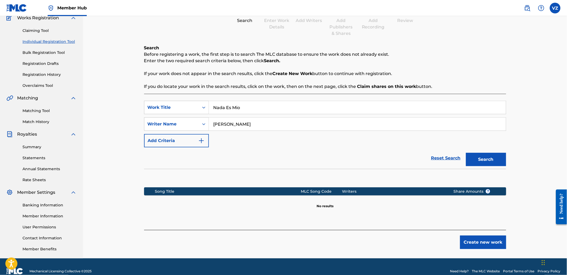
scroll to position [57, 0]
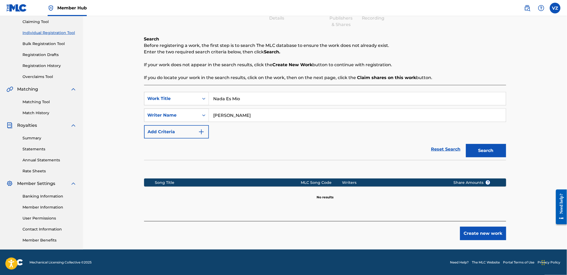
click at [488, 248] on div "Register Work Search Enter Work Details Add Writers Add Publishers & Shares Add…" at bounding box center [325, 110] width 375 height 277
click at [491, 235] on button "Create new work" at bounding box center [483, 233] width 46 height 13
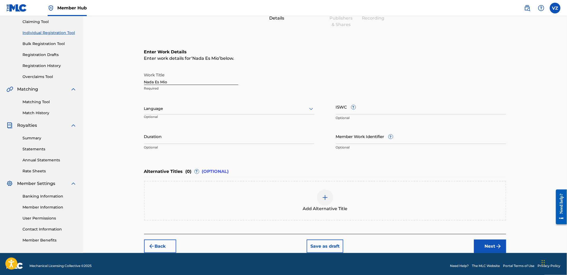
click at [287, 114] on div "Language Optional" at bounding box center [229, 111] width 170 height 24
click at [277, 113] on div "Language" at bounding box center [229, 108] width 170 height 11
click at [265, 137] on div "Spanish" at bounding box center [229, 132] width 170 height 12
click at [486, 244] on button "Next" at bounding box center [490, 246] width 32 height 13
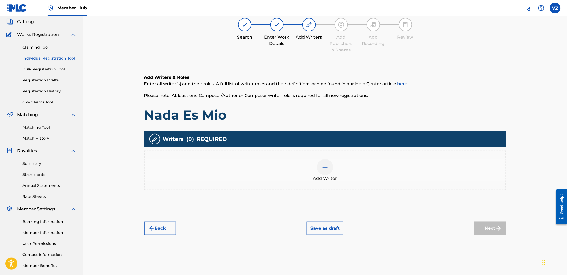
scroll to position [24, 0]
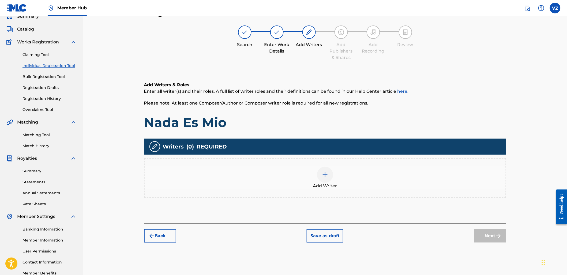
click at [334, 183] on span "Add Writer" at bounding box center [325, 186] width 24 height 6
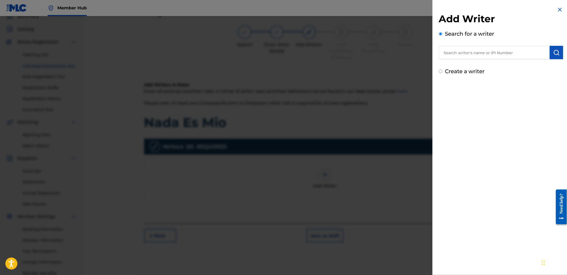
click at [473, 71] on label "Create a writer" at bounding box center [465, 71] width 40 height 6
radio input "true"
click at [443, 71] on input "Create a writer" at bounding box center [440, 71] width 3 height 3
radio input "false"
radio input "true"
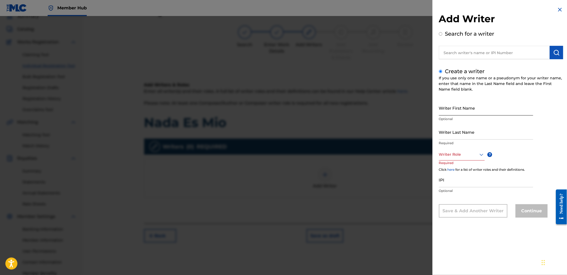
drag, startPoint x: 472, startPoint y: 109, endPoint x: 470, endPoint y: 114, distance: 4.7
click at [472, 110] on input "Writer First Name" at bounding box center [486, 107] width 94 height 15
paste input "[PERSON_NAME]"
drag, startPoint x: 456, startPoint y: 111, endPoint x: 569, endPoint y: 130, distance: 114.1
click at [567, 130] on html "Accessibility Screen-Reader Guide, Feedback, and Issue Reporting | New window C…" at bounding box center [283, 113] width 567 height 275
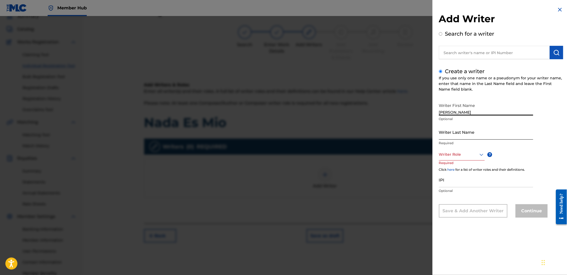
type input "[PERSON_NAME]"
click at [472, 136] on input "Writer Last Name" at bounding box center [486, 131] width 94 height 15
paste input "[PERSON_NAME]"
type input "[PERSON_NAME]"
click at [468, 158] on div "Writer Role" at bounding box center [462, 154] width 46 height 12
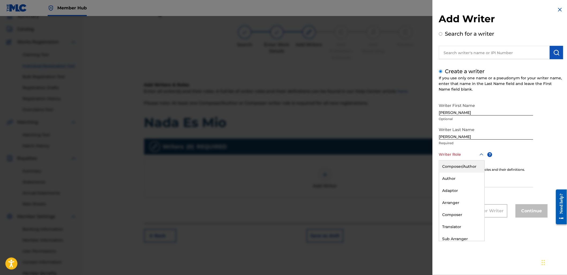
click at [467, 169] on div "Composer/Author" at bounding box center [462, 167] width 45 height 12
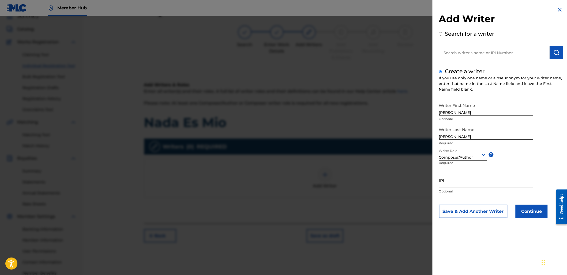
drag, startPoint x: 455, startPoint y: 171, endPoint x: 454, endPoint y: 165, distance: 5.4
click at [455, 171] on p "Required" at bounding box center [448, 167] width 18 height 12
click at [457, 181] on input "IPI" at bounding box center [486, 180] width 94 height 15
paste input "1144931563"
type input "1144931563"
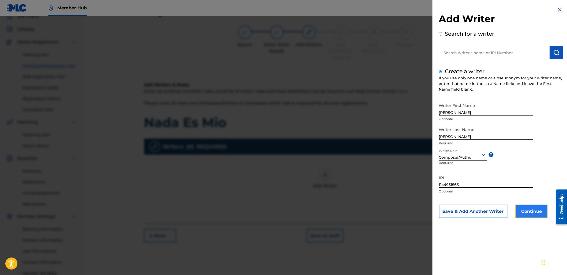
click at [539, 213] on button "Continue" at bounding box center [532, 211] width 32 height 13
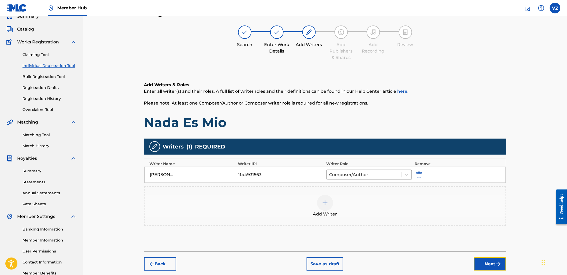
click at [491, 260] on button "Next" at bounding box center [490, 263] width 32 height 13
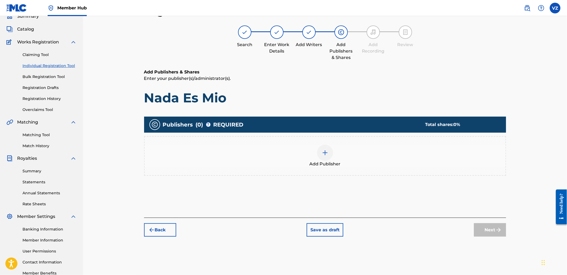
click at [343, 147] on div "Add Publisher" at bounding box center [325, 156] width 361 height 23
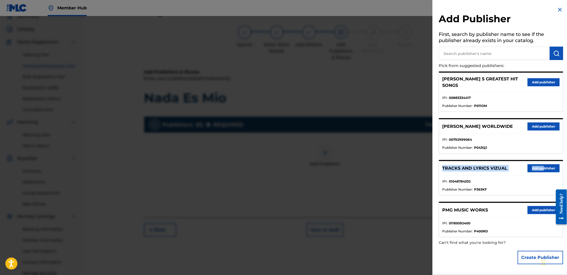
drag, startPoint x: 543, startPoint y: 152, endPoint x: 545, endPoint y: 156, distance: 4.4
click at [543, 153] on div "[PERSON_NAME] S GREATEST HIT SONGS Add publisher IPI : 00883334417 Publisher Nu…" at bounding box center [501, 155] width 124 height 166
click at [547, 164] on button "Add publisher" at bounding box center [544, 168] width 32 height 8
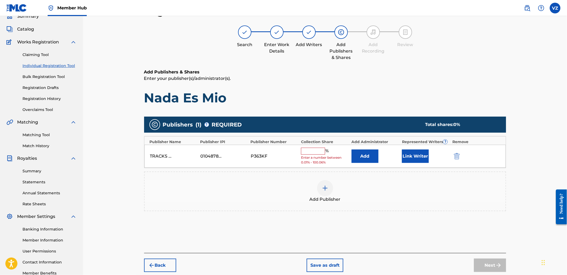
click at [312, 151] on input "text" at bounding box center [313, 151] width 24 height 7
type input "2"
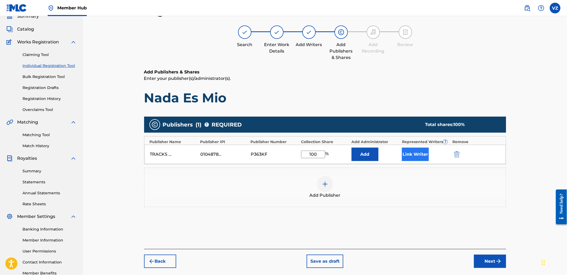
type input "100"
click at [419, 153] on button "Link Writer" at bounding box center [415, 154] width 27 height 13
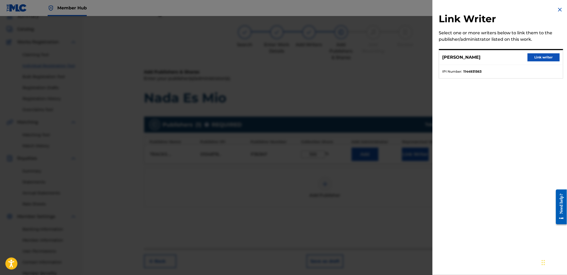
click at [545, 62] on div "[PERSON_NAME] Link writer" at bounding box center [502, 57] width 124 height 15
click at [547, 60] on button "Link writer" at bounding box center [544, 57] width 32 height 8
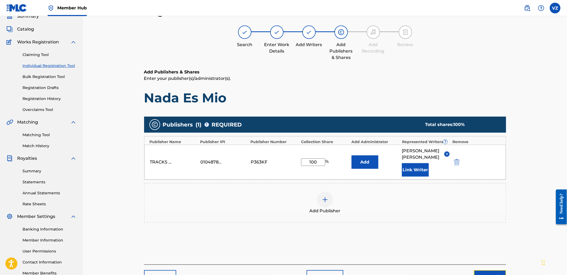
click at [494, 273] on button "Next" at bounding box center [490, 276] width 32 height 13
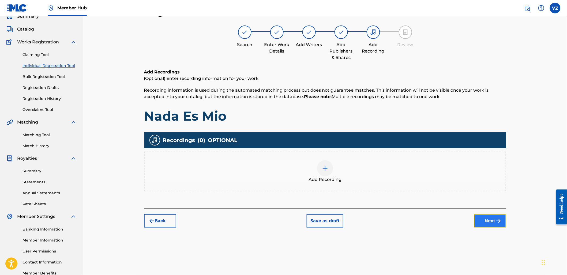
click at [484, 222] on button "Next" at bounding box center [490, 220] width 32 height 13
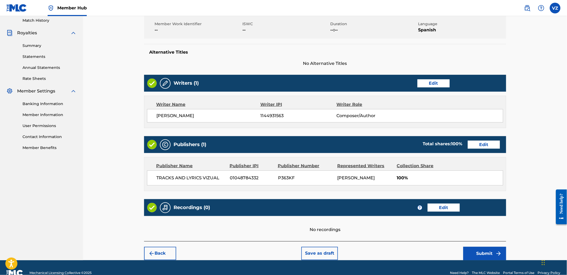
scroll to position [167, 0]
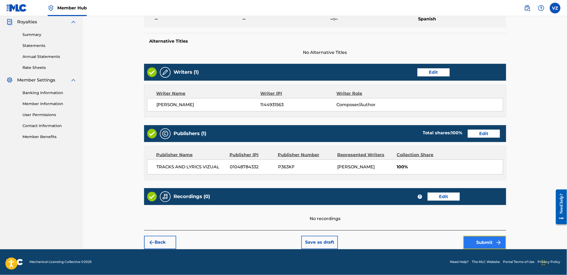
click at [493, 242] on button "Submit" at bounding box center [485, 242] width 43 height 13
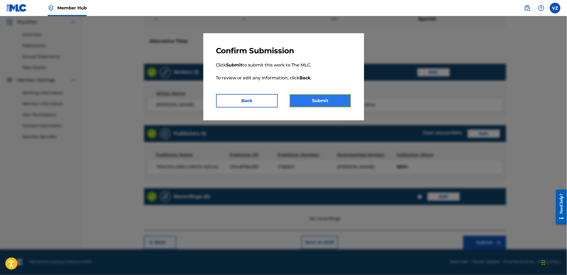
click at [337, 105] on button "Submit" at bounding box center [321, 100] width 62 height 13
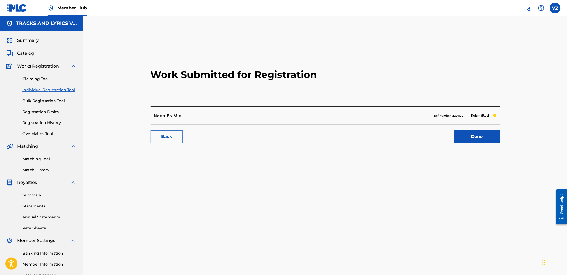
click at [491, 147] on div "Work Submitted for Registration Nada Es Mio Ref number: 12207132 Submitted Back…" at bounding box center [325, 96] width 362 height 106
drag, startPoint x: 492, startPoint y: 144, endPoint x: 491, endPoint y: 140, distance: 3.7
click at [492, 144] on div "Work Submitted for Registration Nada Es Mio Ref number: 12207132 Submitted Back…" at bounding box center [325, 96] width 362 height 106
click at [491, 140] on link "Done" at bounding box center [478, 136] width 46 height 13
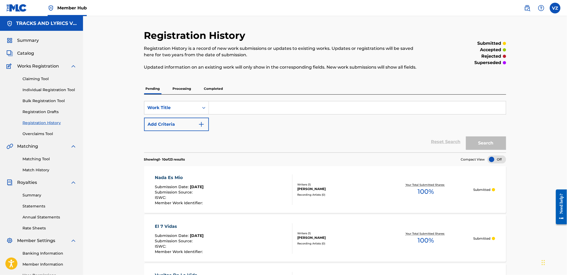
click at [554, 15] on nav "Member Hub VZ VZ [PERSON_NAME] [EMAIL_ADDRESS][DOMAIN_NAME] Notification Prefer…" at bounding box center [283, 8] width 567 height 16
click at [556, 11] on label at bounding box center [555, 8] width 11 height 11
click at [556, 8] on input "VZ [PERSON_NAME] [EMAIL_ADDRESS][DOMAIN_NAME] Notification Preferences Profile …" at bounding box center [556, 8] width 0 height 0
click at [504, 73] on p "Log out" at bounding box center [503, 75] width 13 height 5
click at [556, 8] on input "VZ [PERSON_NAME] [EMAIL_ADDRESS][DOMAIN_NAME] Notification Preferences Profile …" at bounding box center [556, 8] width 0 height 0
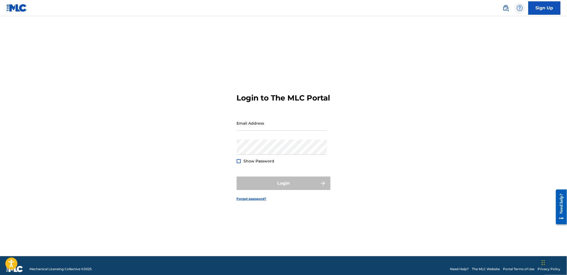
type input "[EMAIL_ADDRESS][DOMAIN_NAME]"
